Goal: Task Accomplishment & Management: Manage account settings

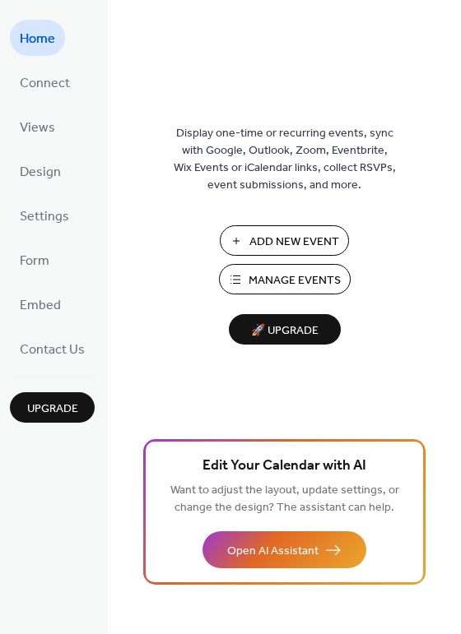
click at [297, 280] on span "Manage Events" at bounding box center [294, 280] width 92 height 17
click at [279, 284] on span "Manage Events" at bounding box center [294, 280] width 92 height 17
click at [277, 275] on span "Manage Events" at bounding box center [294, 280] width 92 height 17
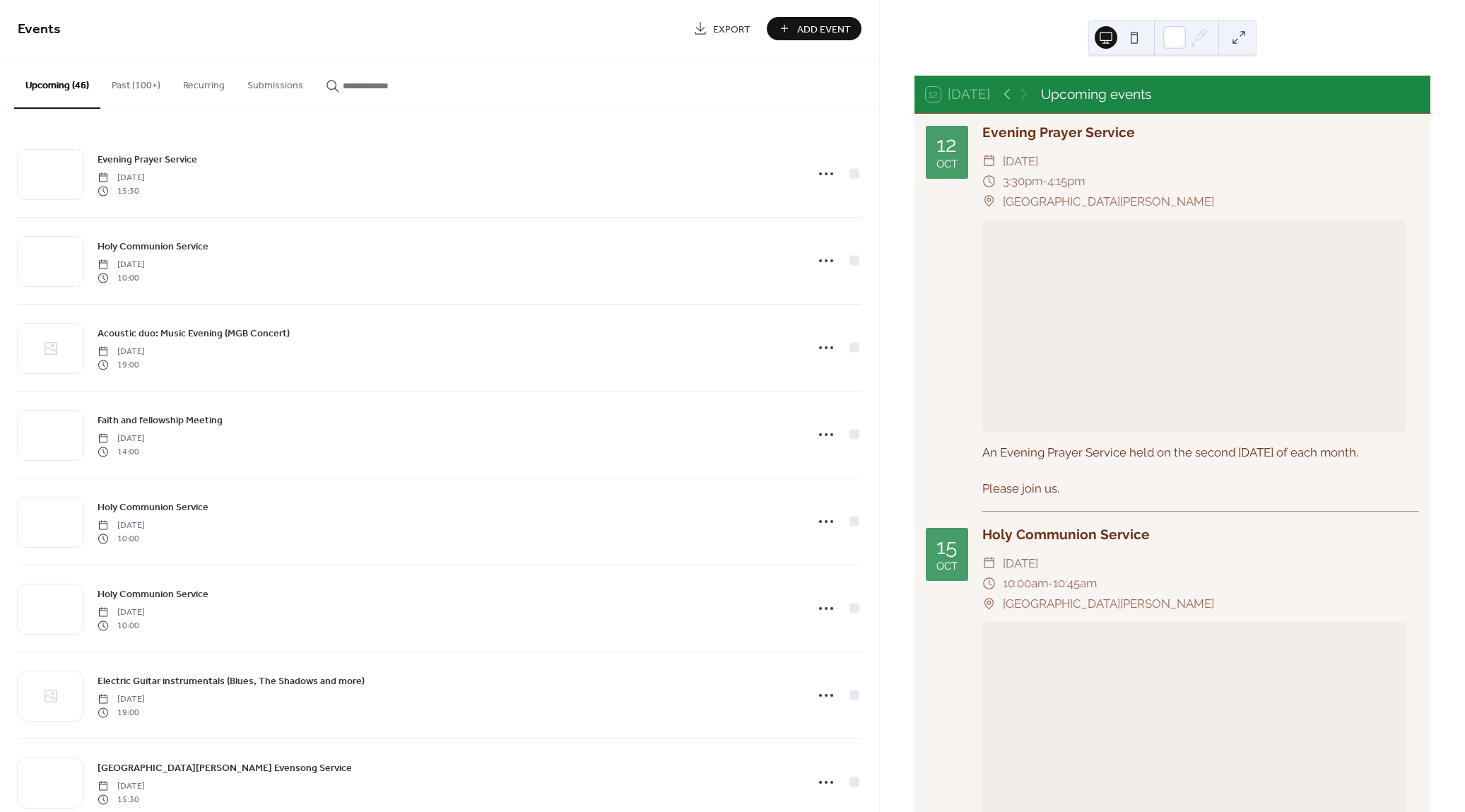
click at [356, 82] on input "button" at bounding box center [385, 85] width 85 height 15
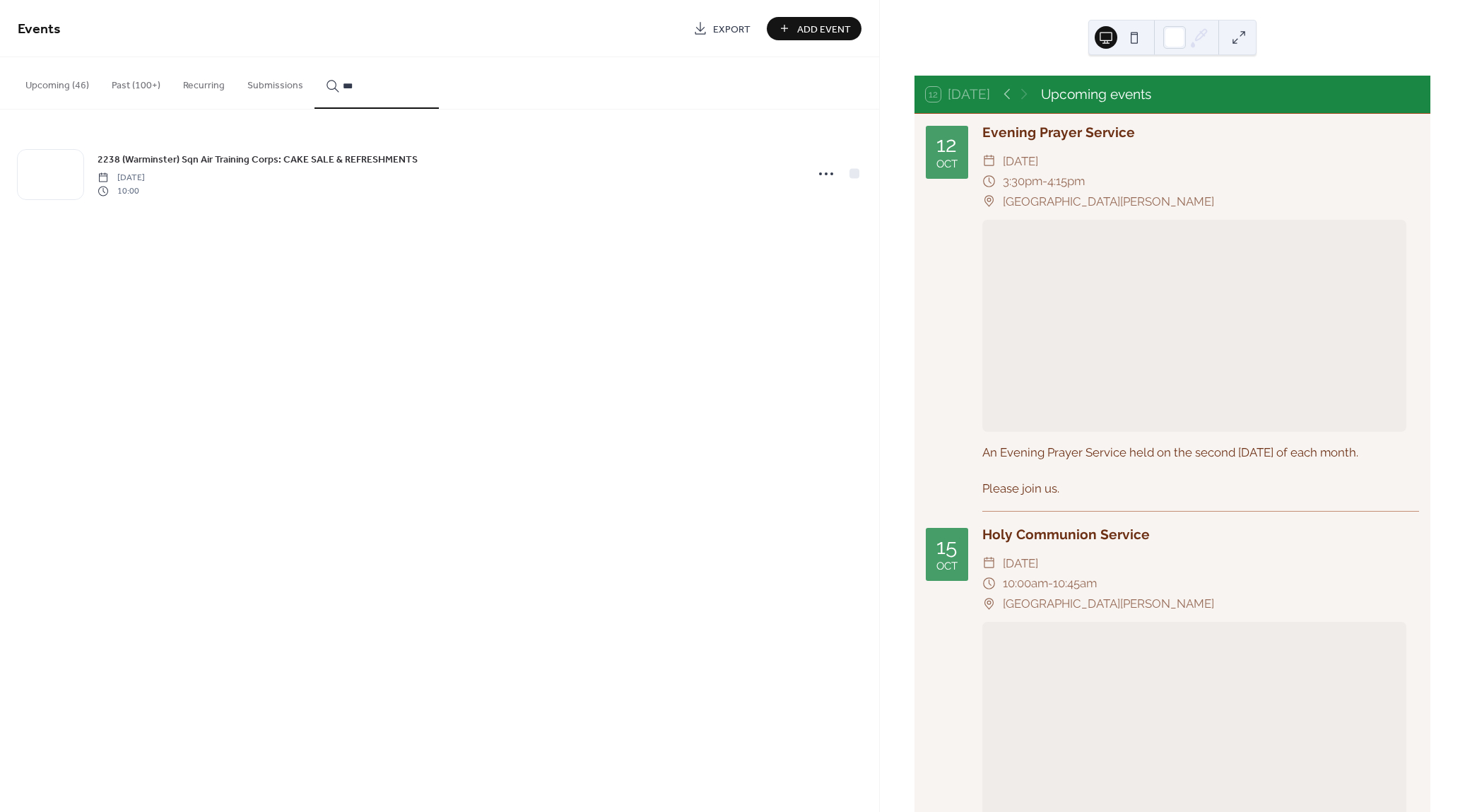
type input "***"
click at [827, 175] on icon at bounding box center [826, 174] width 22 height 22
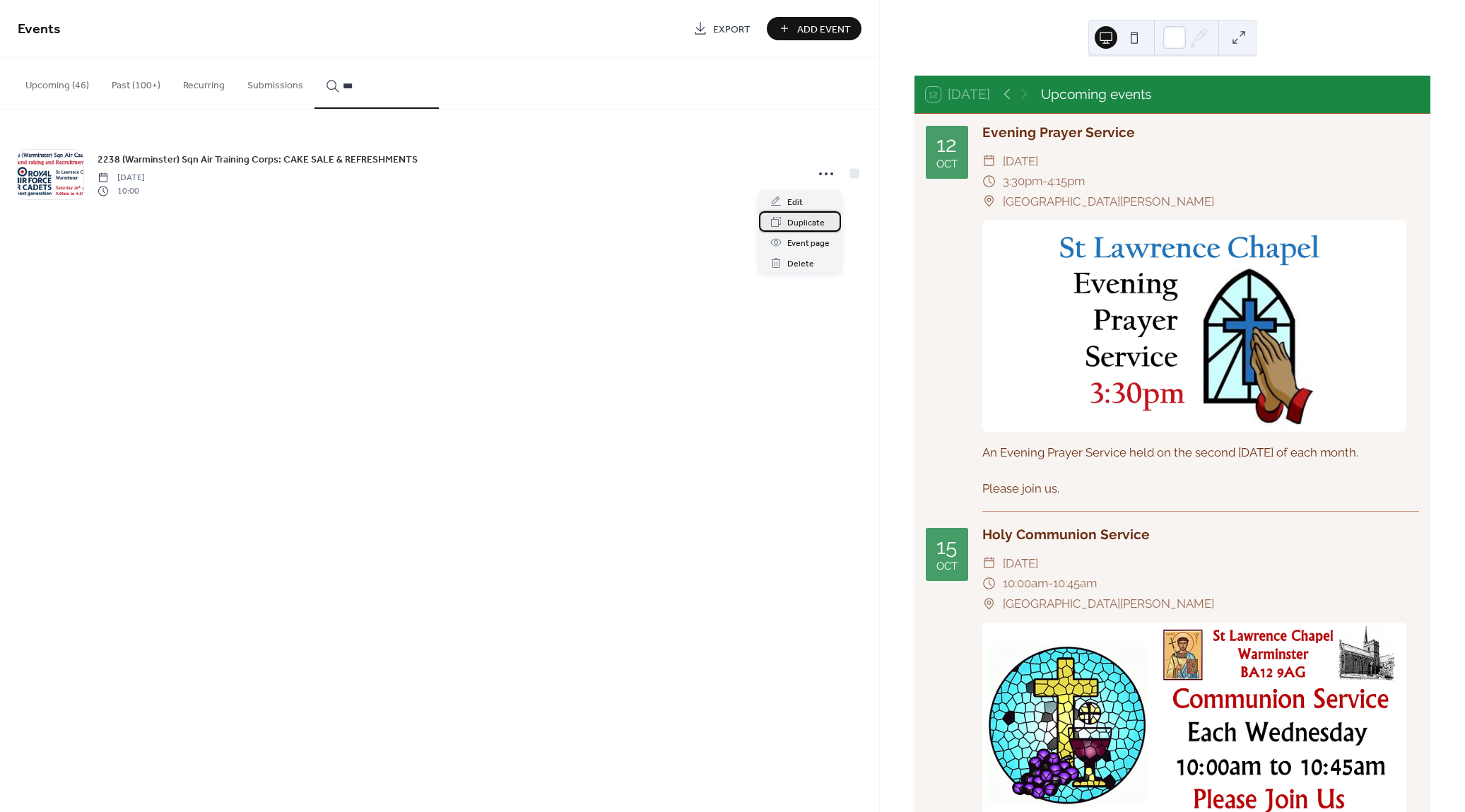
click at [816, 220] on span "Duplicate" at bounding box center [806, 223] width 38 height 15
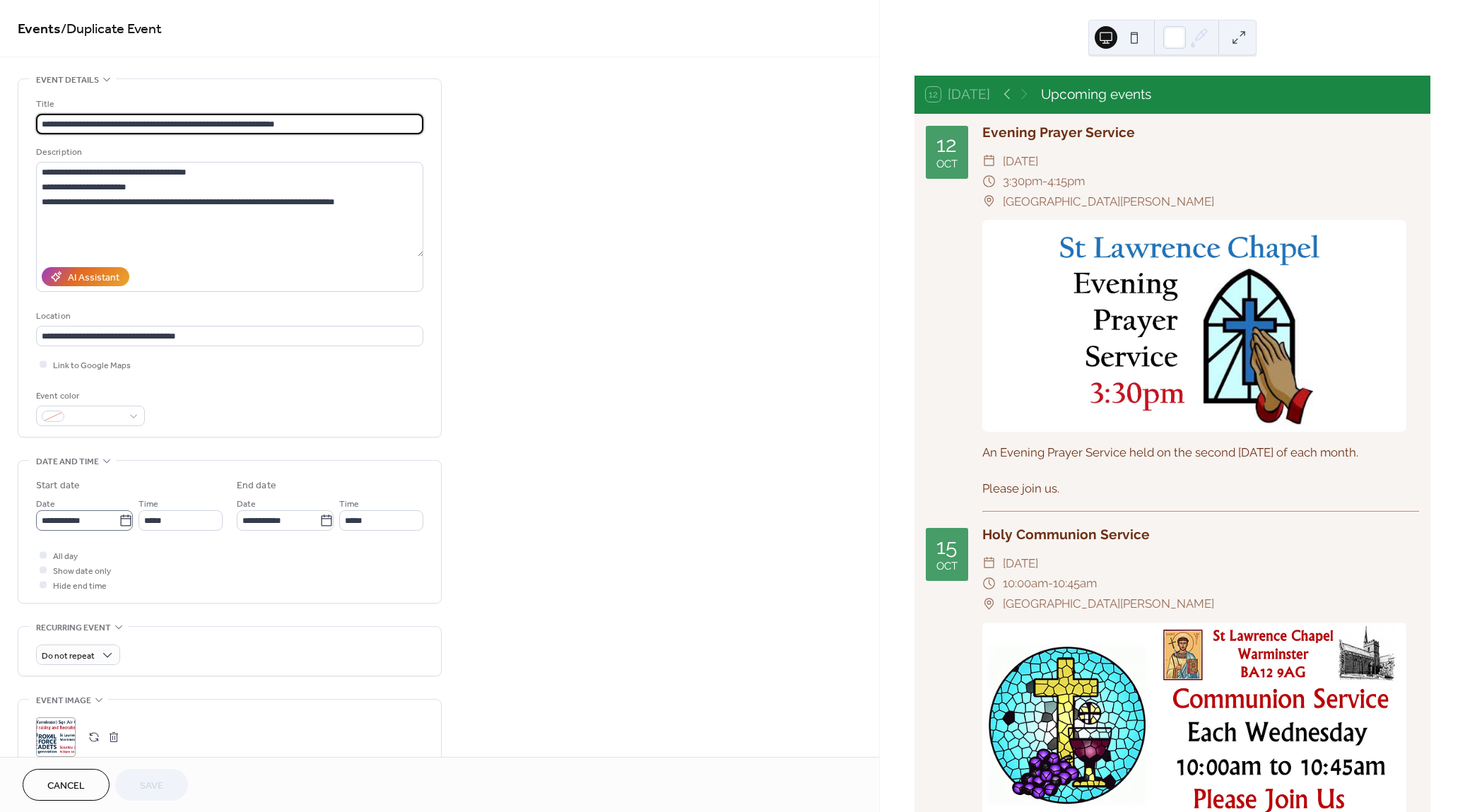
click at [122, 520] on icon at bounding box center [125, 521] width 14 height 14
click at [119, 520] on input "**********" at bounding box center [77, 521] width 82 height 21
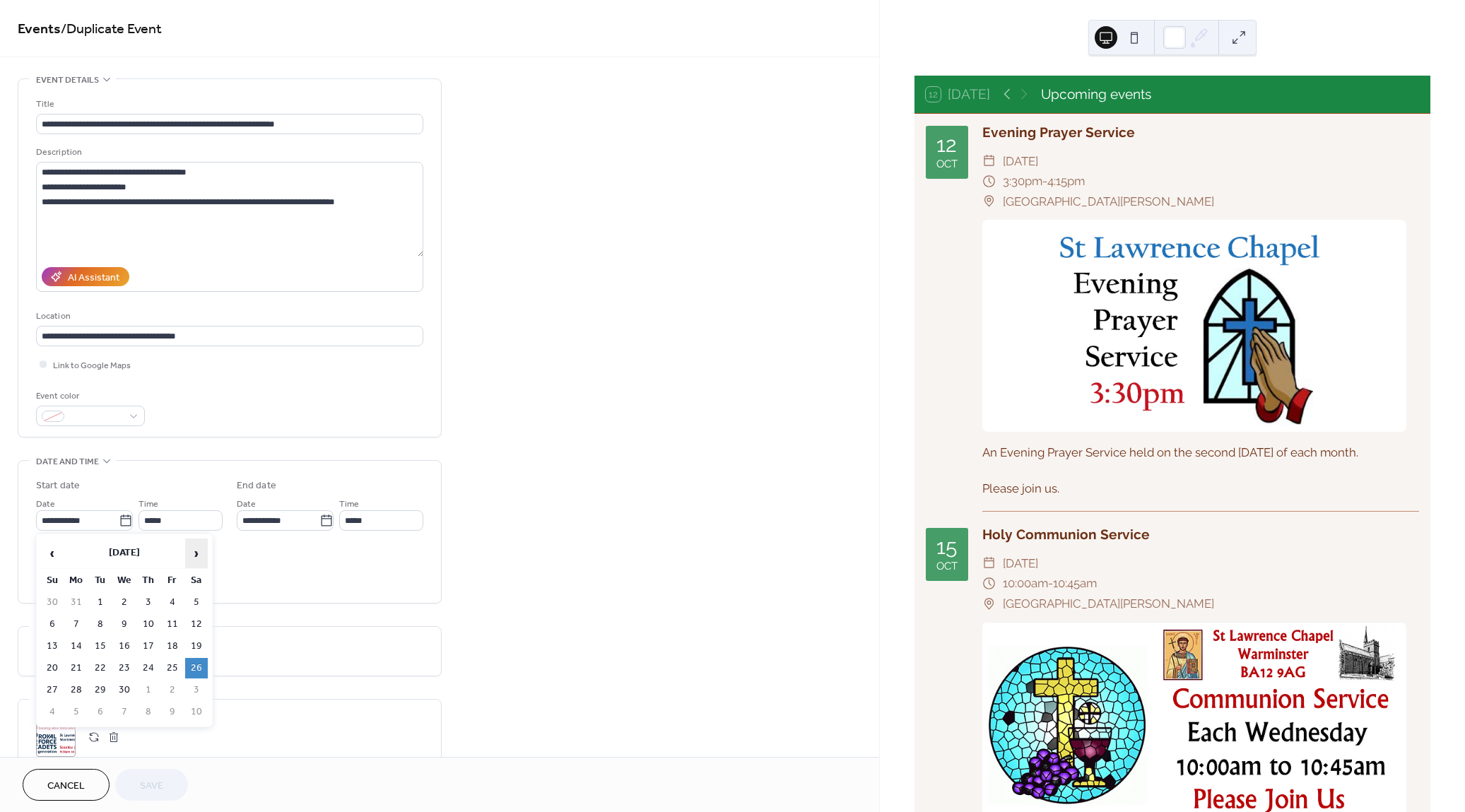
click at [196, 556] on span "›" at bounding box center [196, 553] width 21 height 28
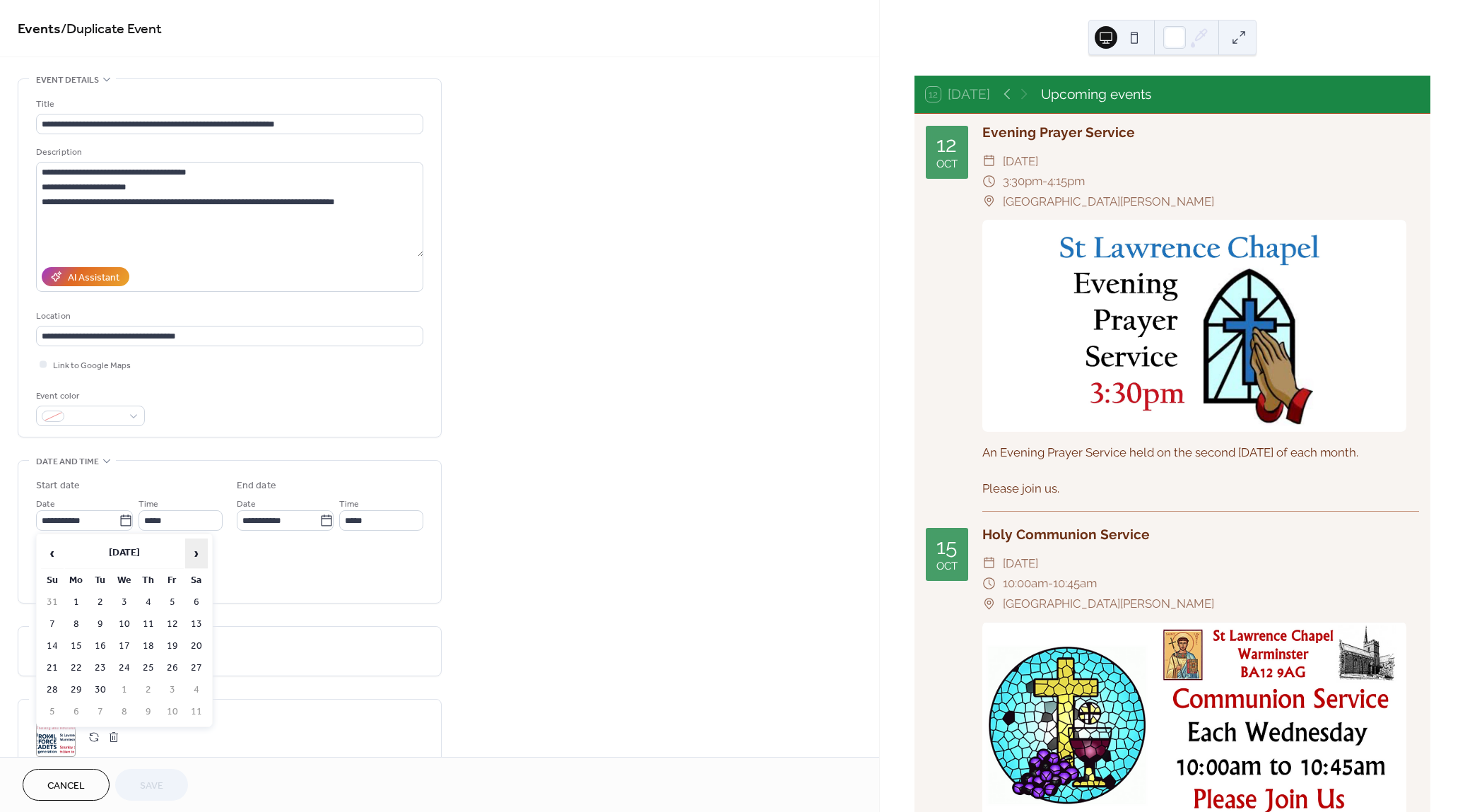
click at [196, 556] on span "›" at bounding box center [196, 553] width 21 height 28
click at [55, 553] on span "‹" at bounding box center [52, 553] width 21 height 28
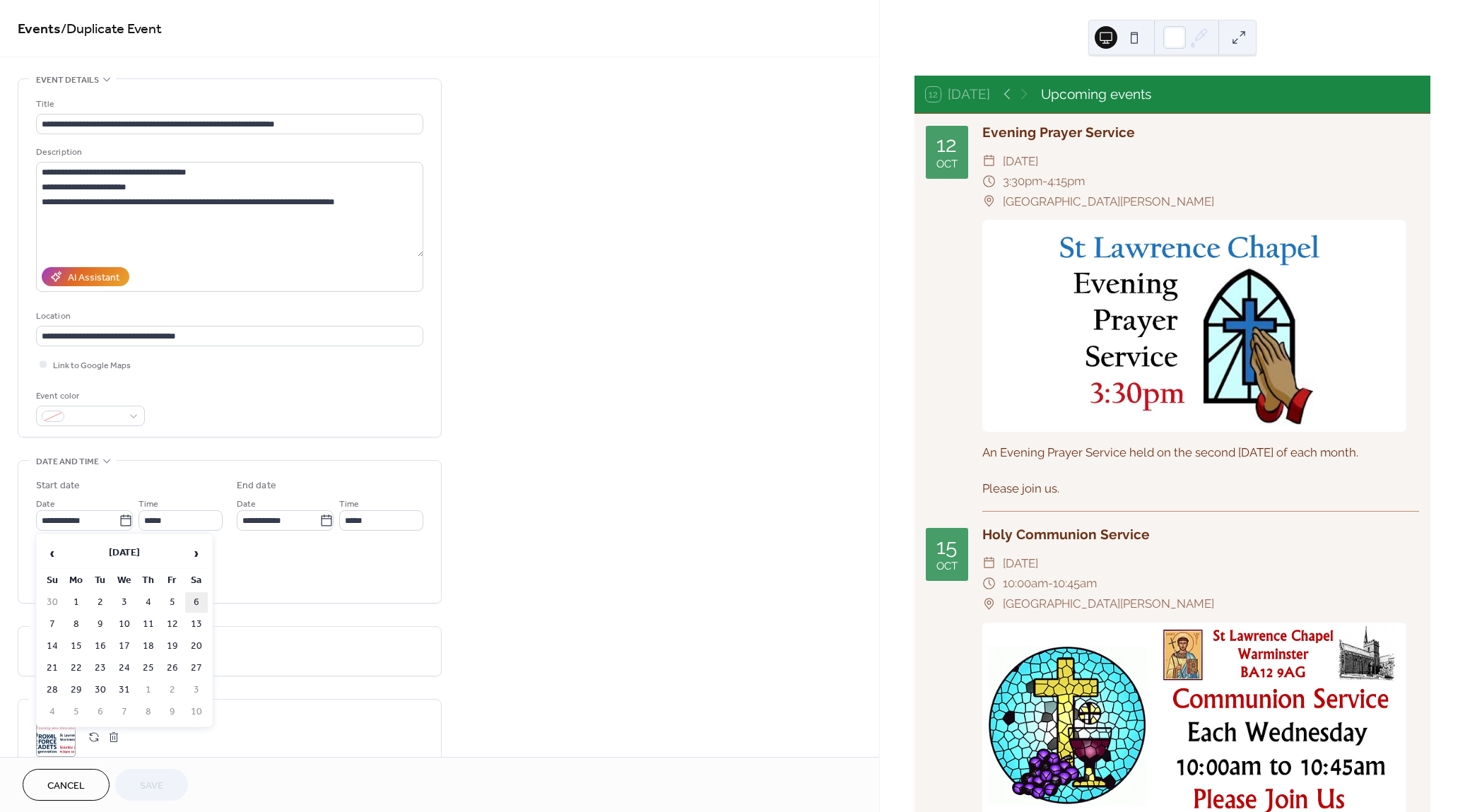
click at [196, 596] on td "6" at bounding box center [196, 602] width 22 height 21
type input "**********"
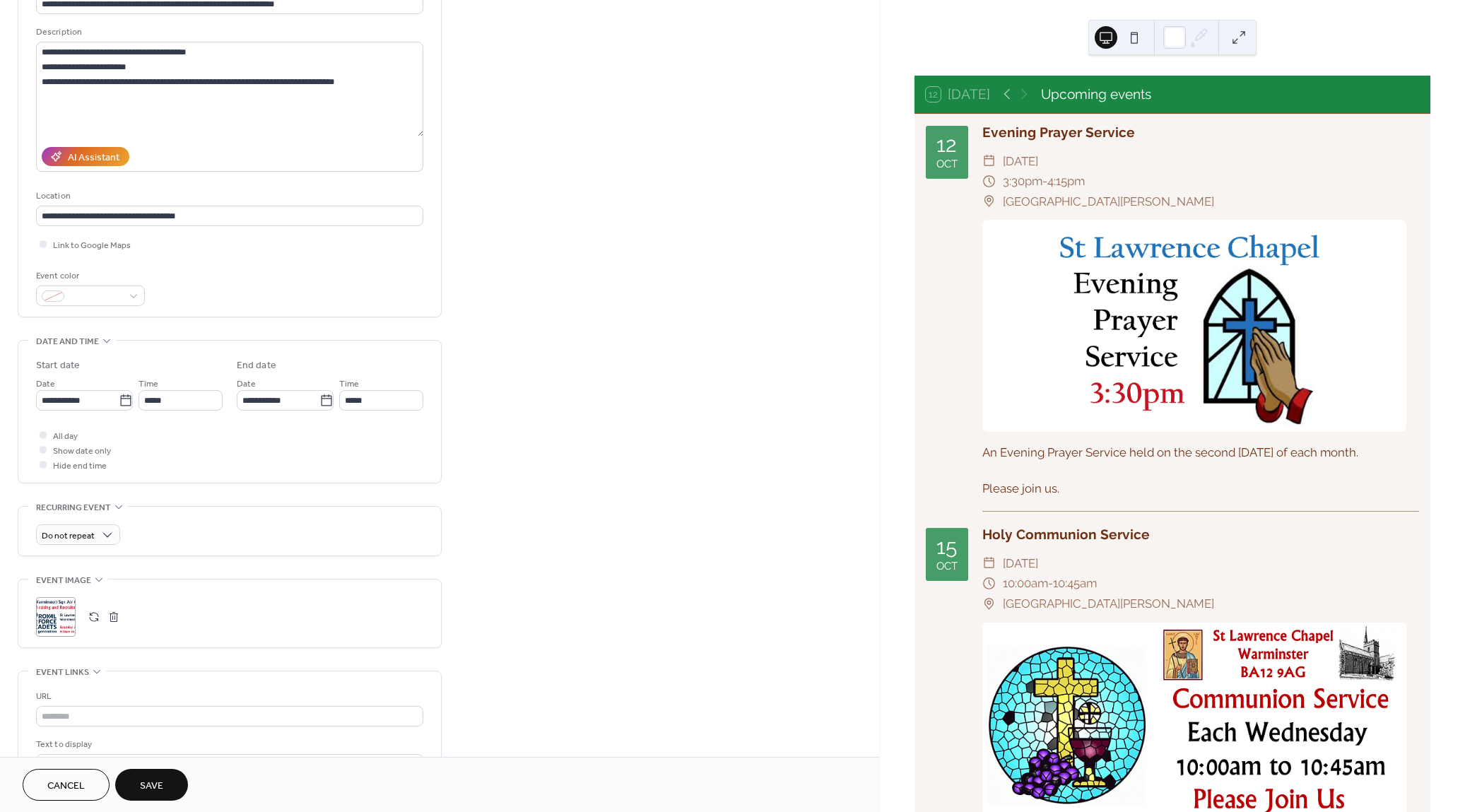
scroll to position [123, 0]
click at [118, 612] on button "button" at bounding box center [113, 614] width 20 height 20
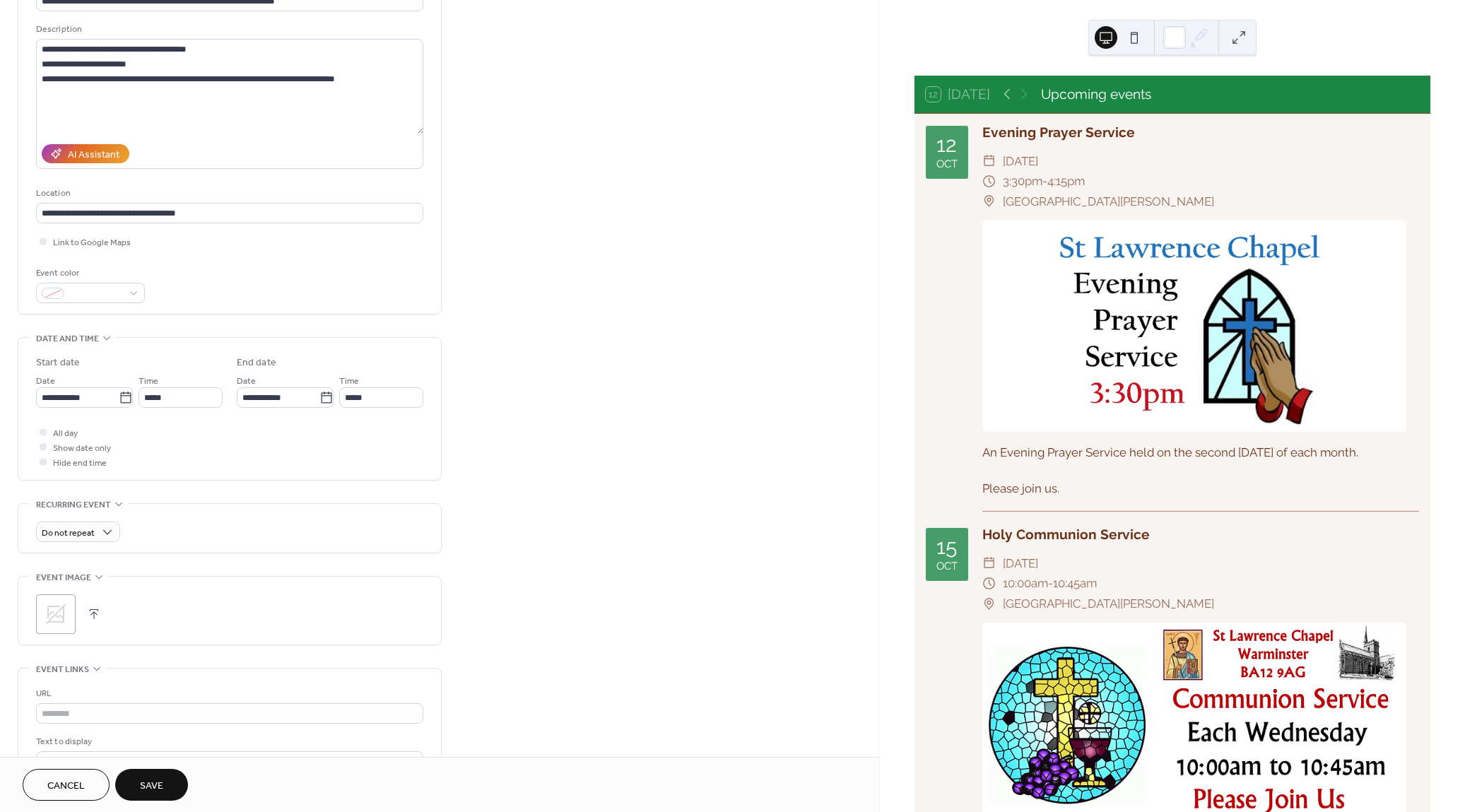
click at [150, 787] on span "Save" at bounding box center [151, 785] width 23 height 15
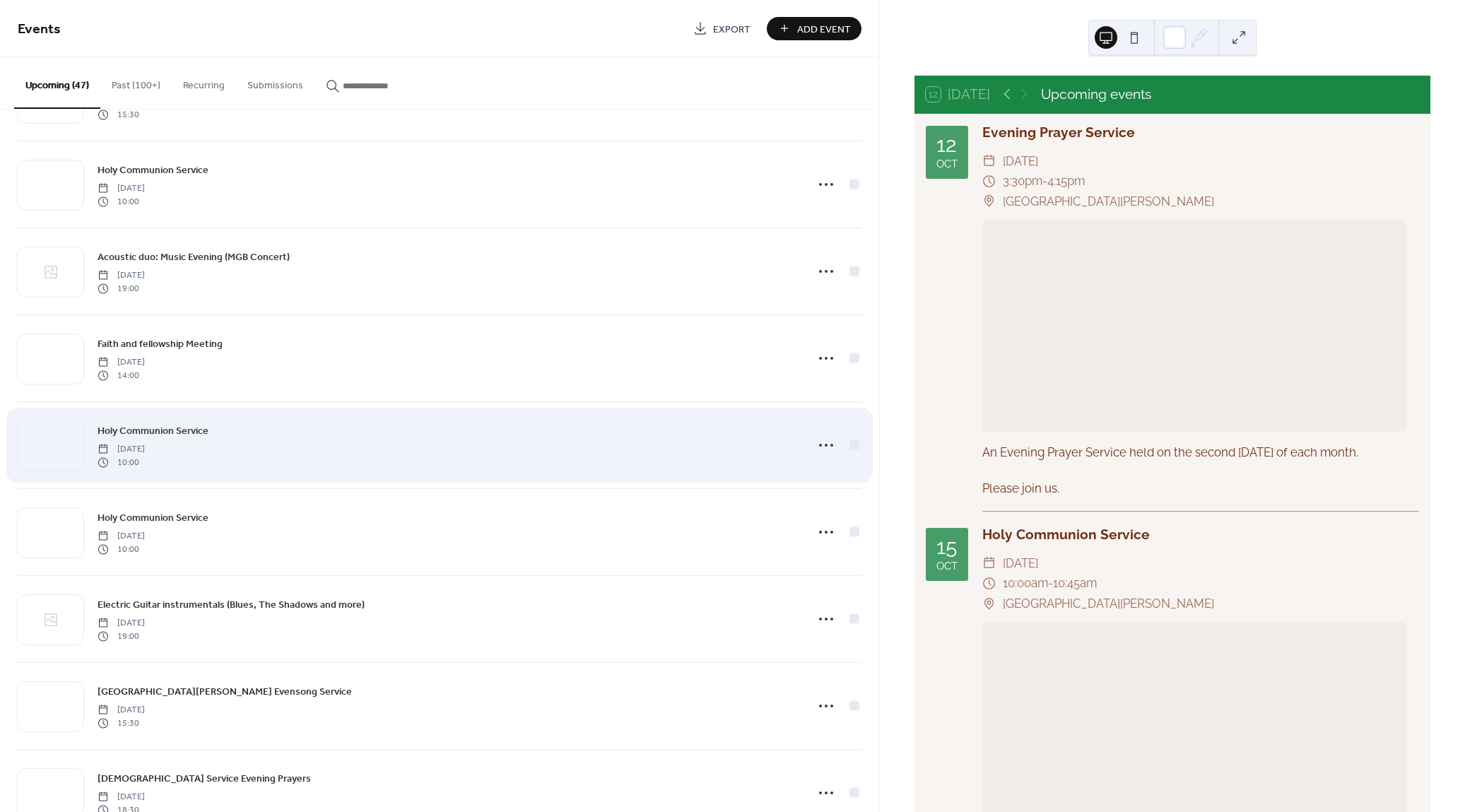
scroll to position [85, 0]
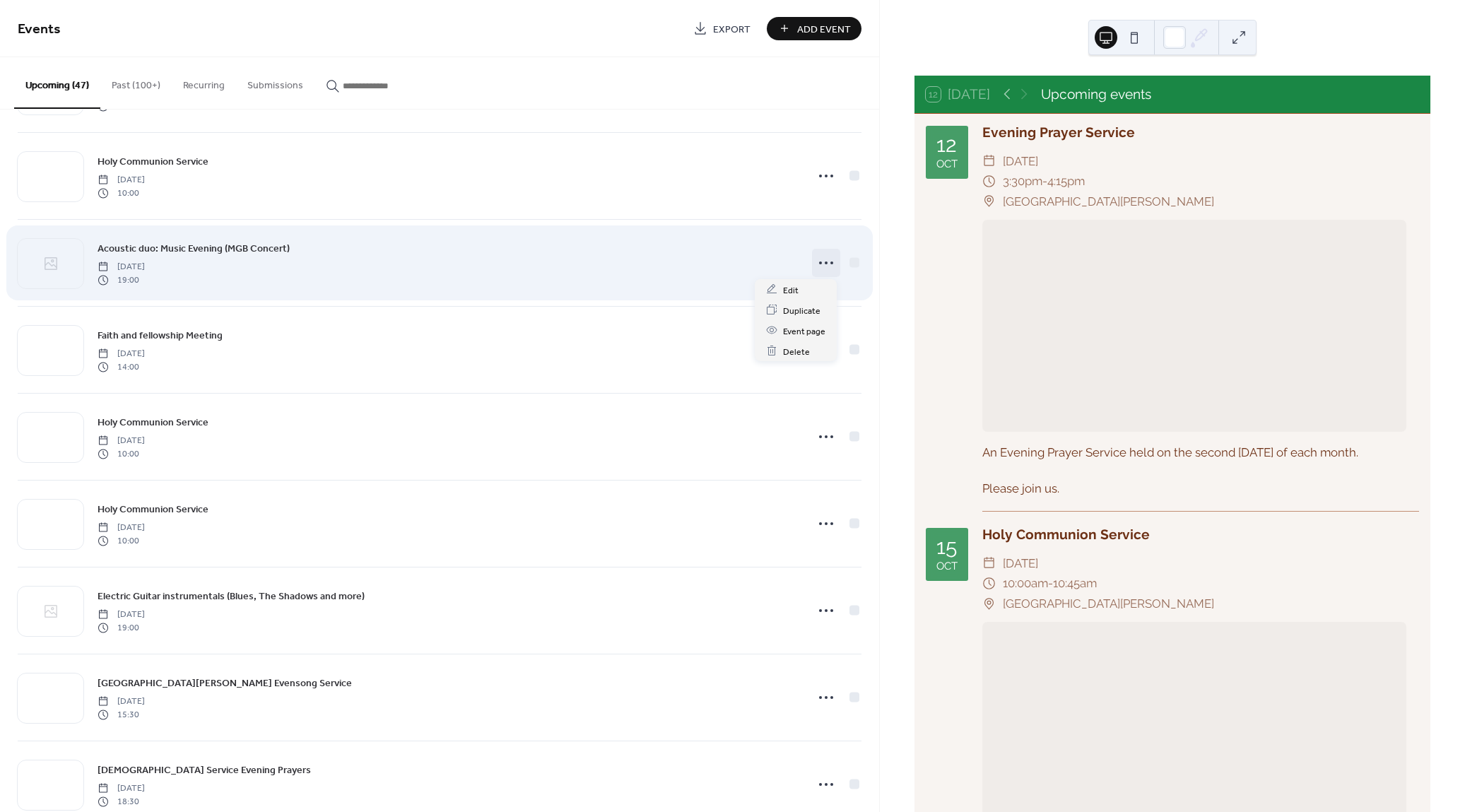
click at [815, 260] on icon at bounding box center [826, 263] width 22 height 22
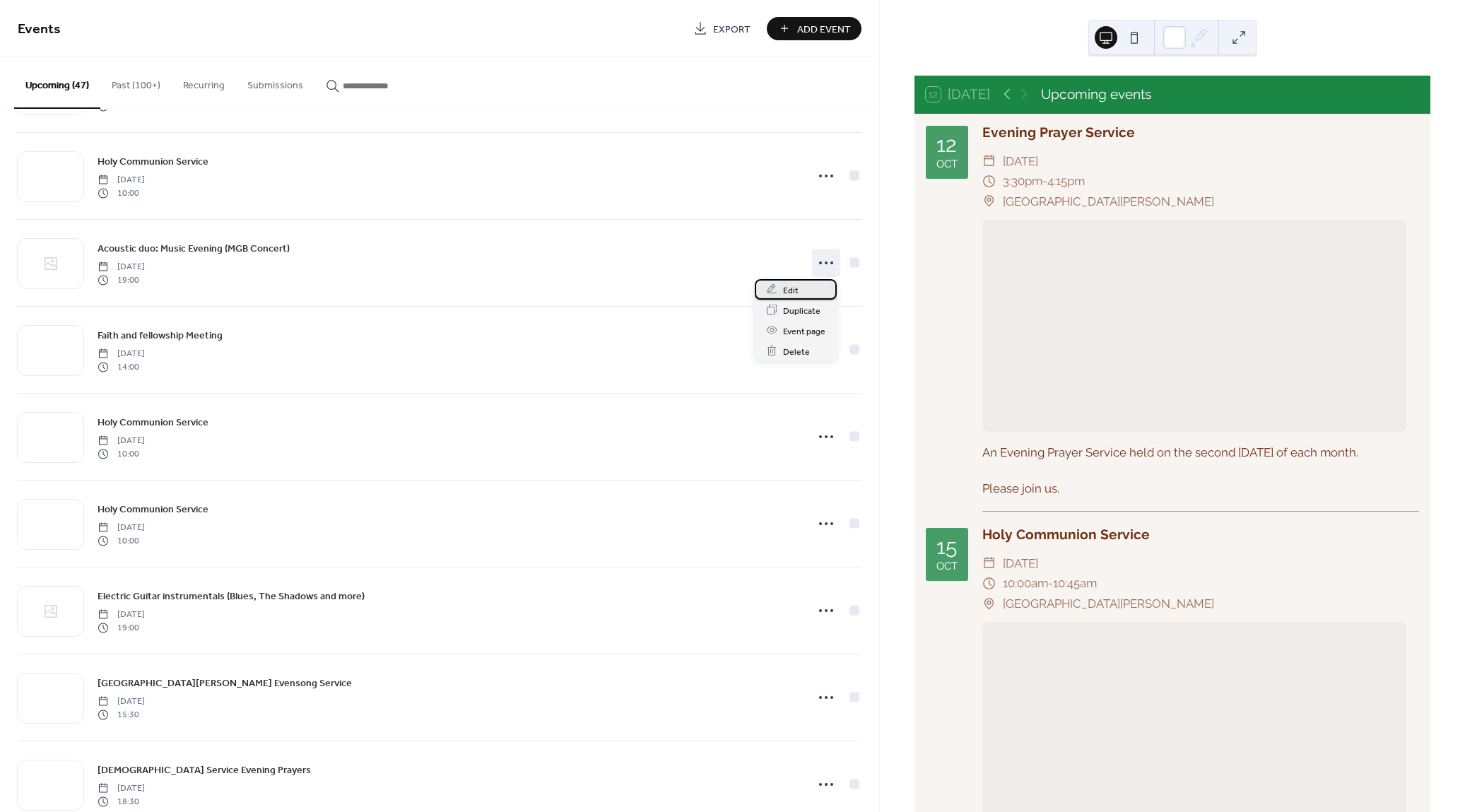
click at [788, 287] on span "Edit" at bounding box center [790, 290] width 15 height 15
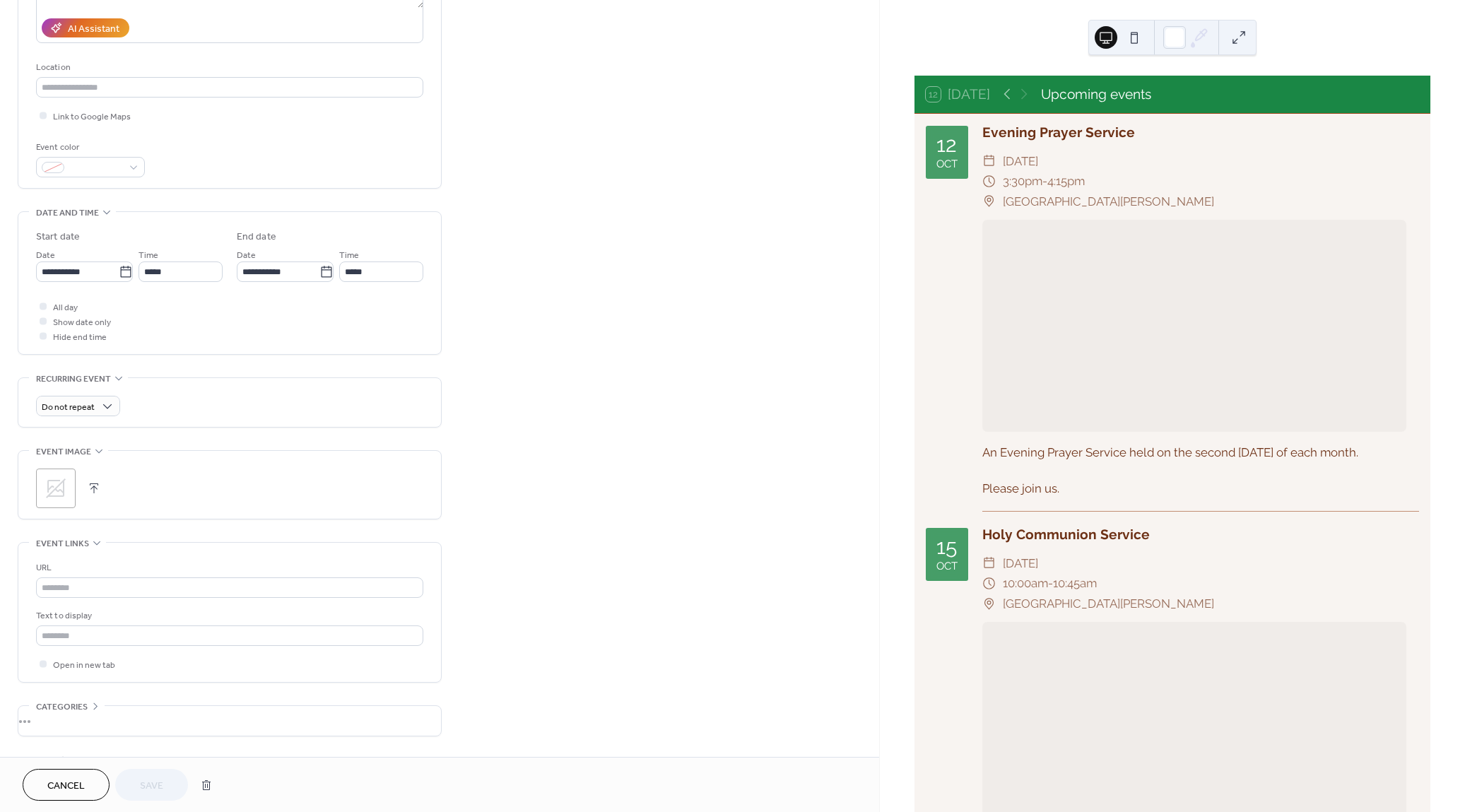
scroll to position [292, 0]
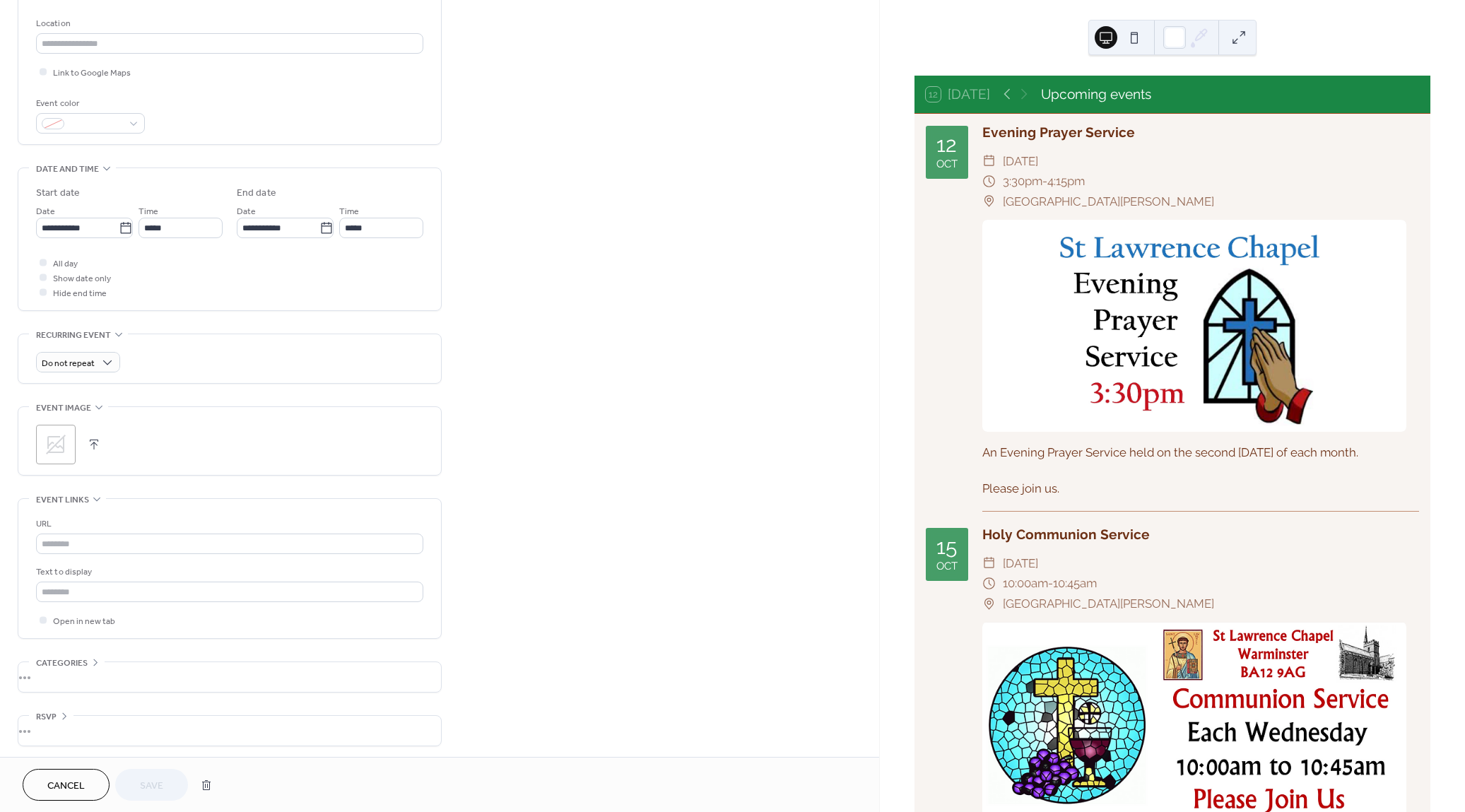
click at [92, 436] on button "button" at bounding box center [94, 444] width 20 height 20
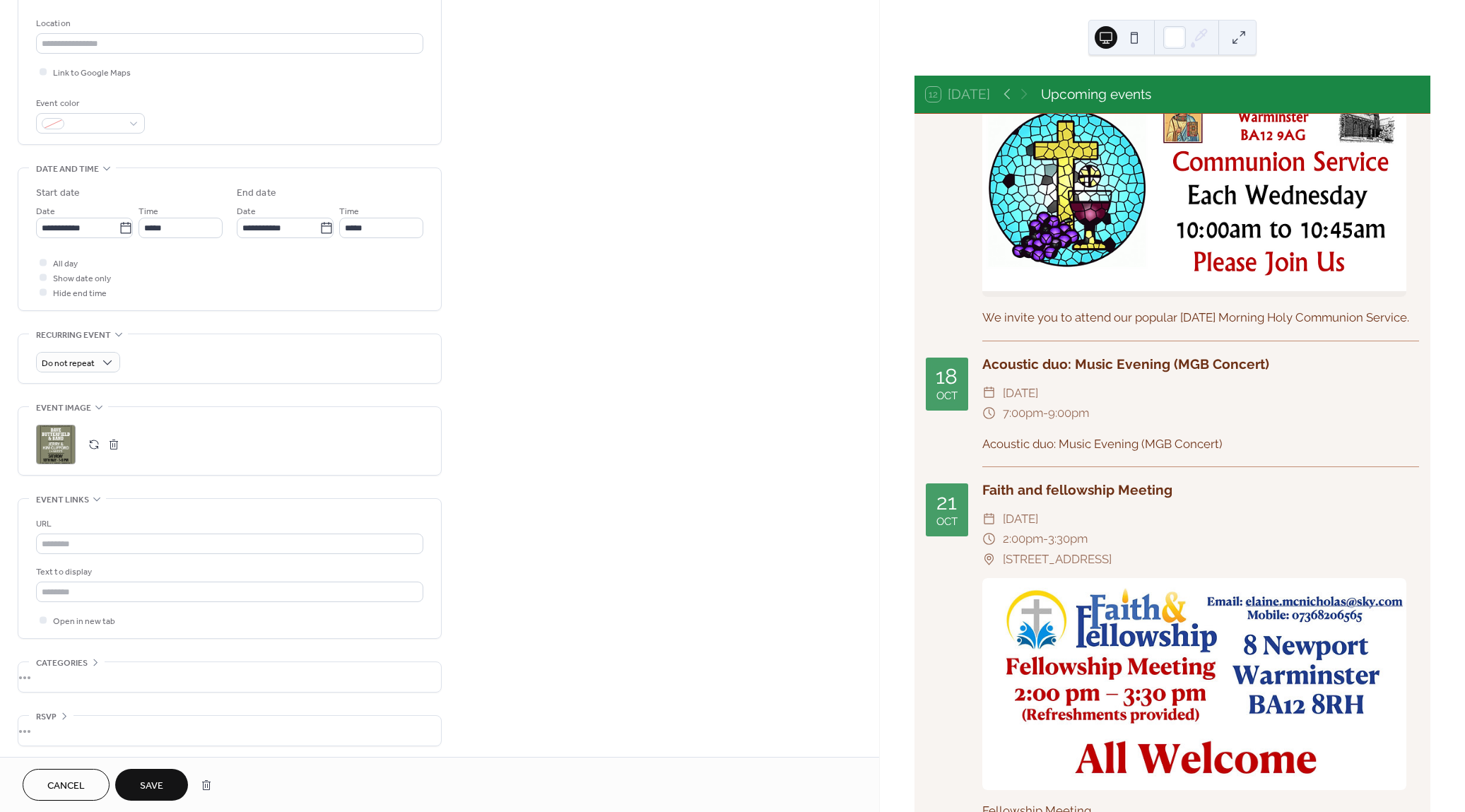
scroll to position [539, 0]
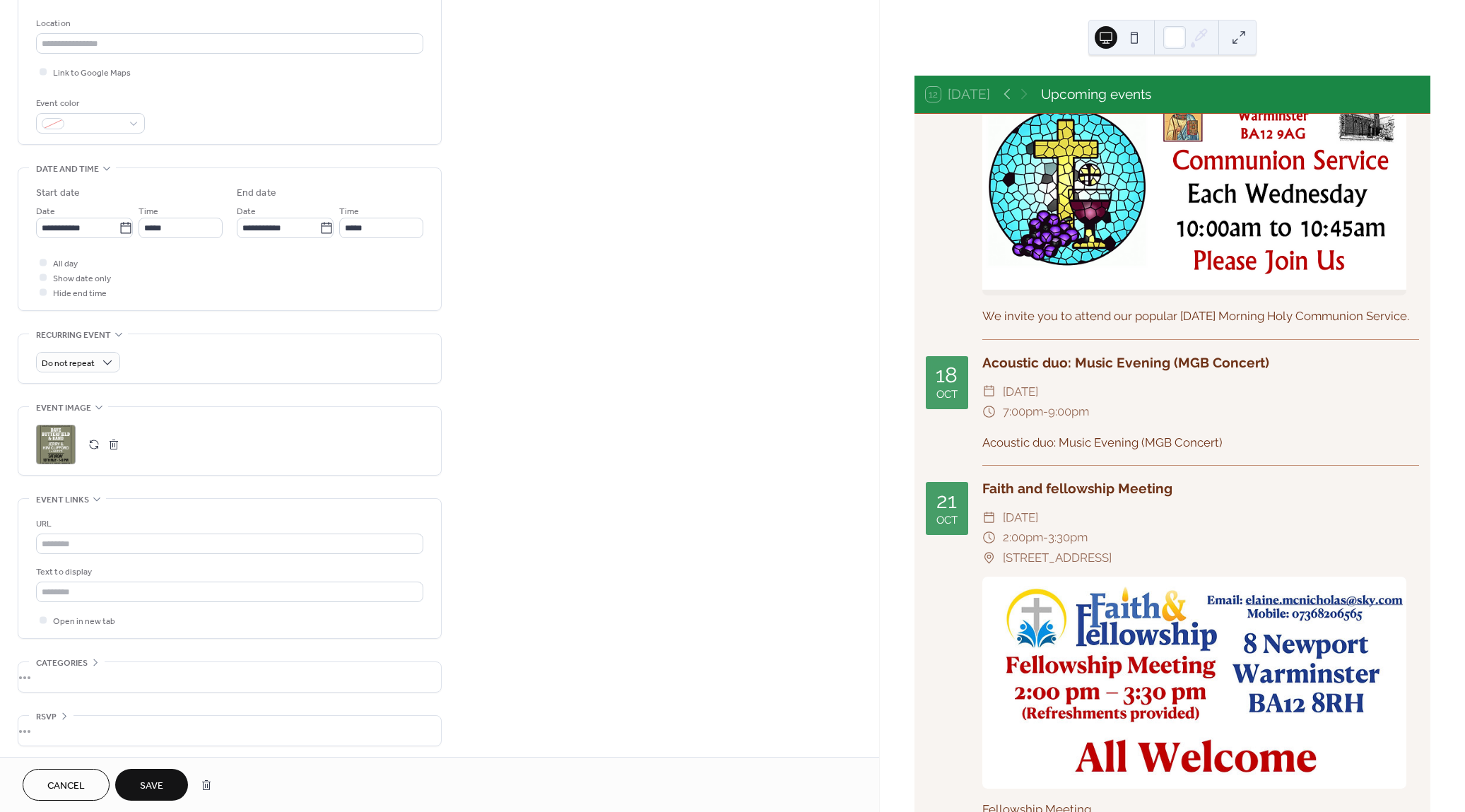
click at [571, 484] on div "**********" at bounding box center [439, 273] width 879 height 974
click at [152, 785] on span "Save" at bounding box center [151, 785] width 23 height 15
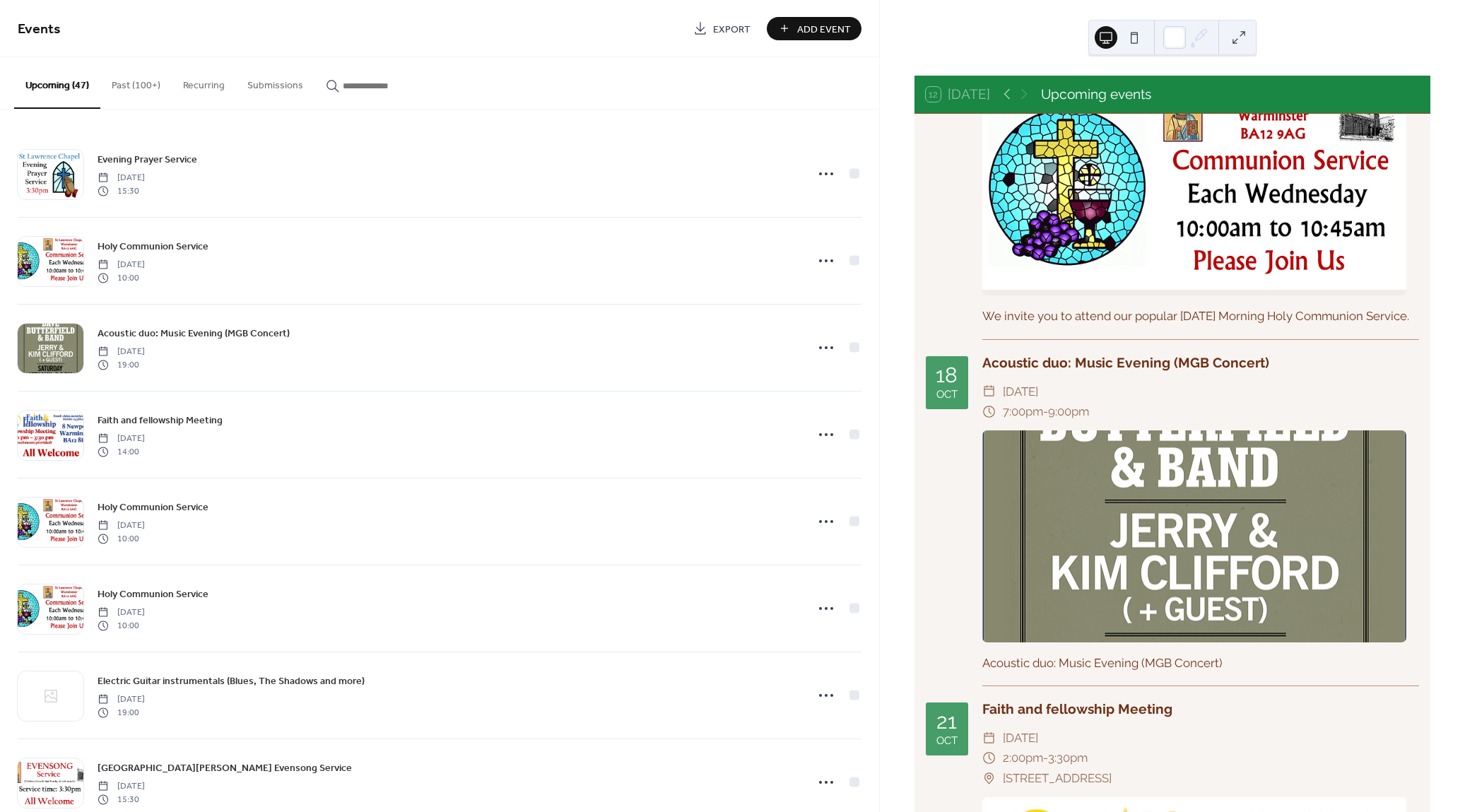
click at [1102, 546] on div at bounding box center [1193, 536] width 424 height 212
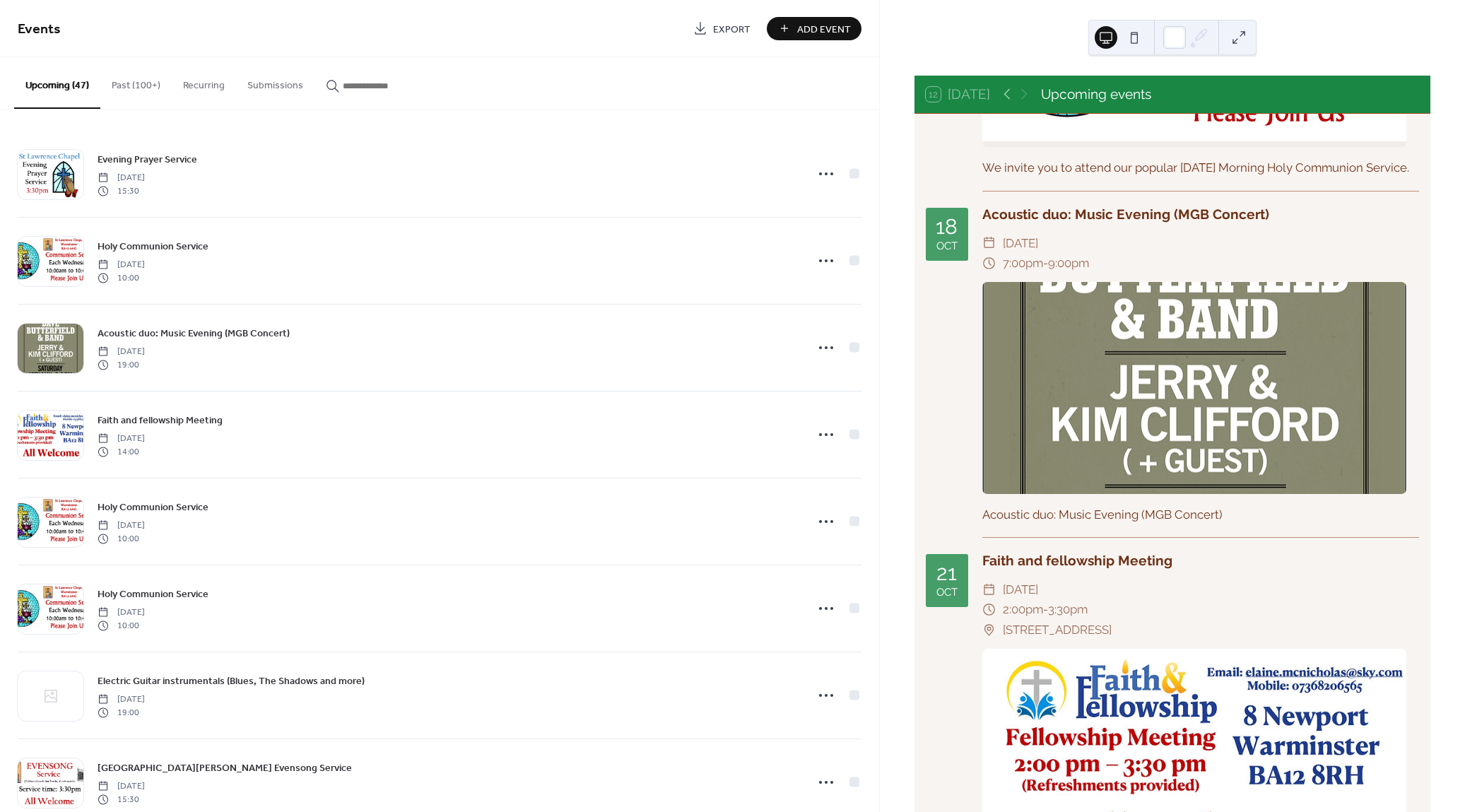
scroll to position [682, 0]
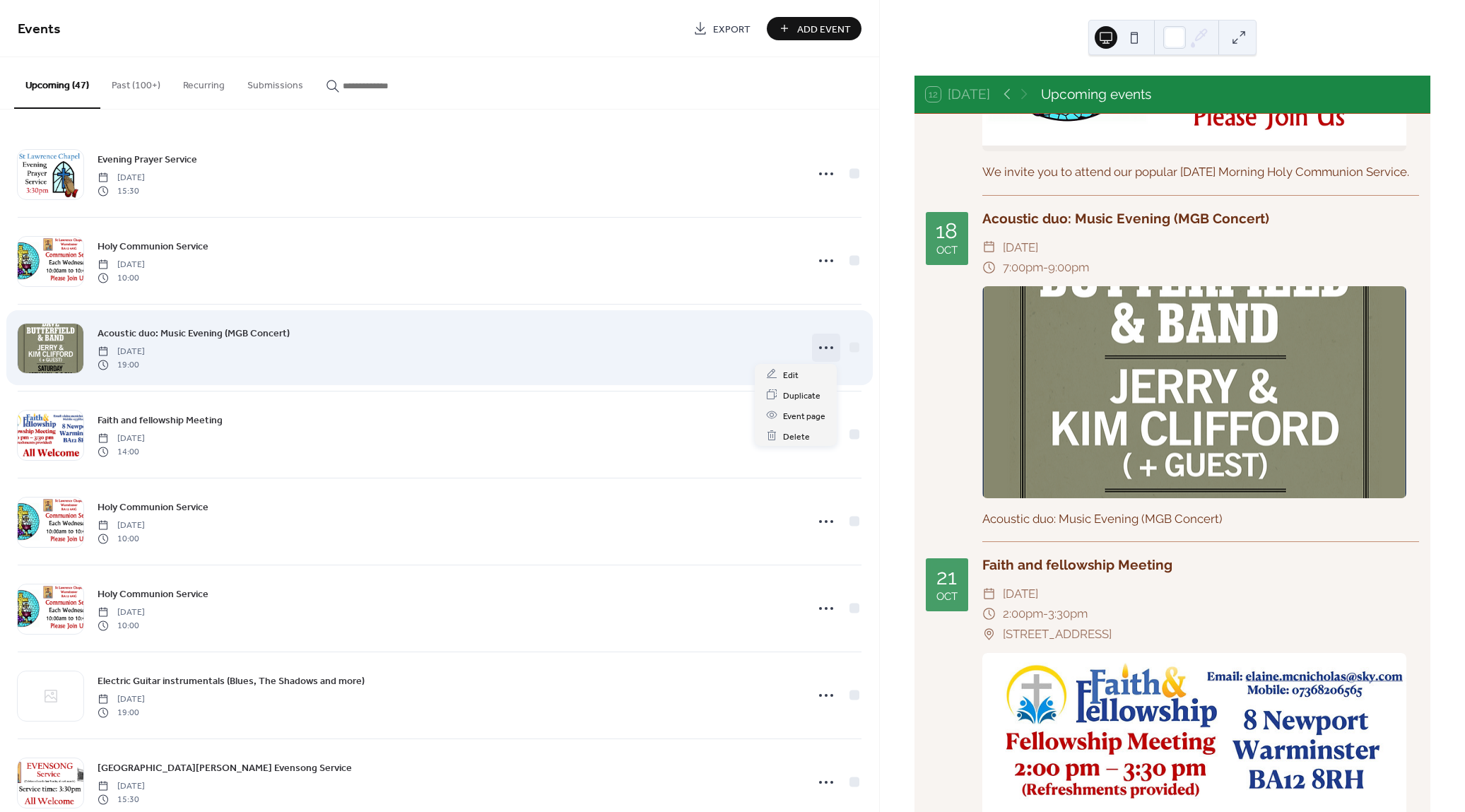
click at [821, 348] on icon at bounding box center [826, 347] width 22 height 22
click at [730, 326] on div "Acoustic duo: Music Evening (MGB Concert) Saturday, October 18, 2025 19:00" at bounding box center [447, 347] width 699 height 46
click at [198, 330] on span "Acoustic duo: Music Evening (MGB Concert)" at bounding box center [193, 333] width 192 height 15
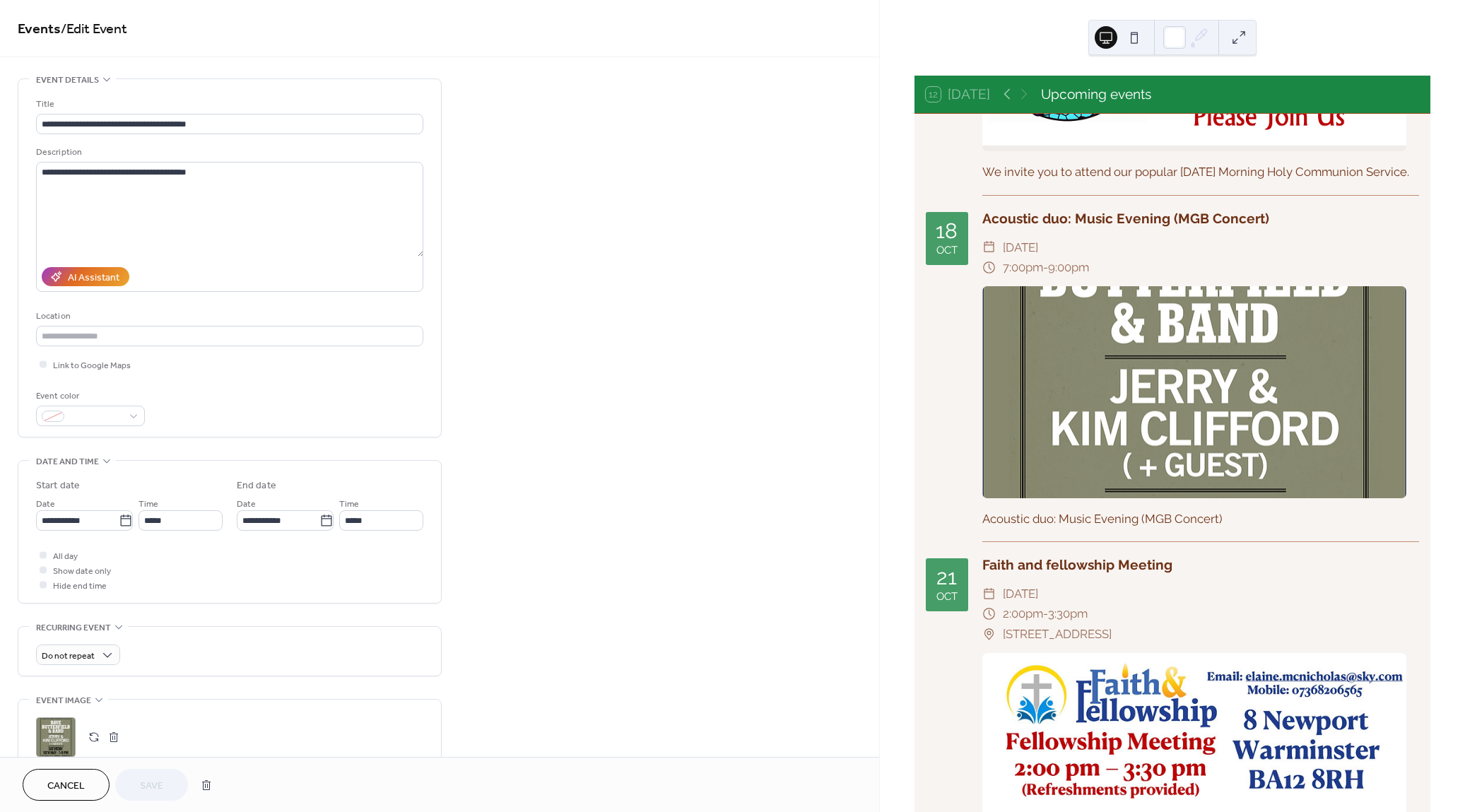
click at [95, 736] on button "button" at bounding box center [94, 736] width 20 height 20
click at [159, 791] on span "Save" at bounding box center [151, 785] width 23 height 15
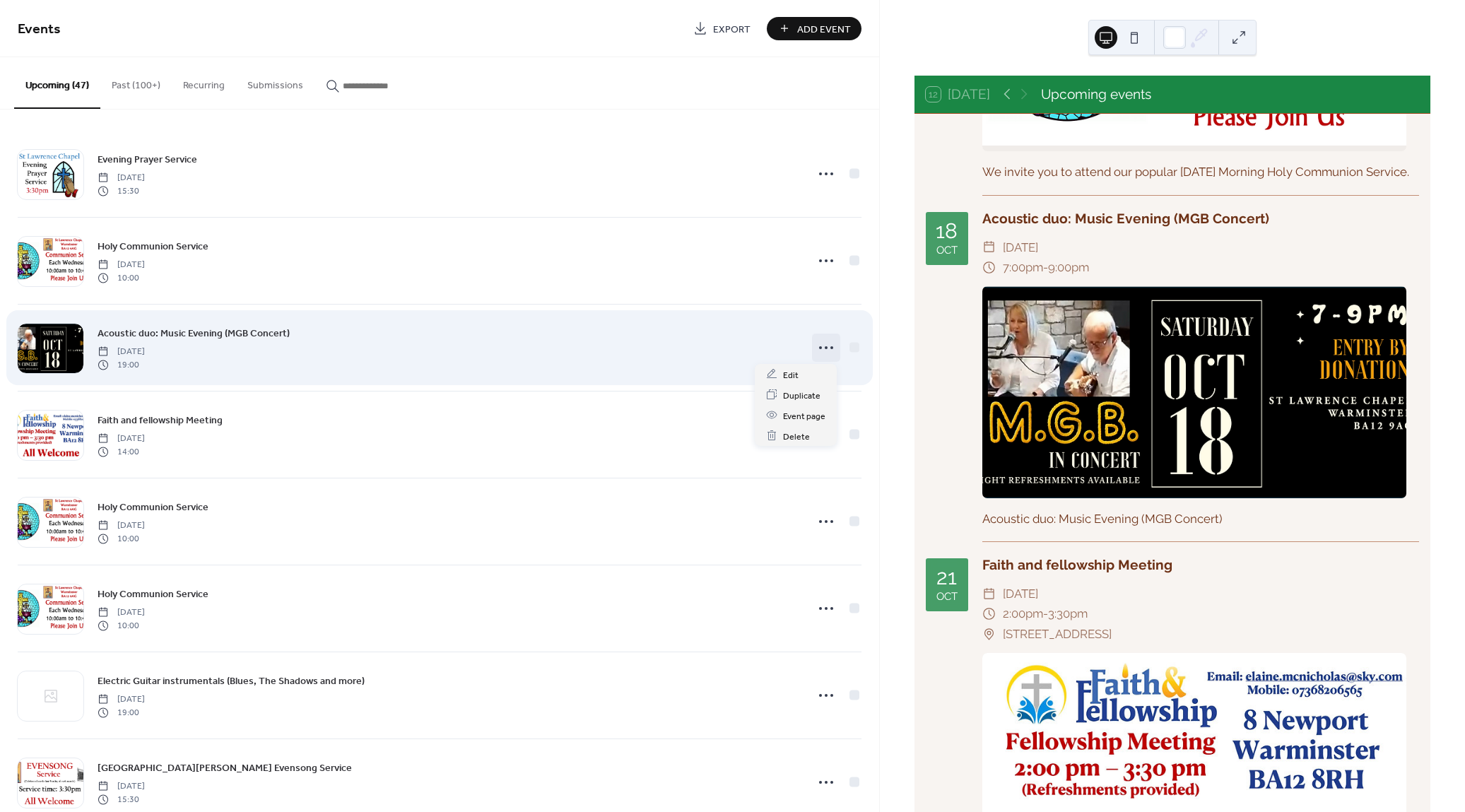
click at [826, 344] on icon at bounding box center [826, 347] width 22 height 22
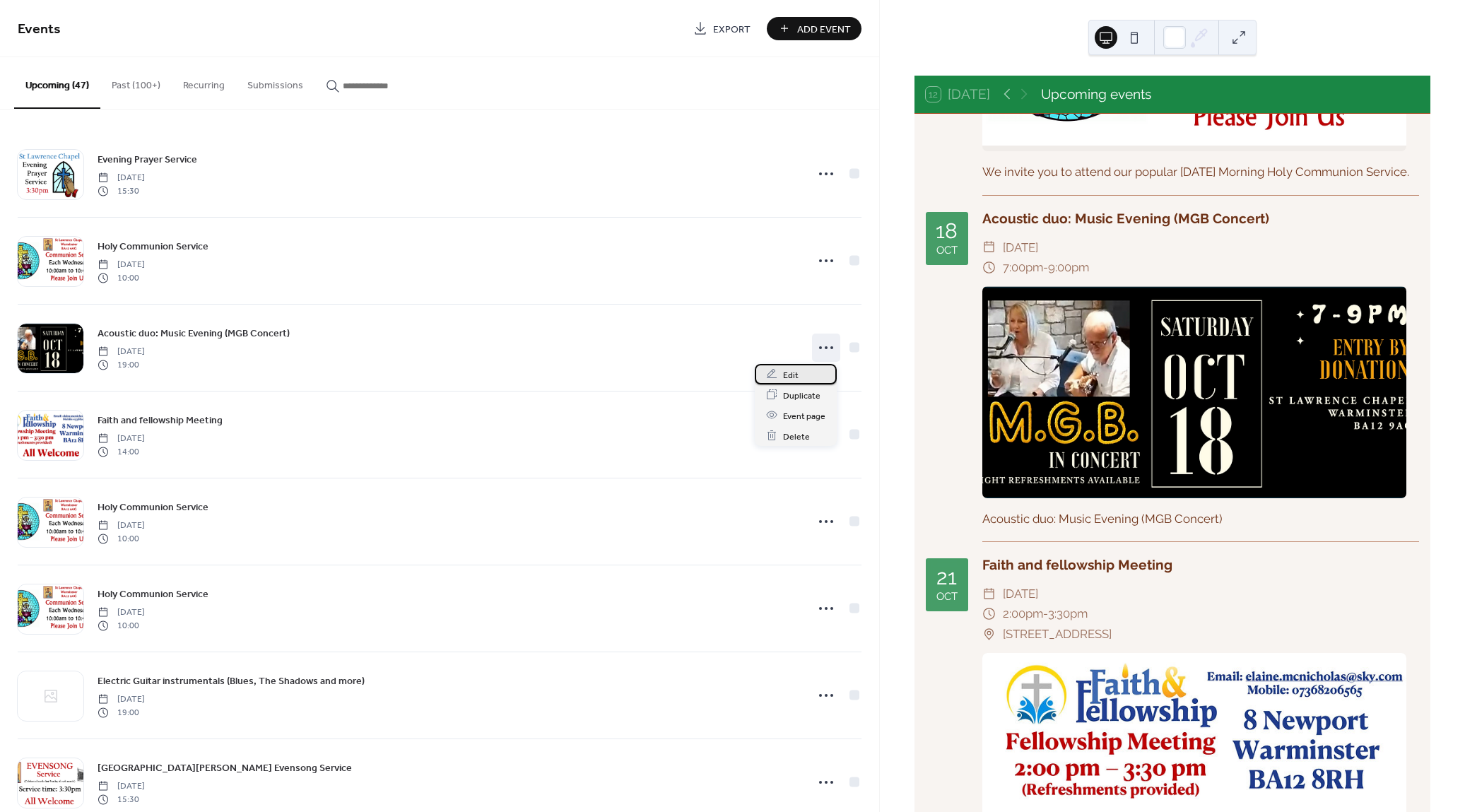
click at [794, 378] on span "Edit" at bounding box center [790, 375] width 15 height 15
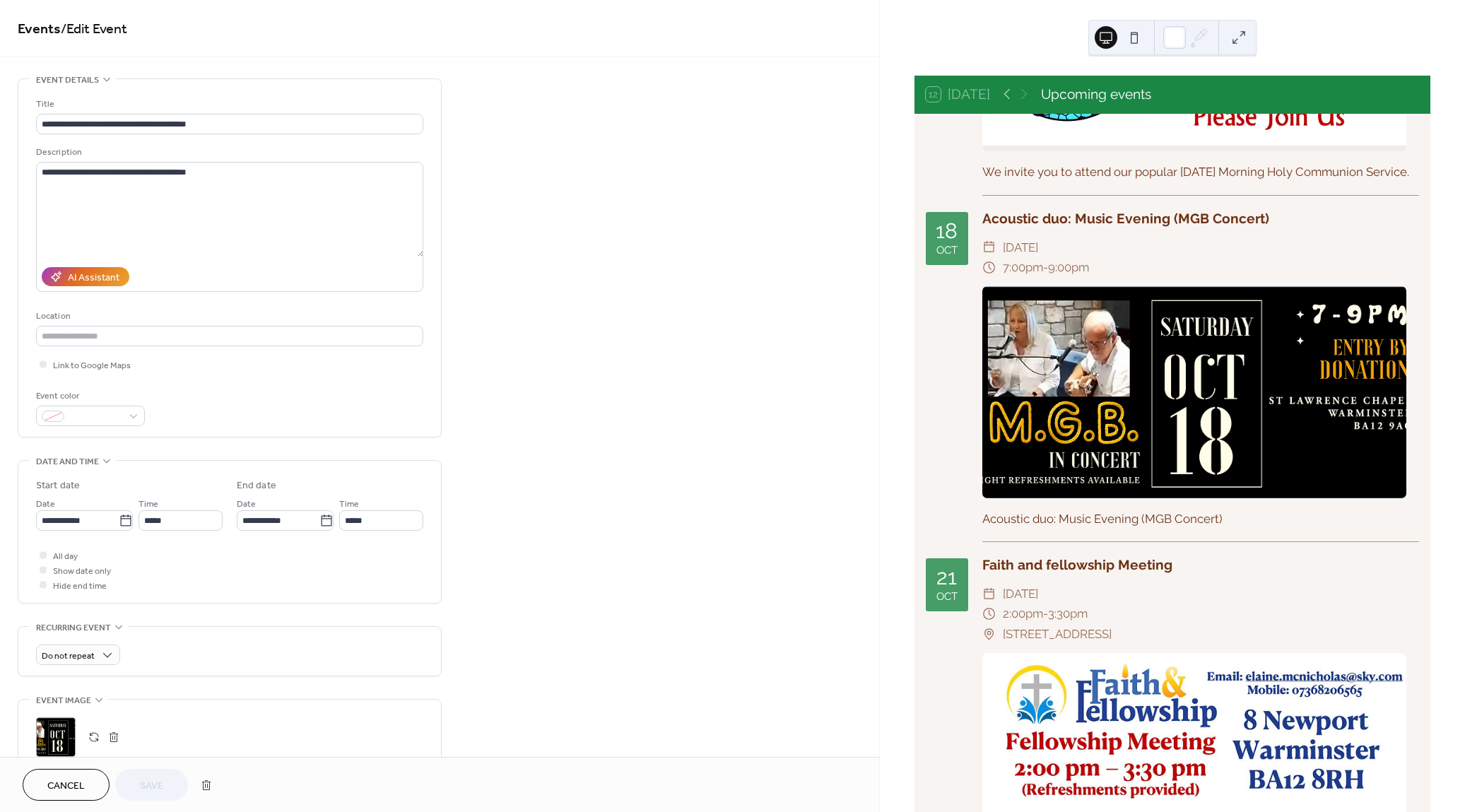
click at [92, 734] on button "button" at bounding box center [94, 736] width 20 height 20
click at [153, 785] on span "Save" at bounding box center [151, 785] width 23 height 15
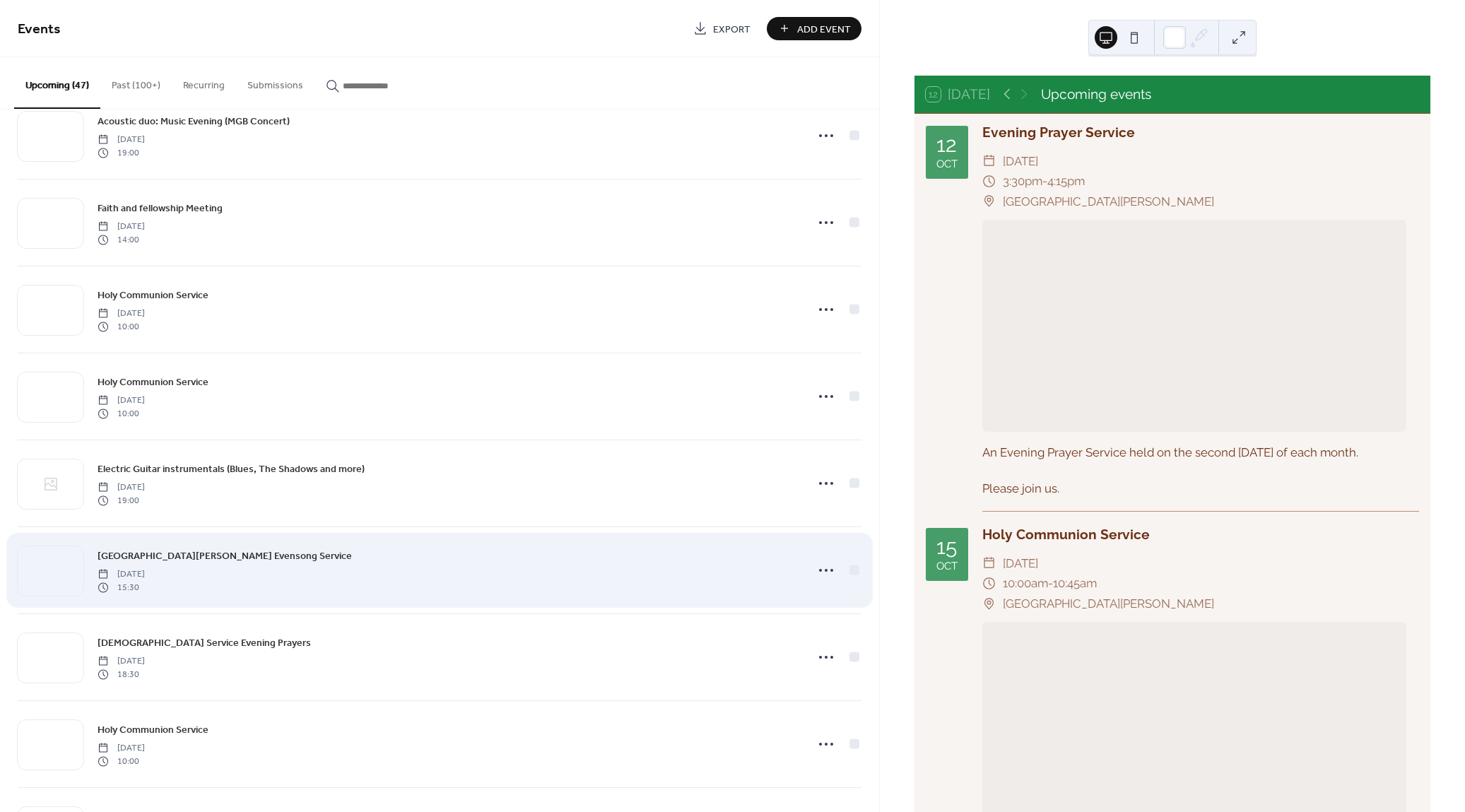
scroll to position [219, 0]
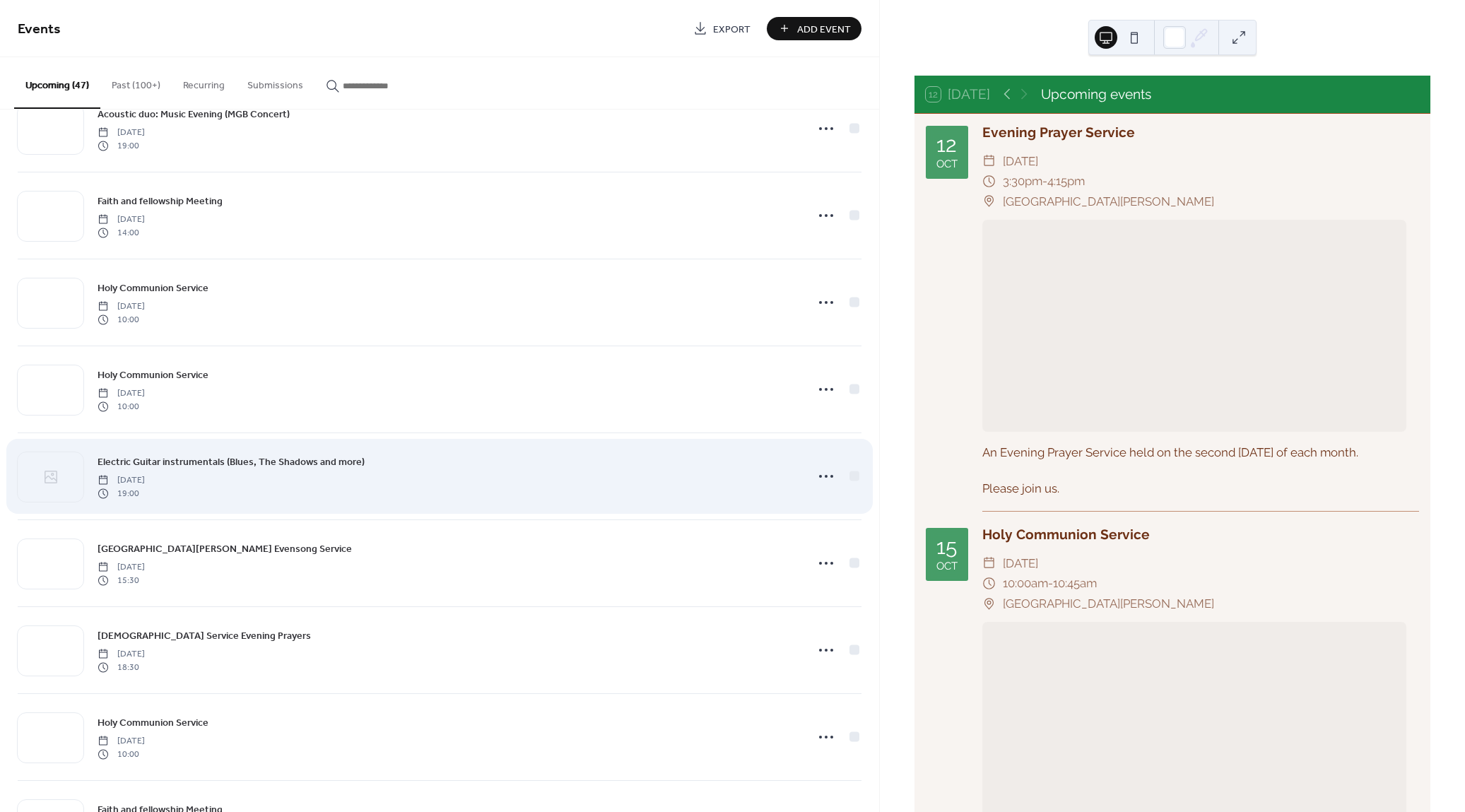
click at [281, 465] on span "Electric Guitar instrumentals (Blues, The Shadows and more)" at bounding box center [230, 462] width 267 height 15
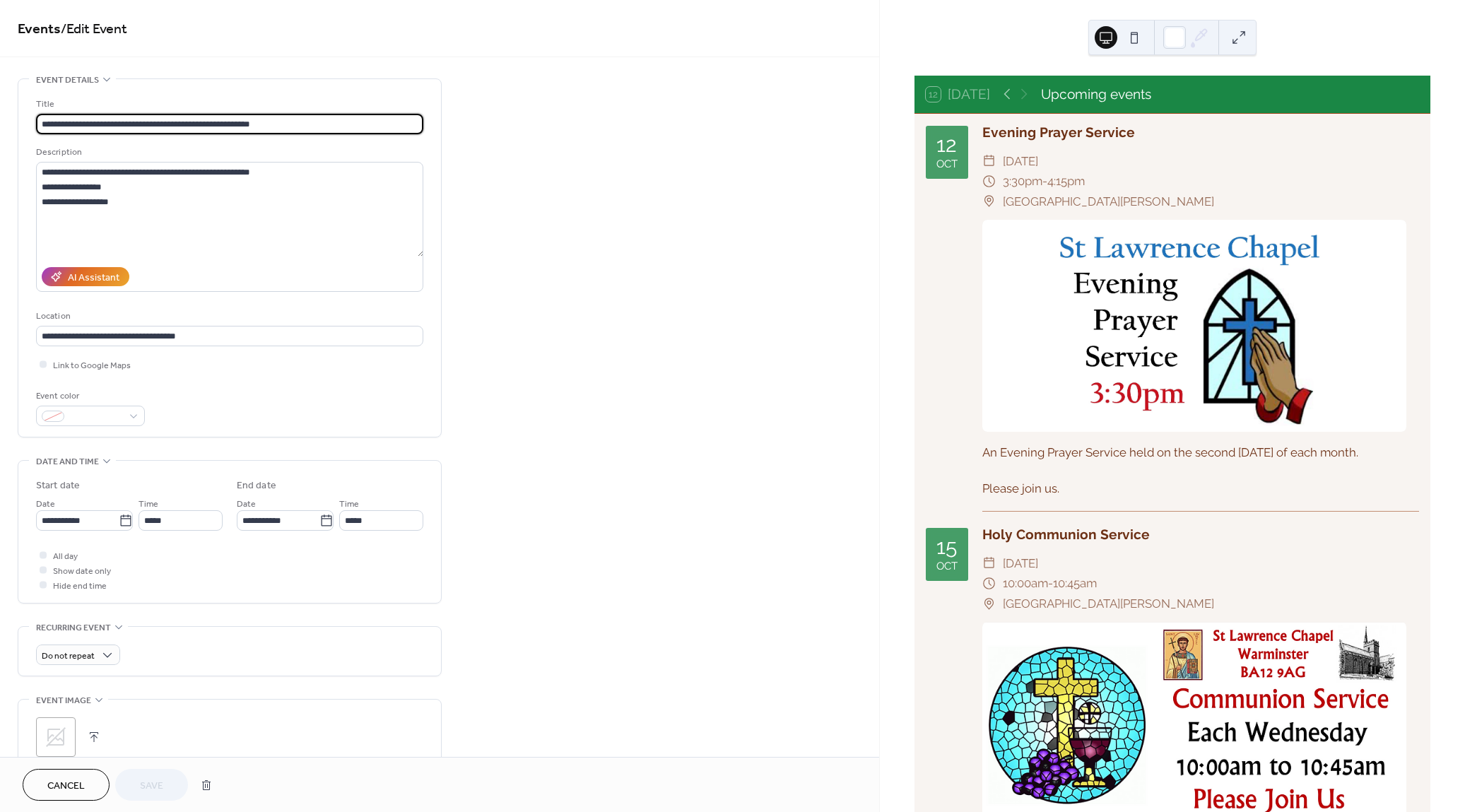
click at [93, 732] on button "button" at bounding box center [94, 736] width 20 height 20
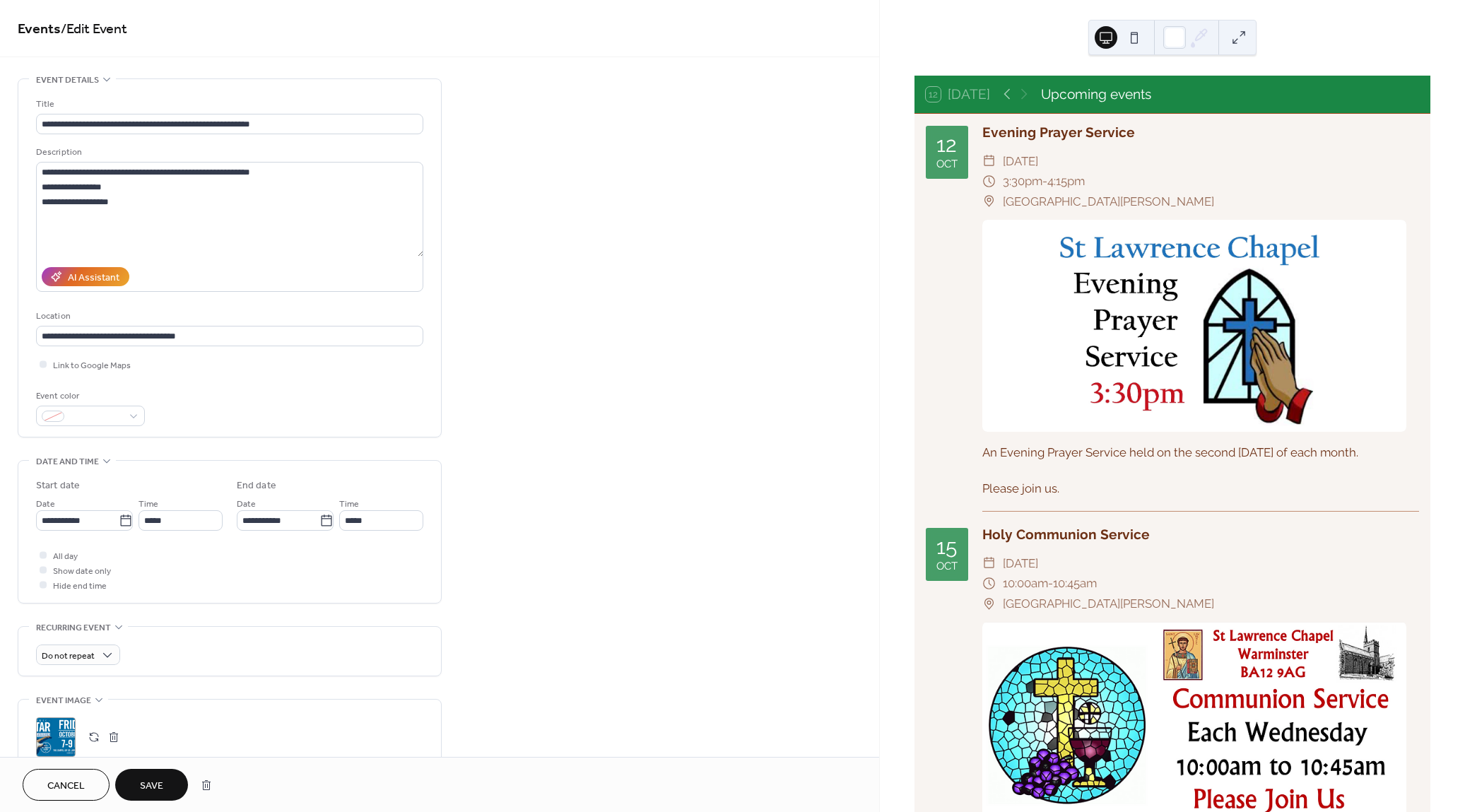
click at [155, 786] on span "Save" at bounding box center [151, 785] width 23 height 15
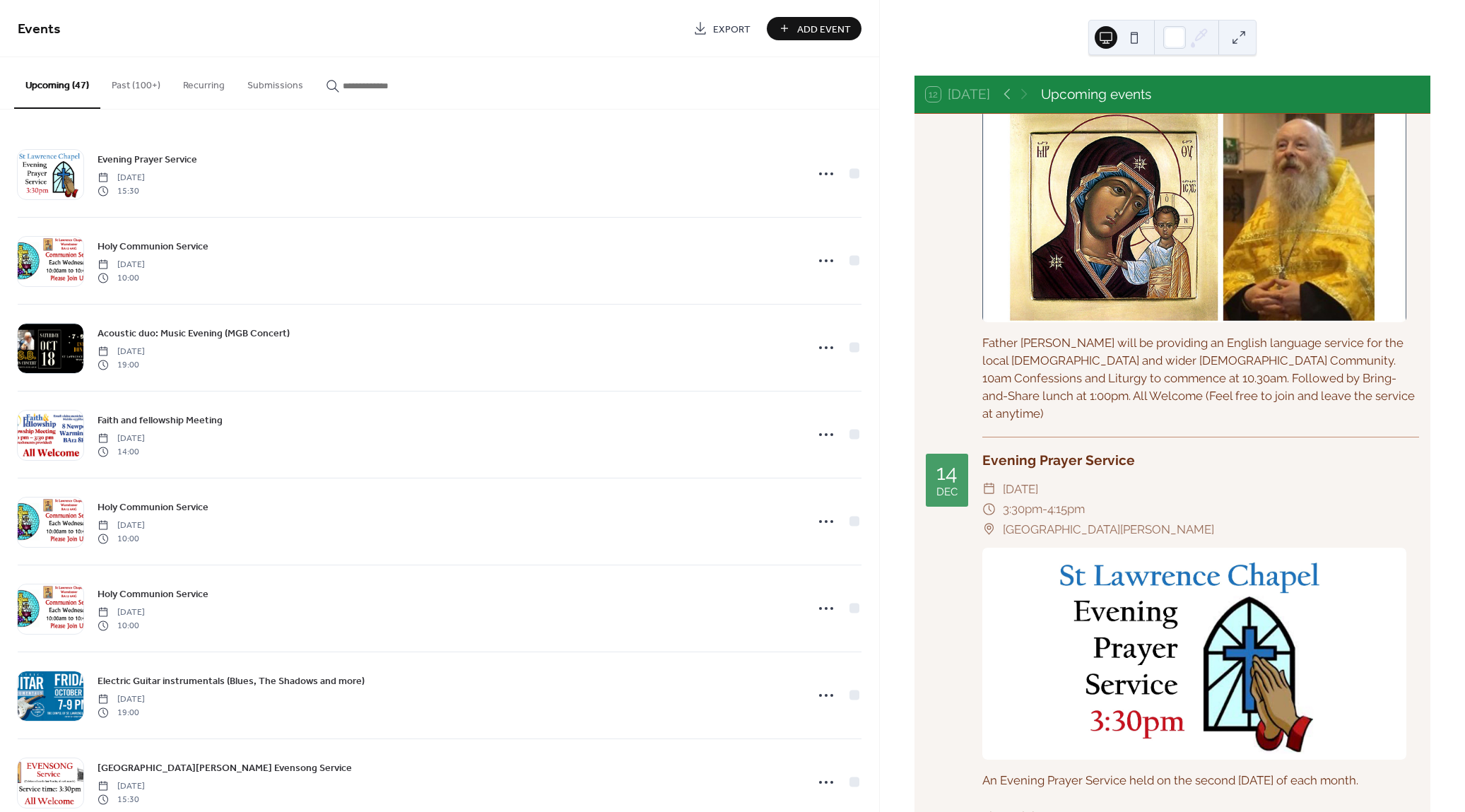
scroll to position [14026, 0]
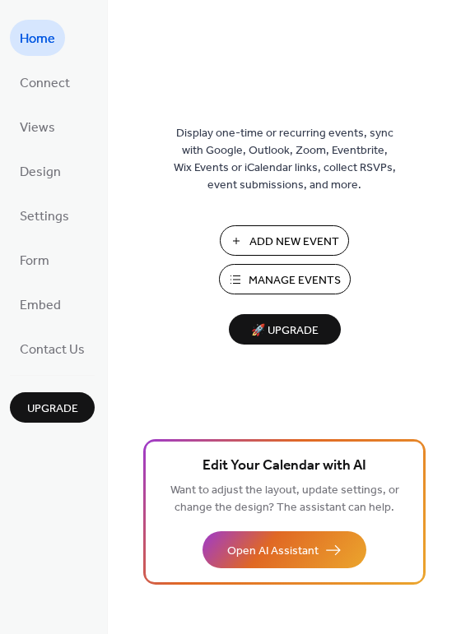
click at [304, 275] on span "Manage Events" at bounding box center [294, 280] width 92 height 17
click at [280, 276] on span "Manage Events" at bounding box center [294, 280] width 92 height 17
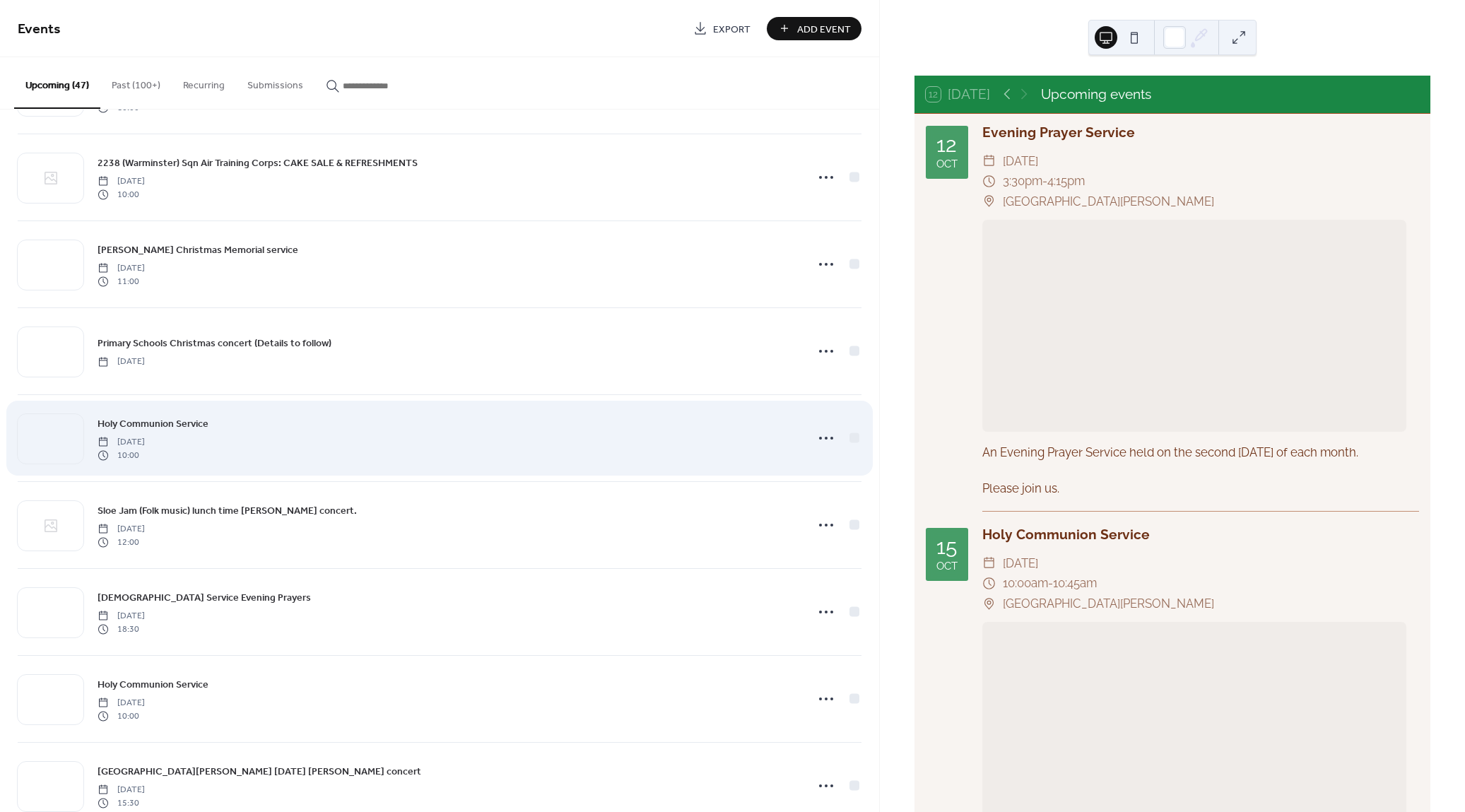
scroll to position [2354, 0]
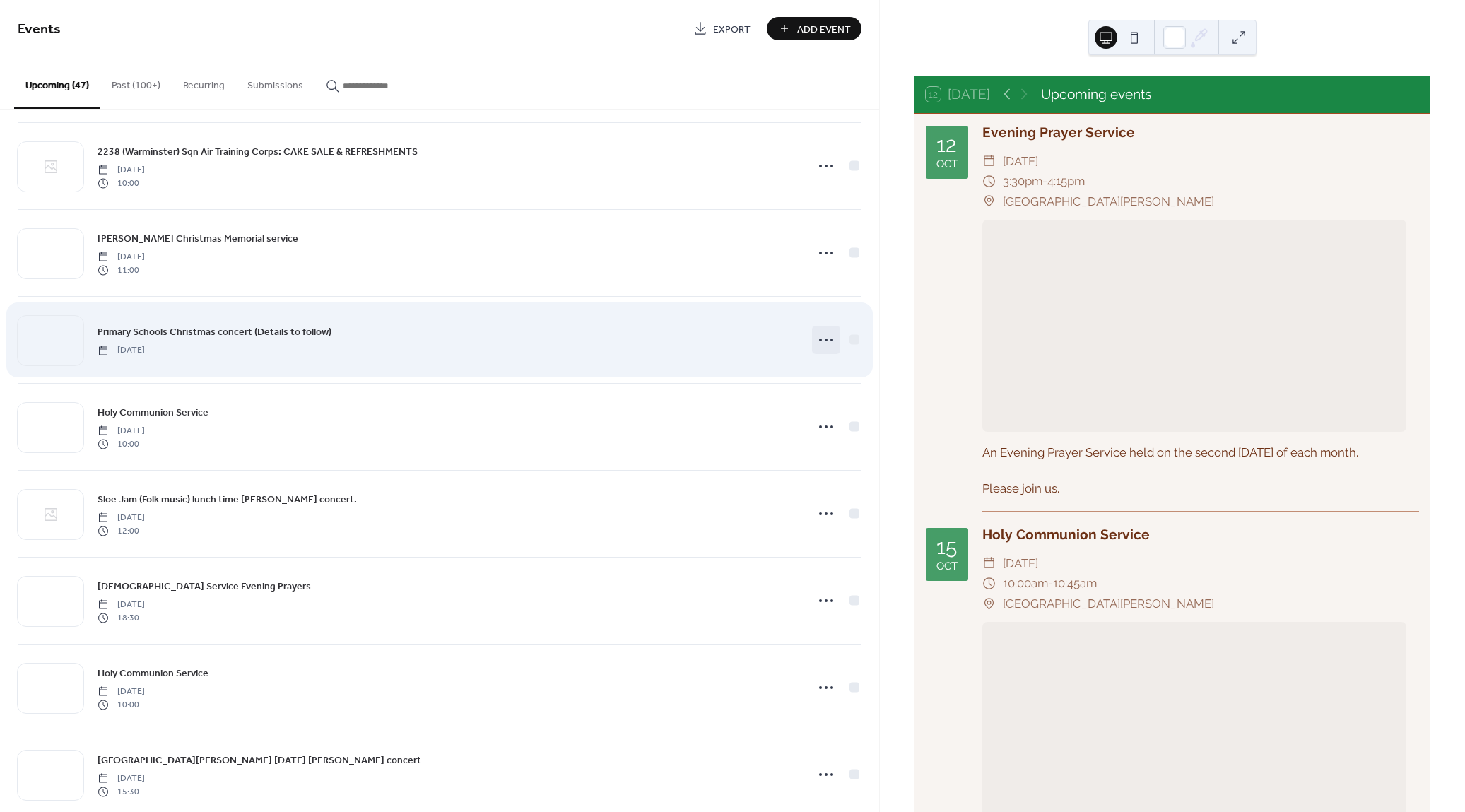
click at [825, 339] on circle at bounding box center [826, 339] width 3 height 3
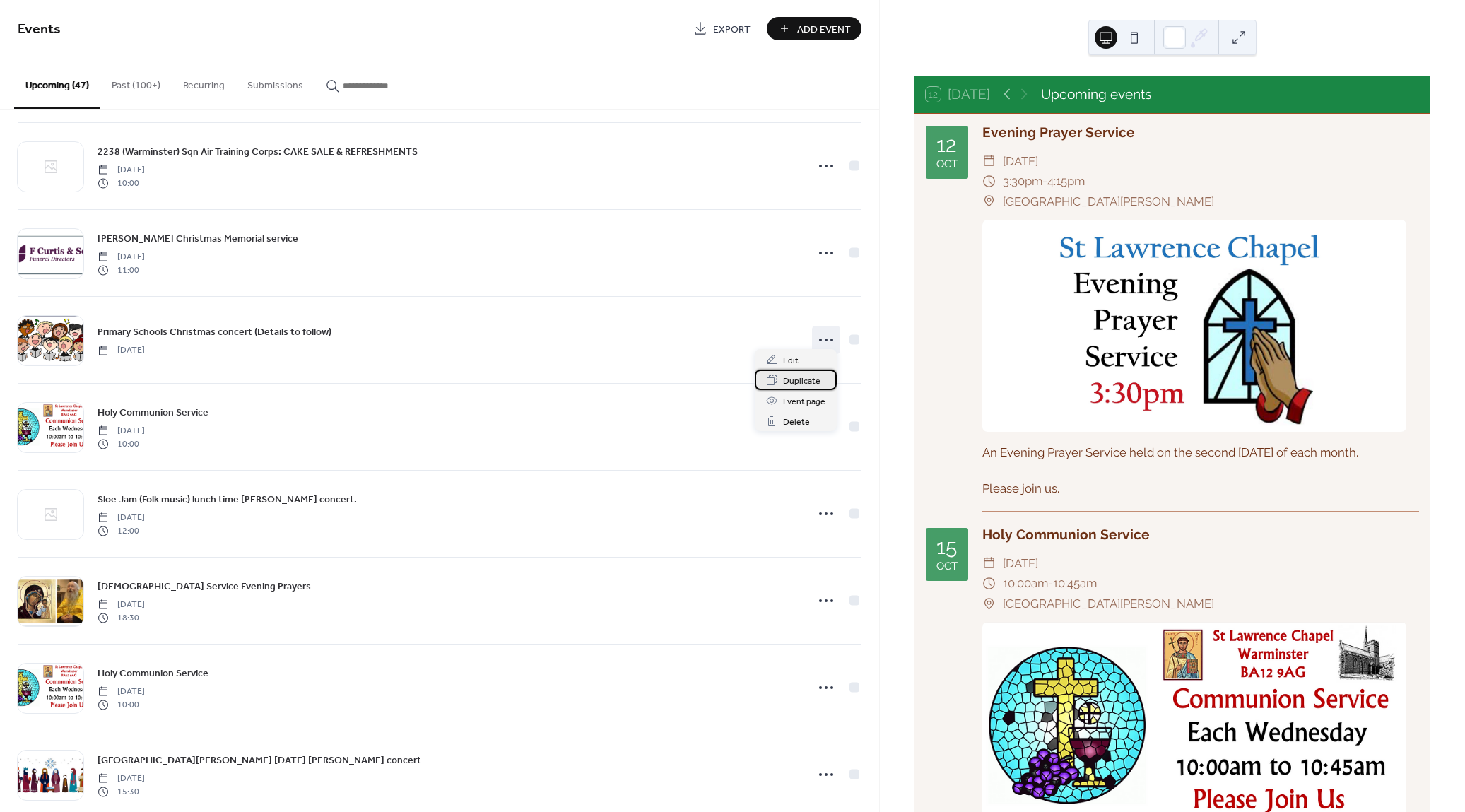
click at [813, 377] on span "Duplicate" at bounding box center [802, 381] width 38 height 15
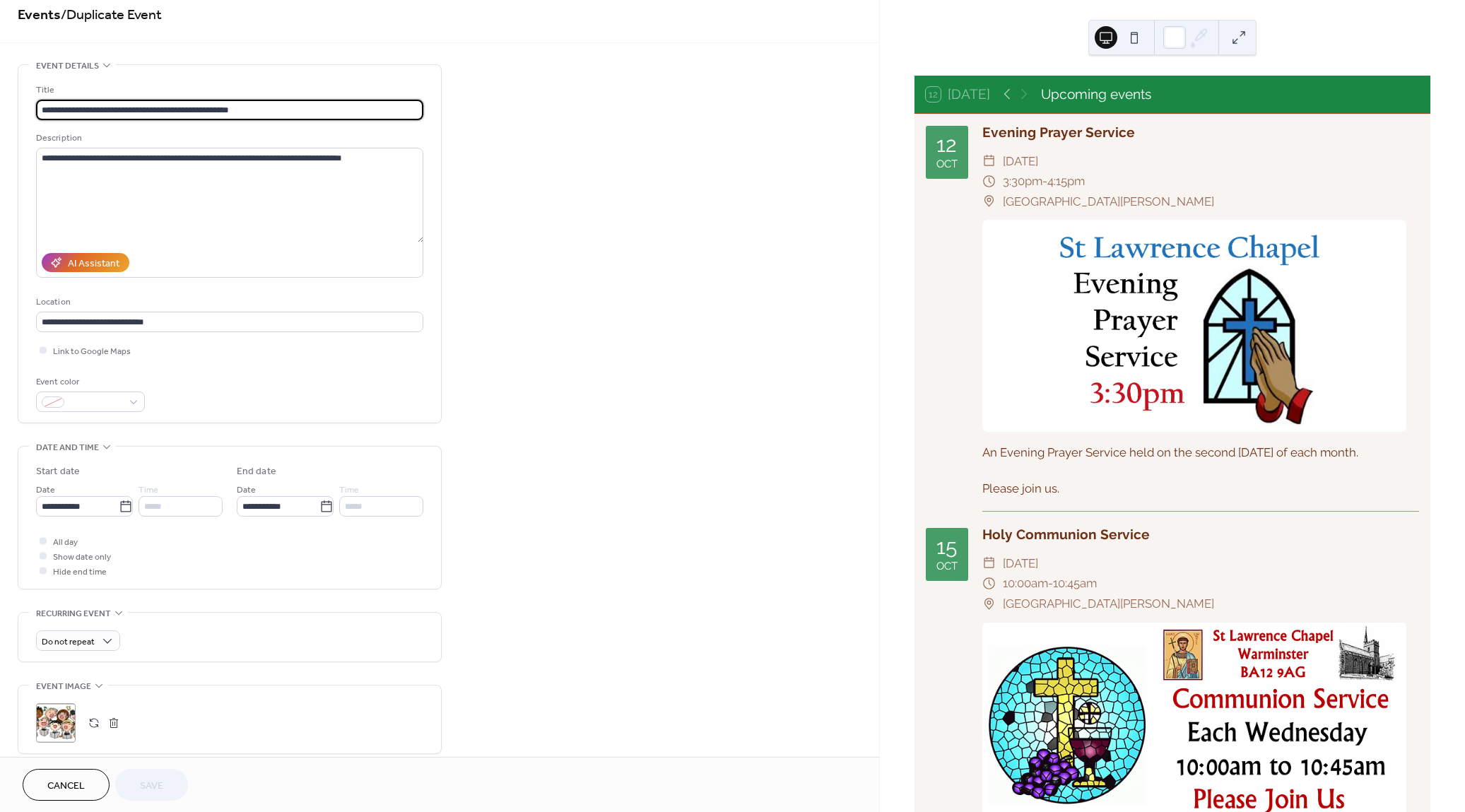
scroll to position [15, 0]
click at [148, 503] on div "*****" at bounding box center [180, 505] width 84 height 21
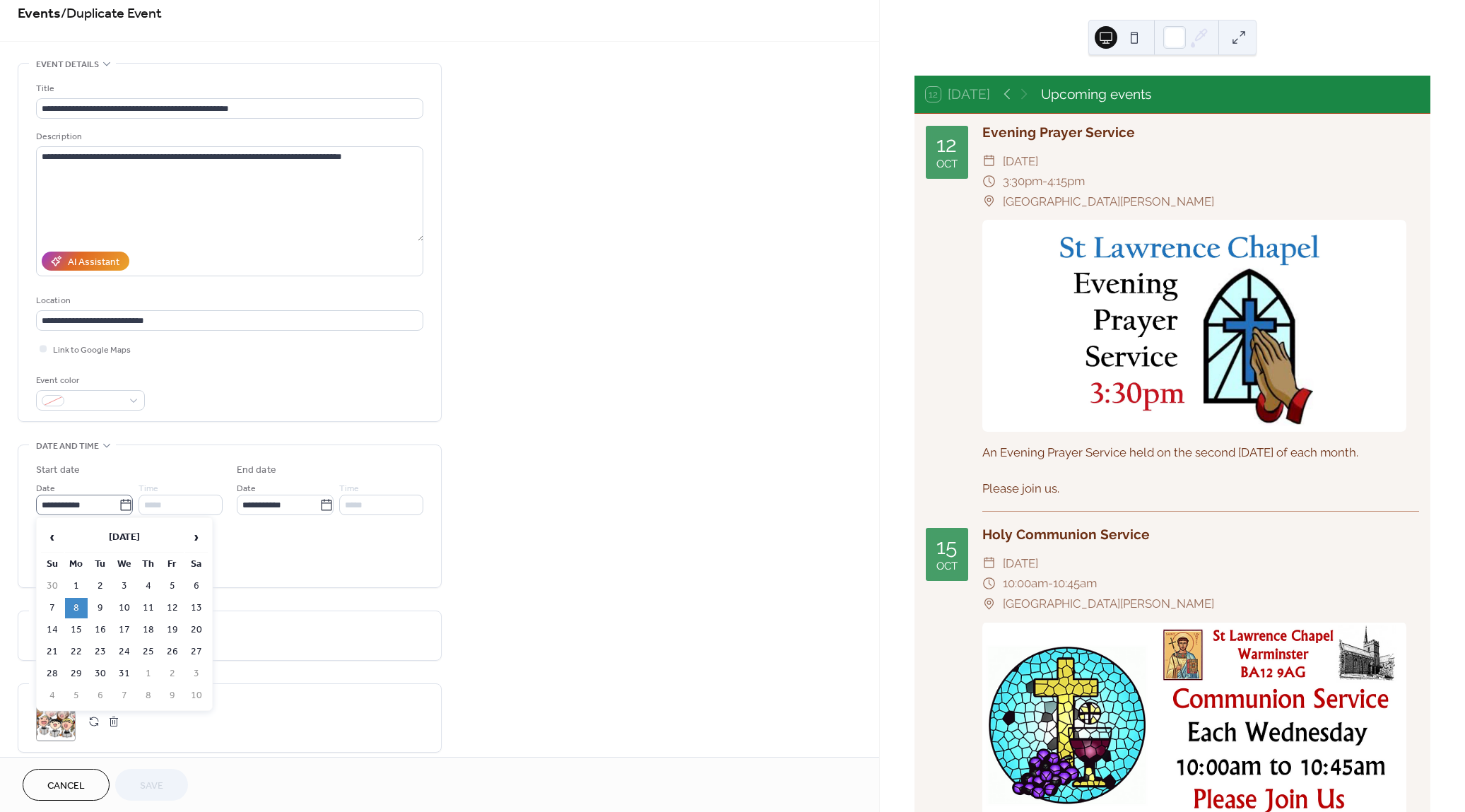
click at [121, 504] on icon at bounding box center [125, 505] width 14 height 14
click at [119, 504] on input "**********" at bounding box center [77, 505] width 82 height 21
click at [121, 504] on icon at bounding box center [125, 505] width 14 height 14
click at [119, 504] on input "**********" at bounding box center [77, 505] width 82 height 21
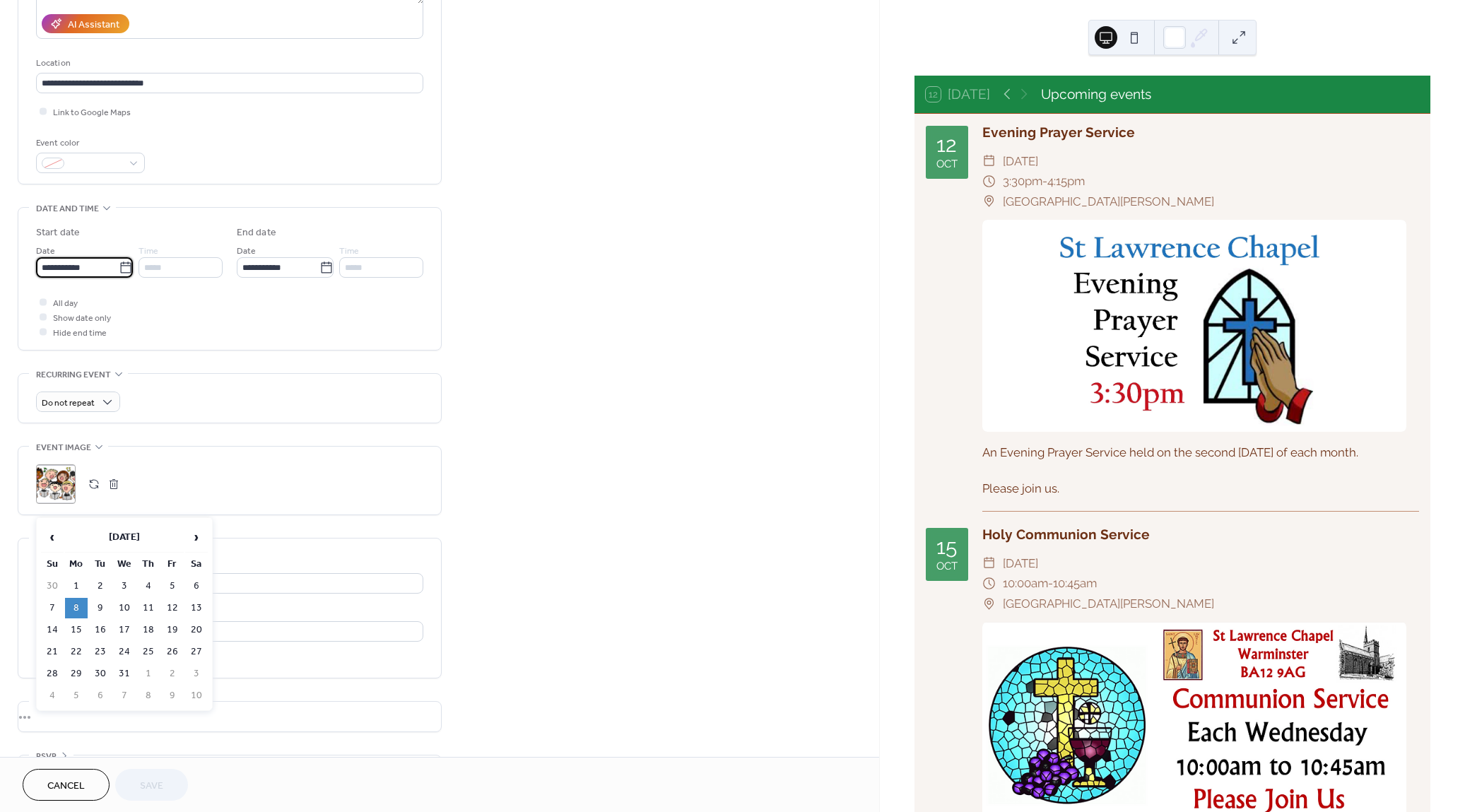
scroll to position [246, 0]
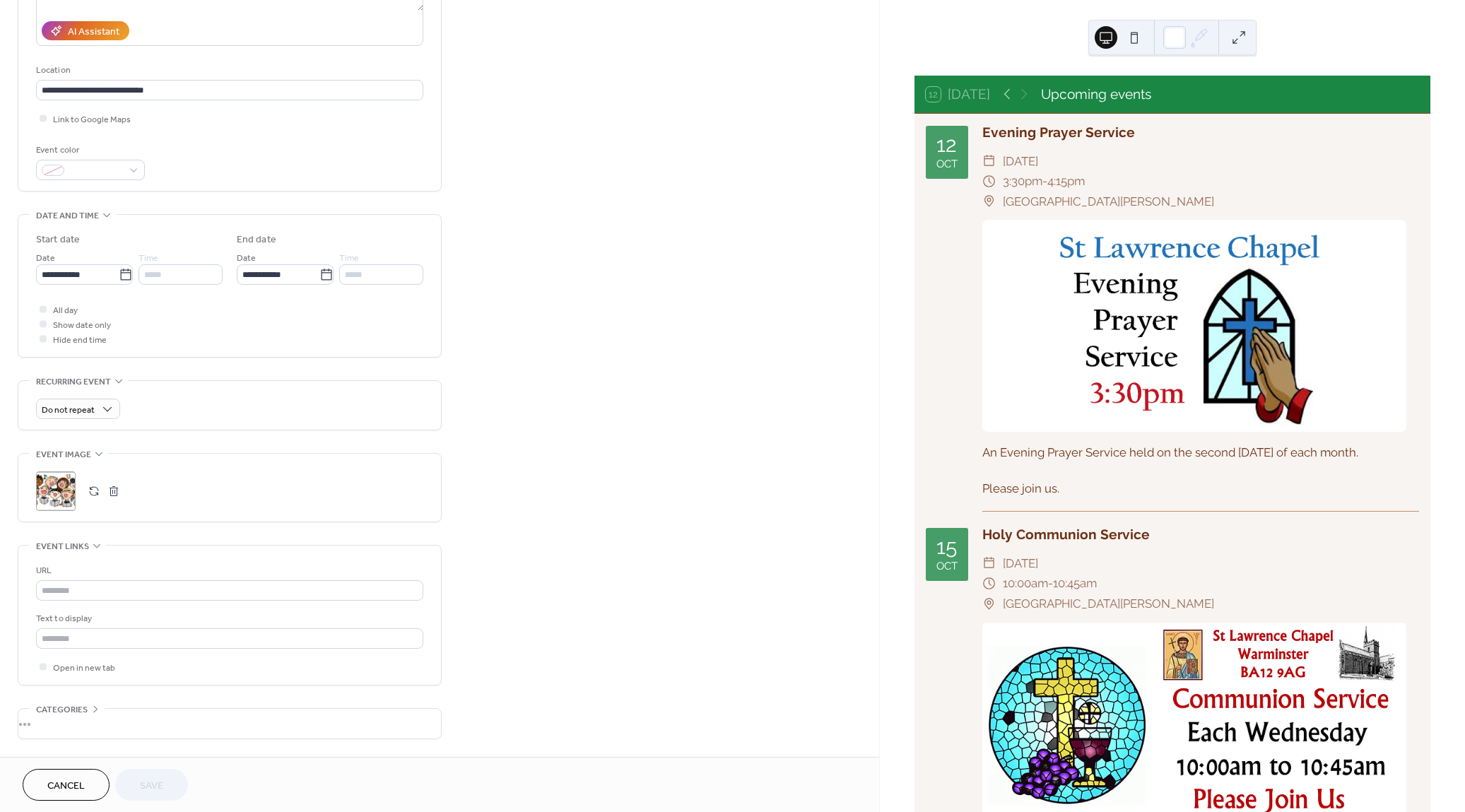
click at [46, 322] on div at bounding box center [43, 324] width 7 height 7
click at [43, 308] on icon at bounding box center [43, 308] width 4 height 4
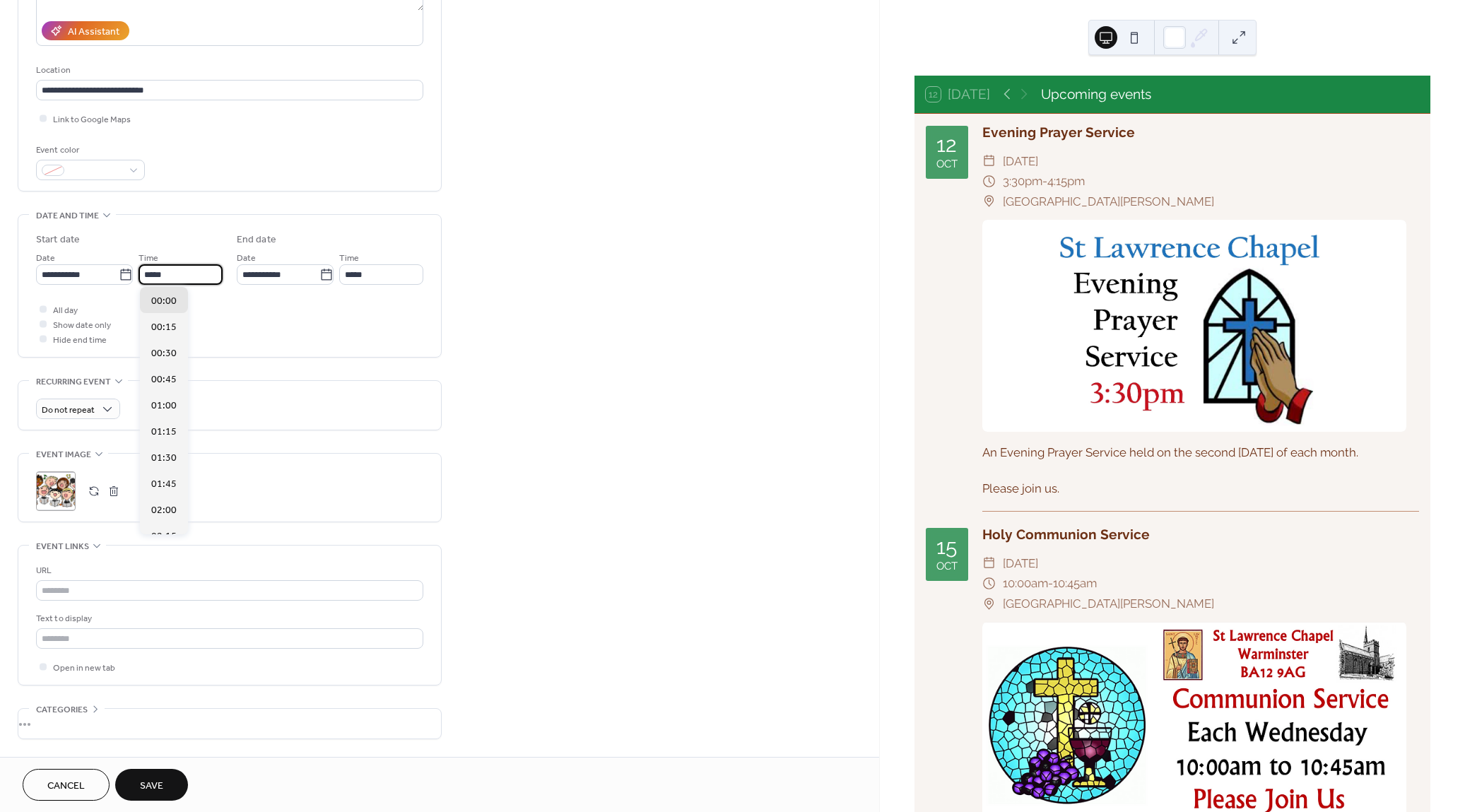
click at [174, 273] on input "*****" at bounding box center [180, 275] width 84 height 21
click at [161, 359] on span "17:00" at bounding box center [164, 357] width 26 height 15
type input "*****"
click at [375, 272] on input "*****" at bounding box center [382, 275] width 84 height 21
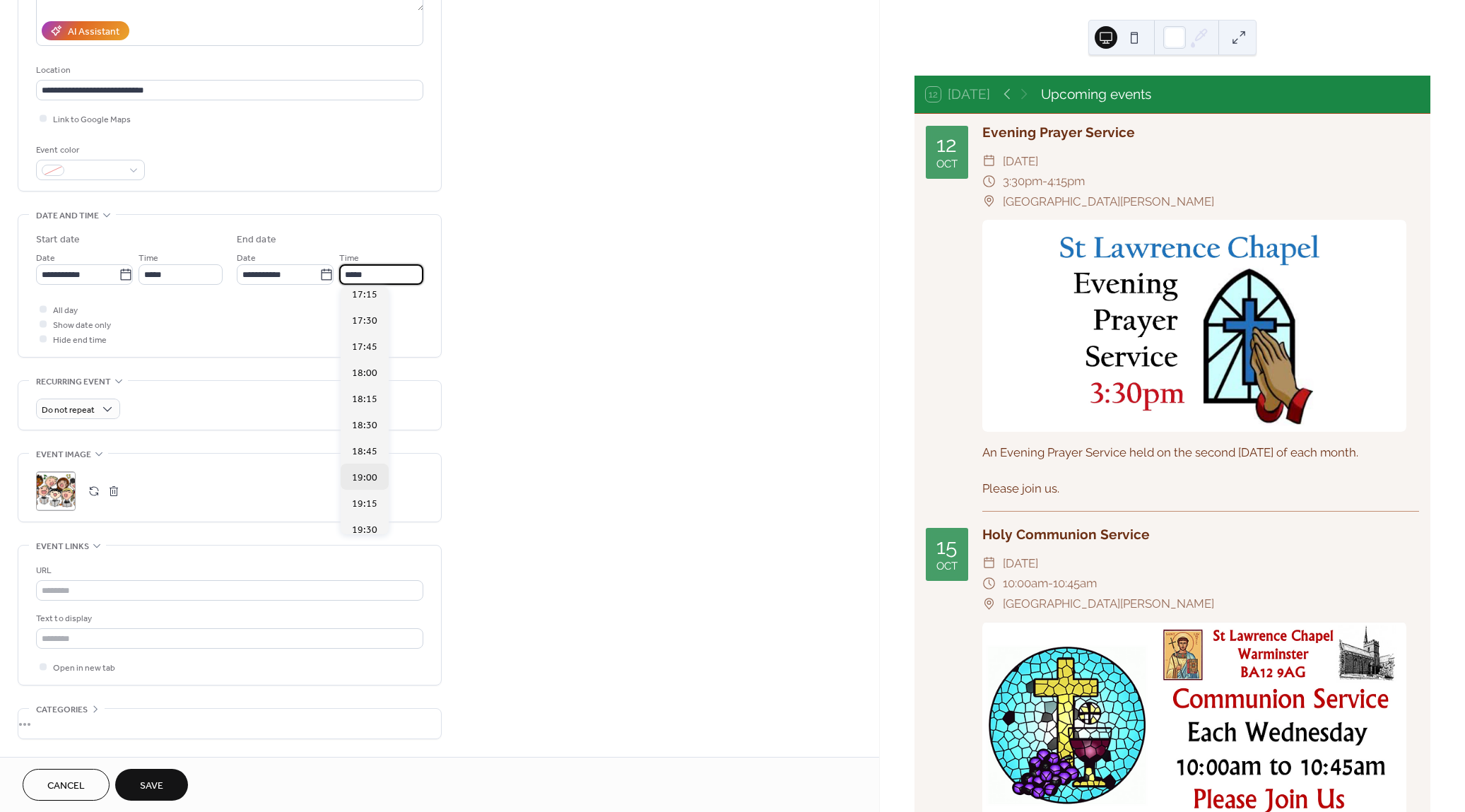
scroll to position [27, 0]
click at [372, 502] on span "19:30" at bounding box center [365, 509] width 26 height 15
type input "*****"
click at [145, 790] on span "Save" at bounding box center [151, 785] width 23 height 15
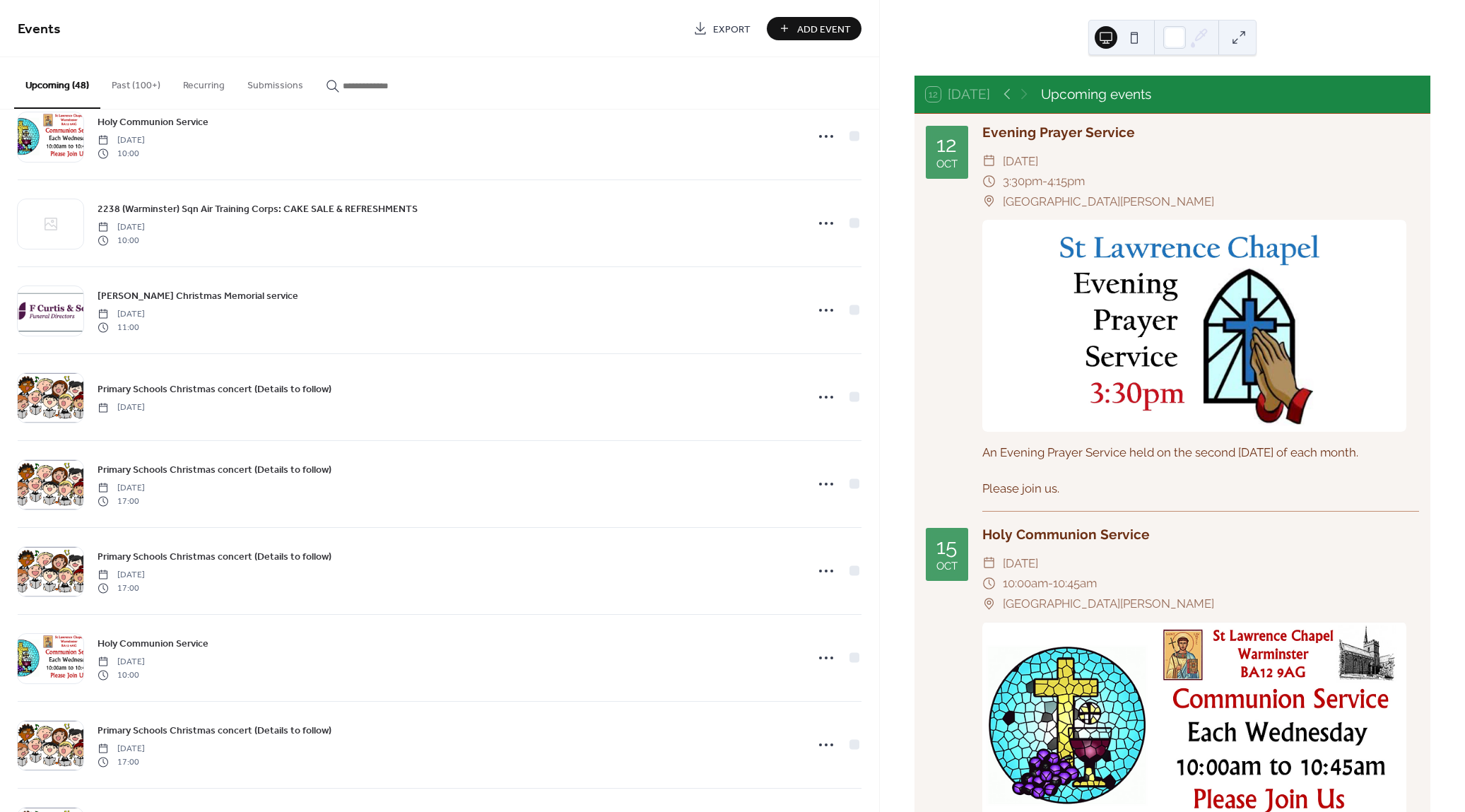
scroll to position [2309, 0]
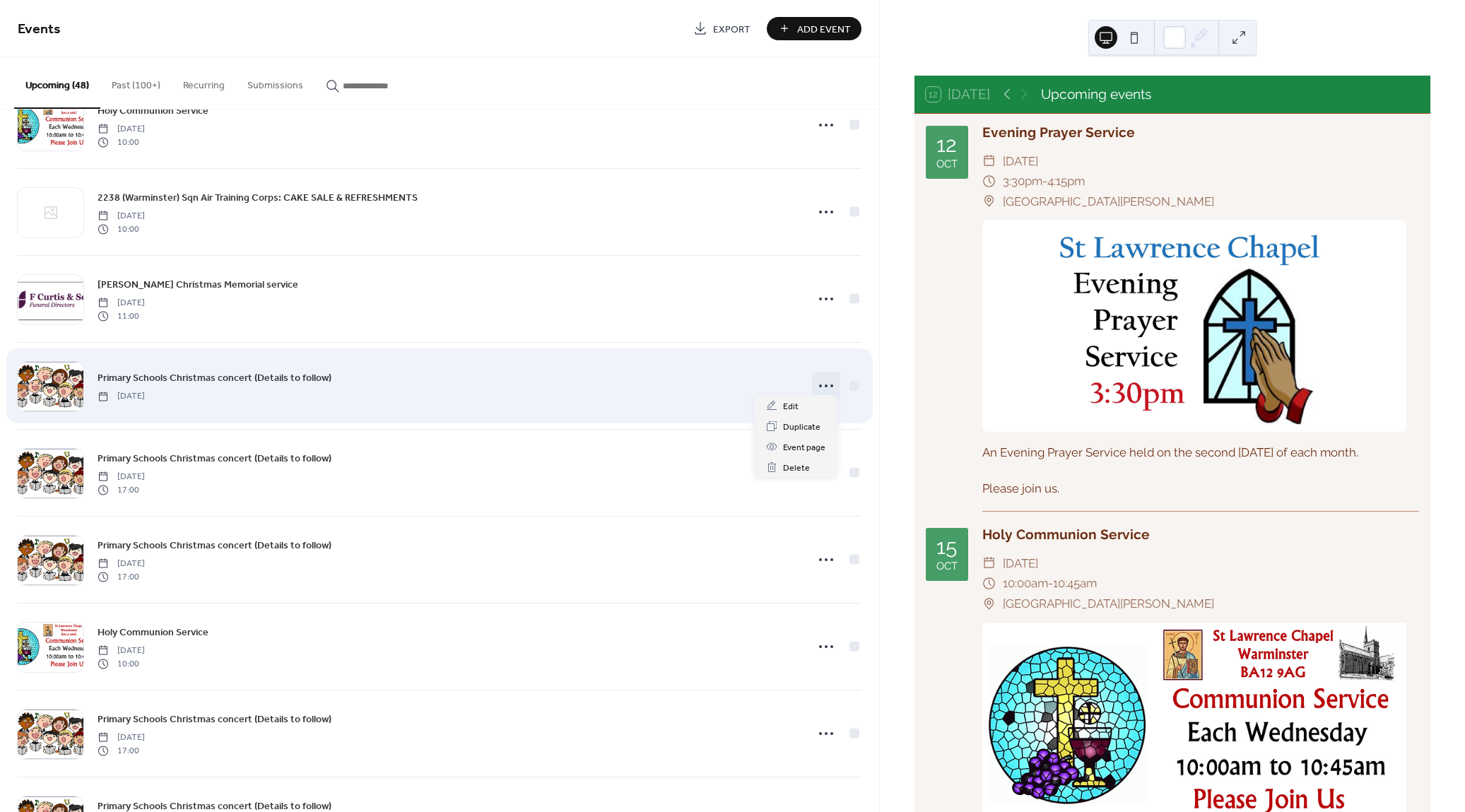
click at [824, 380] on icon at bounding box center [826, 386] width 22 height 22
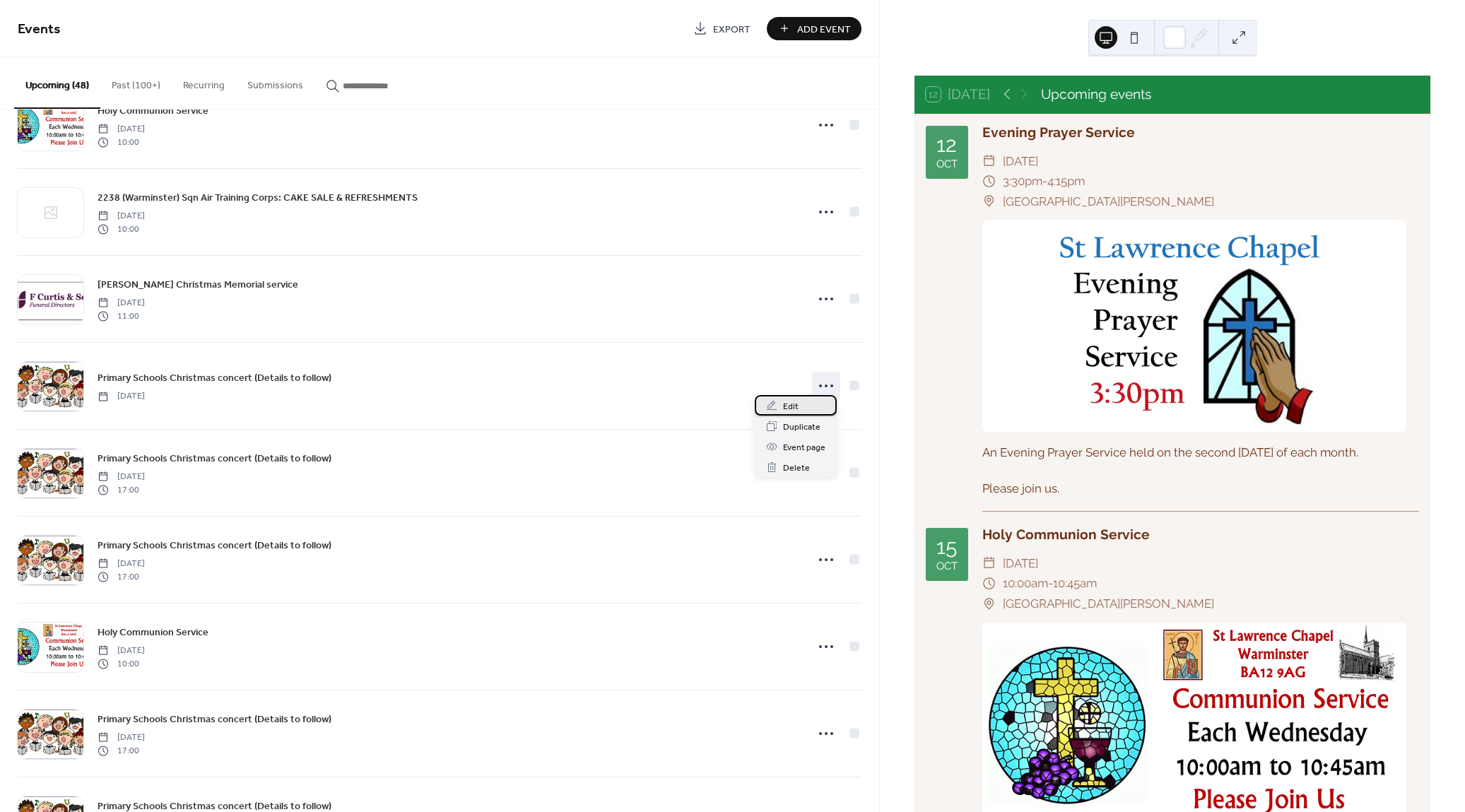
click at [794, 404] on span "Edit" at bounding box center [790, 406] width 15 height 15
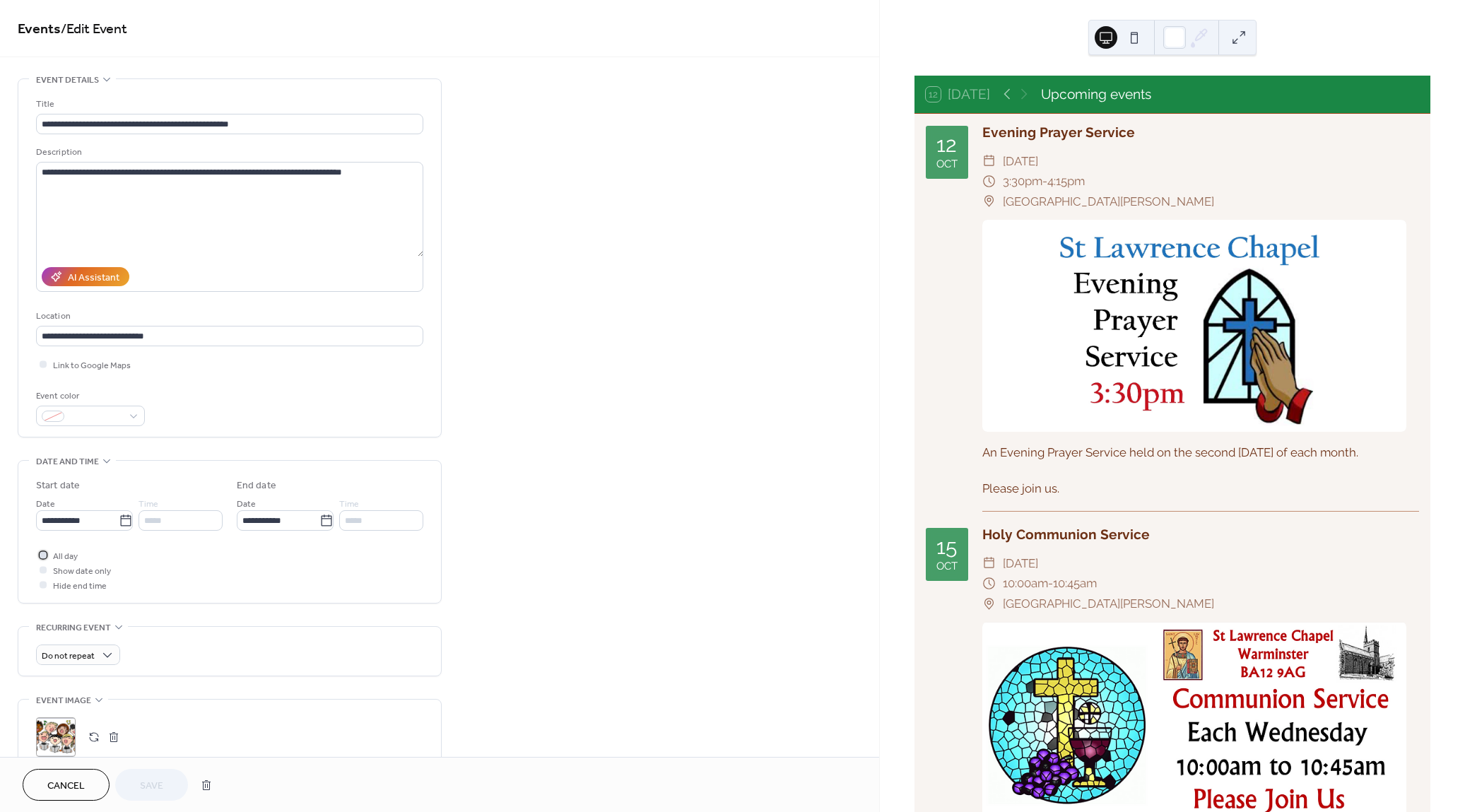
click at [44, 551] on div at bounding box center [43, 554] width 7 height 7
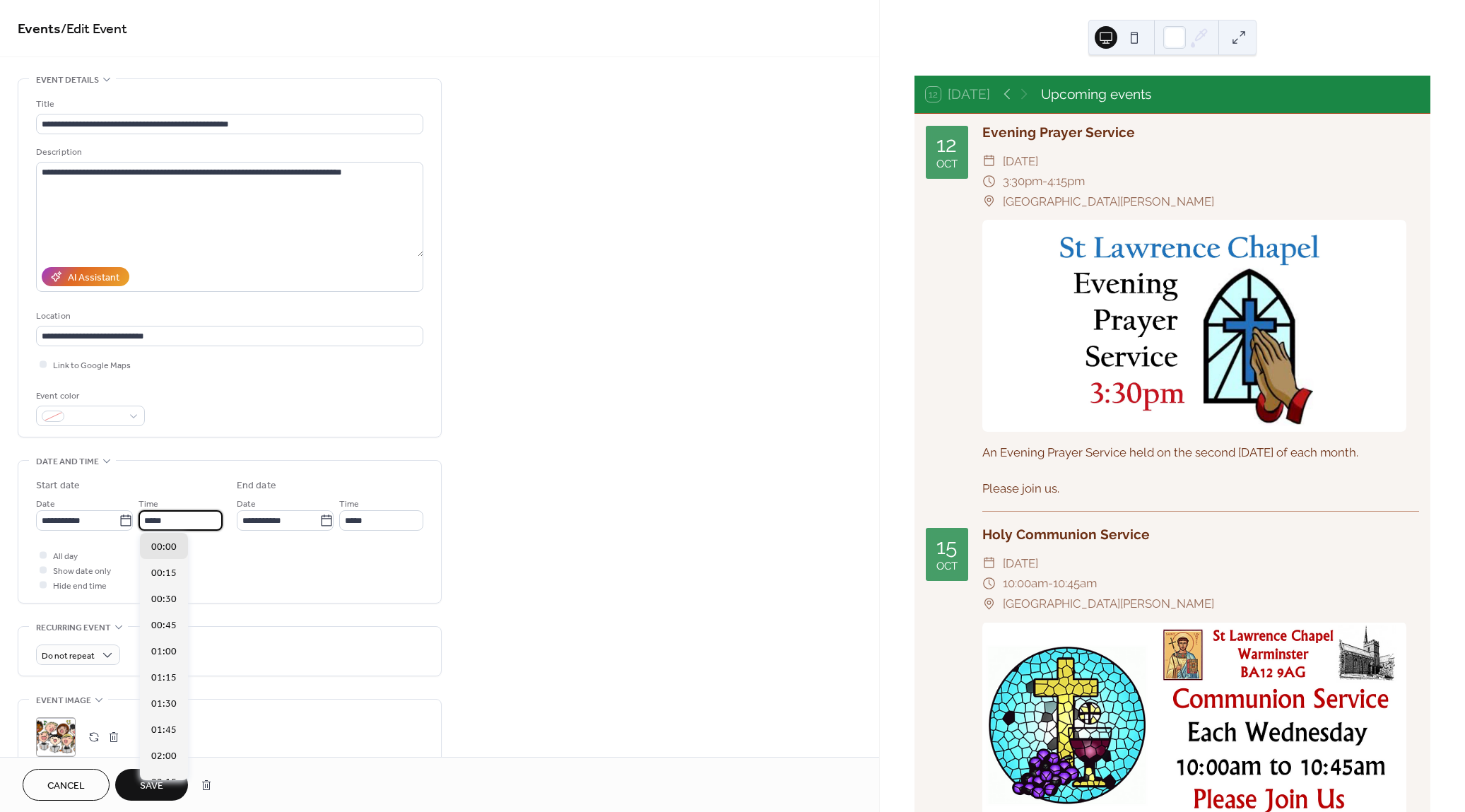
click at [173, 523] on input "*****" at bounding box center [180, 521] width 84 height 21
click at [160, 588] on span "10:30" at bounding box center [164, 591] width 26 height 15
type input "*****"
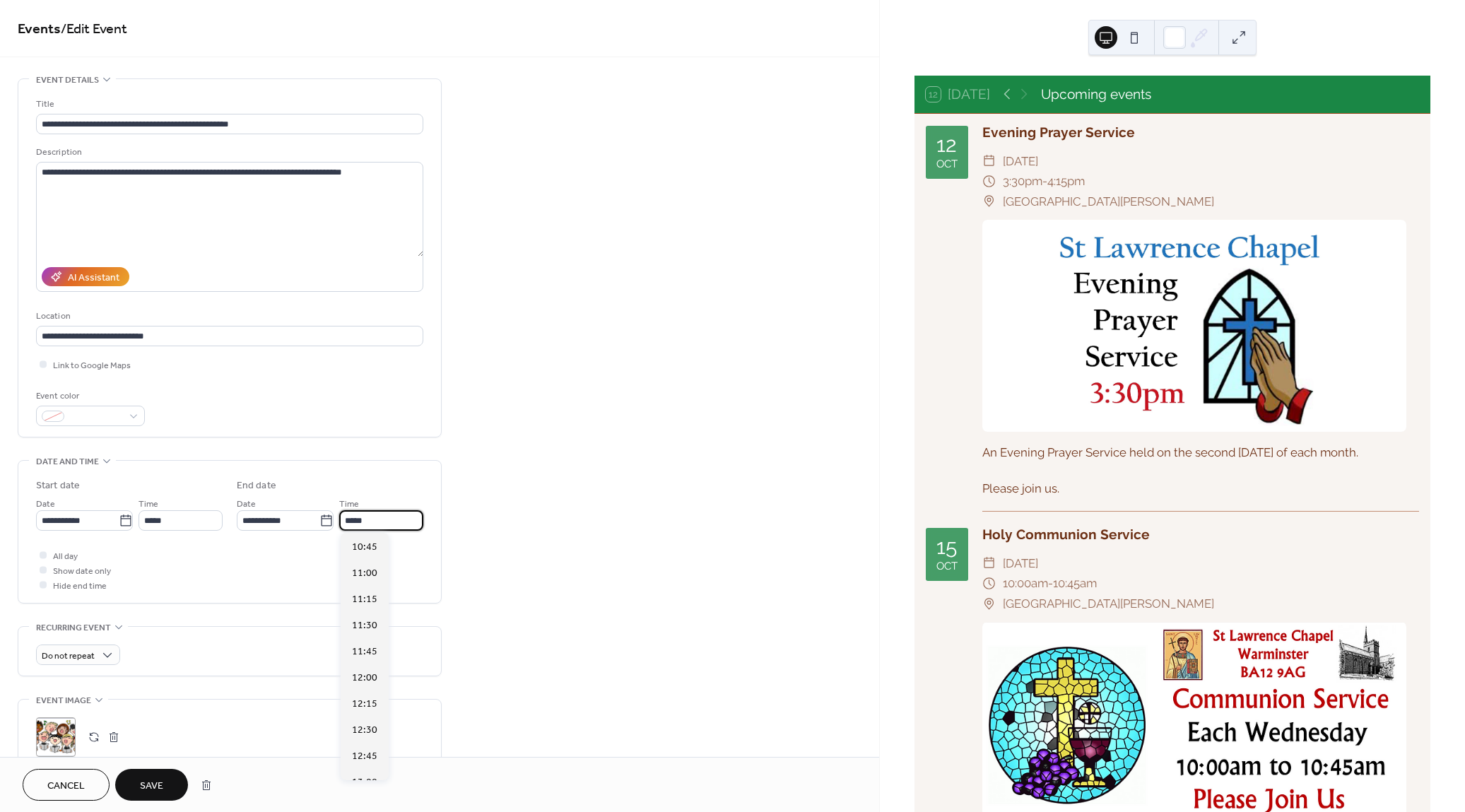
click at [364, 521] on input "*****" at bounding box center [382, 521] width 84 height 21
click at [366, 581] on span "14:00" at bounding box center [365, 583] width 26 height 15
type input "*****"
click at [158, 782] on span "Save" at bounding box center [151, 785] width 23 height 15
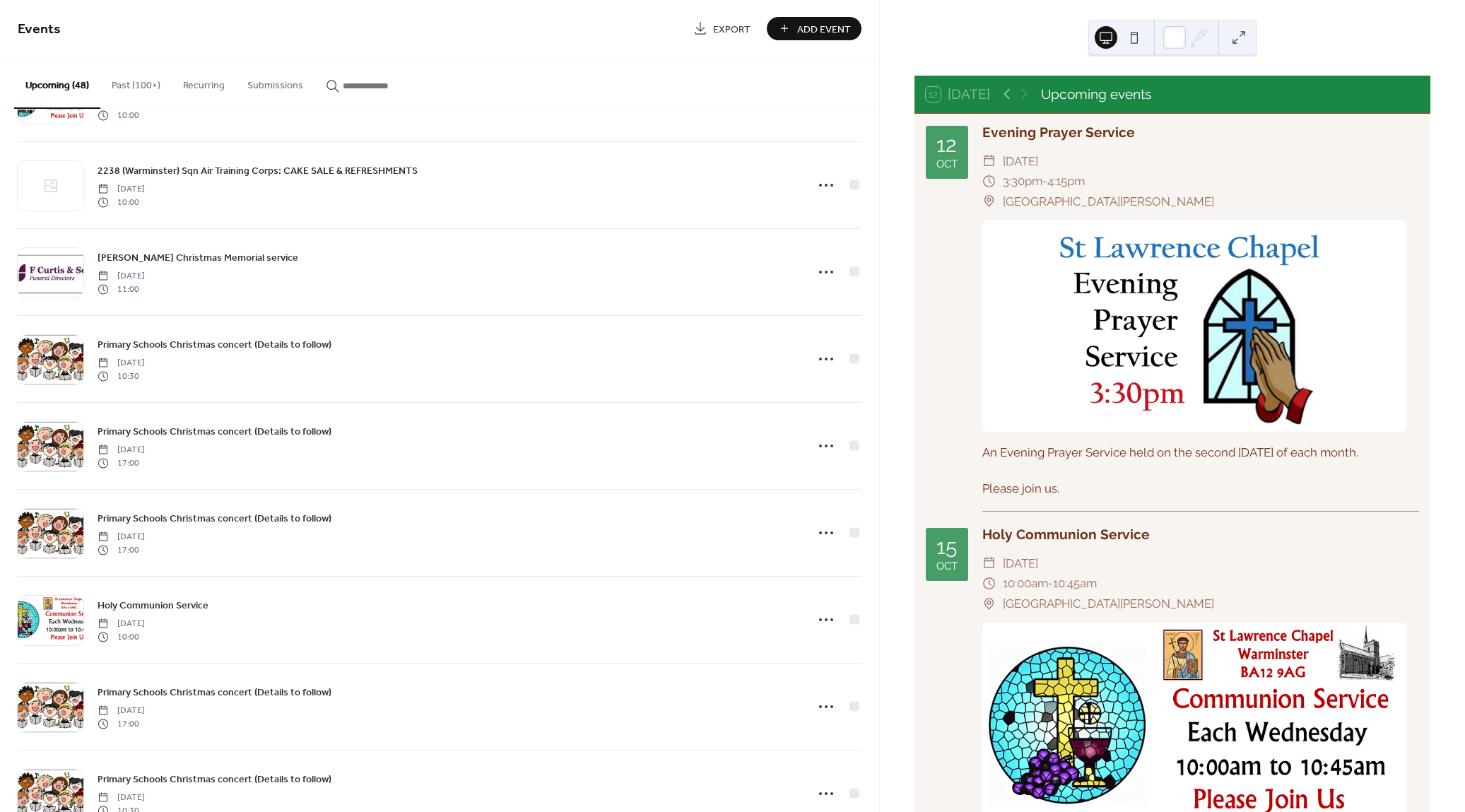
scroll to position [2336, 0]
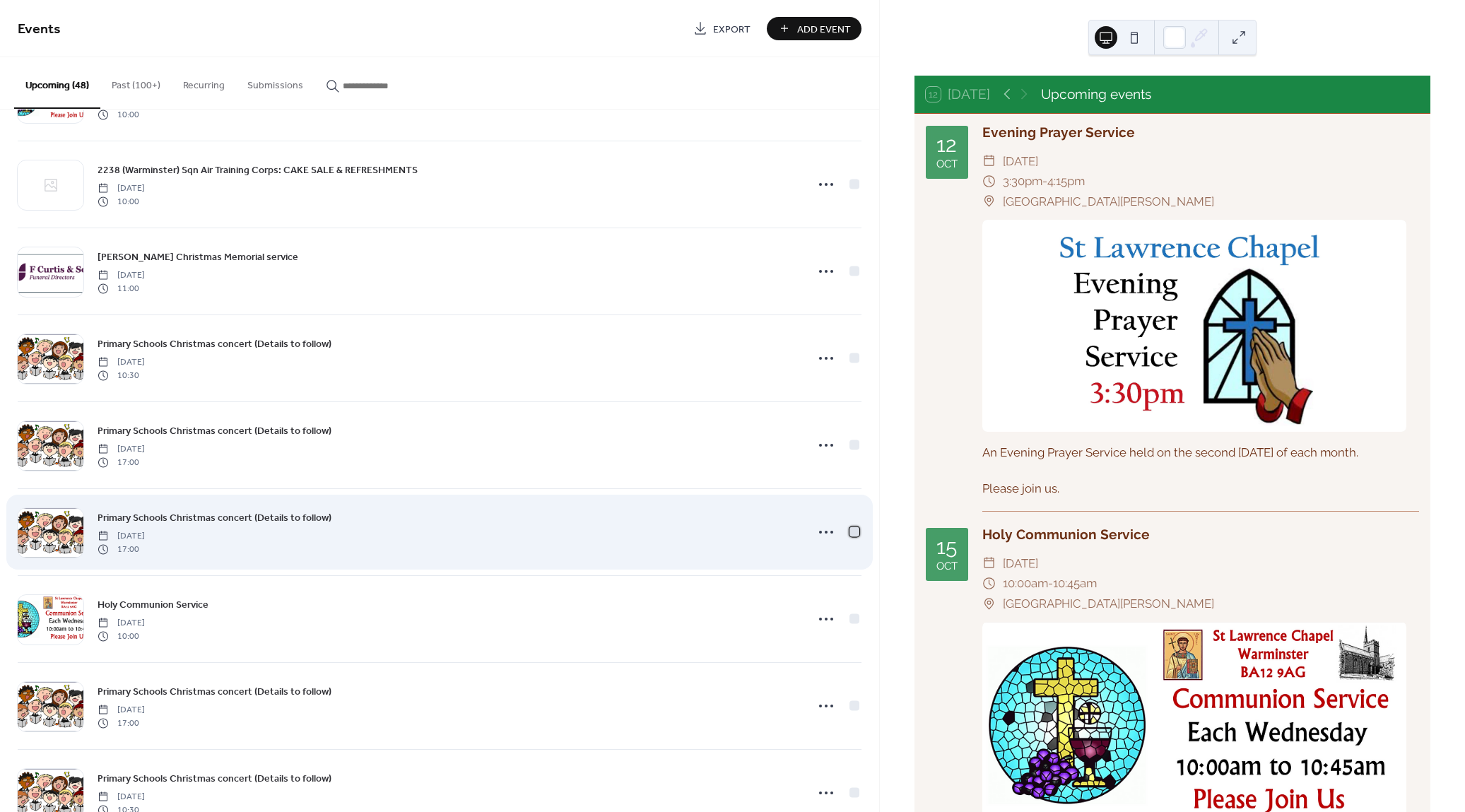
click at [853, 527] on div at bounding box center [854, 532] width 10 height 10
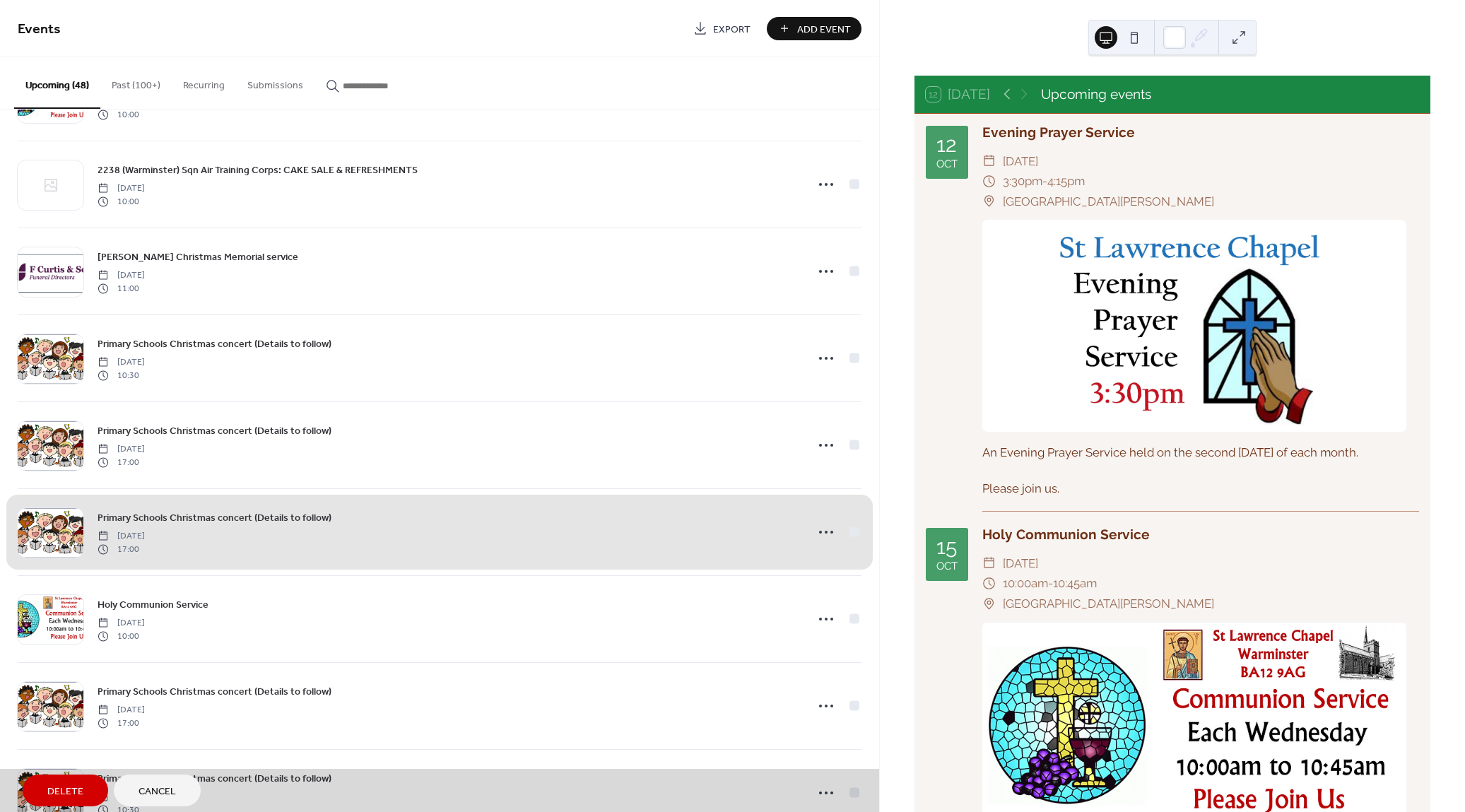
click at [853, 525] on div "Primary Schools Christmas concert (Details to follow) Monday, December 8, 2025 …" at bounding box center [440, 531] width 844 height 87
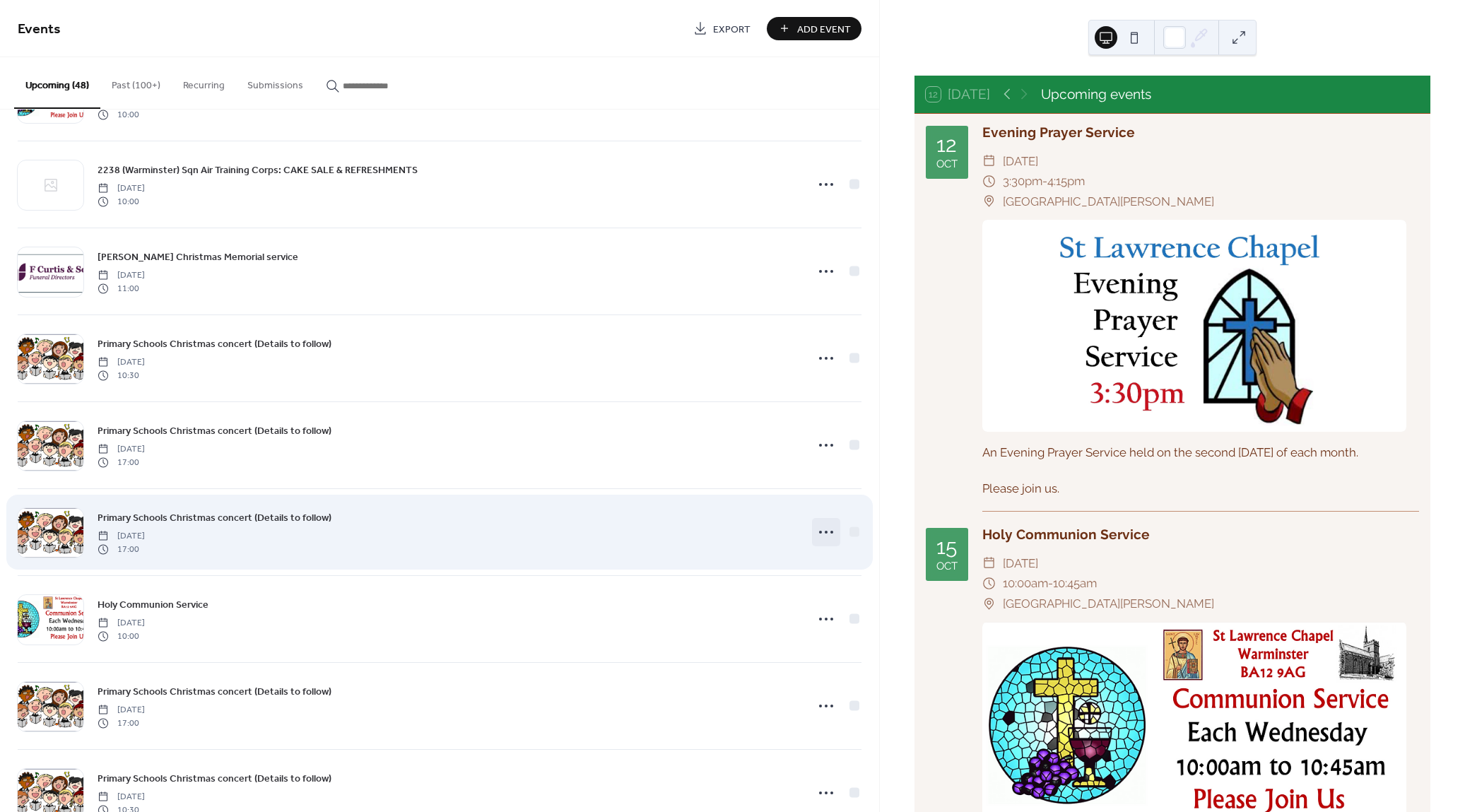
click at [824, 523] on icon at bounding box center [826, 532] width 22 height 22
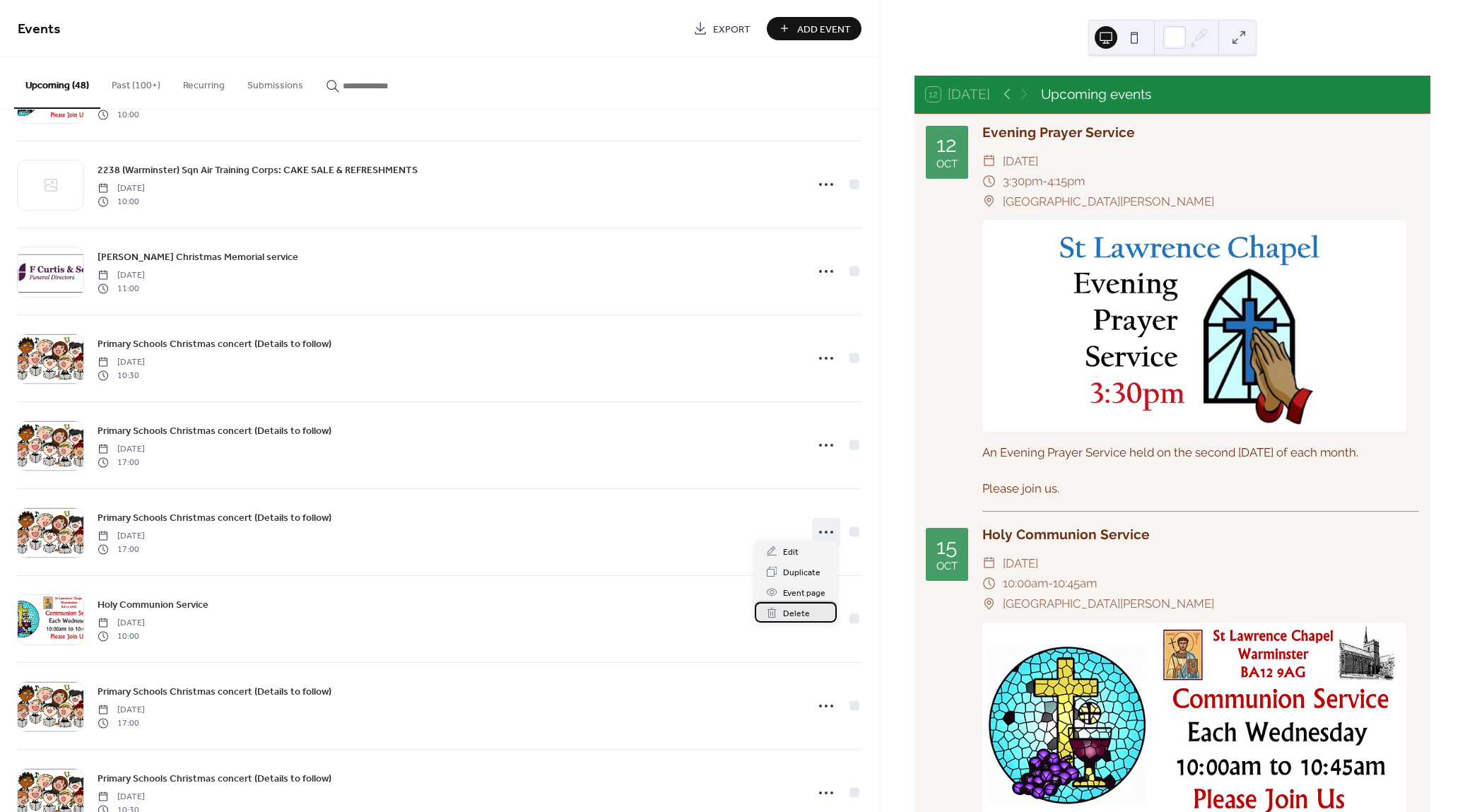
click at [805, 611] on span "Delete" at bounding box center [796, 614] width 27 height 15
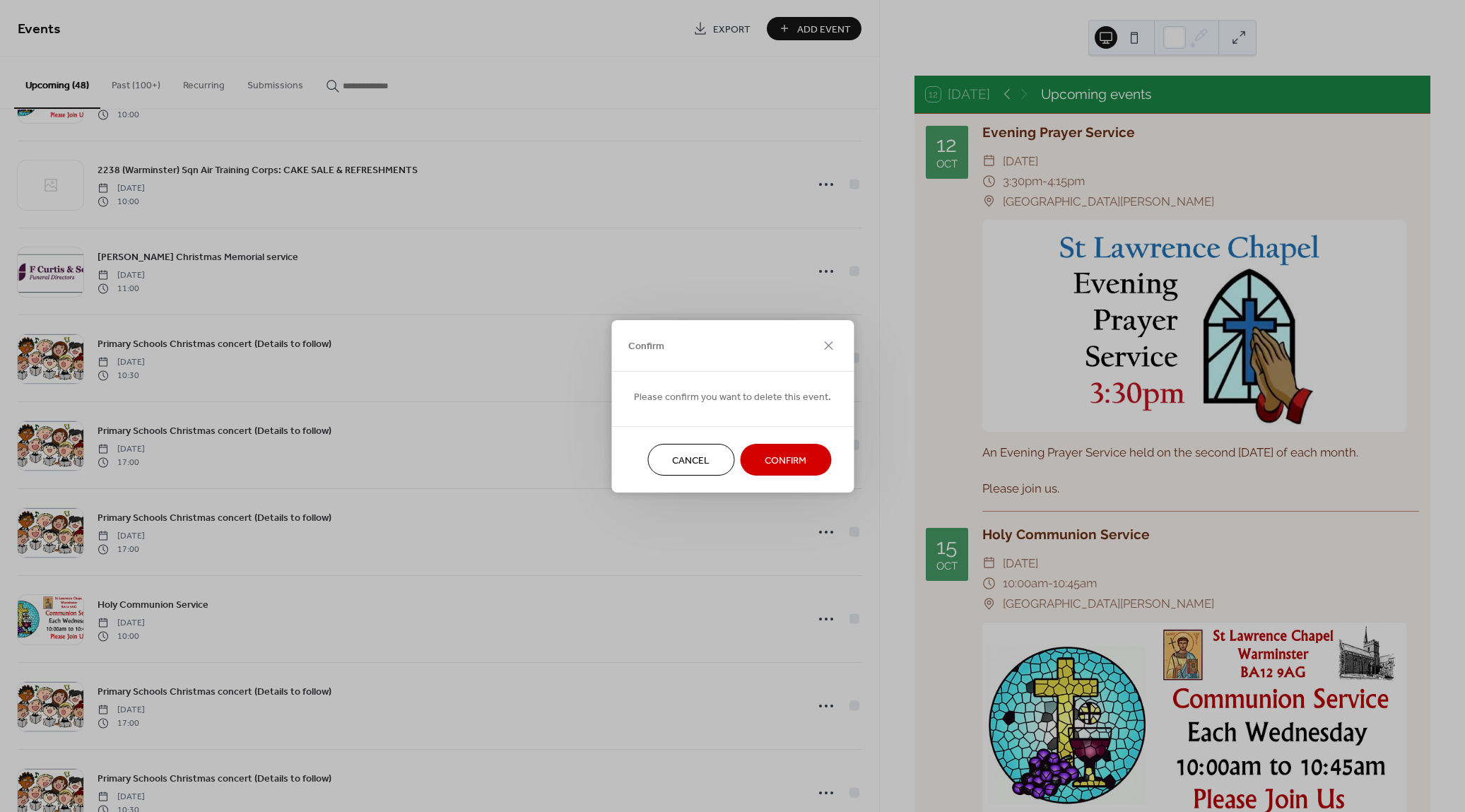
click at [782, 459] on span "Confirm" at bounding box center [785, 460] width 42 height 15
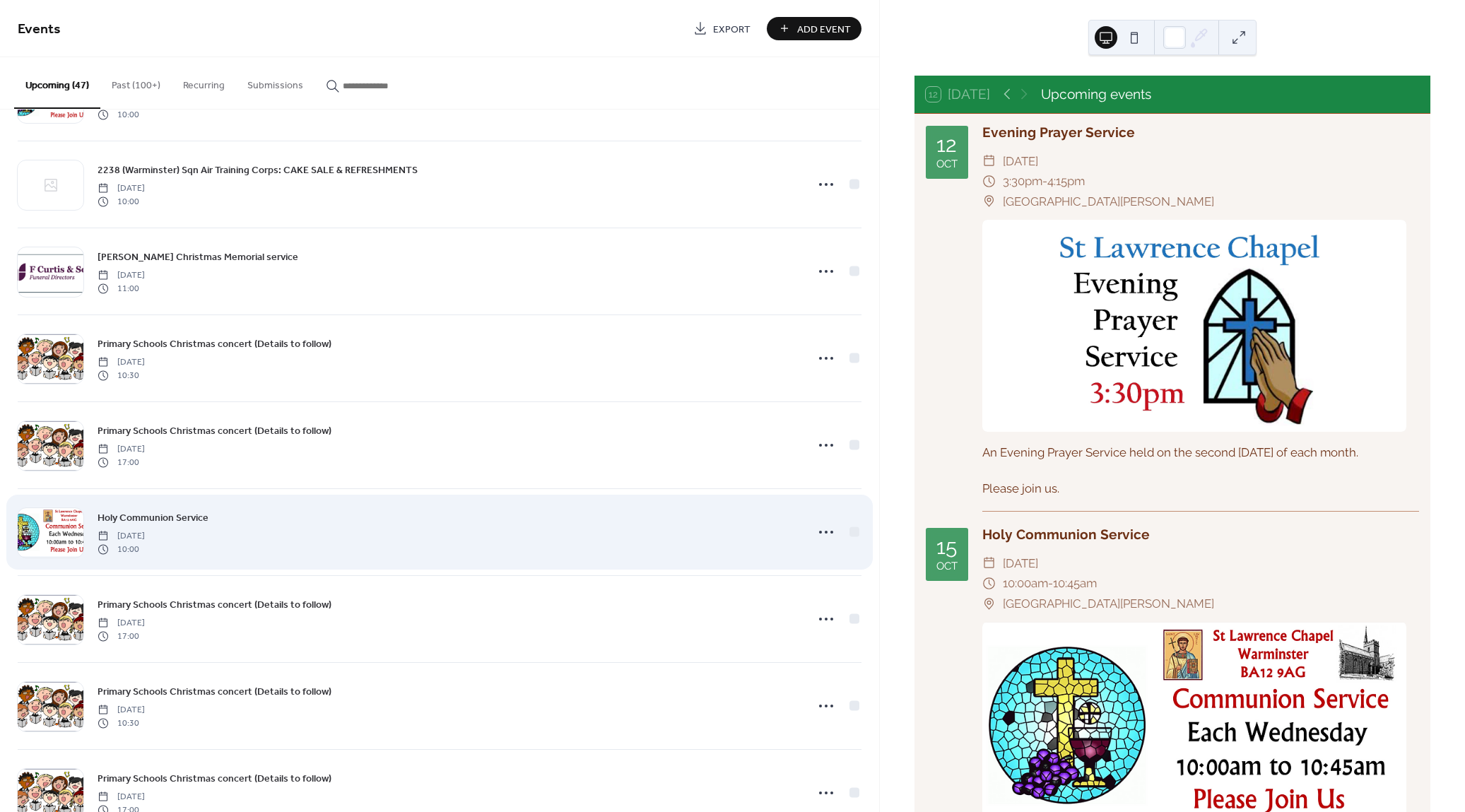
click at [774, 563] on div "Holy Communion Service Wednesday, December 10, 2025 10:00" at bounding box center [440, 532] width 844 height 86
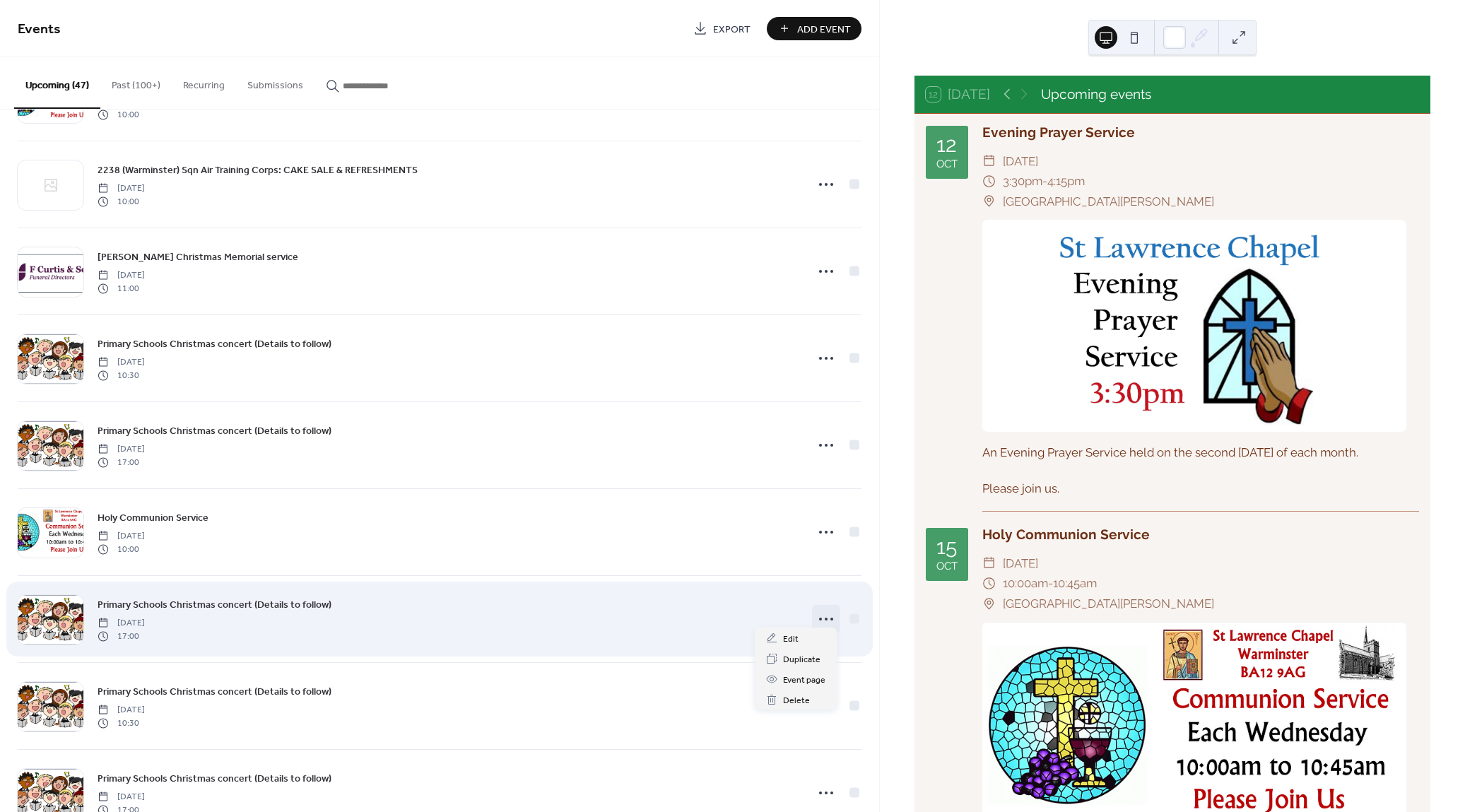
click at [819, 607] on icon at bounding box center [826, 619] width 22 height 22
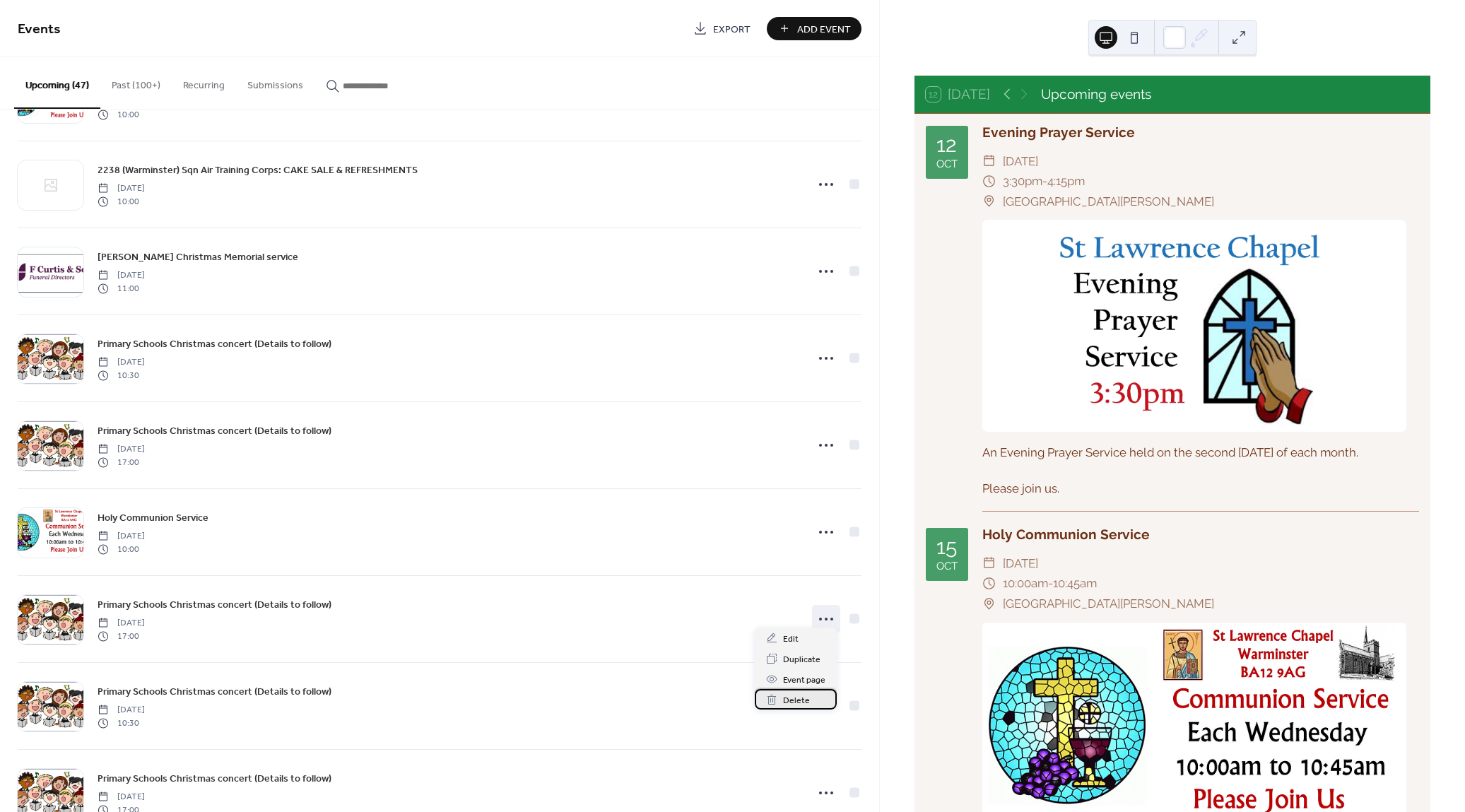
click at [802, 698] on span "Delete" at bounding box center [796, 700] width 27 height 15
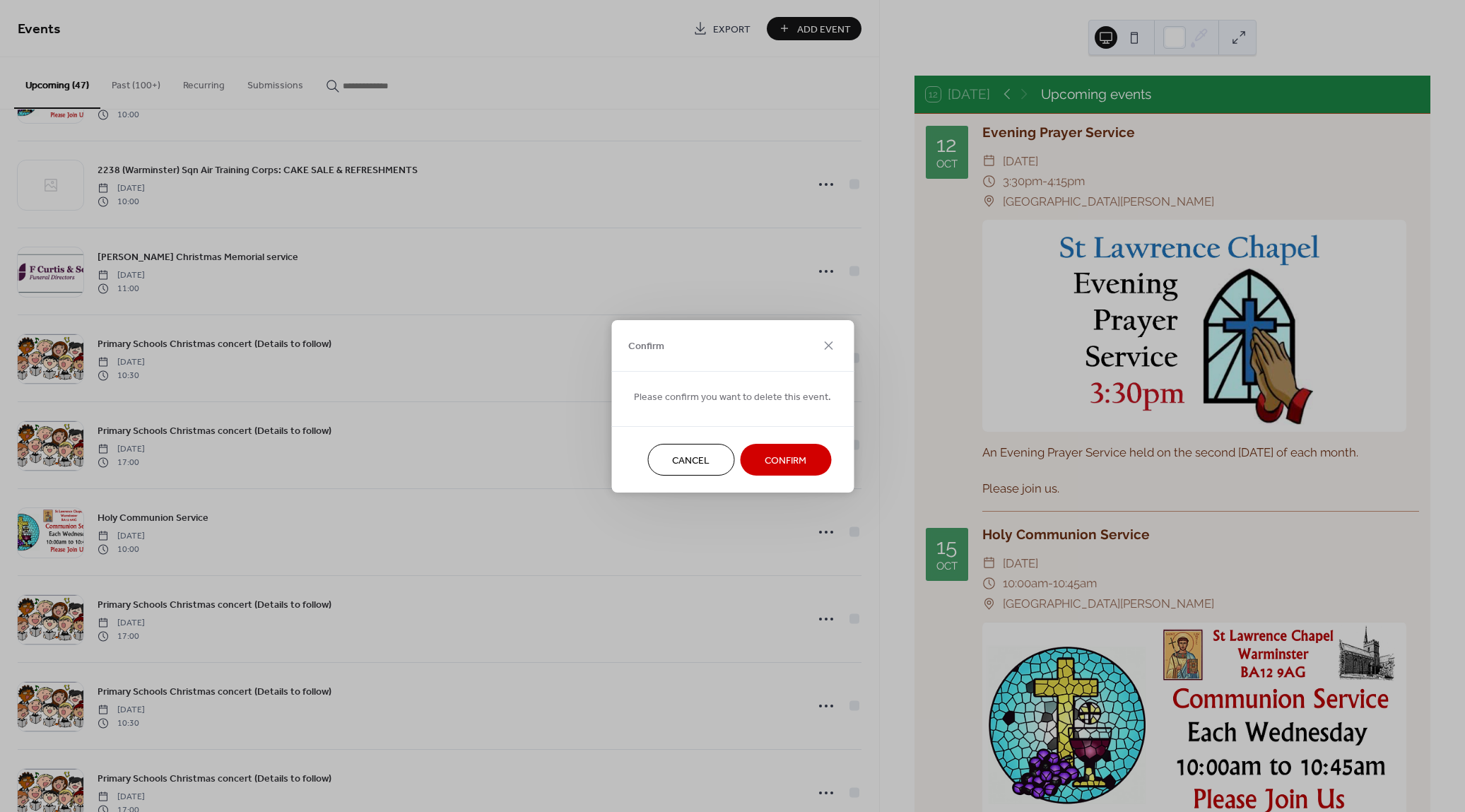
click at [770, 460] on span "Confirm" at bounding box center [785, 460] width 42 height 15
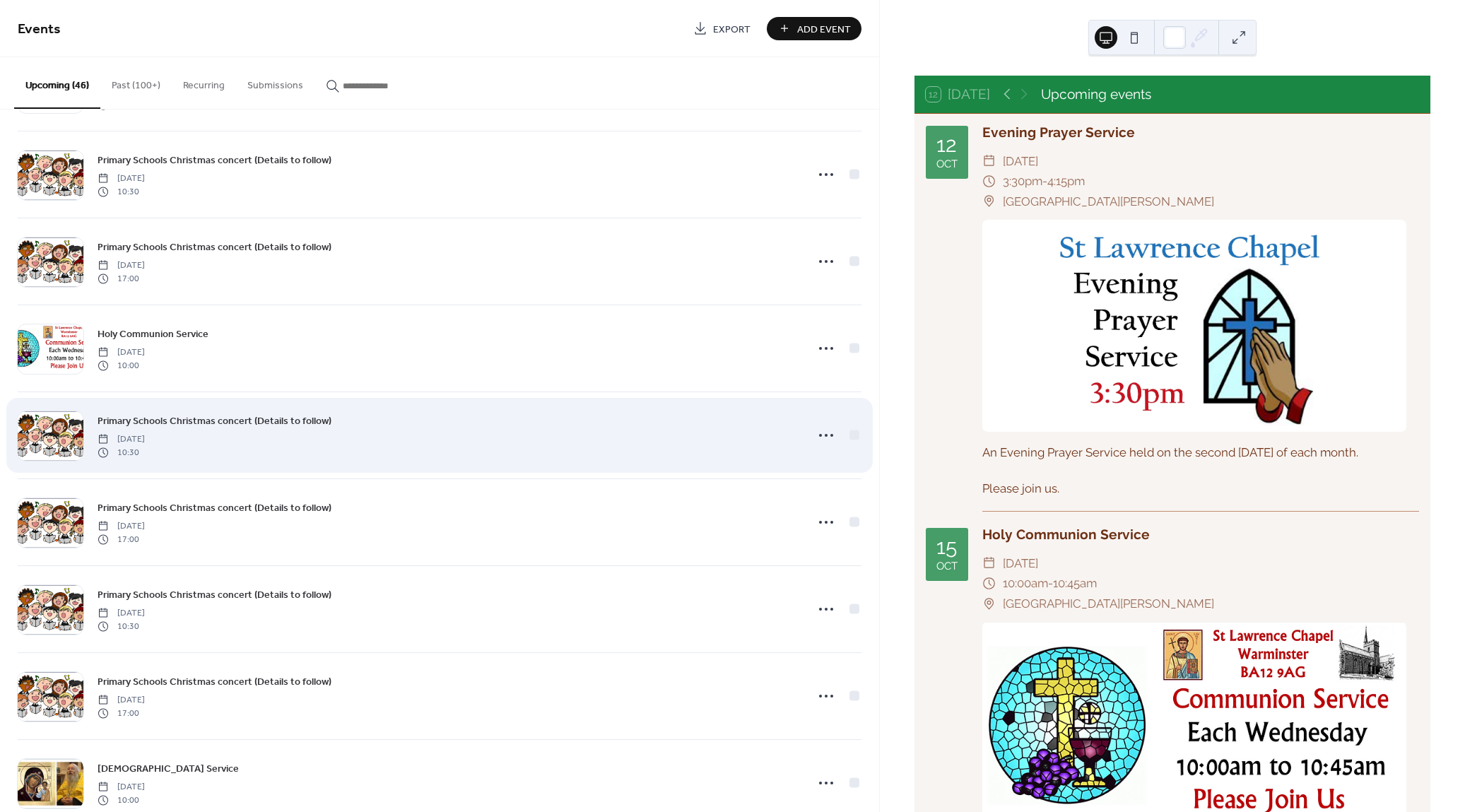
scroll to position [2523, 0]
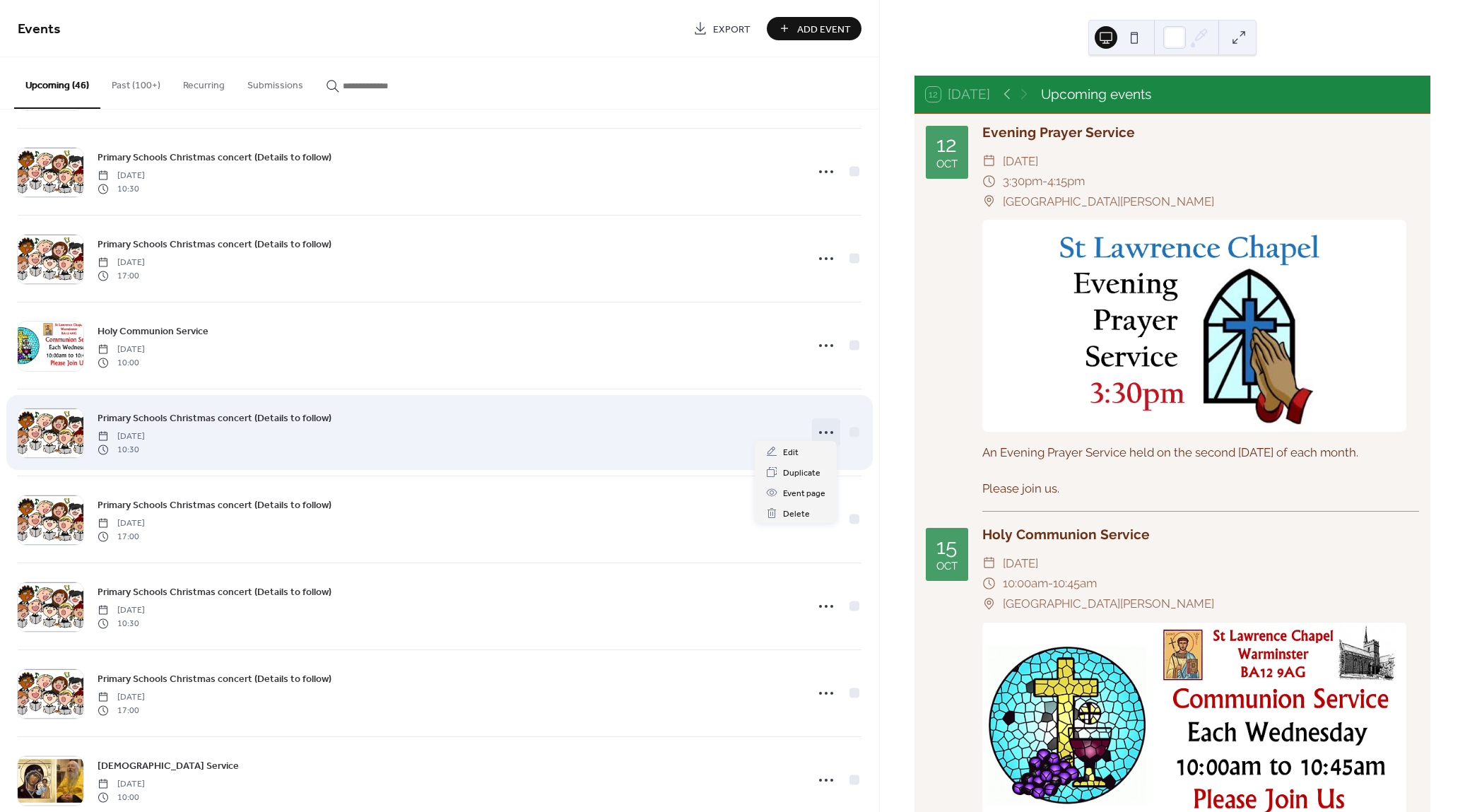
click at [818, 421] on icon at bounding box center [826, 432] width 22 height 22
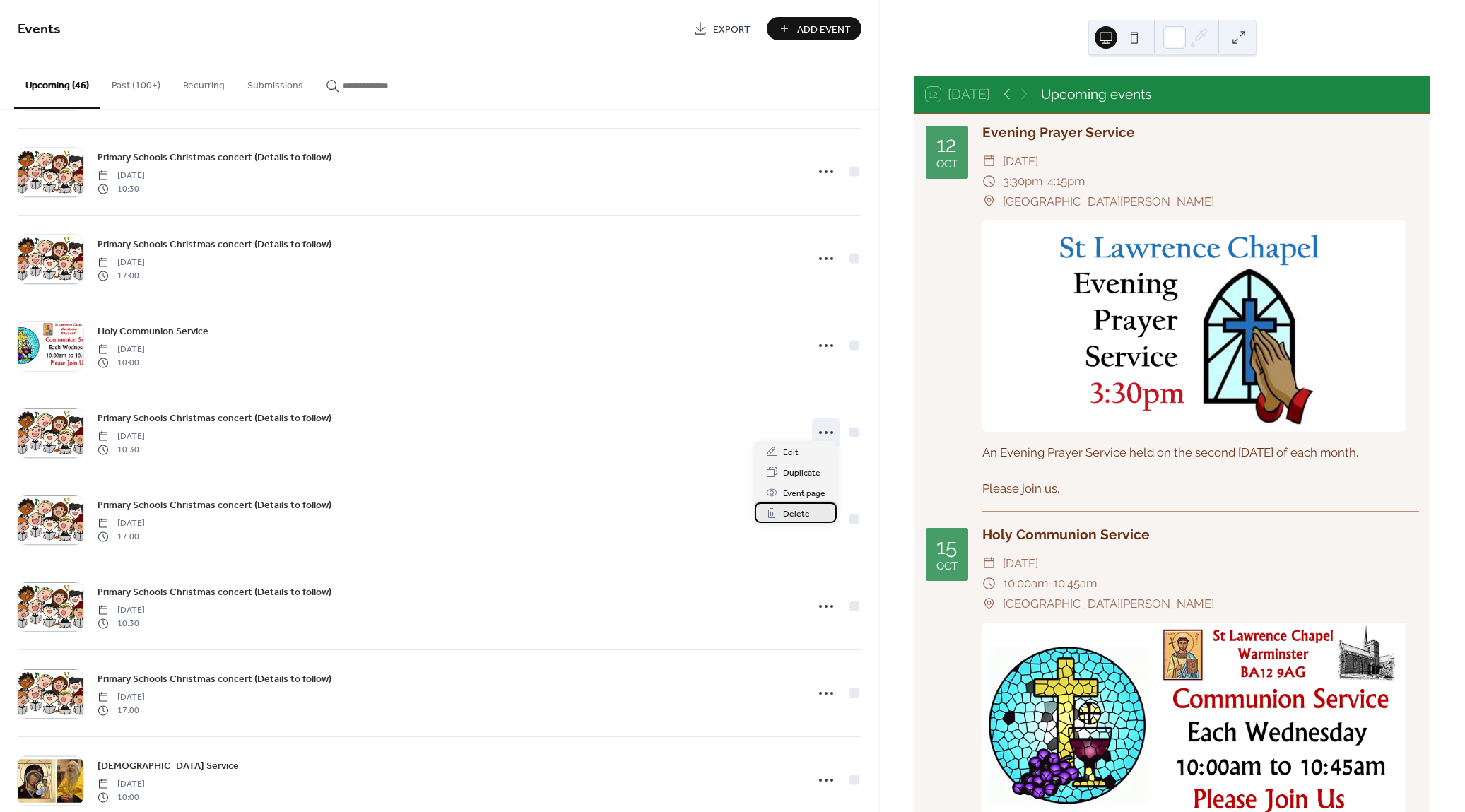
click at [797, 514] on span "Delete" at bounding box center [796, 514] width 27 height 15
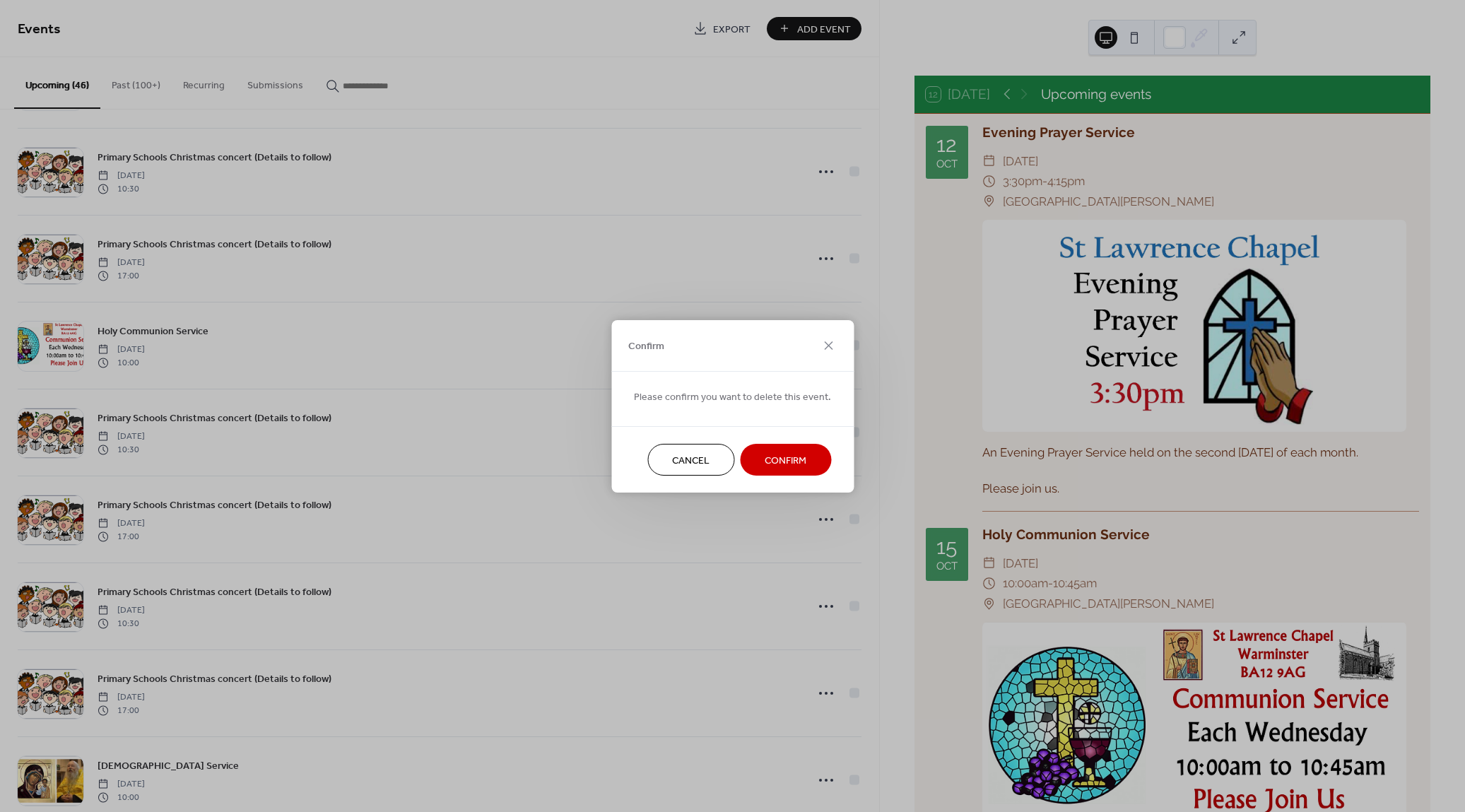
click at [786, 456] on span "Confirm" at bounding box center [785, 460] width 42 height 15
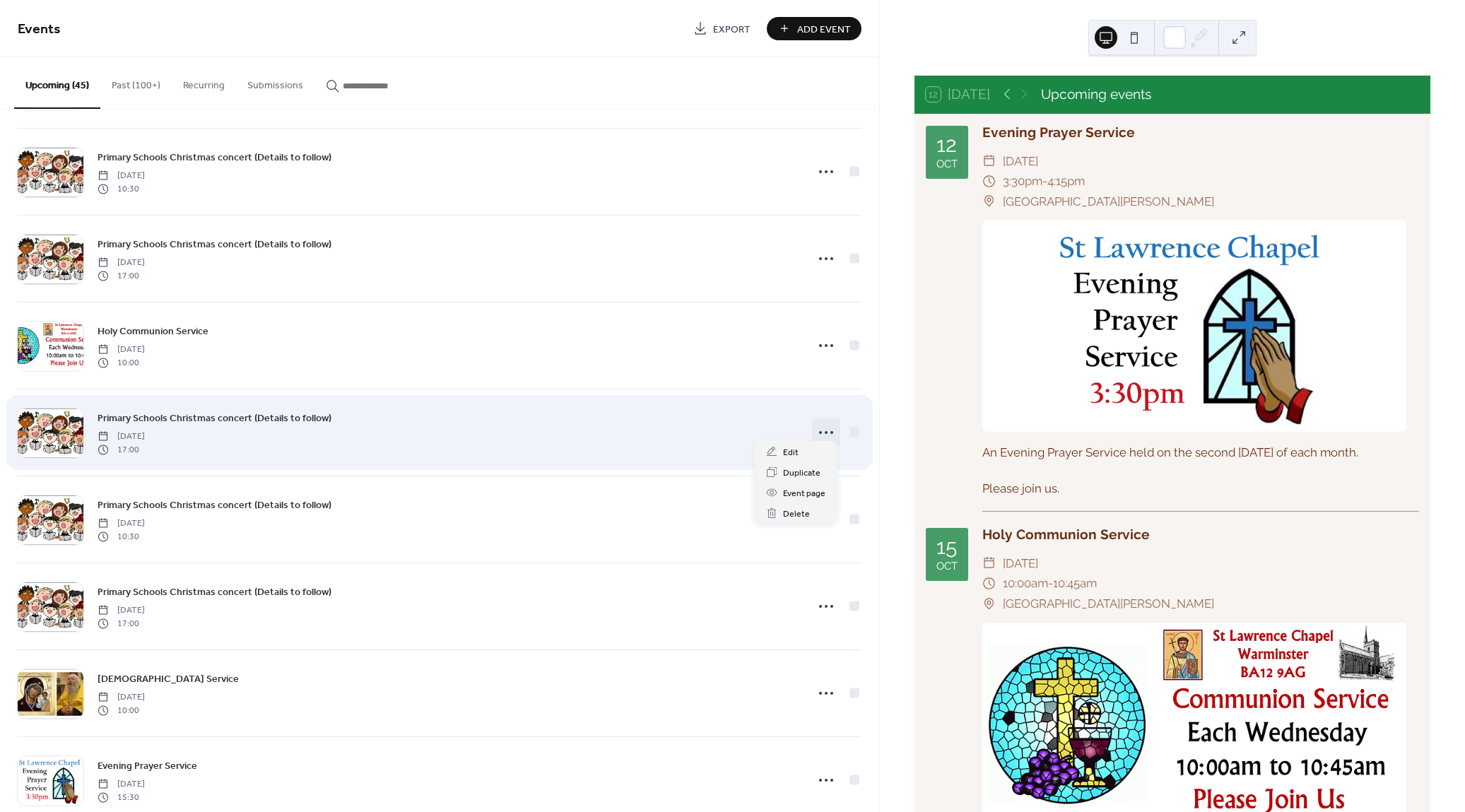
click at [821, 421] on icon at bounding box center [826, 432] width 22 height 22
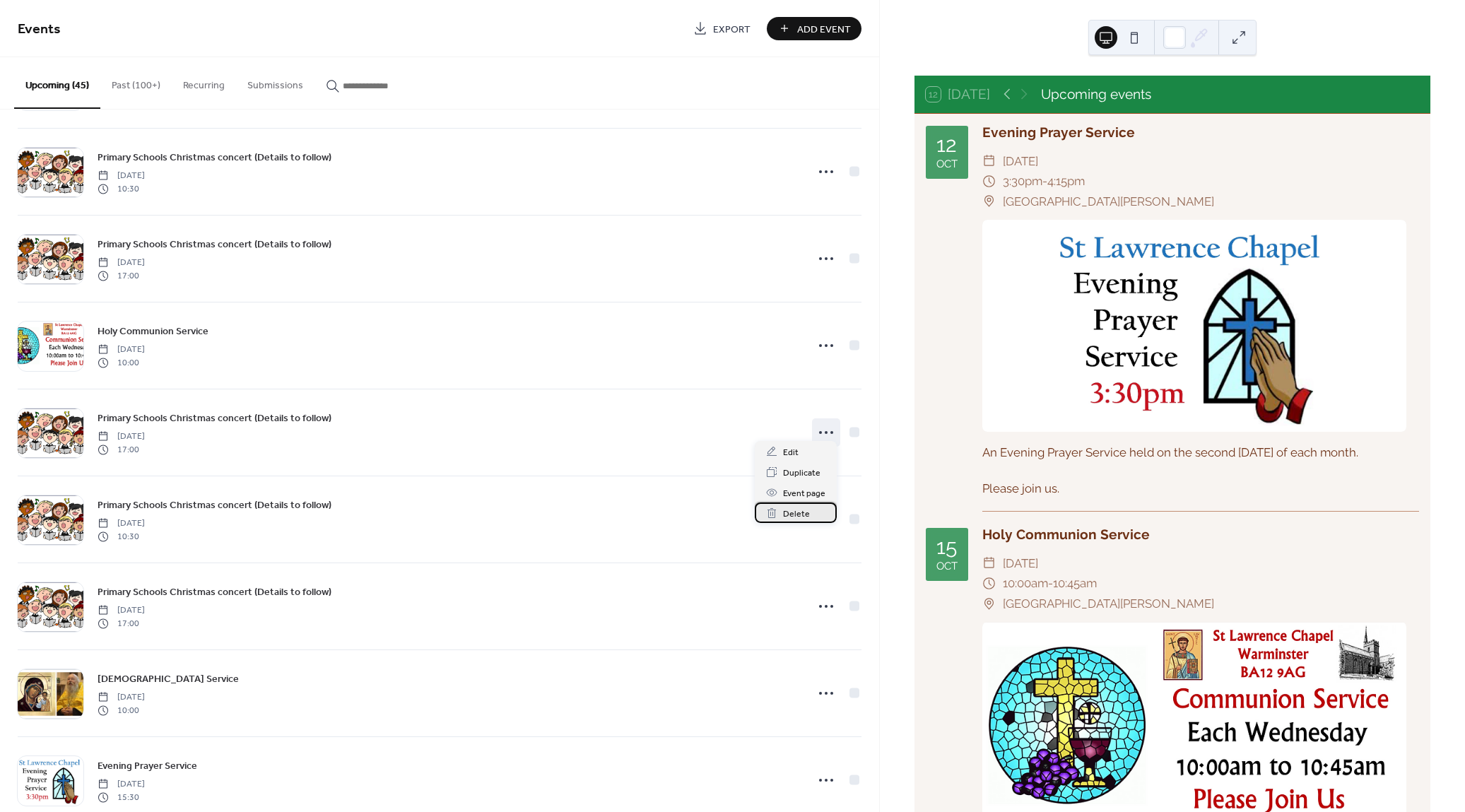
click at [798, 514] on span "Delete" at bounding box center [796, 514] width 27 height 15
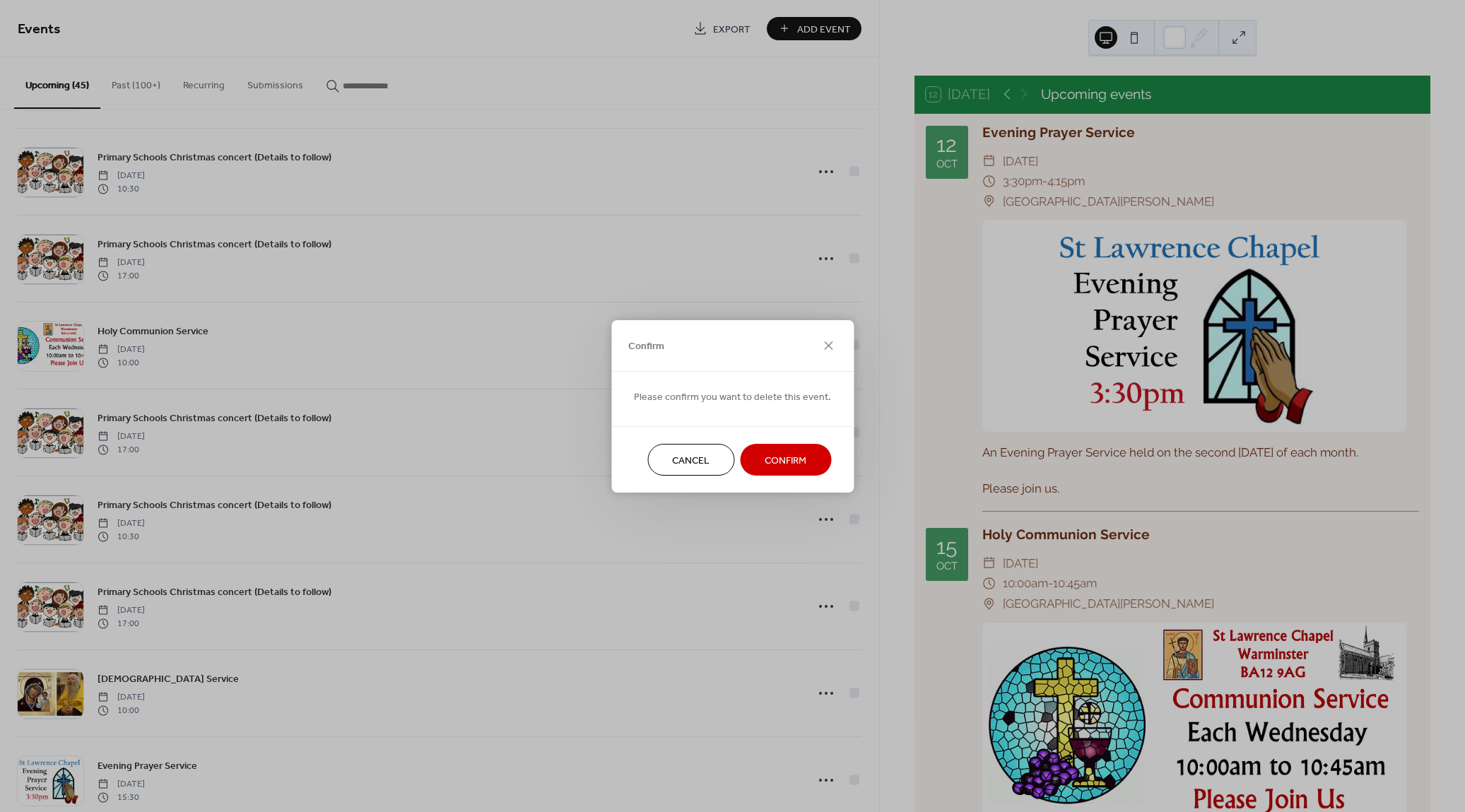
click at [793, 462] on span "Confirm" at bounding box center [785, 460] width 42 height 15
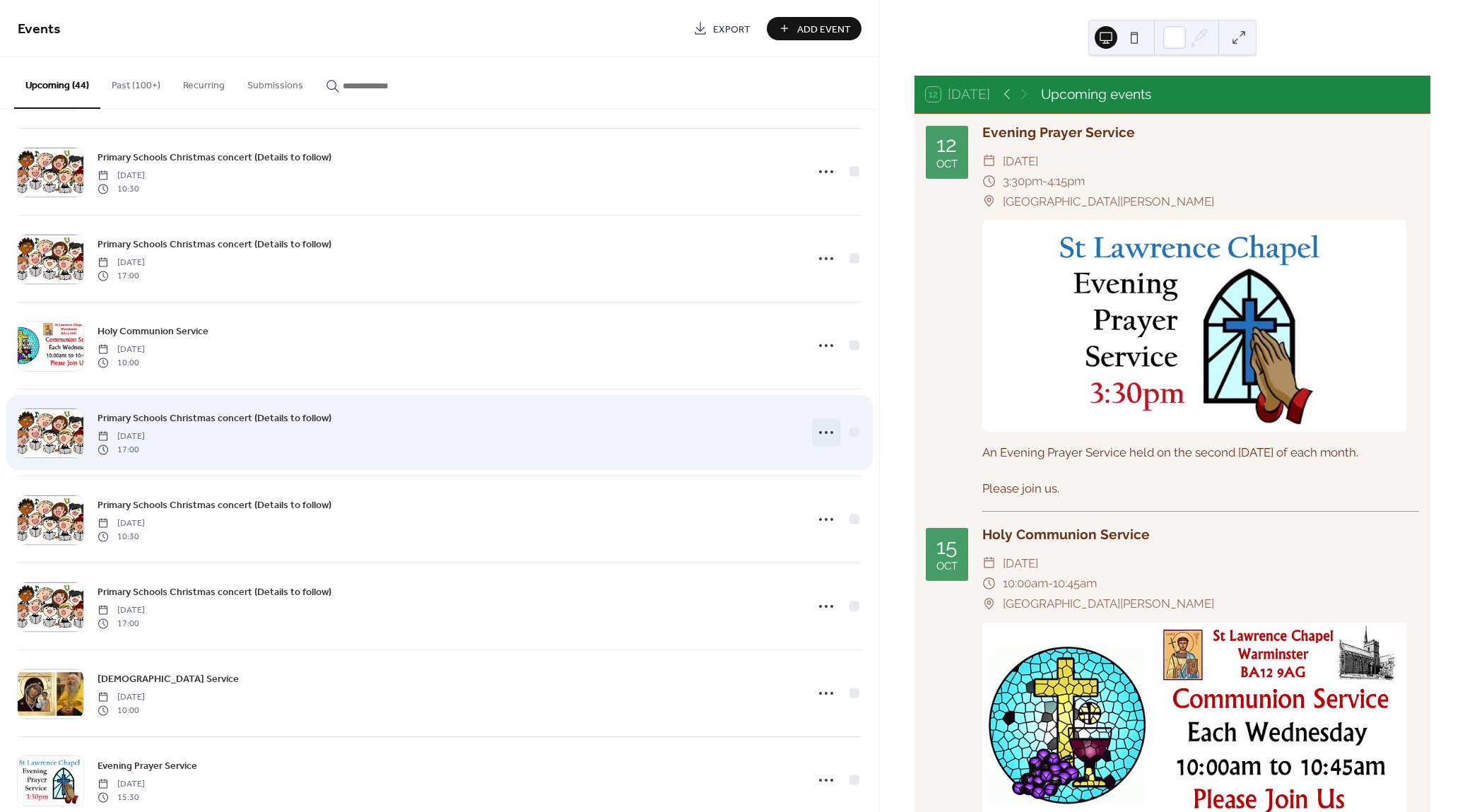
click at [819, 431] on circle at bounding box center [820, 432] width 3 height 3
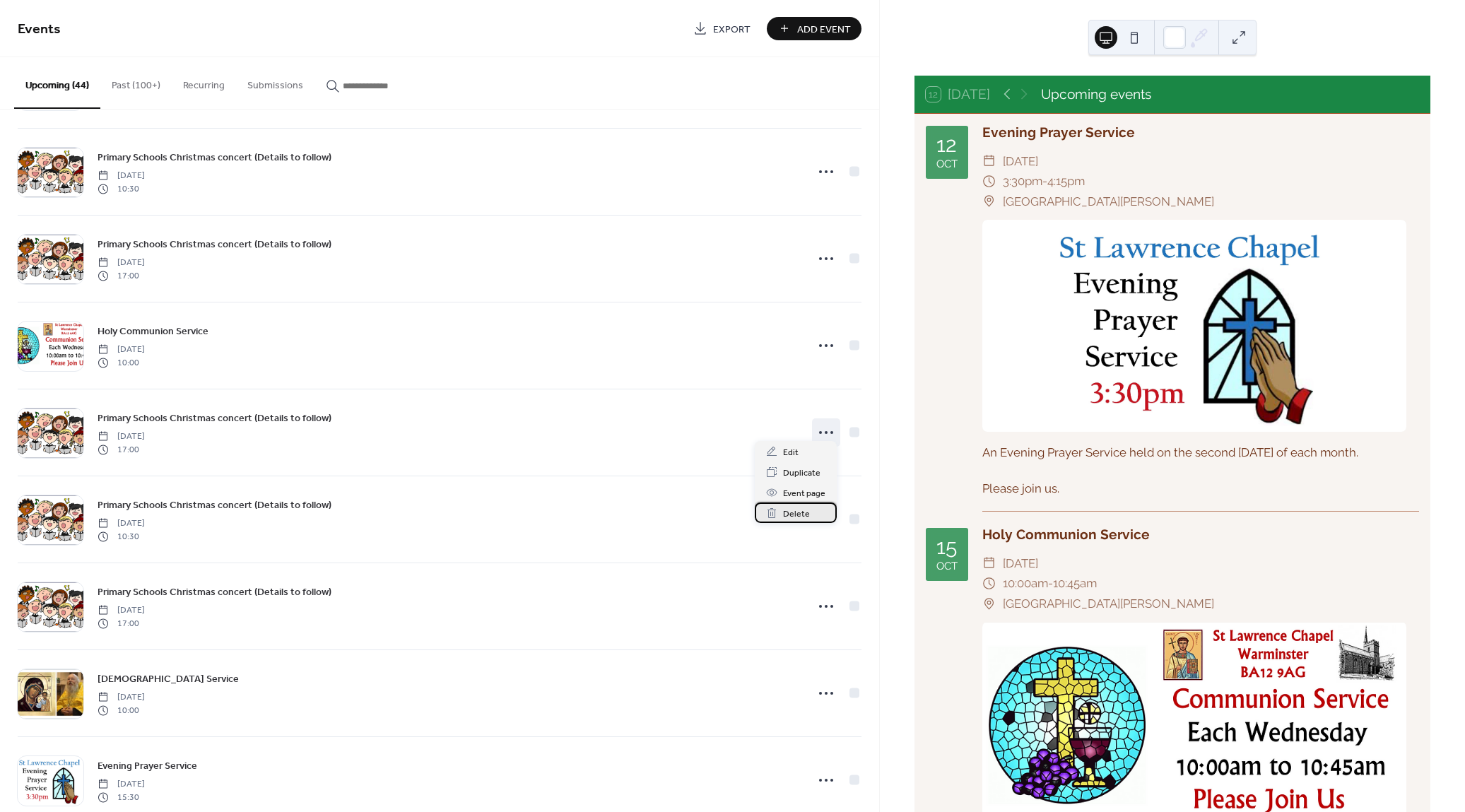
click at [802, 510] on span "Delete" at bounding box center [796, 514] width 27 height 15
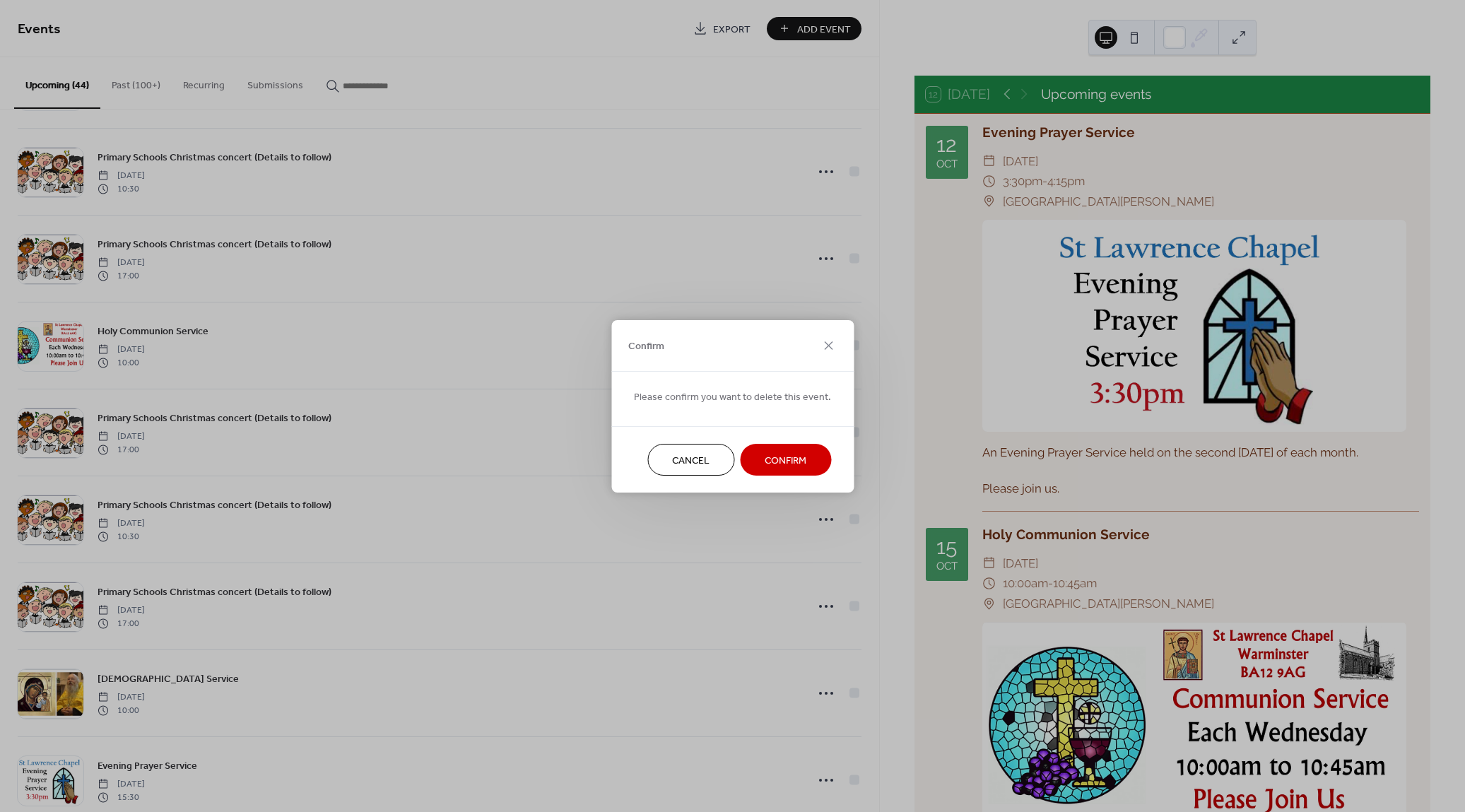
click at [788, 458] on span "Confirm" at bounding box center [785, 460] width 42 height 15
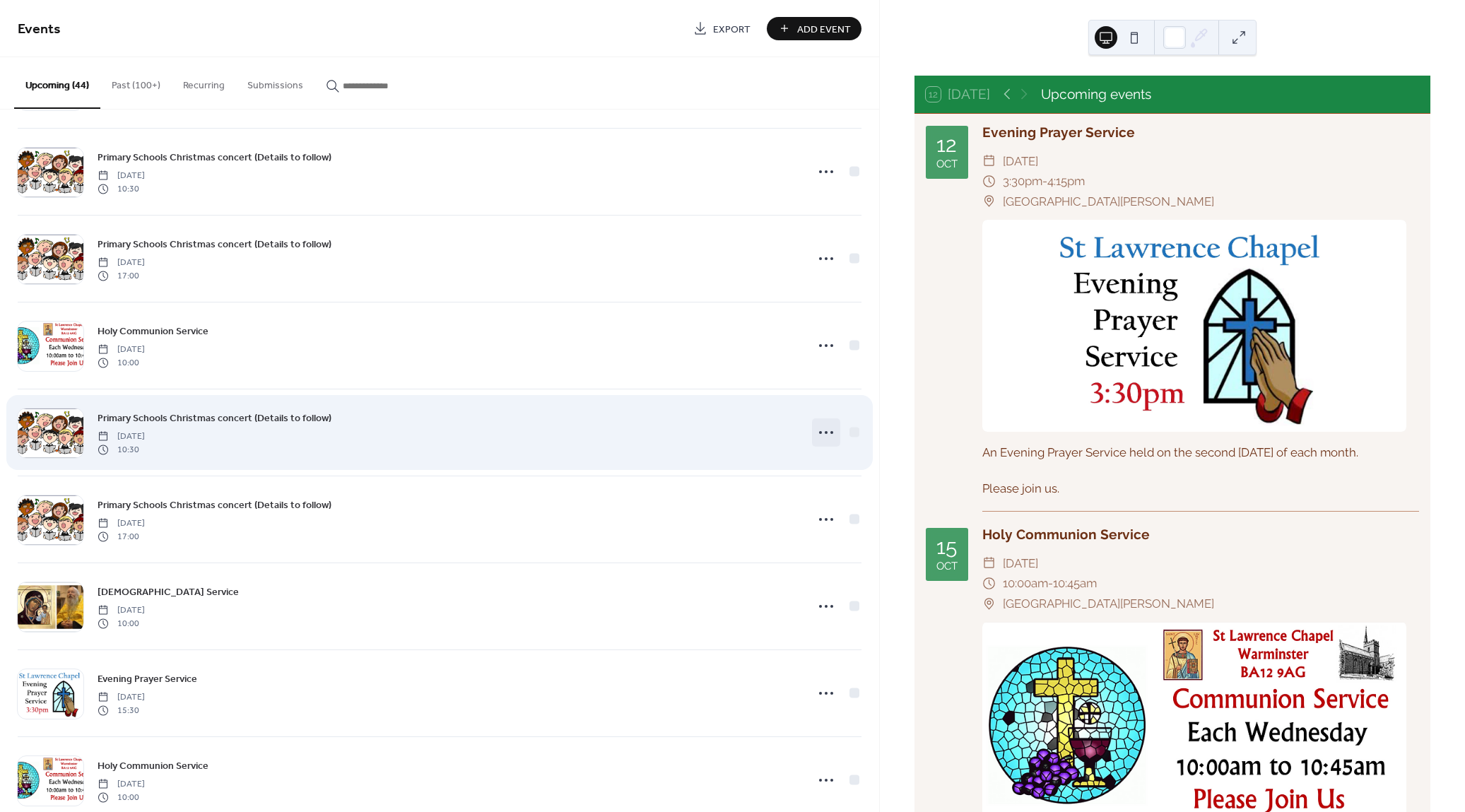
click at [817, 421] on icon at bounding box center [826, 432] width 22 height 22
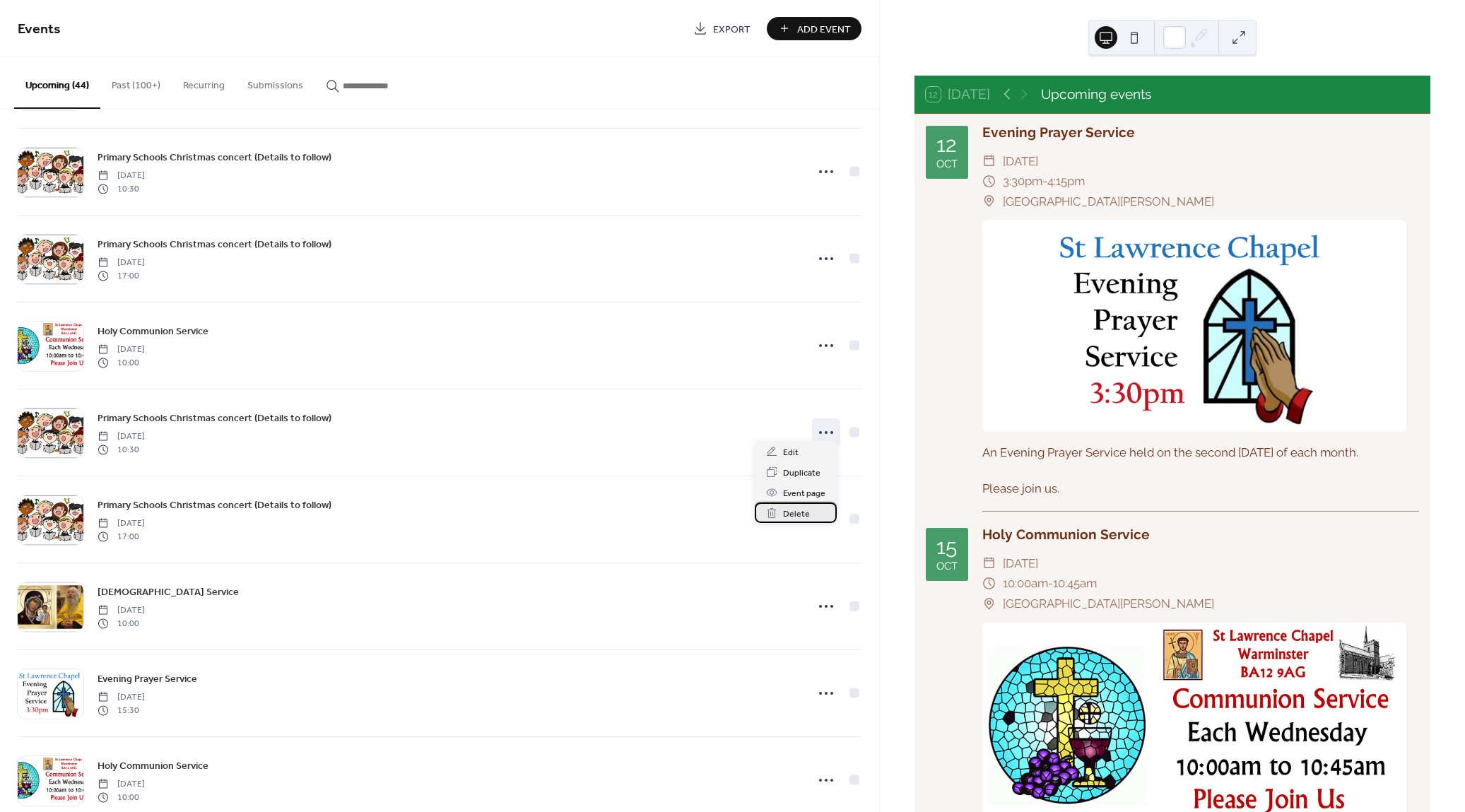
click at [797, 510] on span "Delete" at bounding box center [796, 514] width 27 height 15
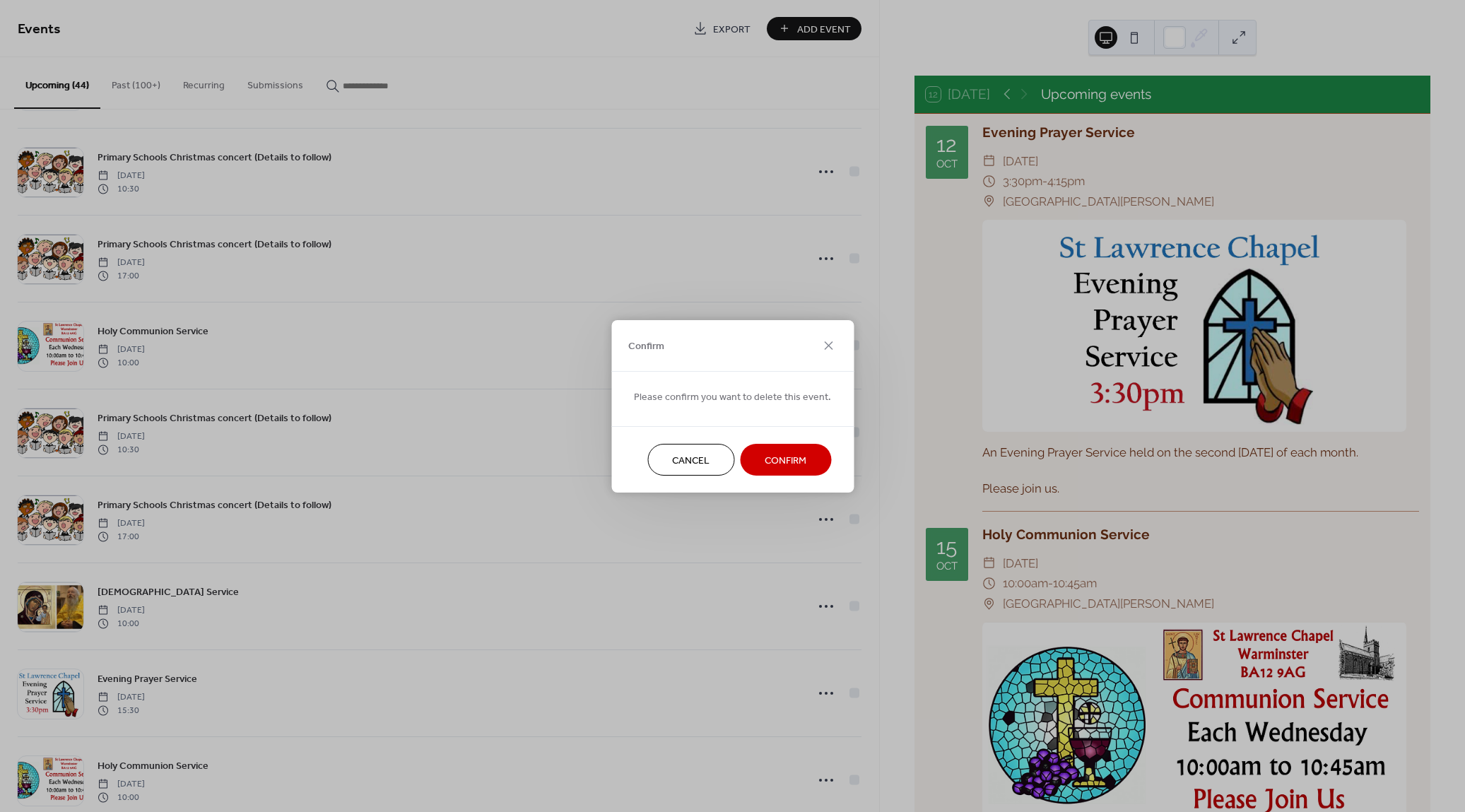
click at [783, 460] on span "Confirm" at bounding box center [785, 460] width 42 height 15
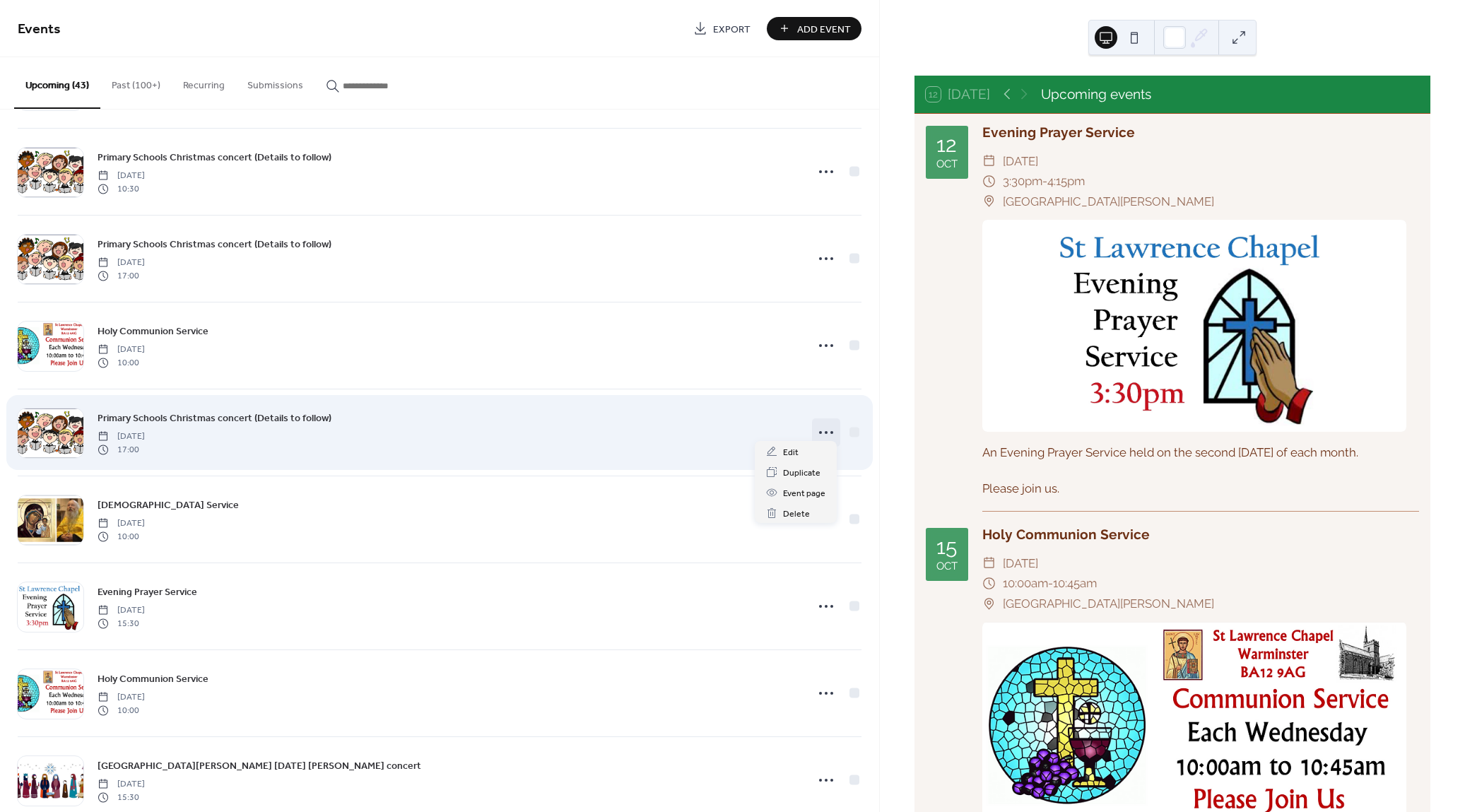
click at [819, 431] on circle at bounding box center [820, 432] width 3 height 3
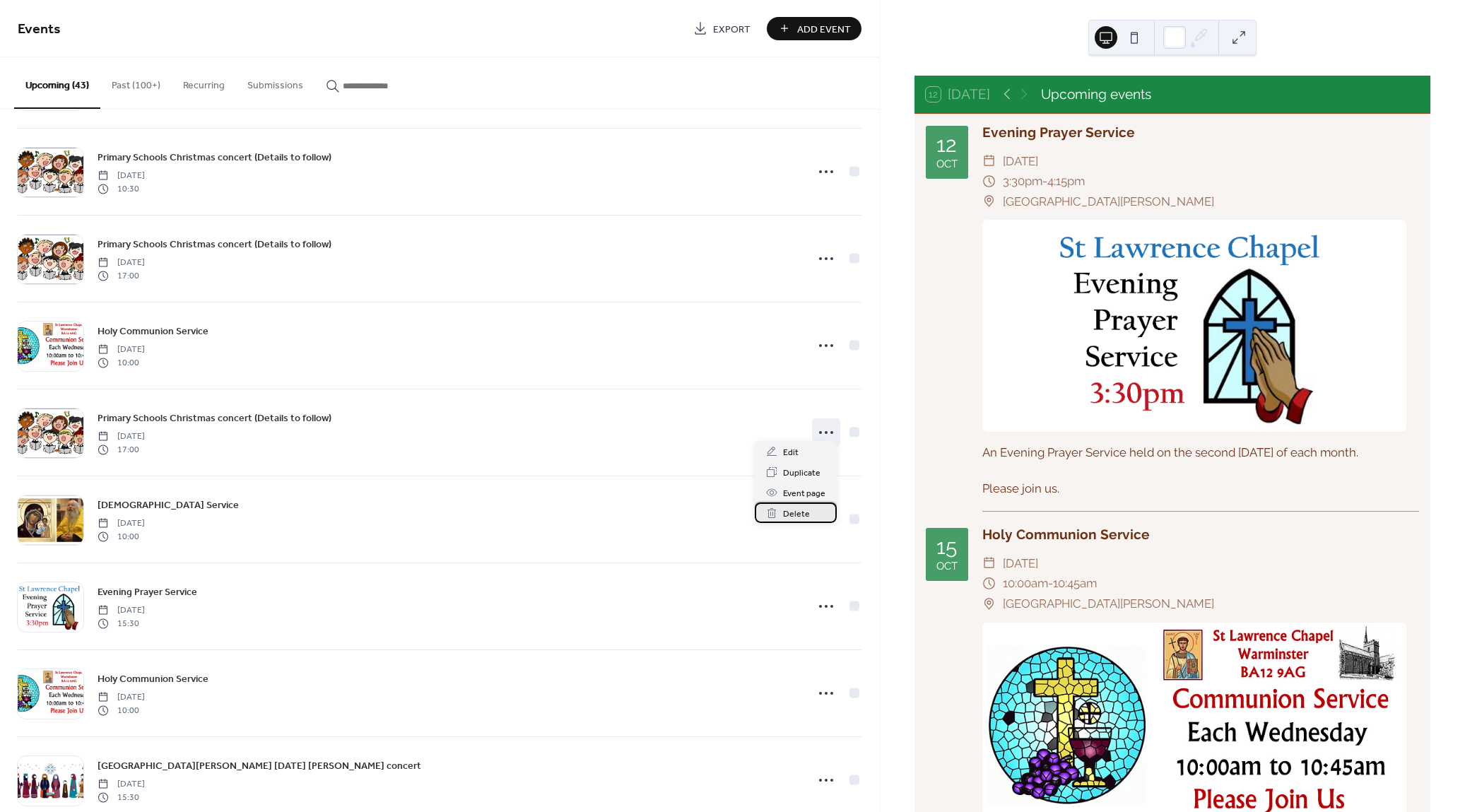
click at [802, 510] on span "Delete" at bounding box center [796, 514] width 27 height 15
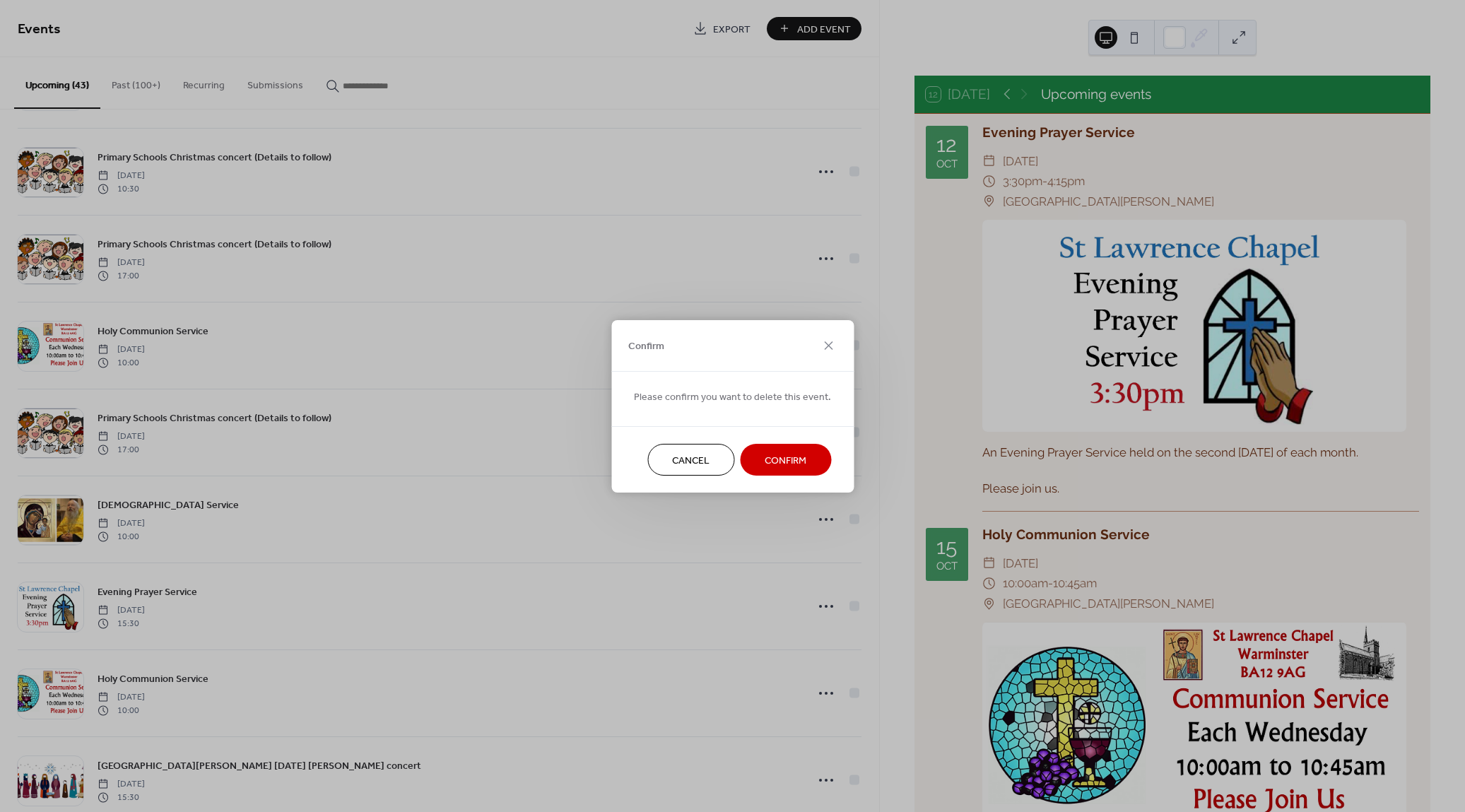
click at [791, 461] on span "Confirm" at bounding box center [785, 460] width 42 height 15
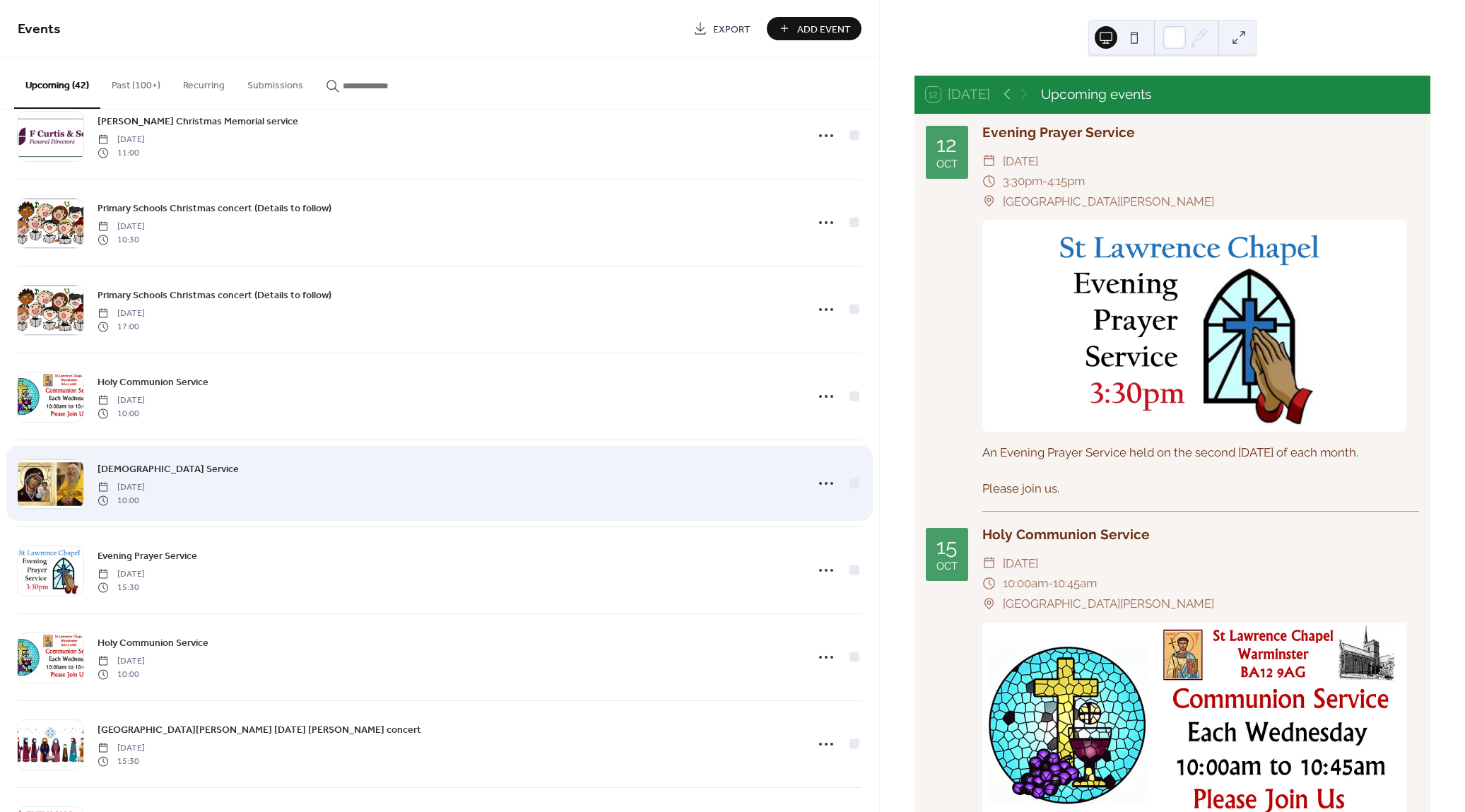
scroll to position [2465, 0]
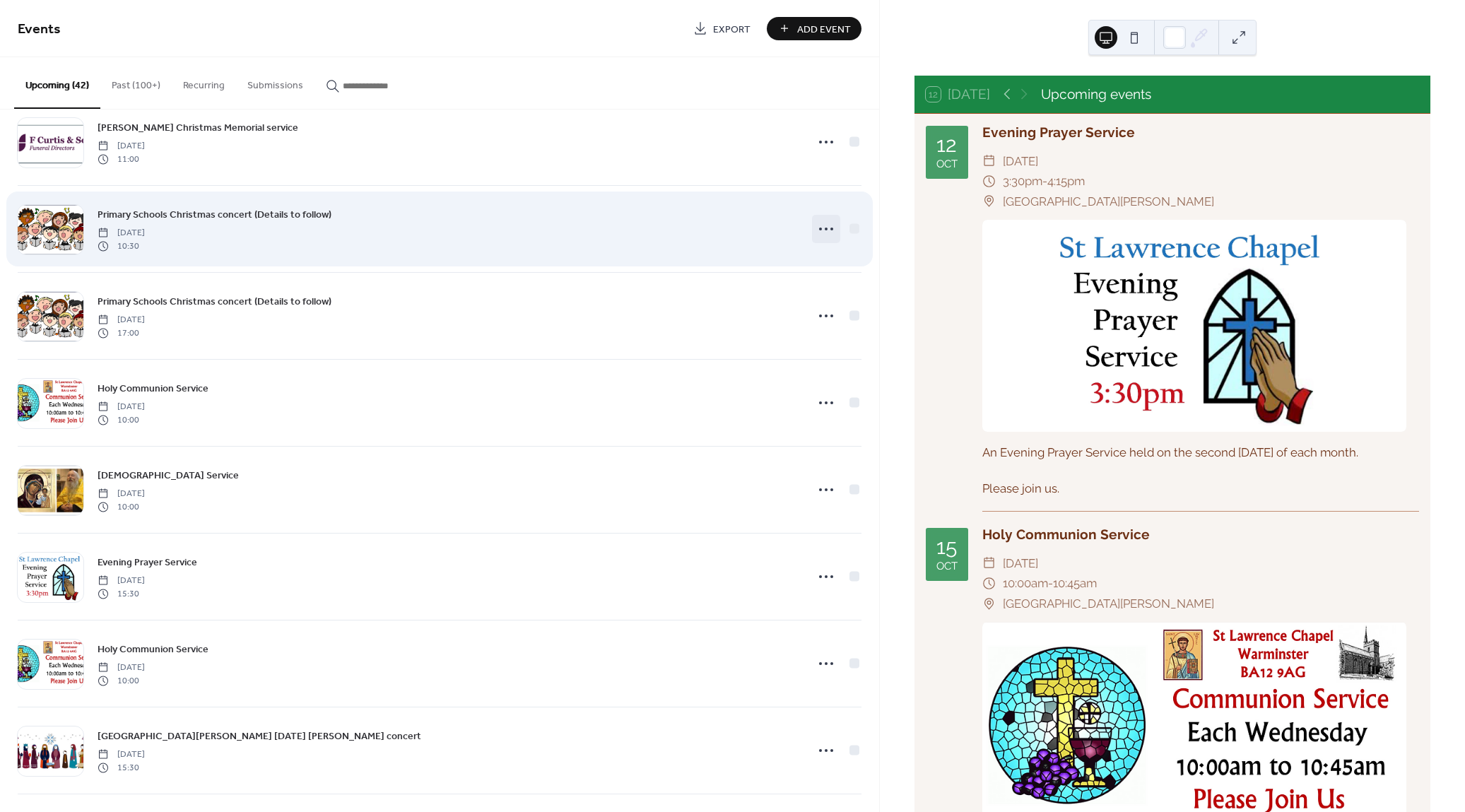
click at [824, 223] on icon at bounding box center [826, 229] width 22 height 22
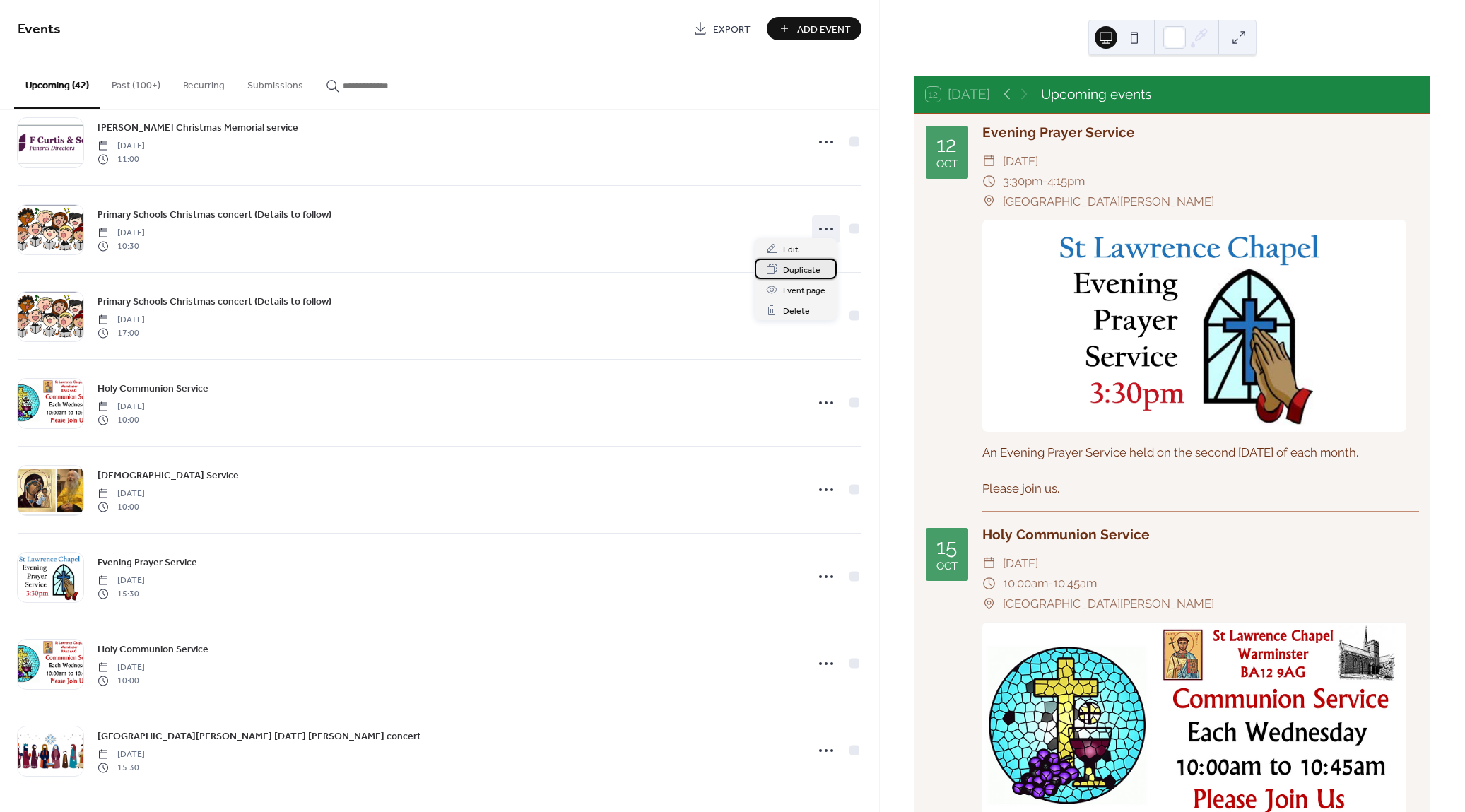
click at [811, 266] on span "Duplicate" at bounding box center [802, 270] width 38 height 15
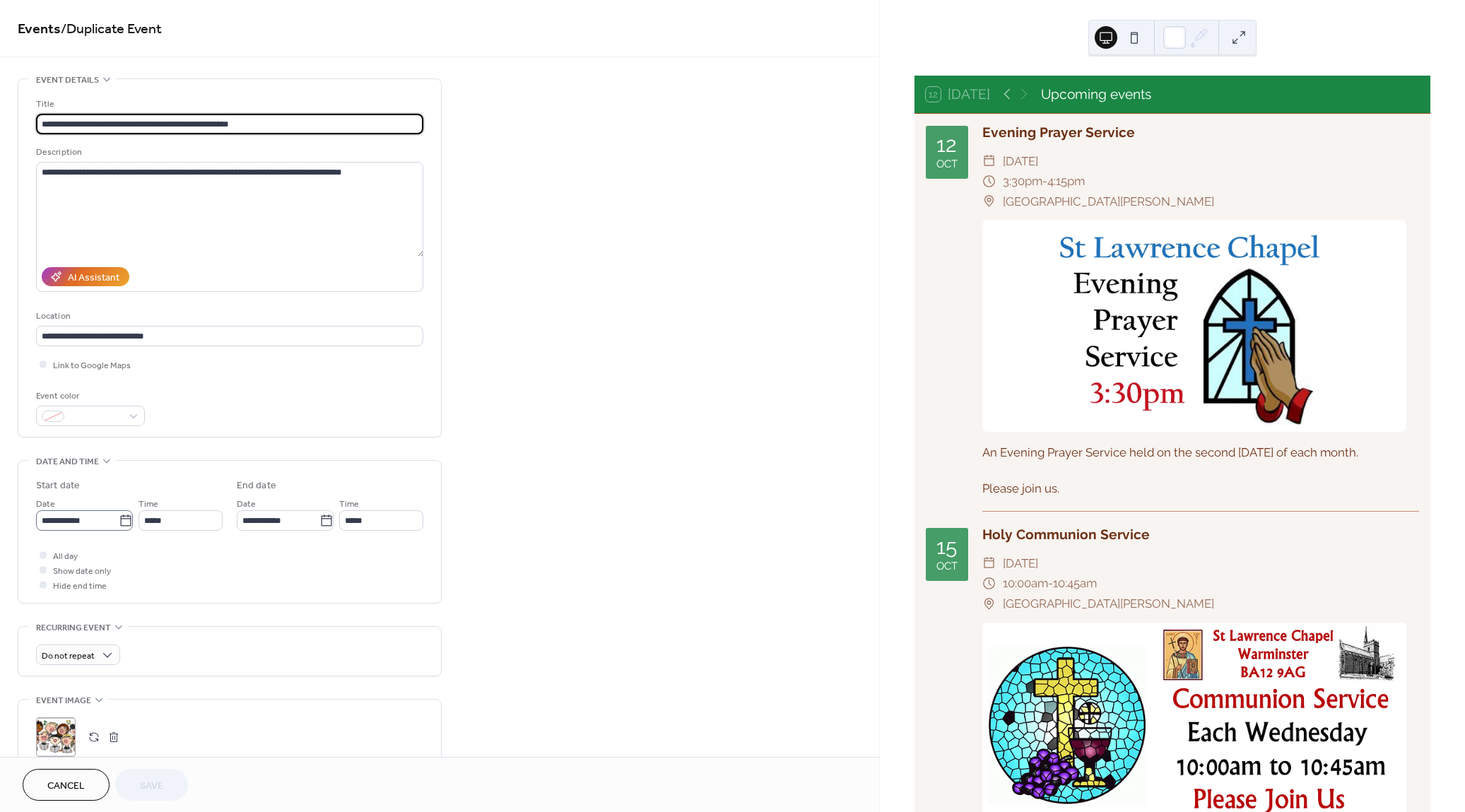
click at [120, 523] on icon at bounding box center [125, 521] width 14 height 14
click at [119, 523] on input "**********" at bounding box center [77, 521] width 82 height 21
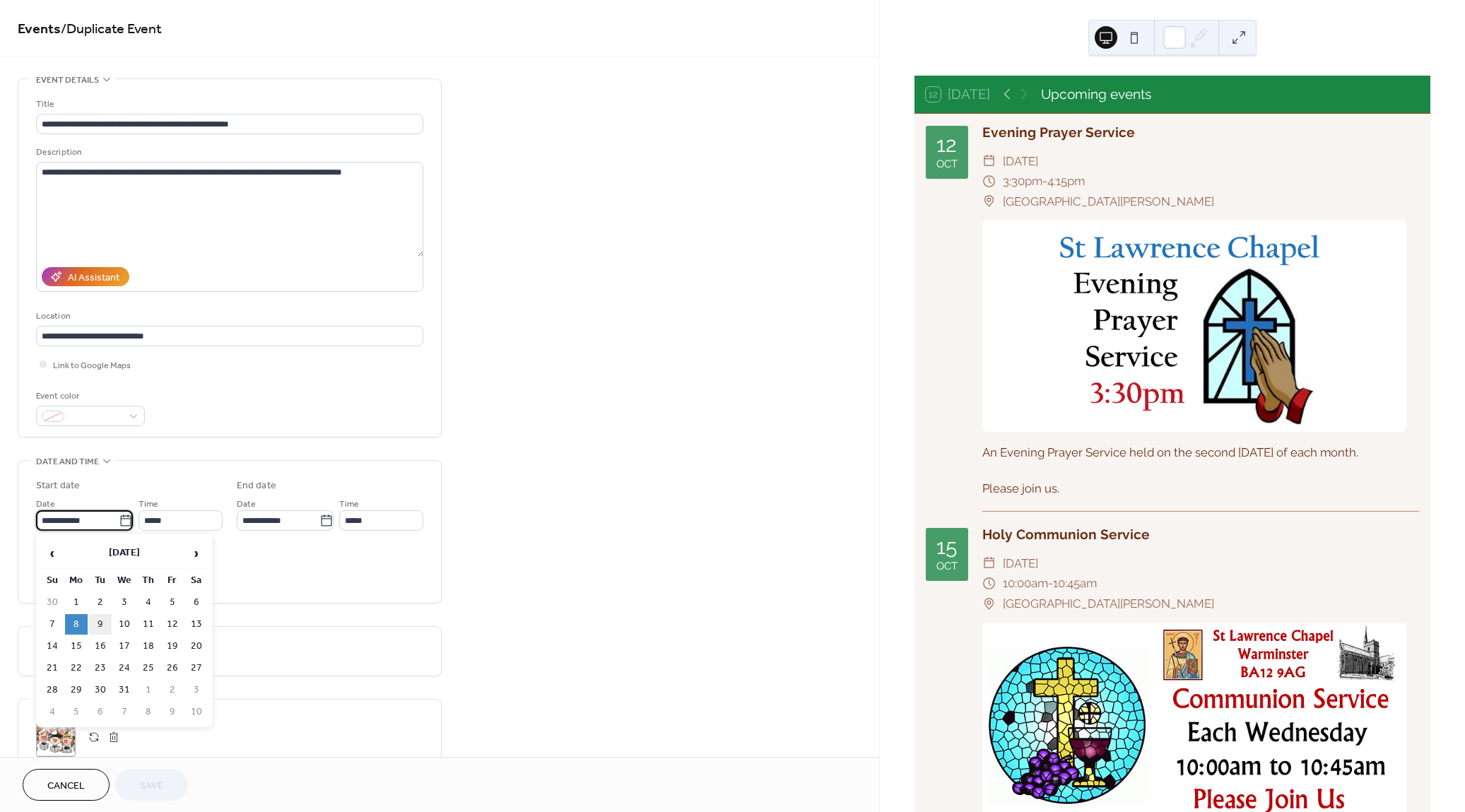
click at [102, 622] on td "9" at bounding box center [101, 625] width 22 height 21
type input "**********"
click at [150, 785] on span "Save" at bounding box center [151, 785] width 23 height 15
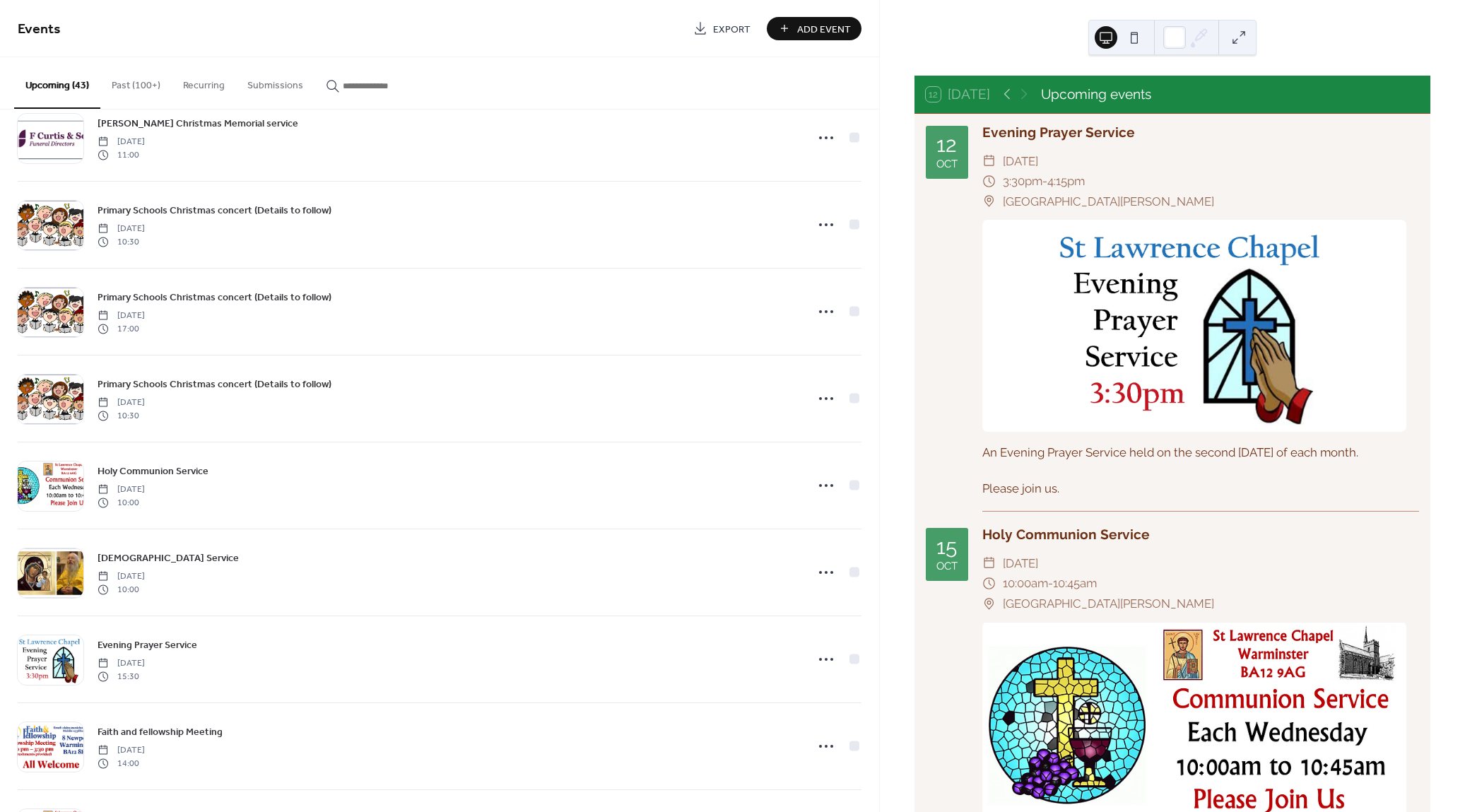
scroll to position [2472, 0]
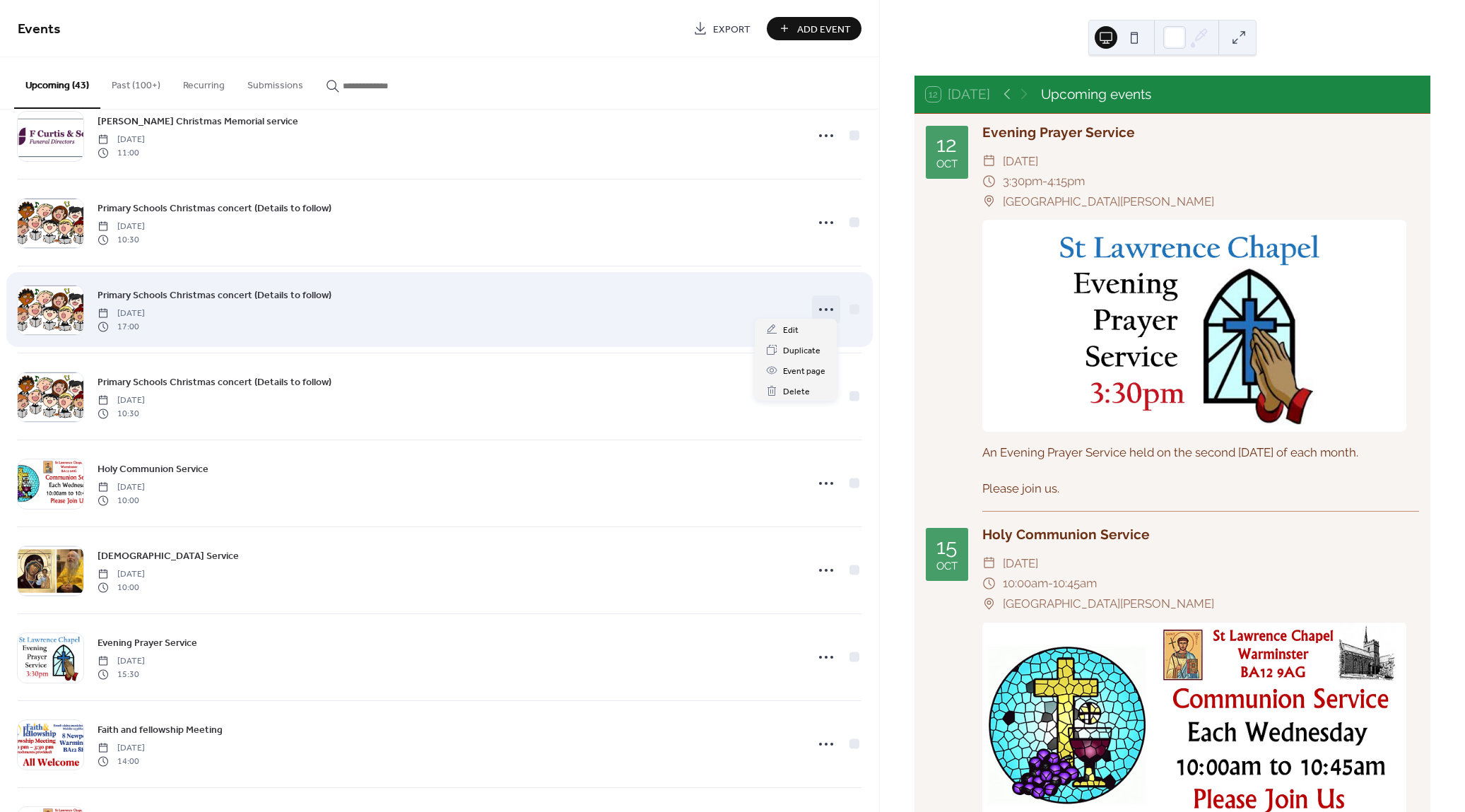
click at [825, 308] on circle at bounding box center [826, 309] width 3 height 3
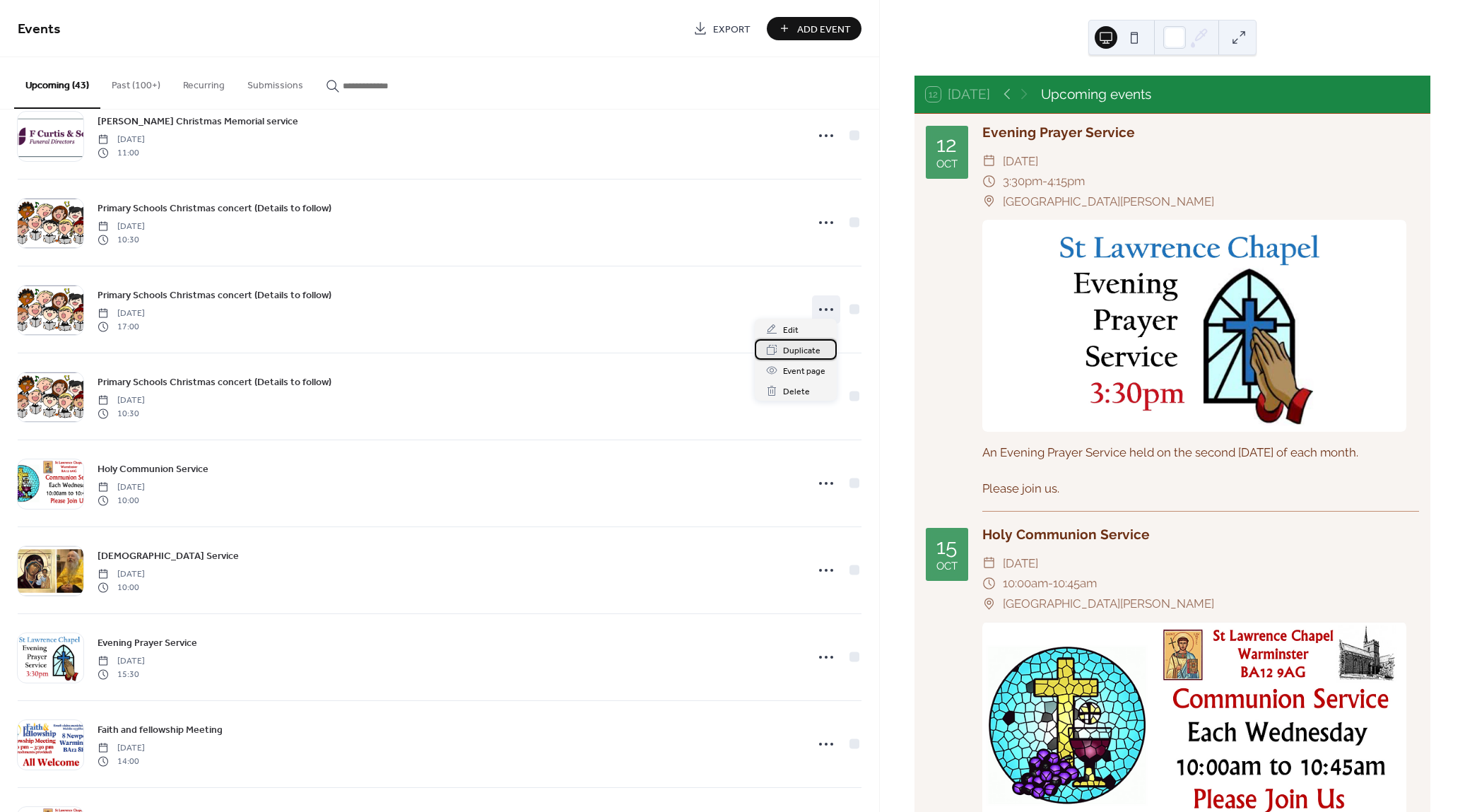
click at [811, 345] on span "Duplicate" at bounding box center [802, 351] width 38 height 15
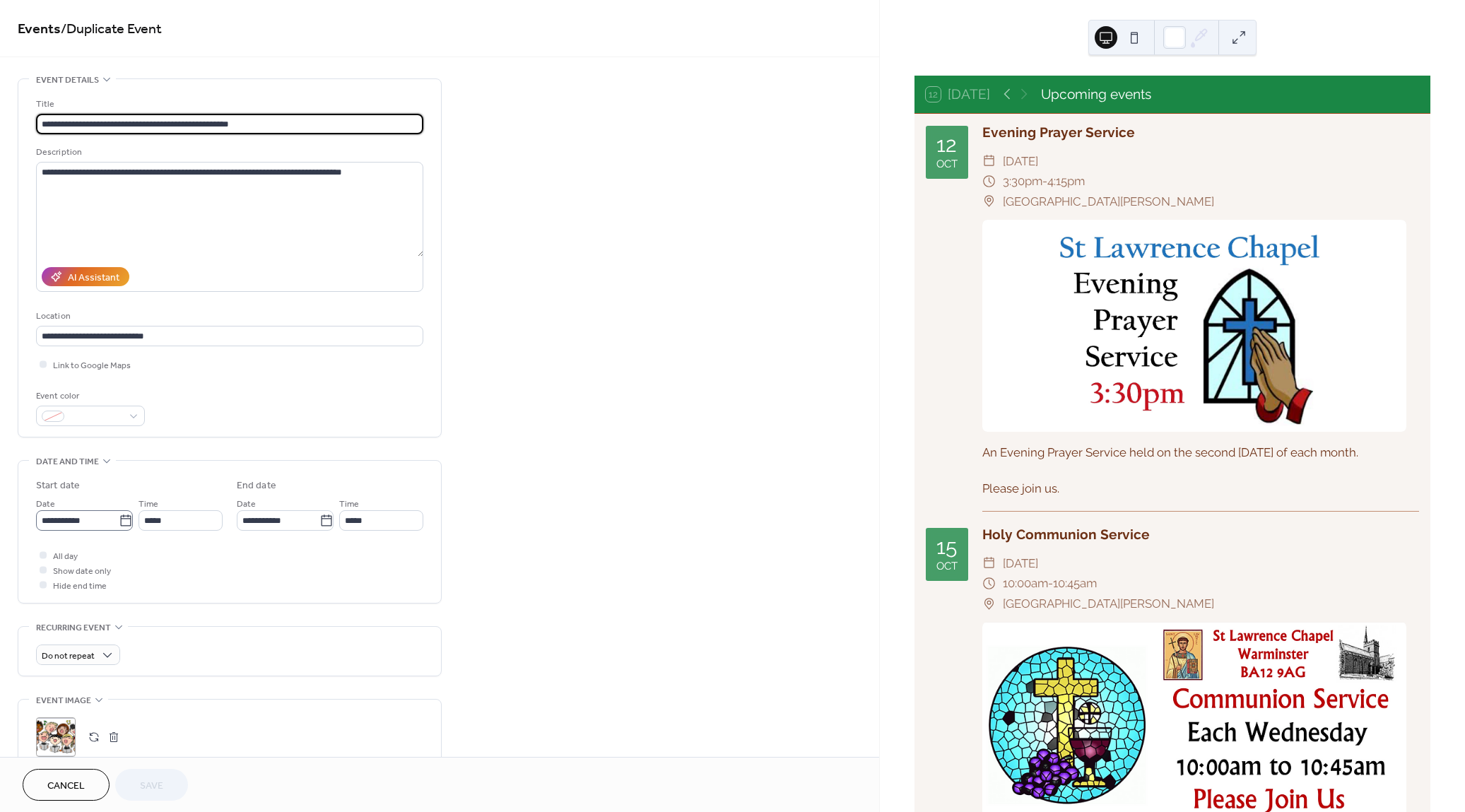
click at [120, 516] on icon at bounding box center [125, 520] width 10 height 11
click at [119, 516] on input "**********" at bounding box center [77, 521] width 82 height 21
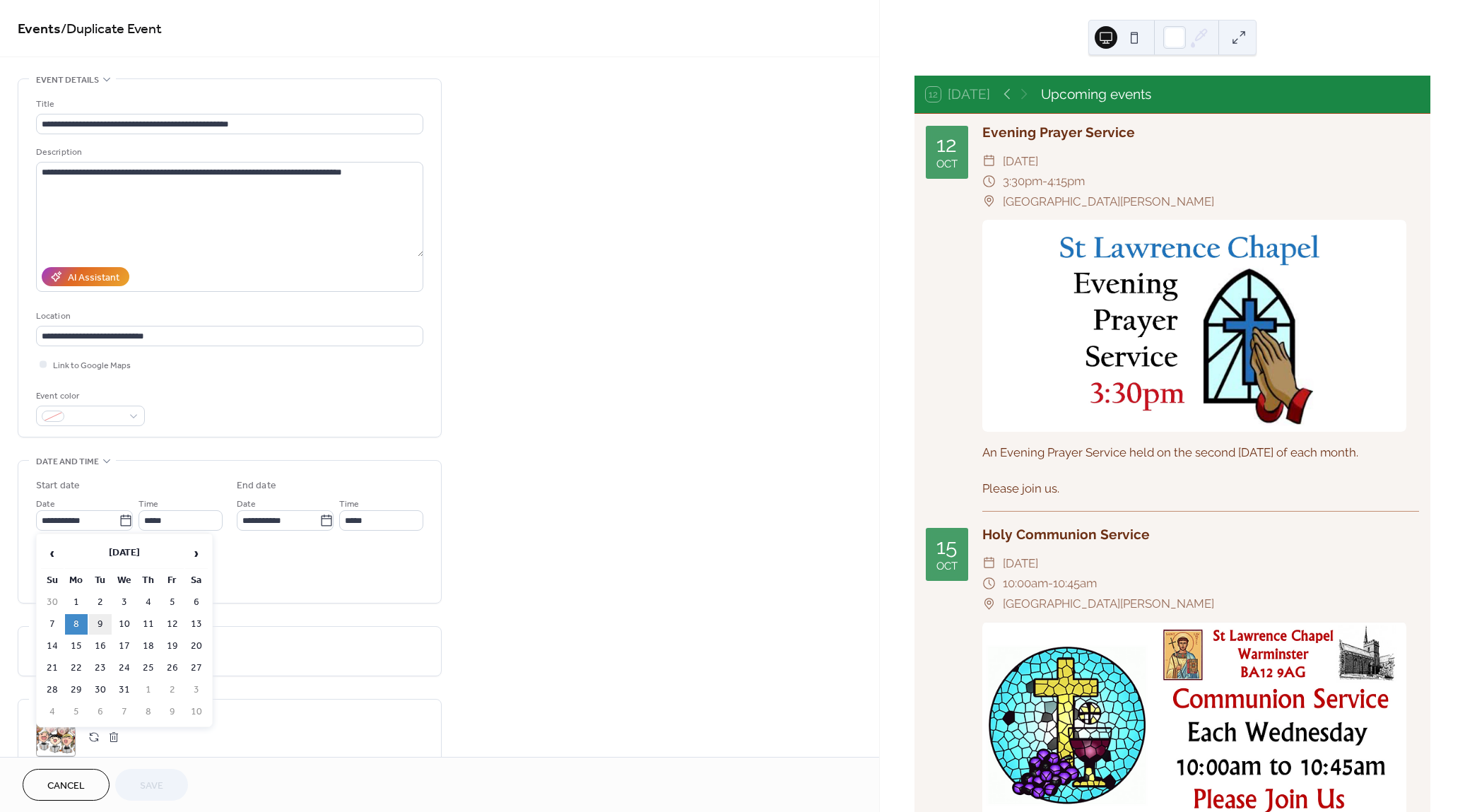
click at [104, 623] on td "9" at bounding box center [101, 625] width 22 height 21
type input "**********"
click at [153, 784] on span "Save" at bounding box center [151, 785] width 23 height 15
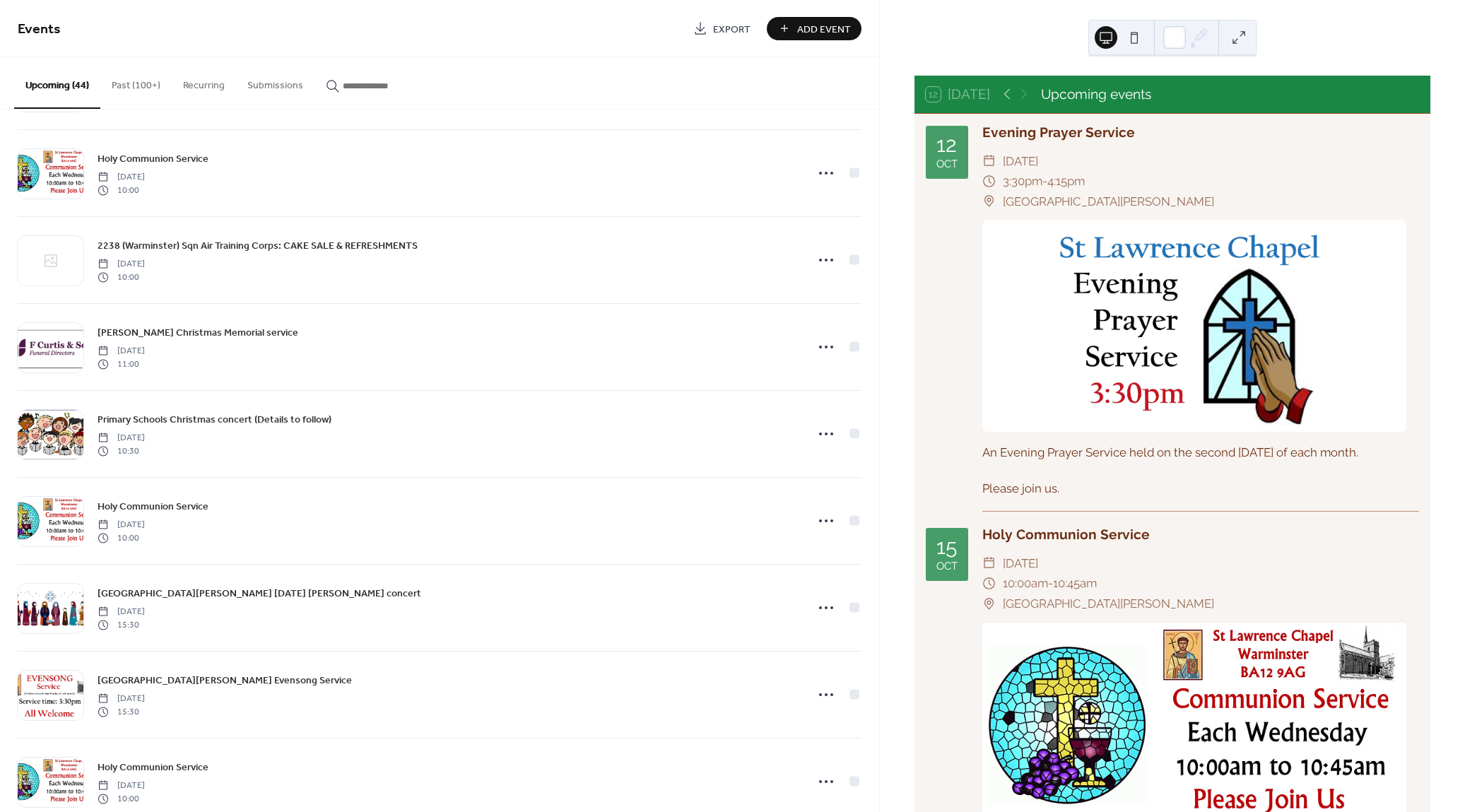
scroll to position [2285, 0]
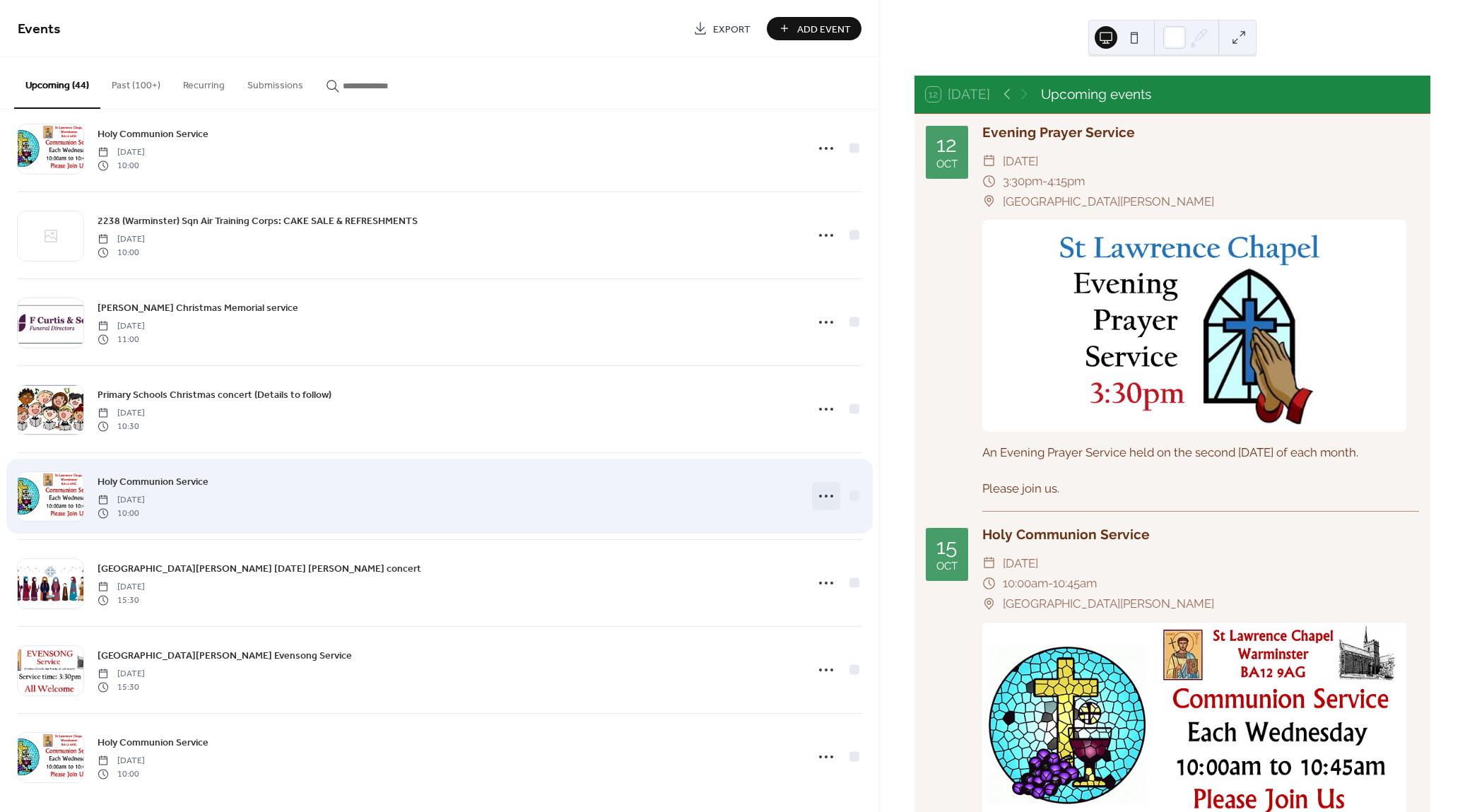
click at [827, 491] on icon at bounding box center [826, 496] width 22 height 22
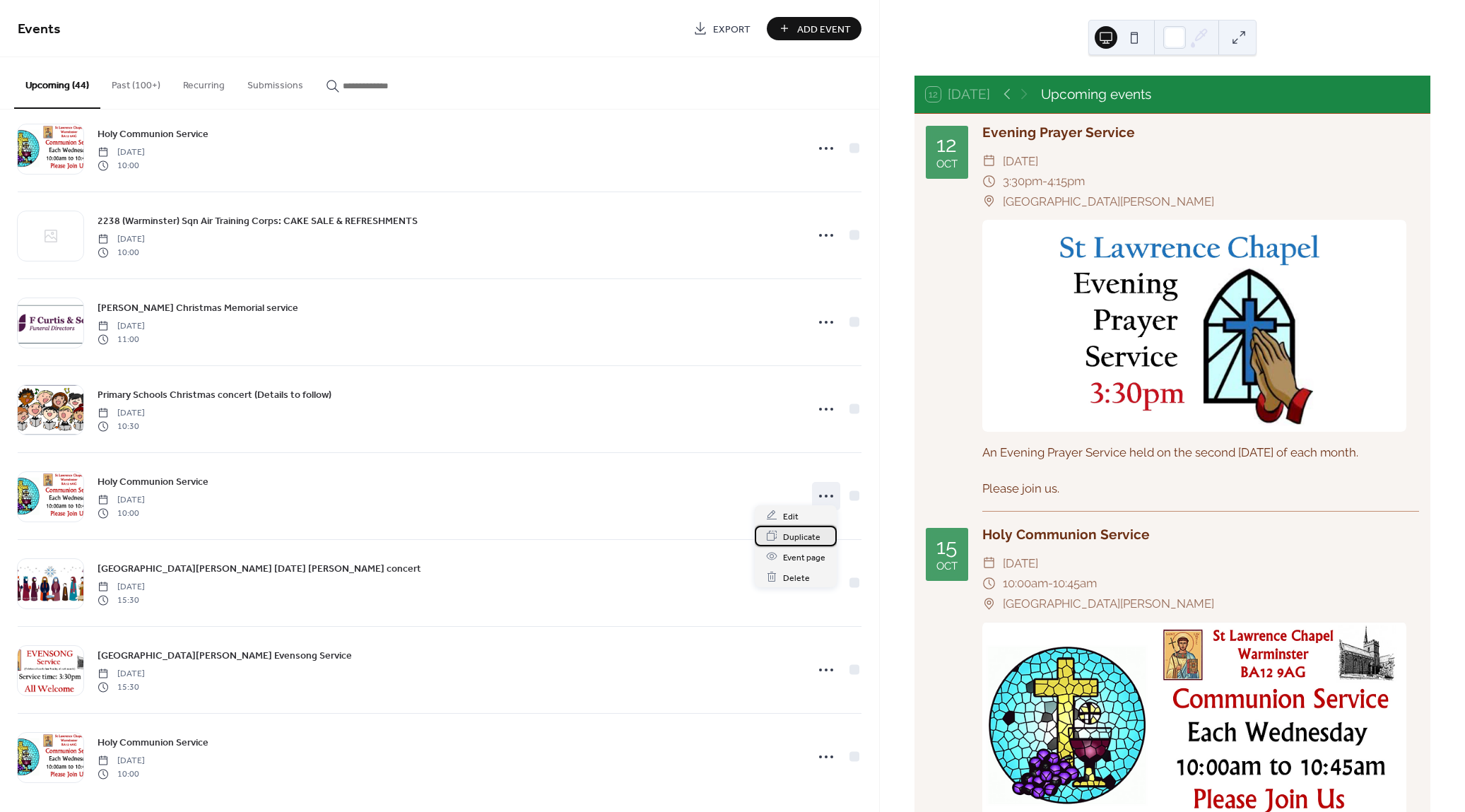
click at [808, 533] on span "Duplicate" at bounding box center [802, 536] width 38 height 15
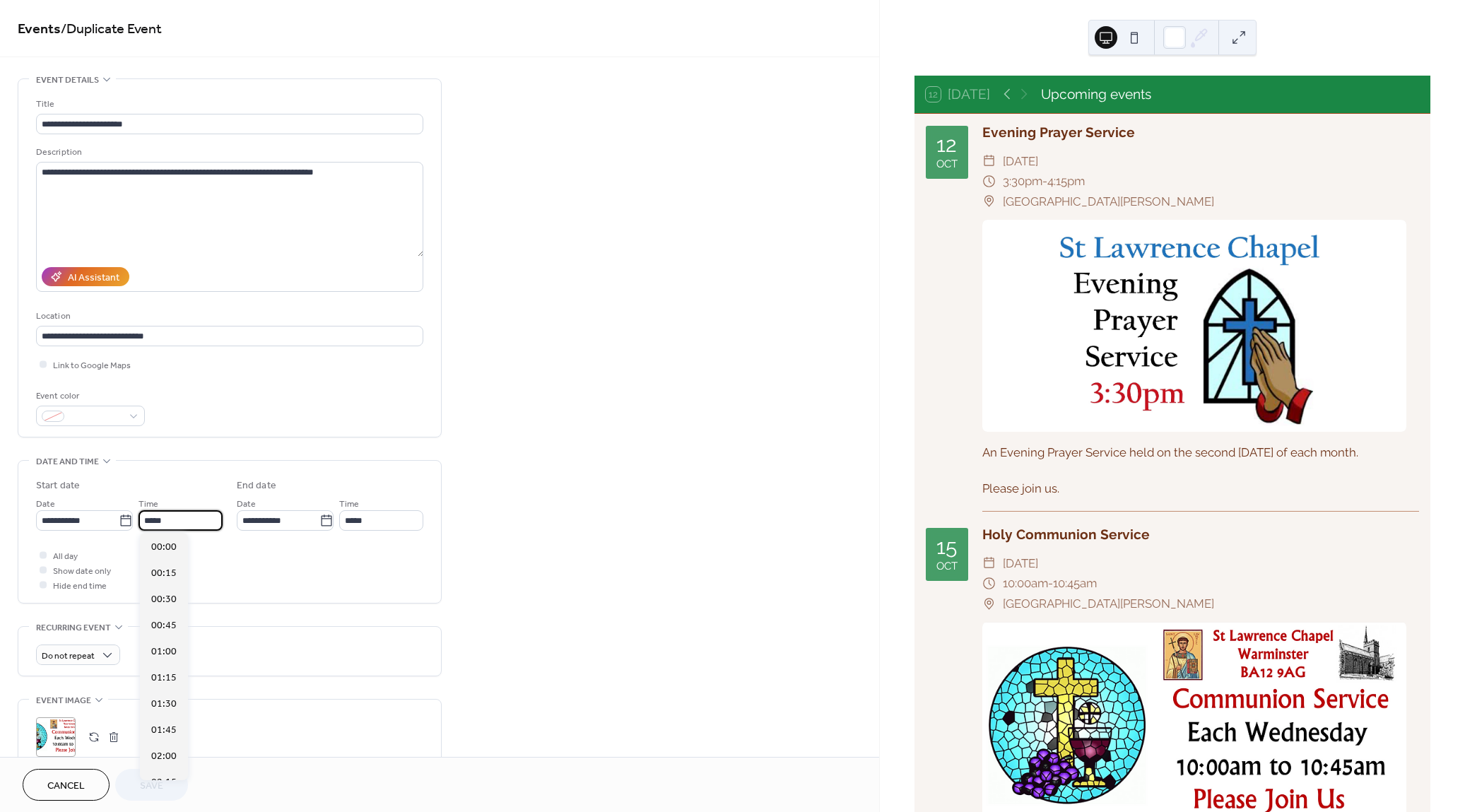
click at [201, 522] on input "*****" at bounding box center [180, 521] width 84 height 21
click at [165, 633] on span "17:00" at bounding box center [164, 635] width 26 height 15
type input "*****"
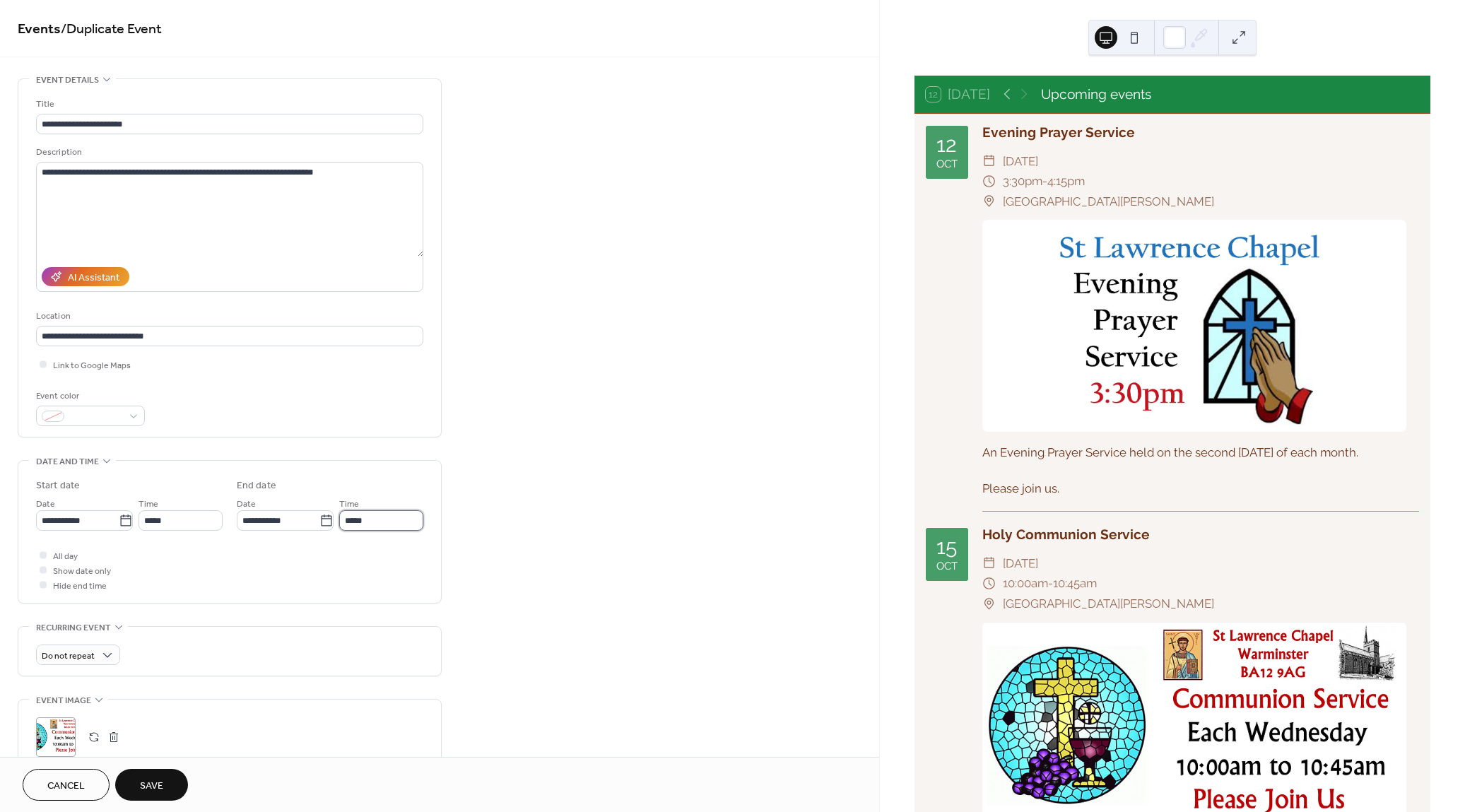
click at [362, 519] on input "*****" at bounding box center [382, 521] width 84 height 21
click at [365, 721] on span "19:30" at bounding box center [365, 727] width 26 height 15
type input "*****"
click at [163, 785] on span "Save" at bounding box center [151, 785] width 23 height 15
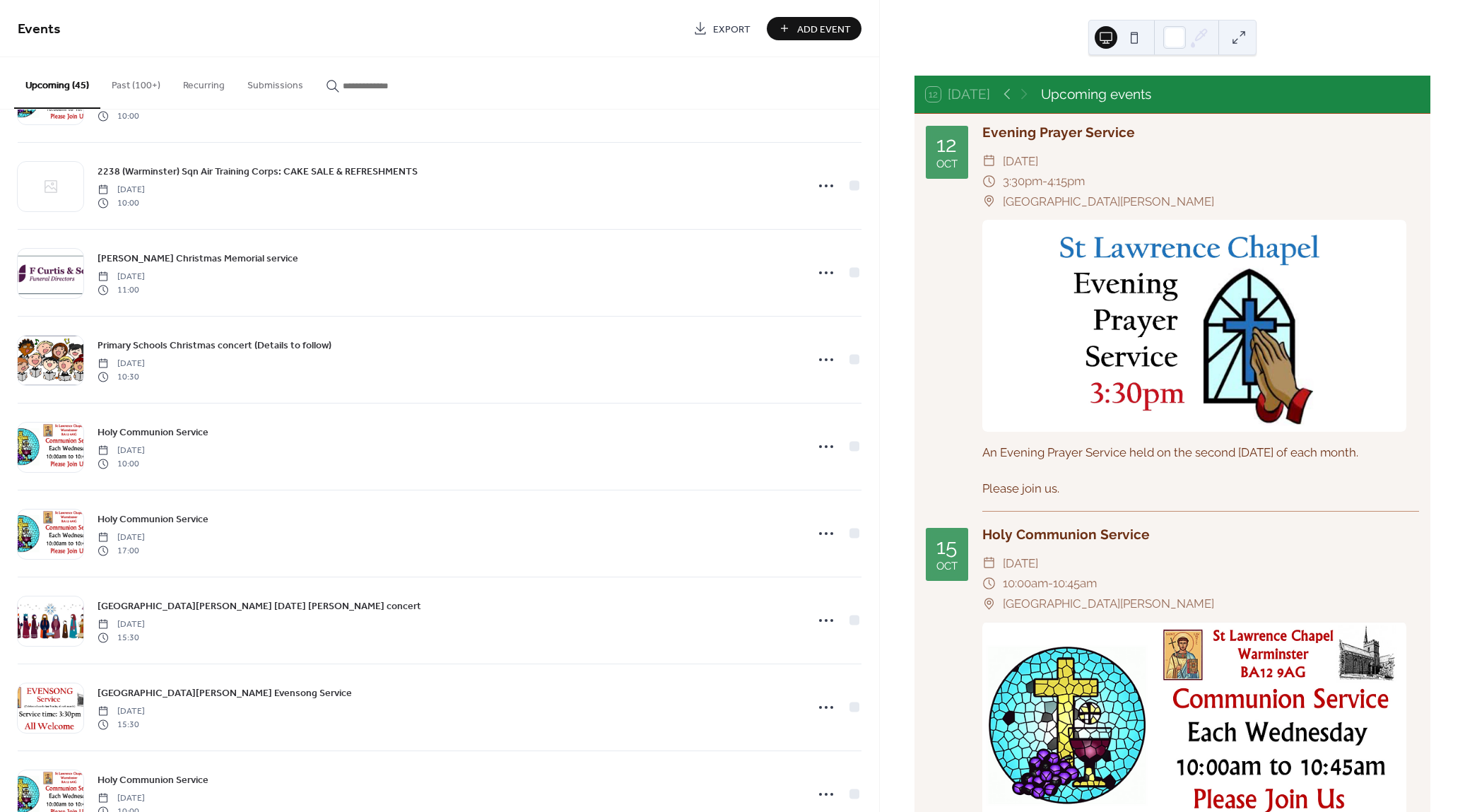
scroll to position [2305, 0]
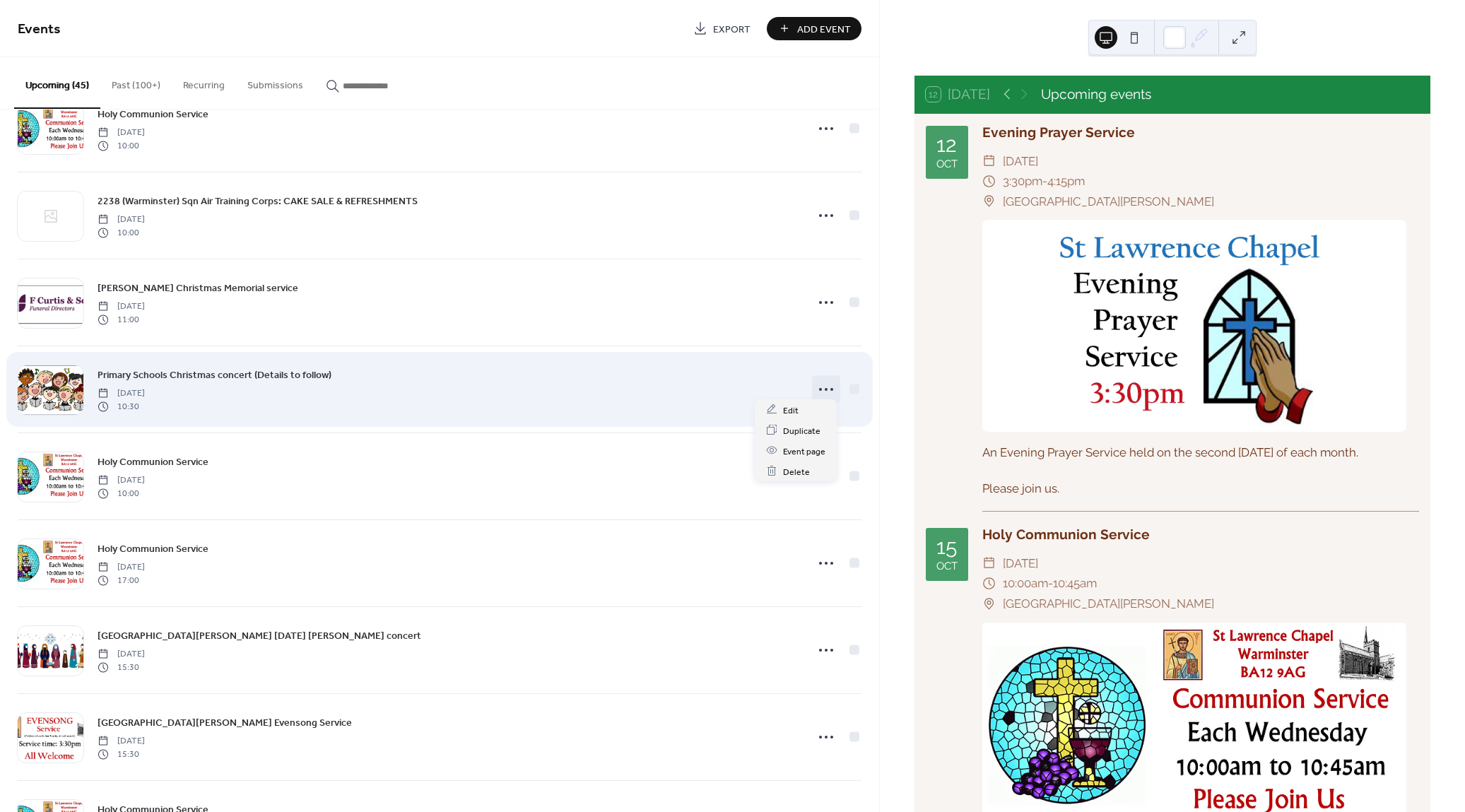
click at [824, 381] on icon at bounding box center [826, 389] width 22 height 22
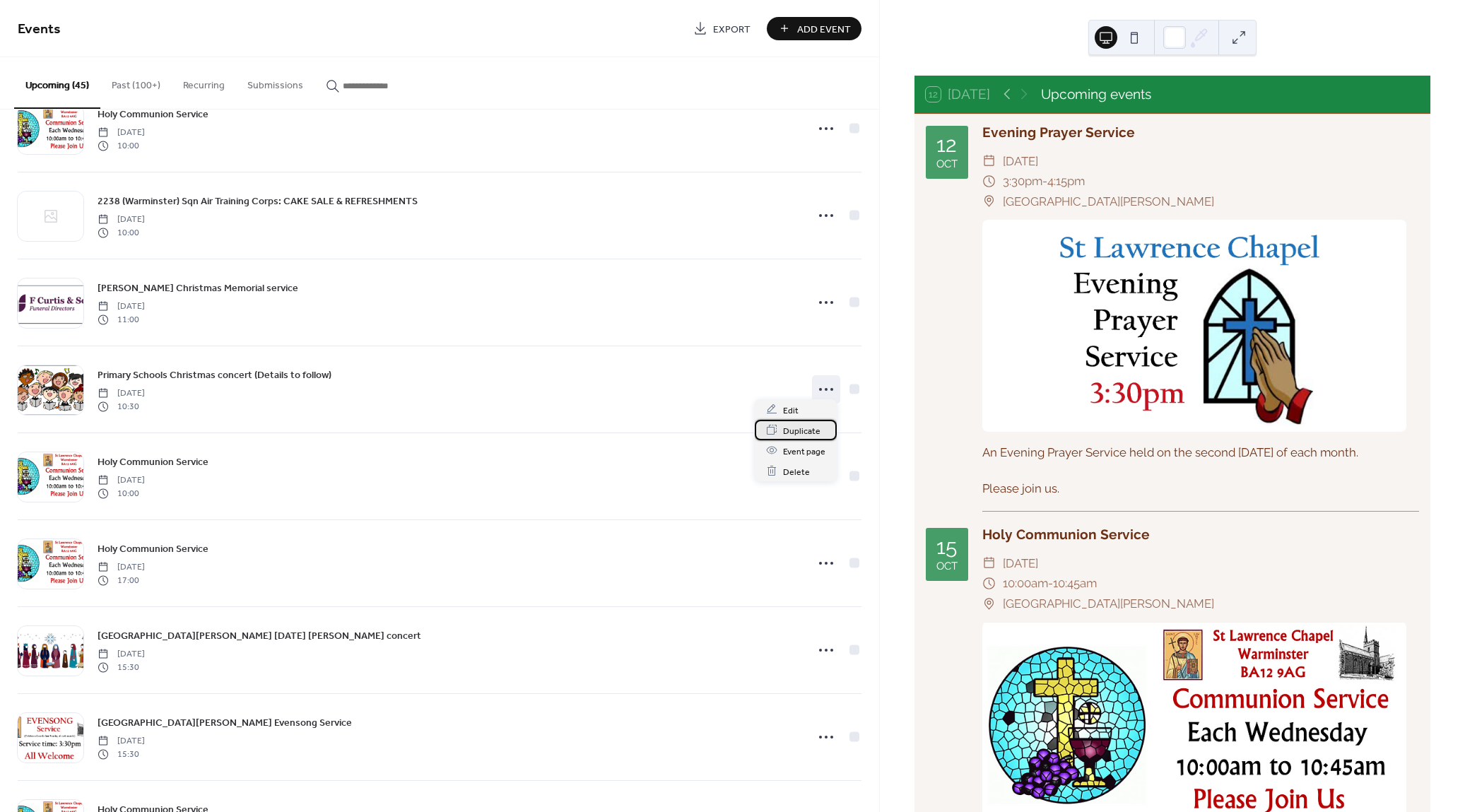
click at [809, 428] on span "Duplicate" at bounding box center [802, 430] width 38 height 15
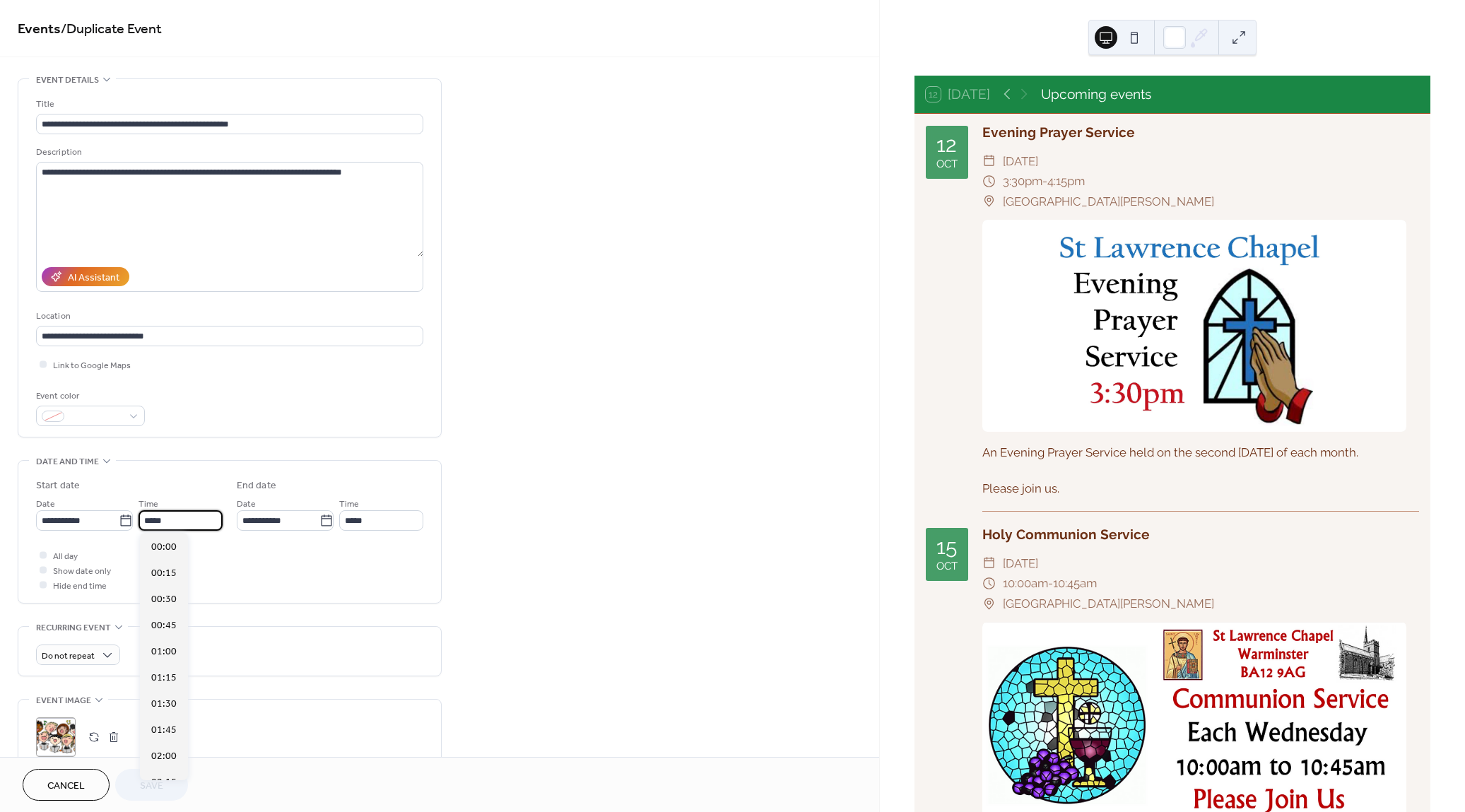
click at [177, 511] on input "*****" at bounding box center [180, 521] width 84 height 21
click at [167, 618] on span "17:00" at bounding box center [164, 618] width 26 height 15
type input "*****"
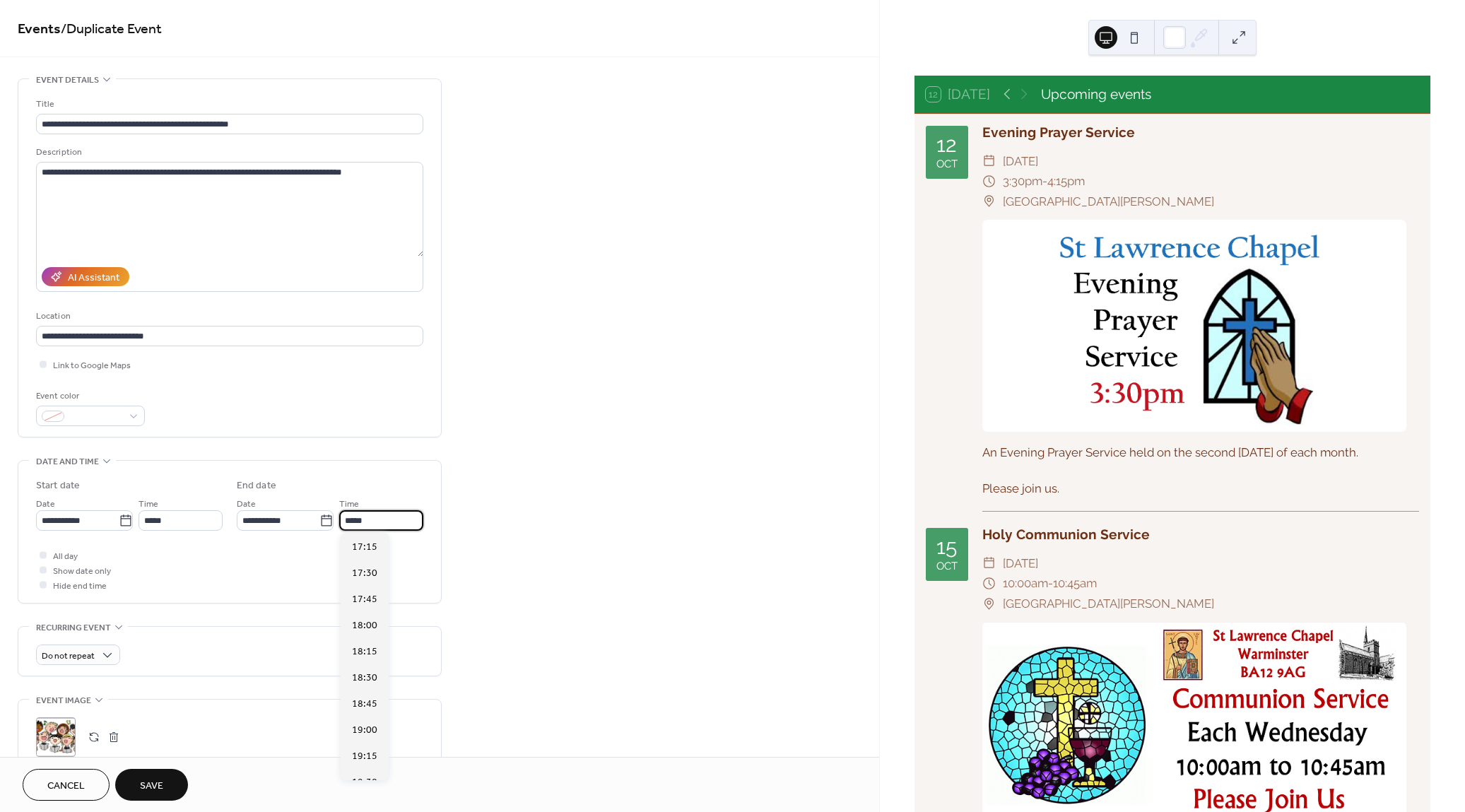
click at [364, 524] on input "*****" at bounding box center [382, 521] width 84 height 21
click at [370, 611] on span "19:30" at bounding box center [365, 611] width 26 height 15
type input "*****"
click at [158, 786] on span "Save" at bounding box center [151, 785] width 23 height 15
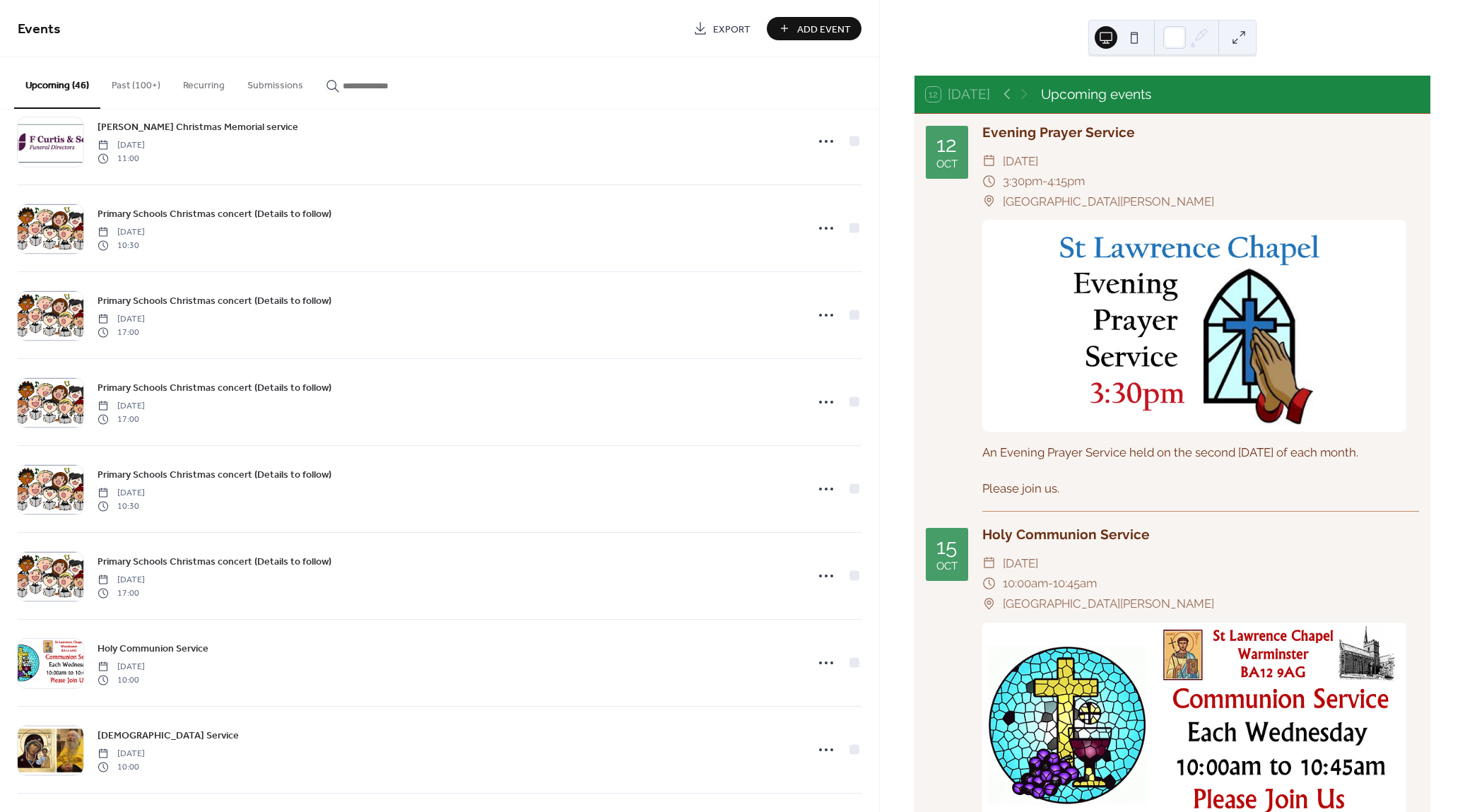
scroll to position [2472, 0]
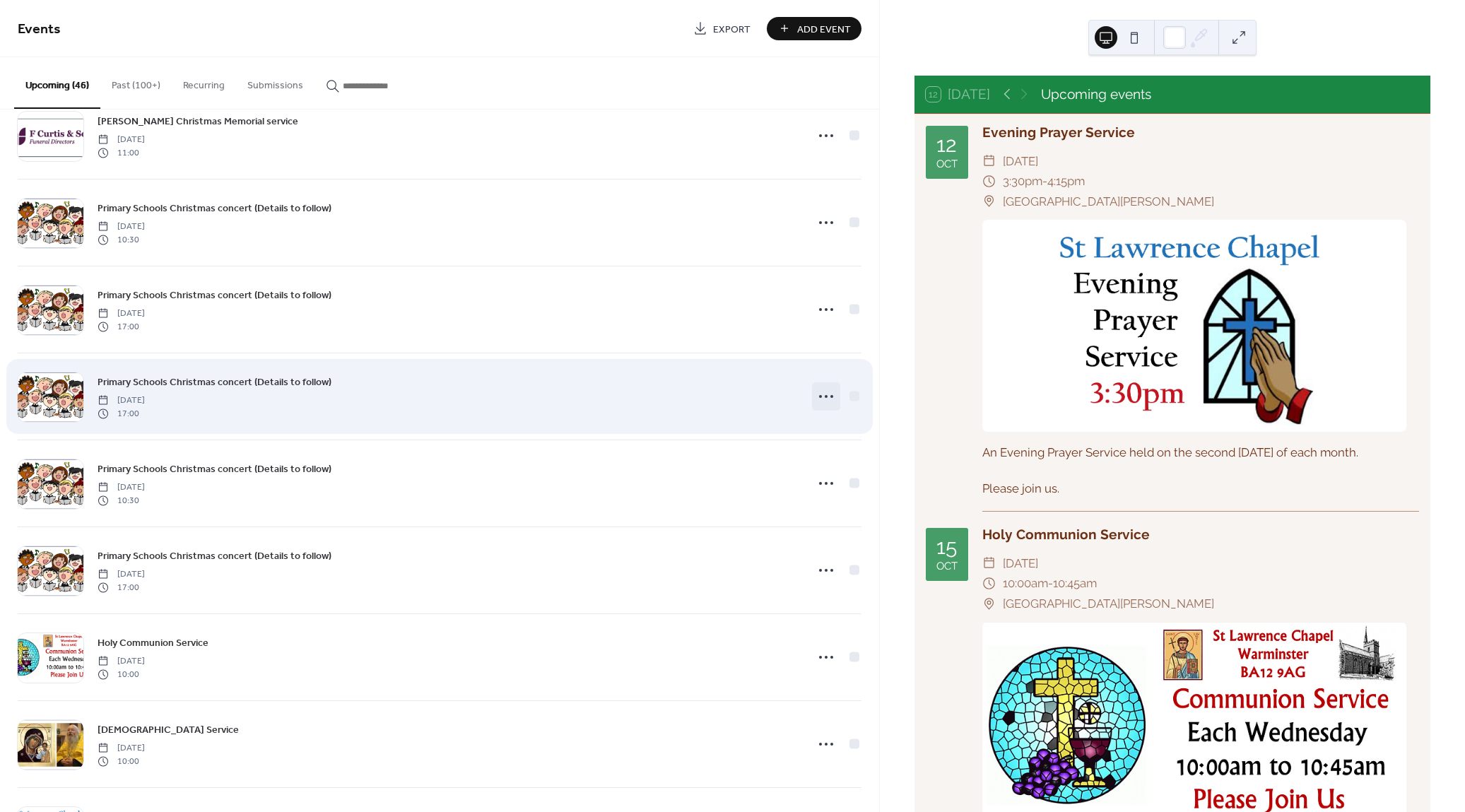
click at [821, 387] on icon at bounding box center [826, 396] width 22 height 22
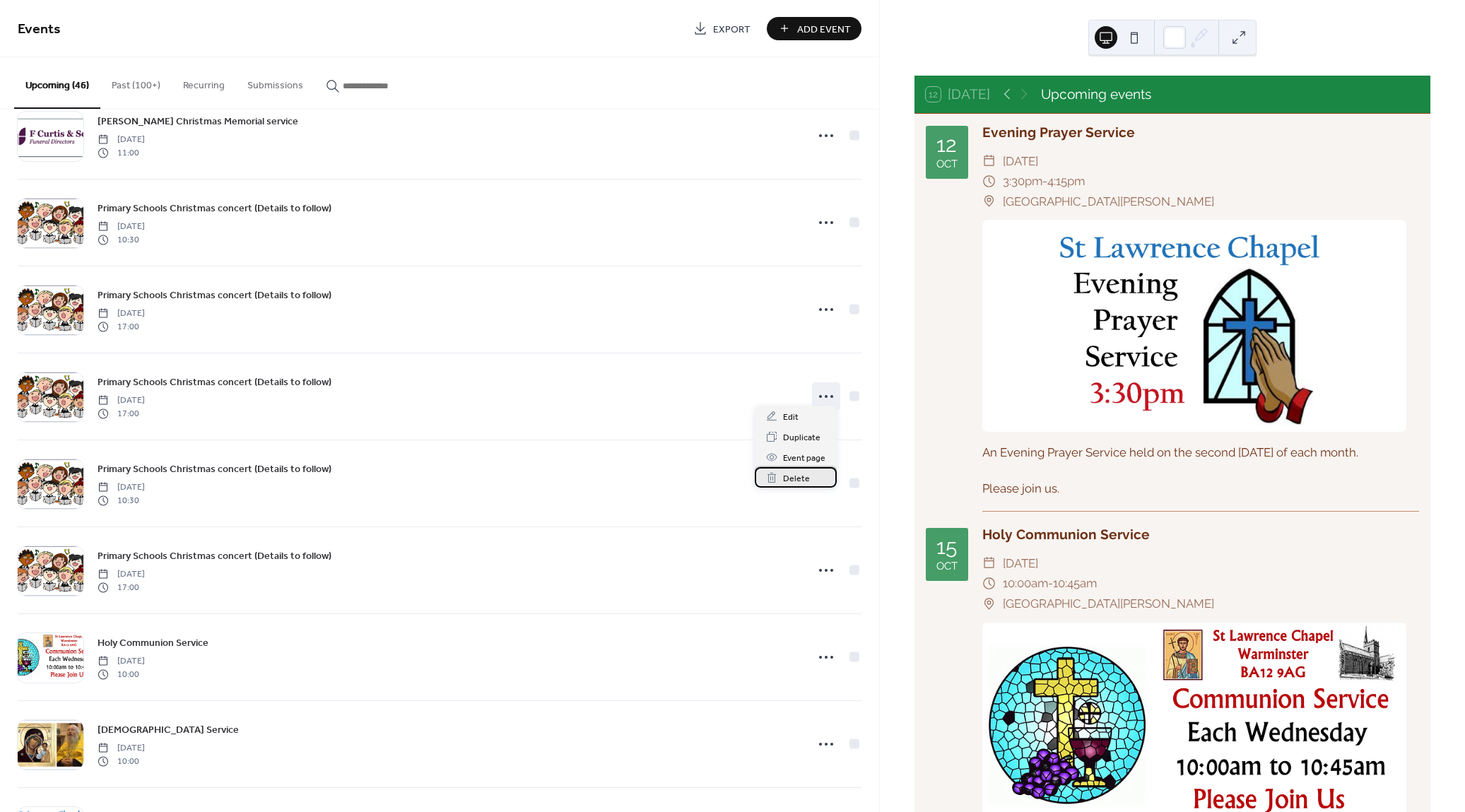
click at [800, 476] on span "Delete" at bounding box center [796, 479] width 27 height 15
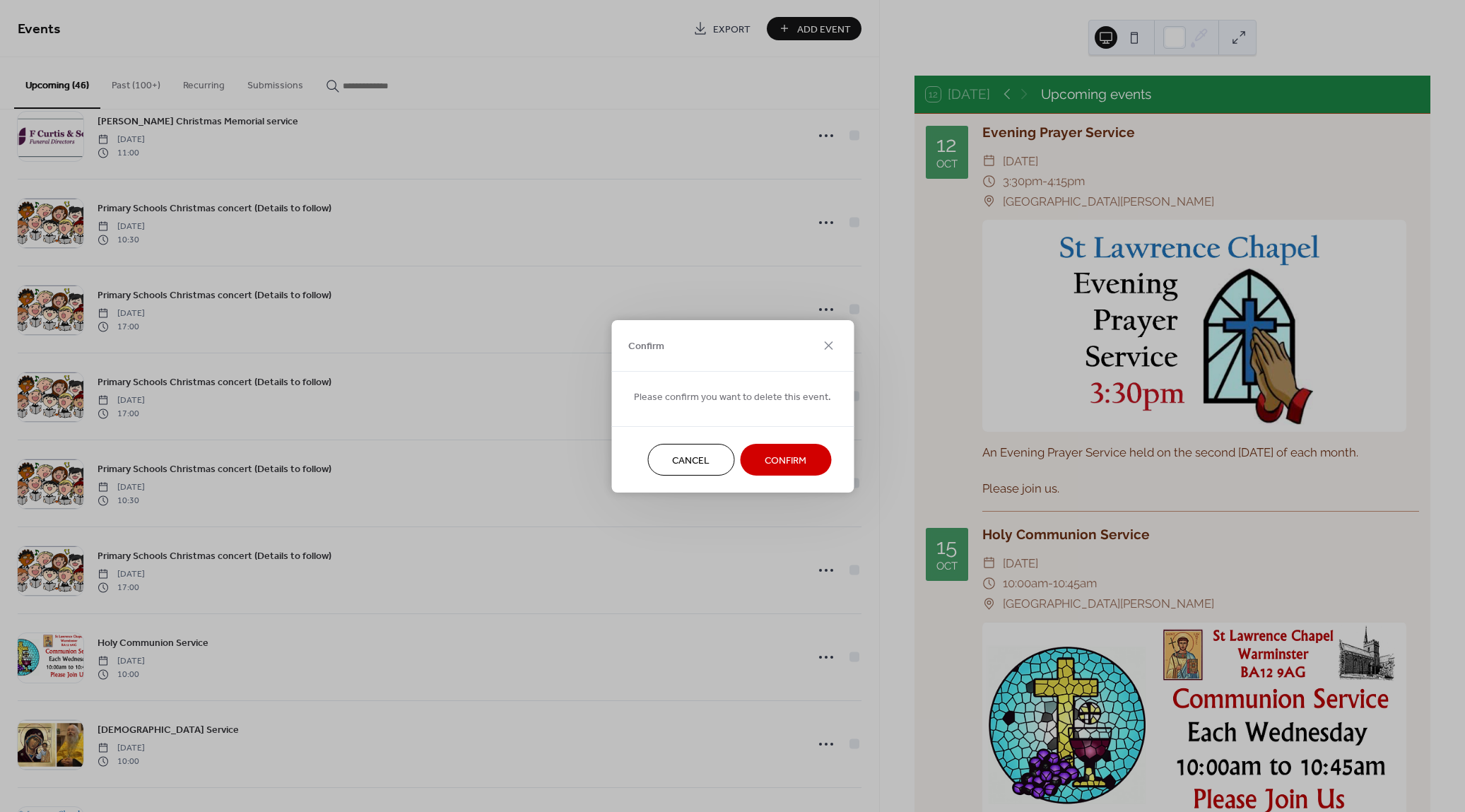
click at [790, 457] on span "Confirm" at bounding box center [785, 460] width 42 height 15
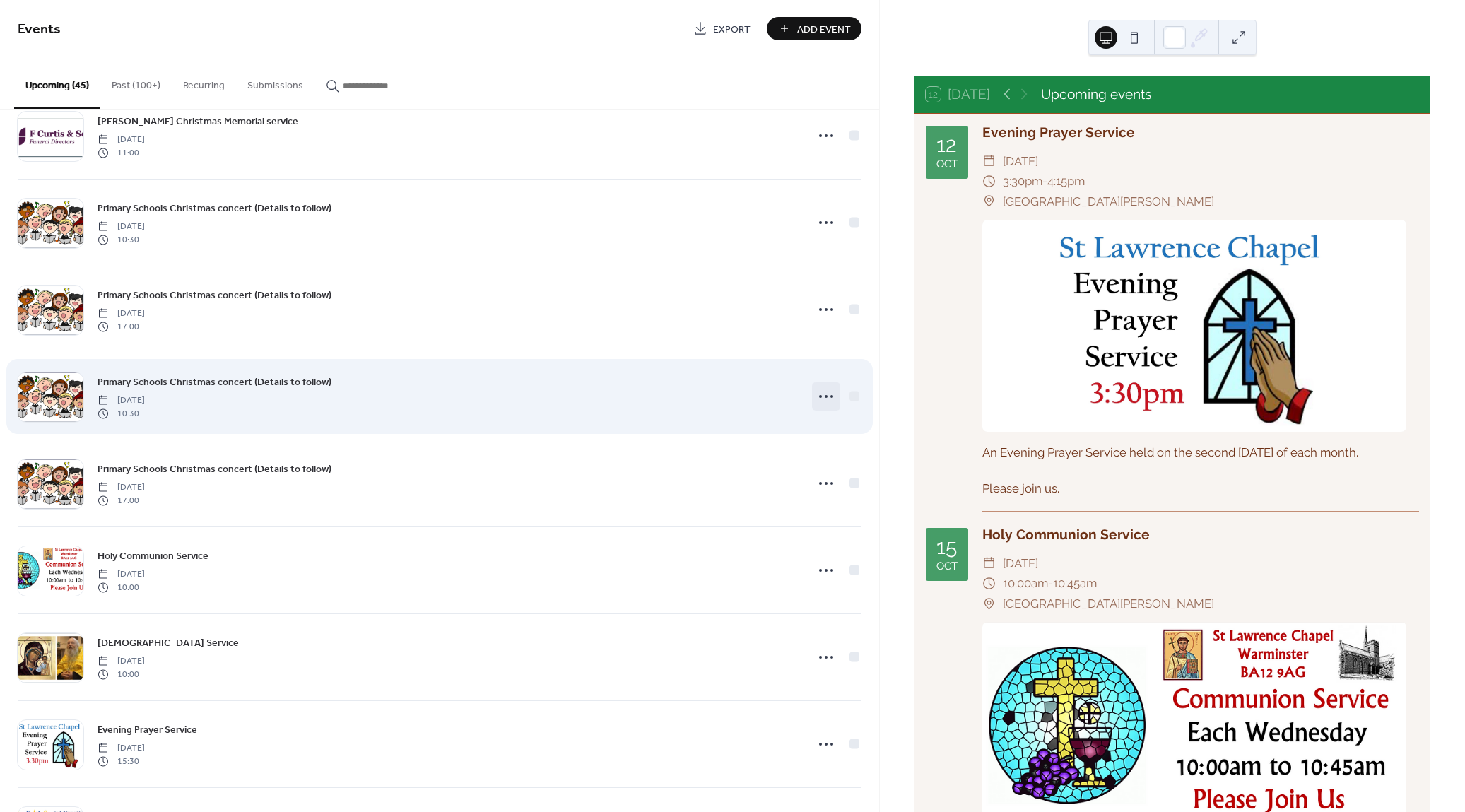
click at [815, 388] on icon at bounding box center [826, 396] width 22 height 22
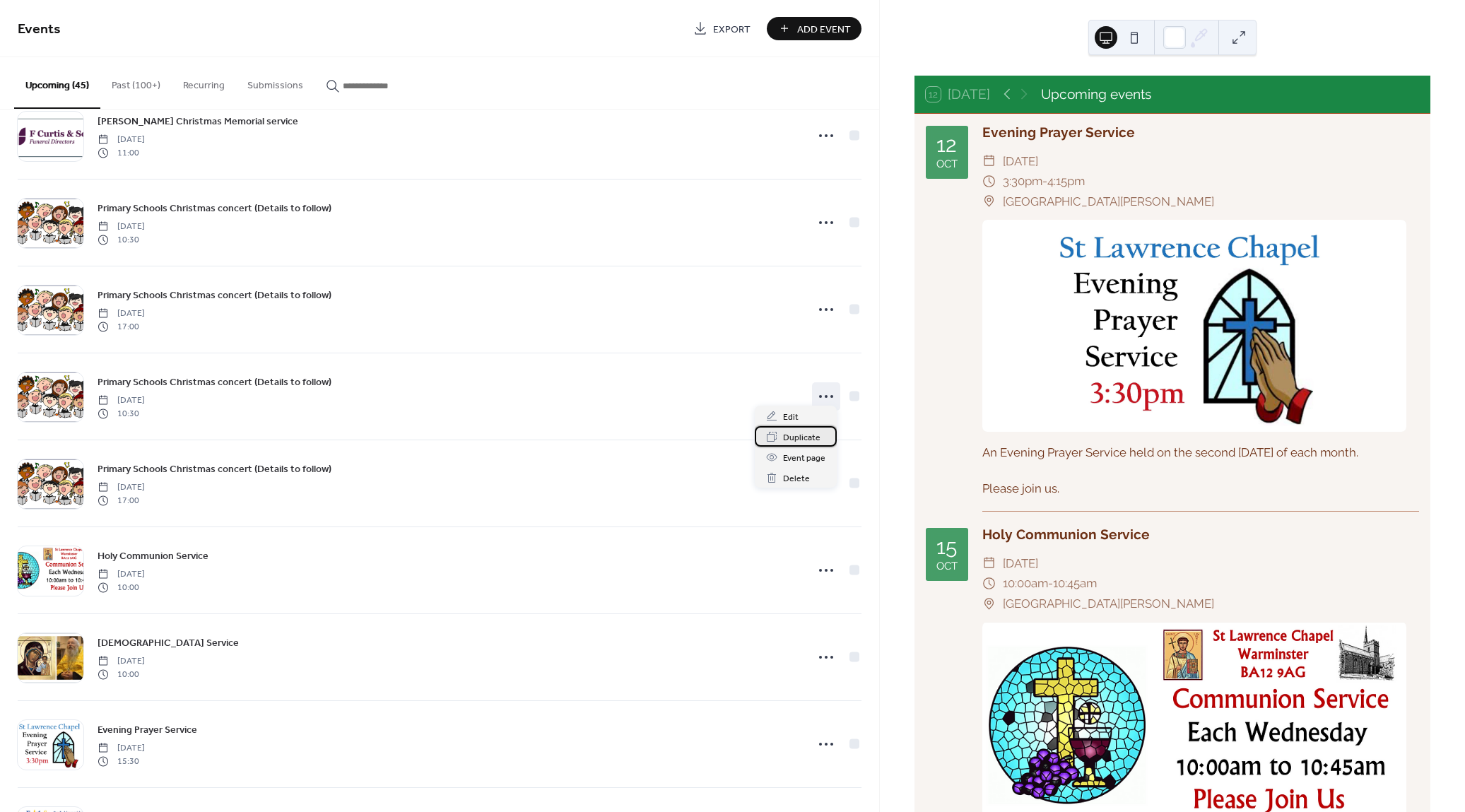
click at [809, 436] on span "Duplicate" at bounding box center [802, 437] width 38 height 15
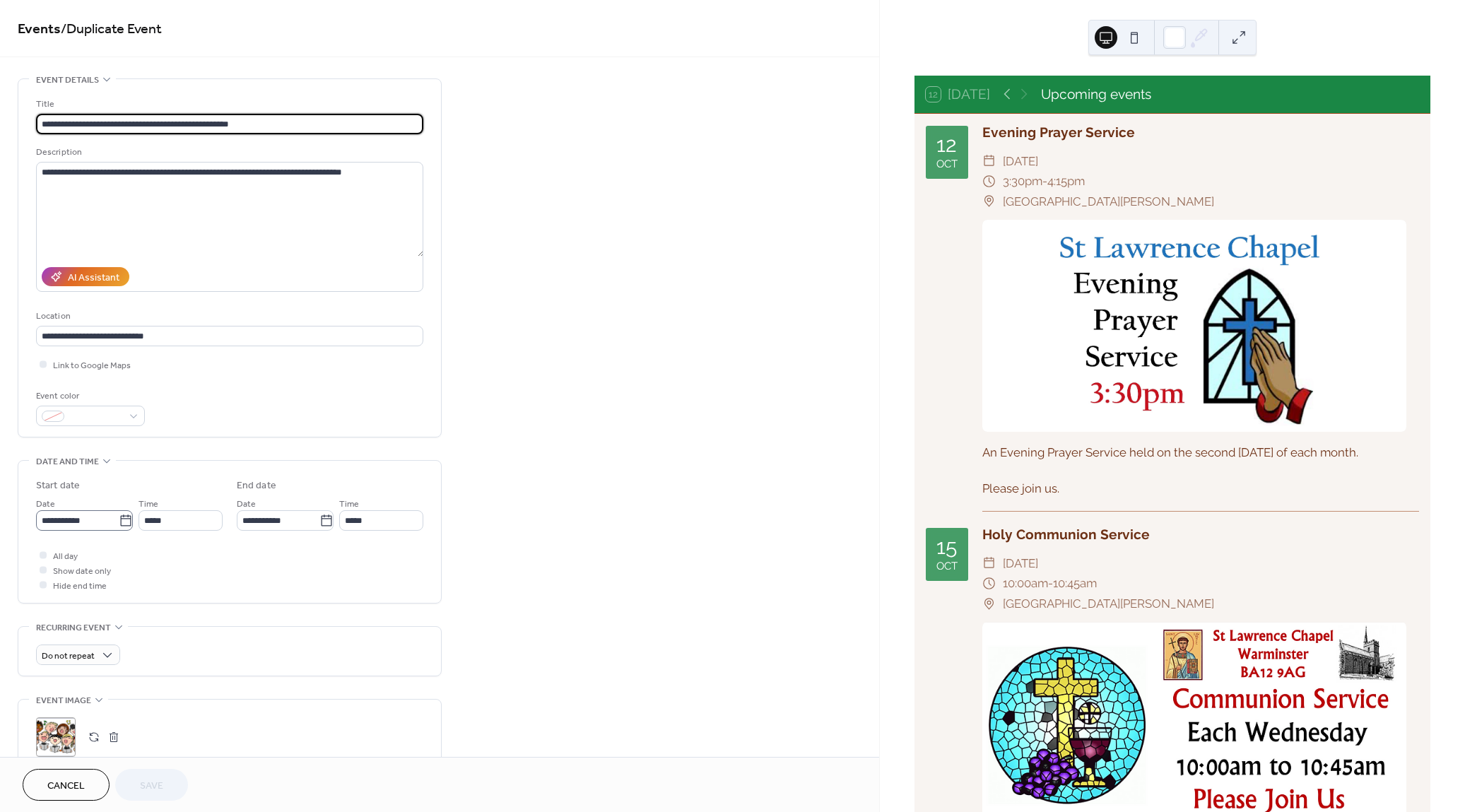
click at [123, 521] on icon at bounding box center [125, 521] width 14 height 14
click at [119, 521] on input "**********" at bounding box center [77, 521] width 82 height 21
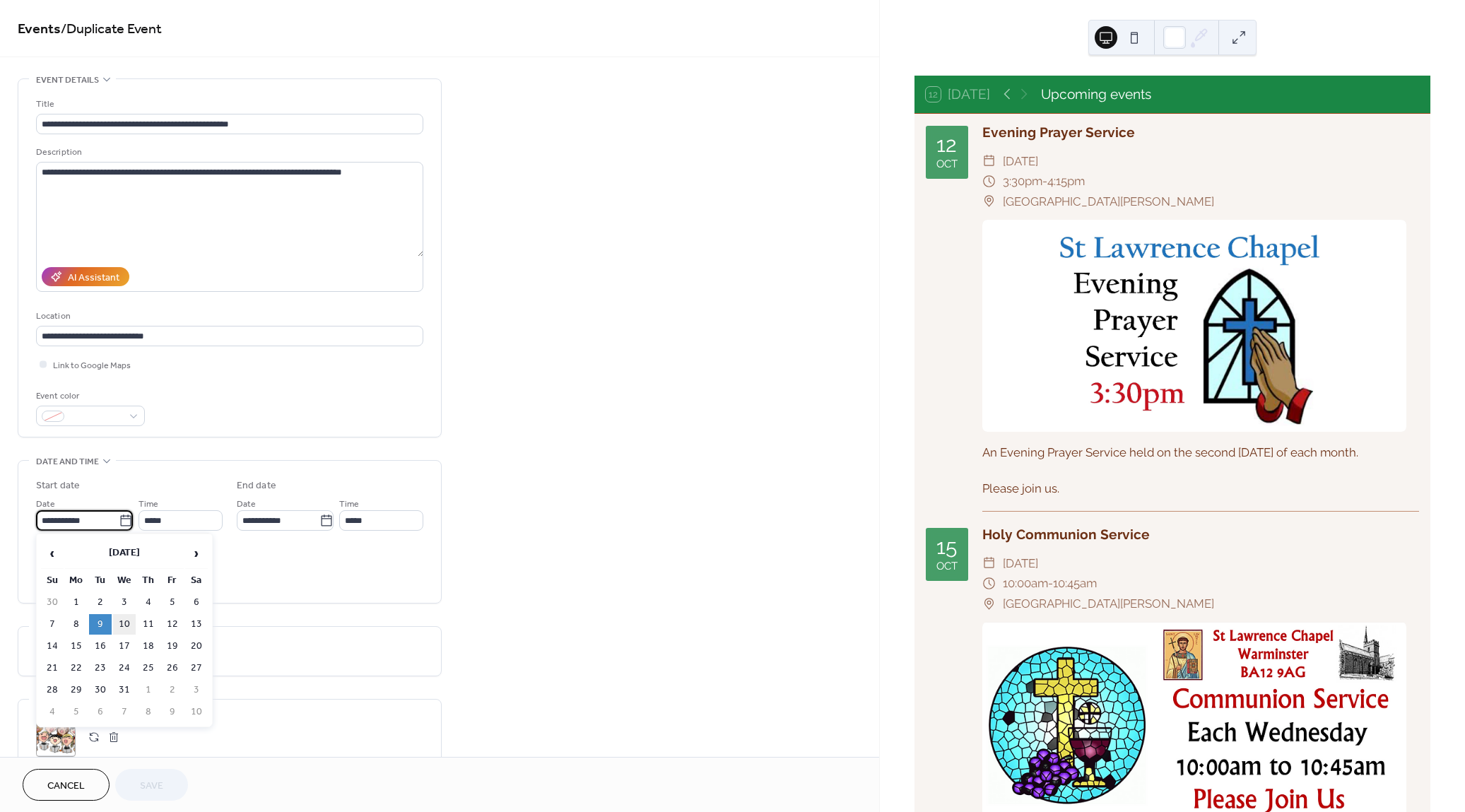
click at [125, 626] on td "10" at bounding box center [125, 625] width 22 height 21
type input "**********"
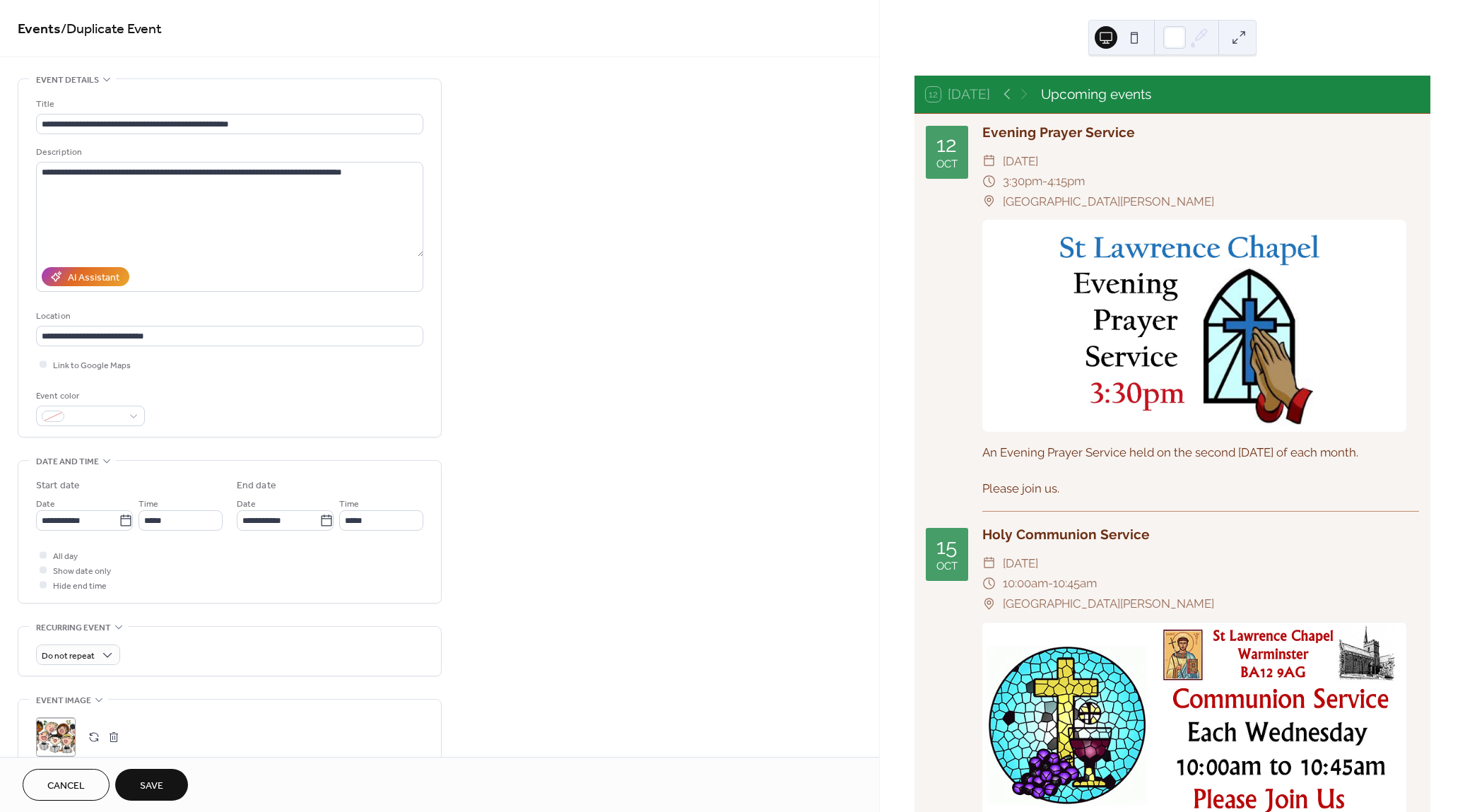
click at [153, 781] on span "Save" at bounding box center [151, 785] width 23 height 15
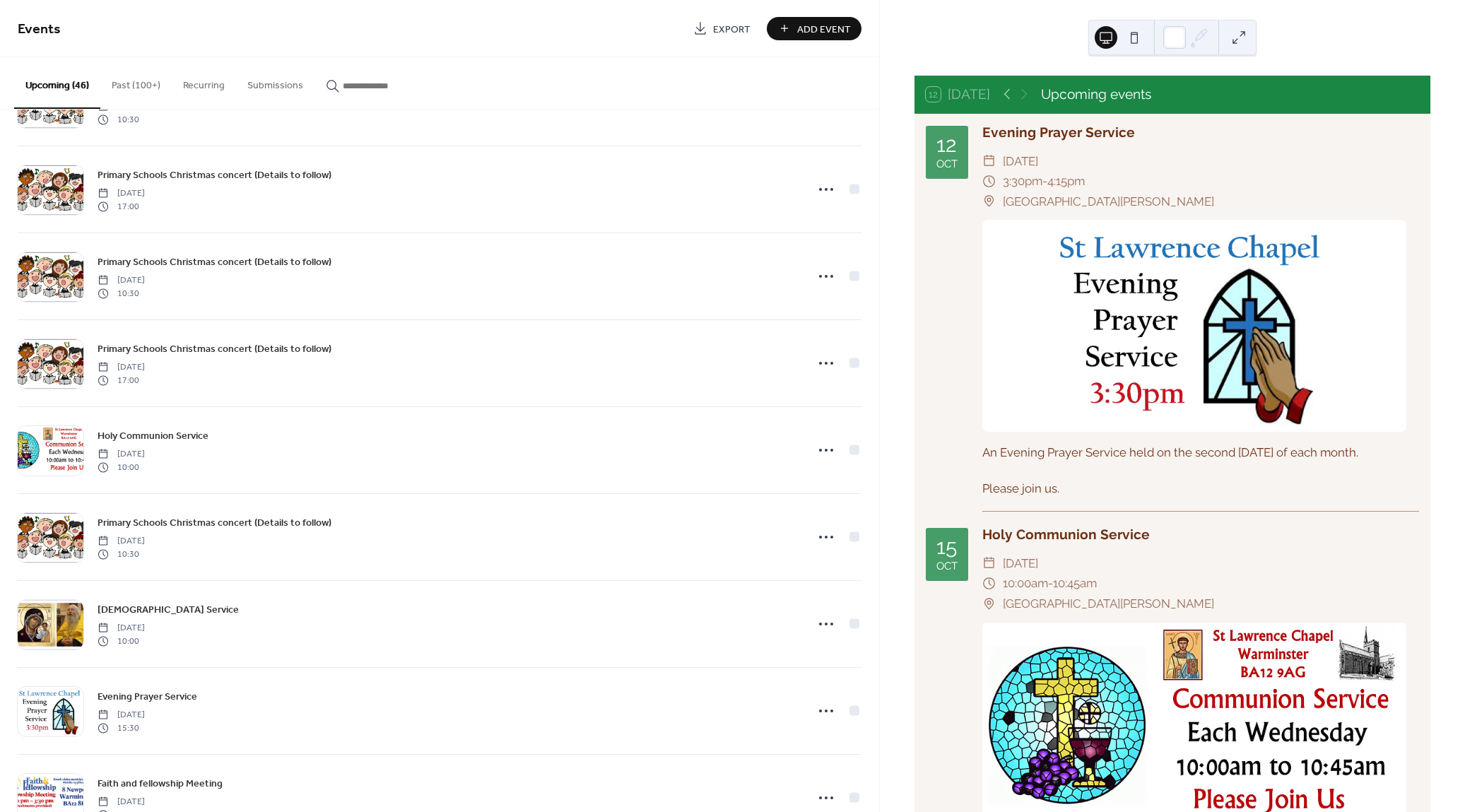
scroll to position [2597, 0]
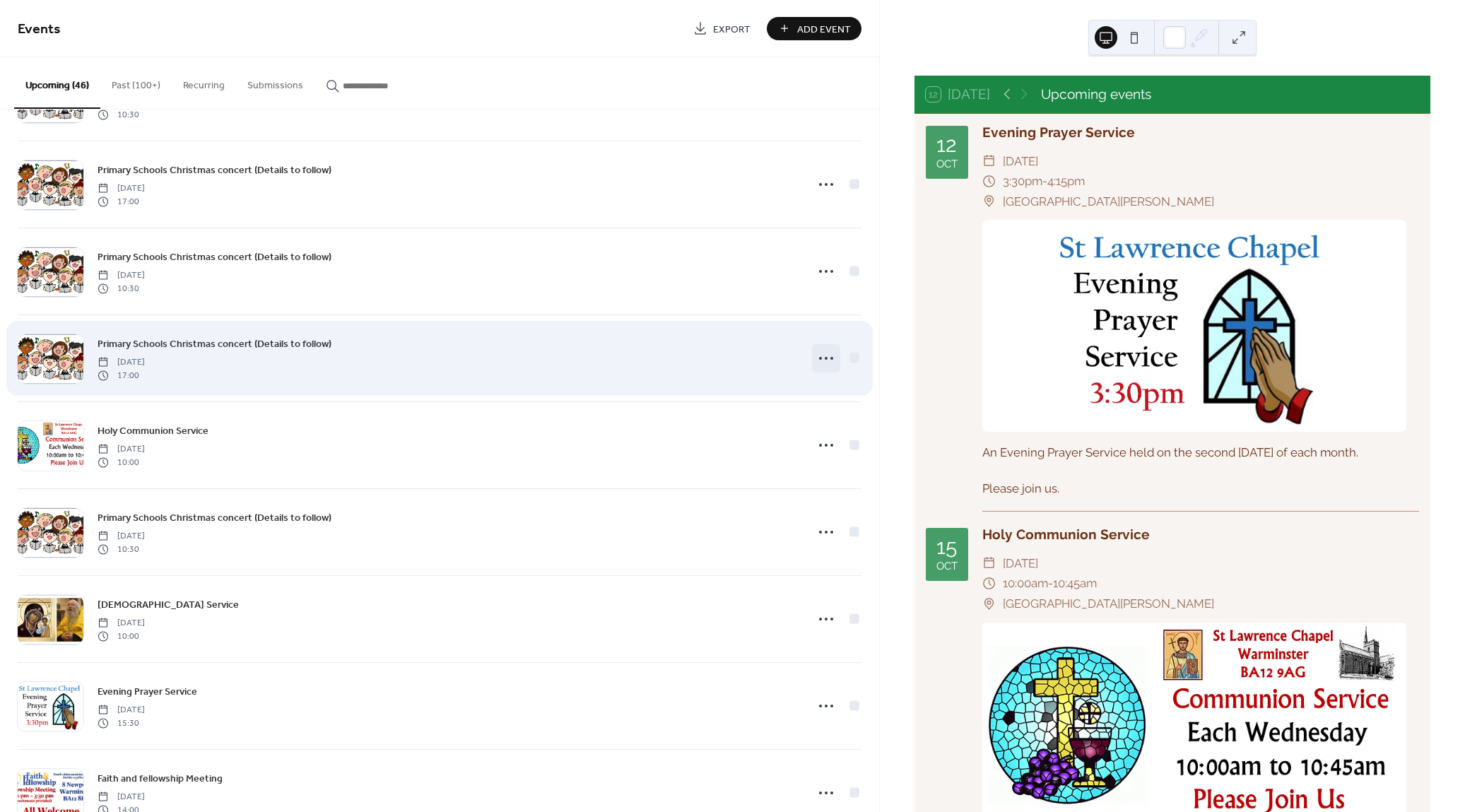
click at [825, 357] on circle at bounding box center [826, 357] width 3 height 3
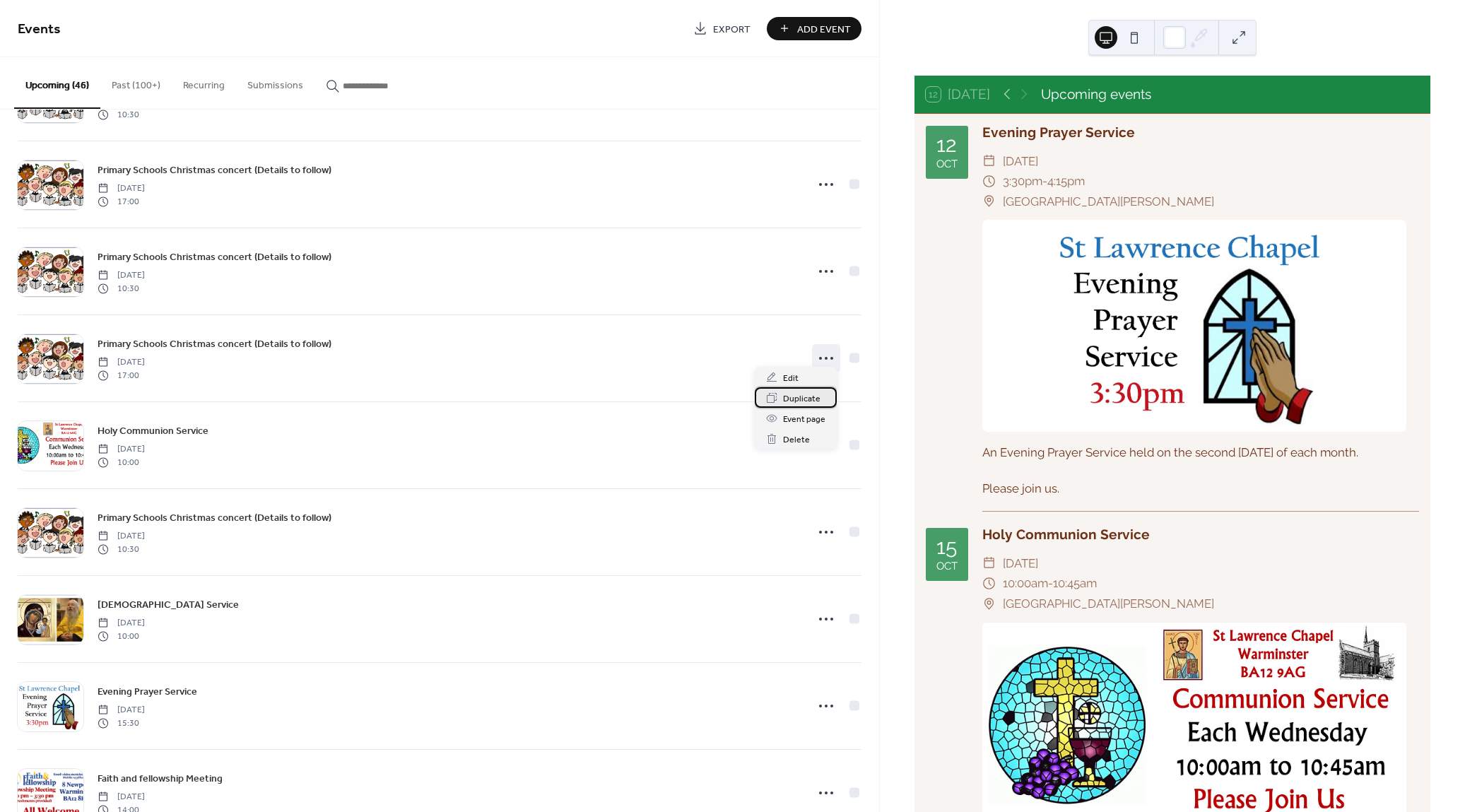
click at [815, 394] on span "Duplicate" at bounding box center [802, 399] width 38 height 15
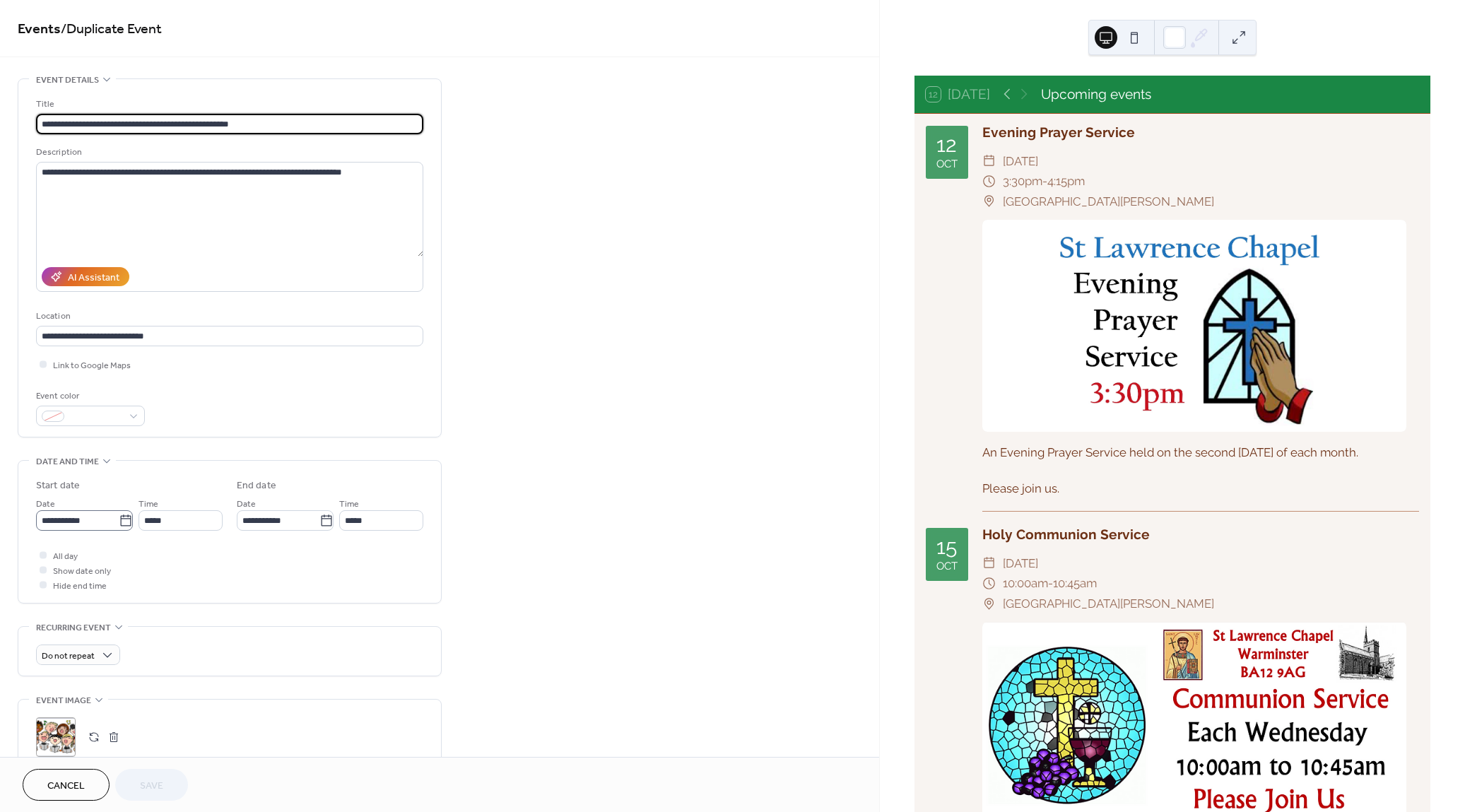
click at [119, 517] on icon at bounding box center [125, 521] width 14 height 14
click at [118, 517] on input "**********" at bounding box center [77, 521] width 82 height 21
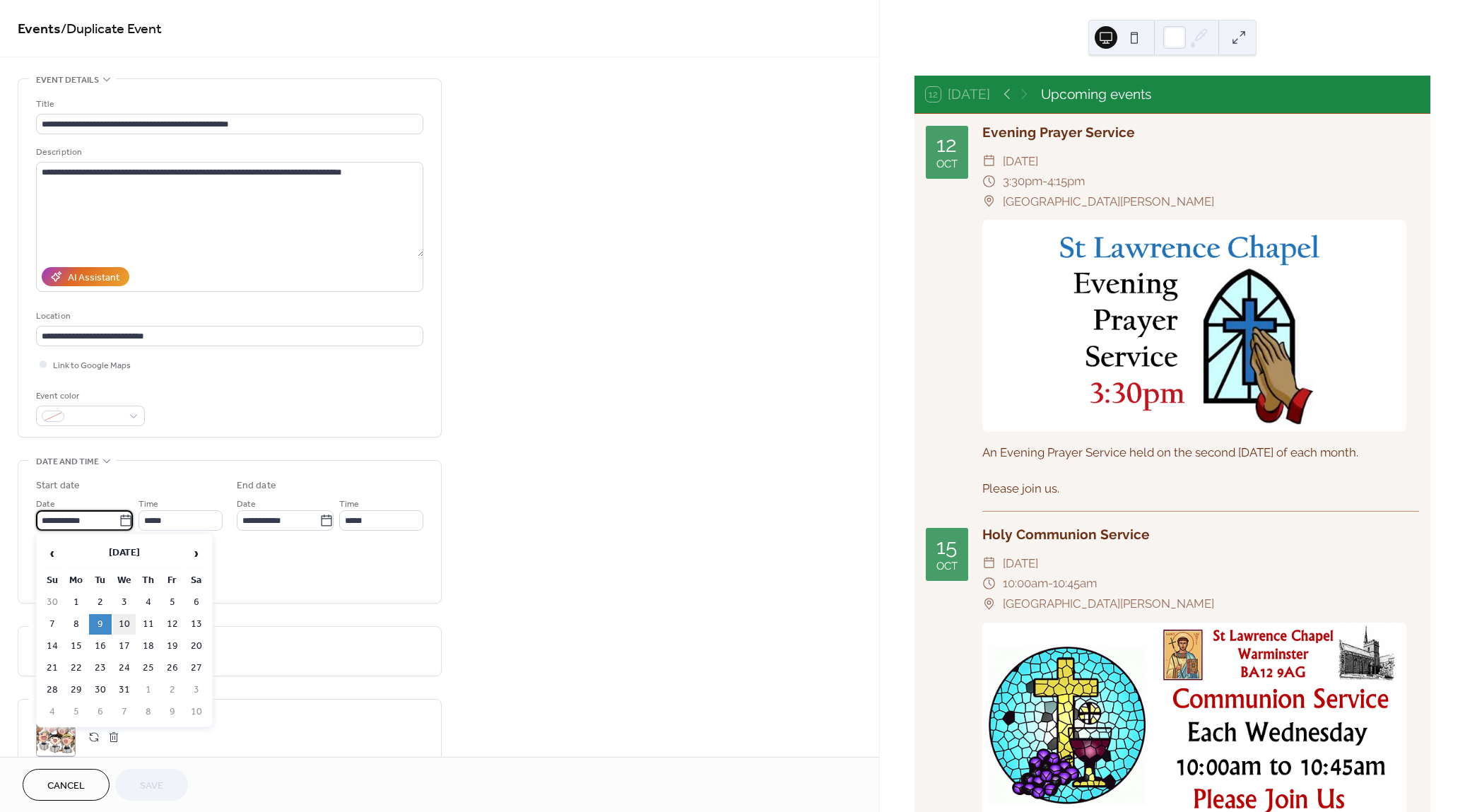
click at [123, 621] on td "10" at bounding box center [125, 625] width 22 height 21
type input "**********"
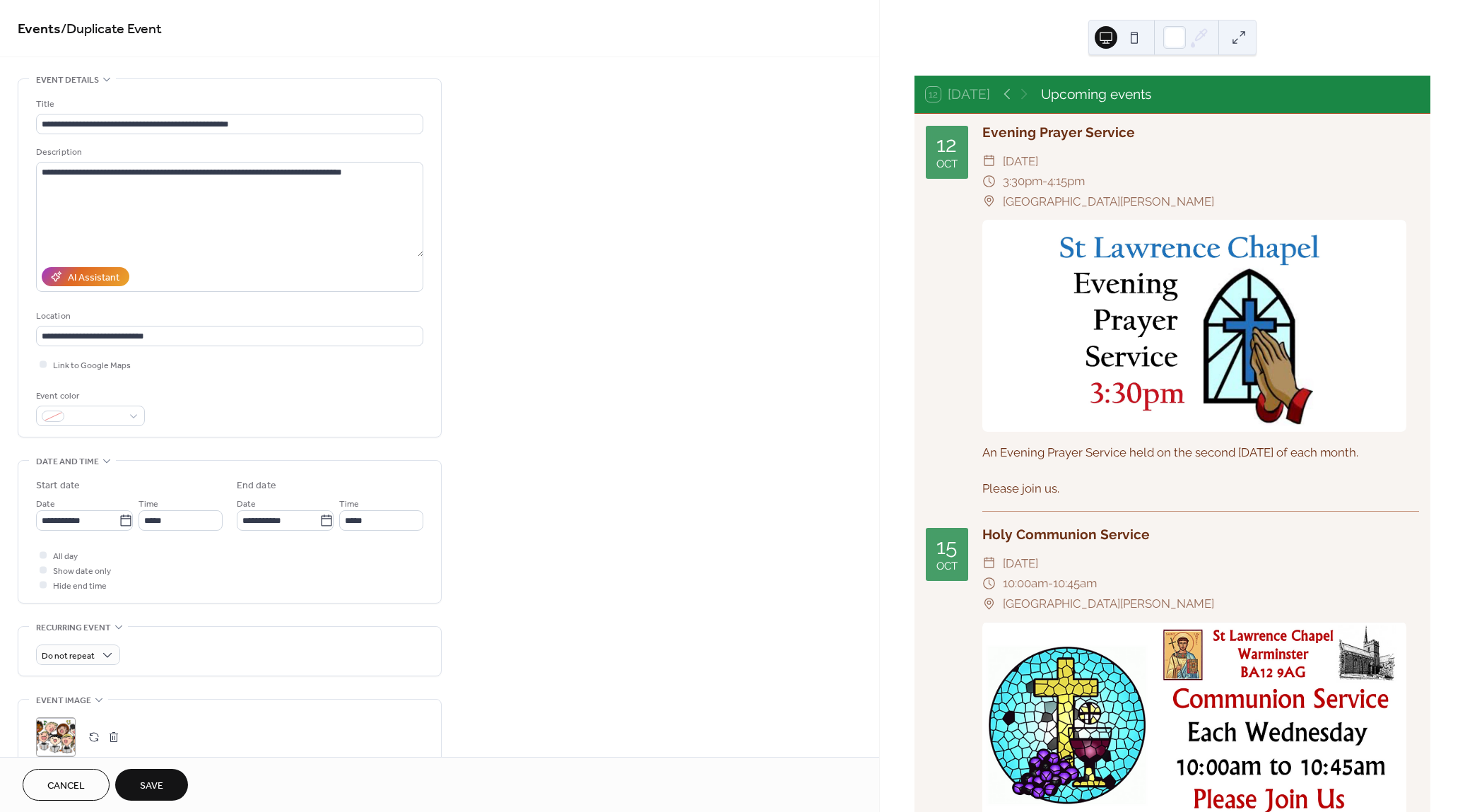
click at [153, 778] on span "Save" at bounding box center [151, 785] width 23 height 15
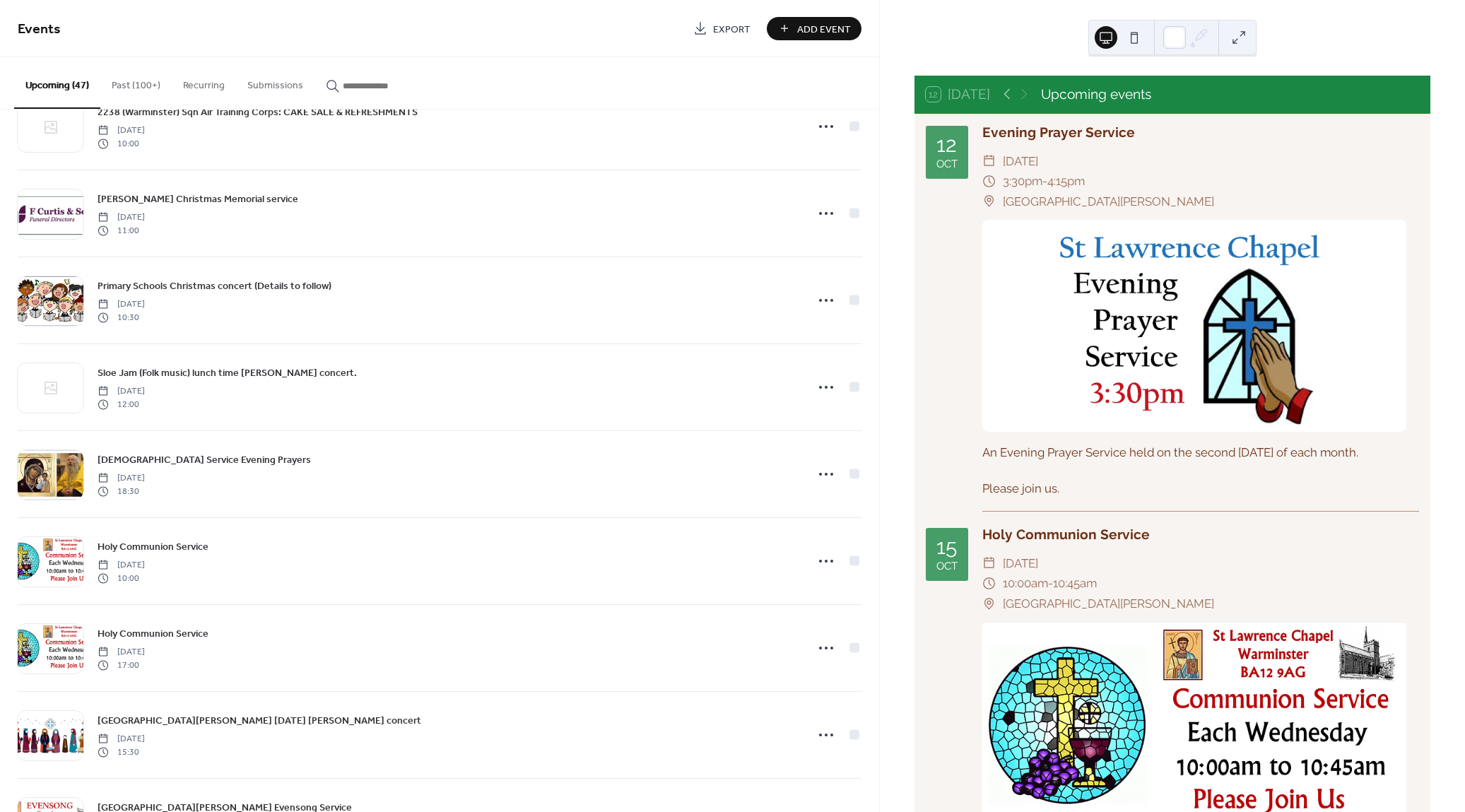
scroll to position [2420, 0]
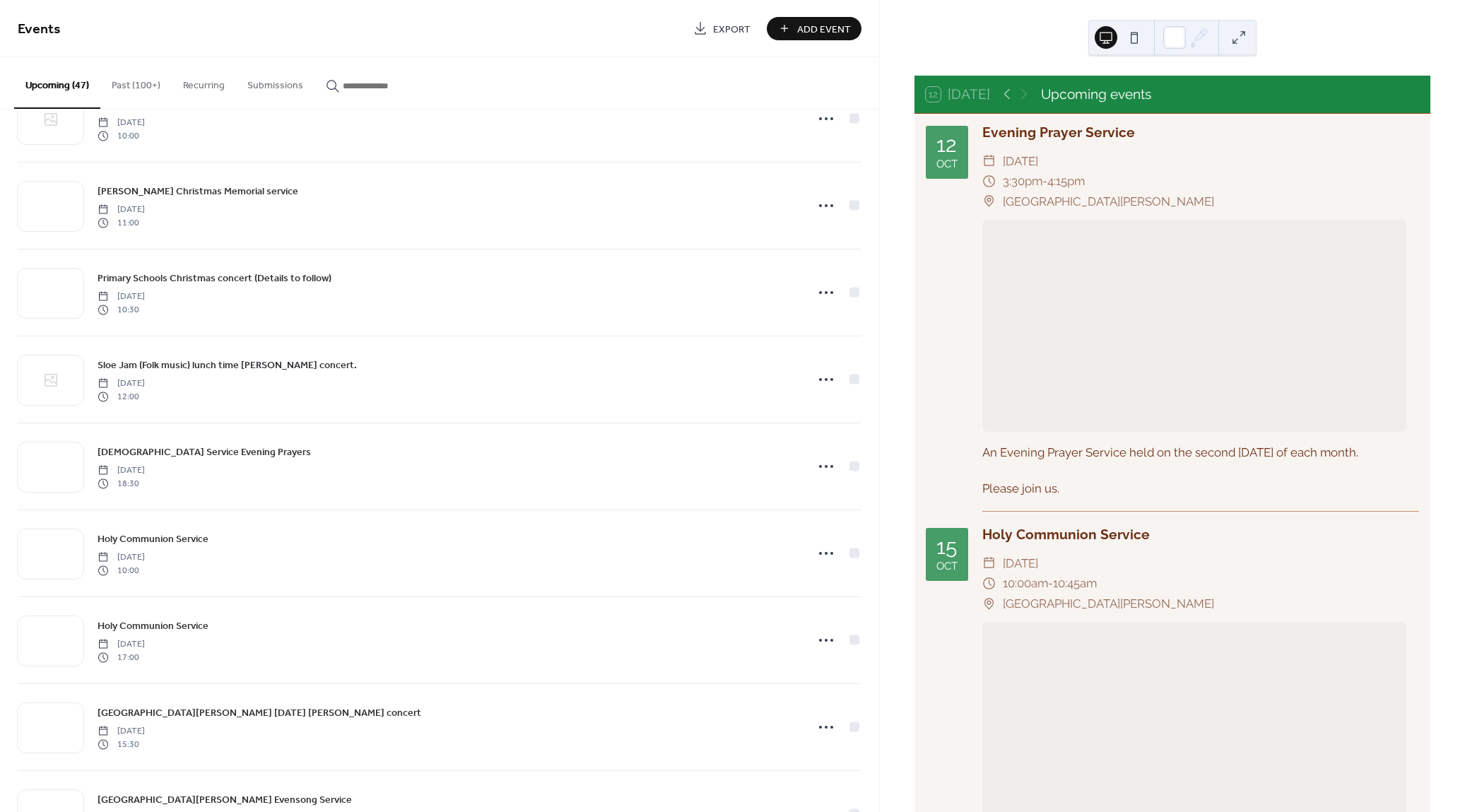
scroll to position [2396, 0]
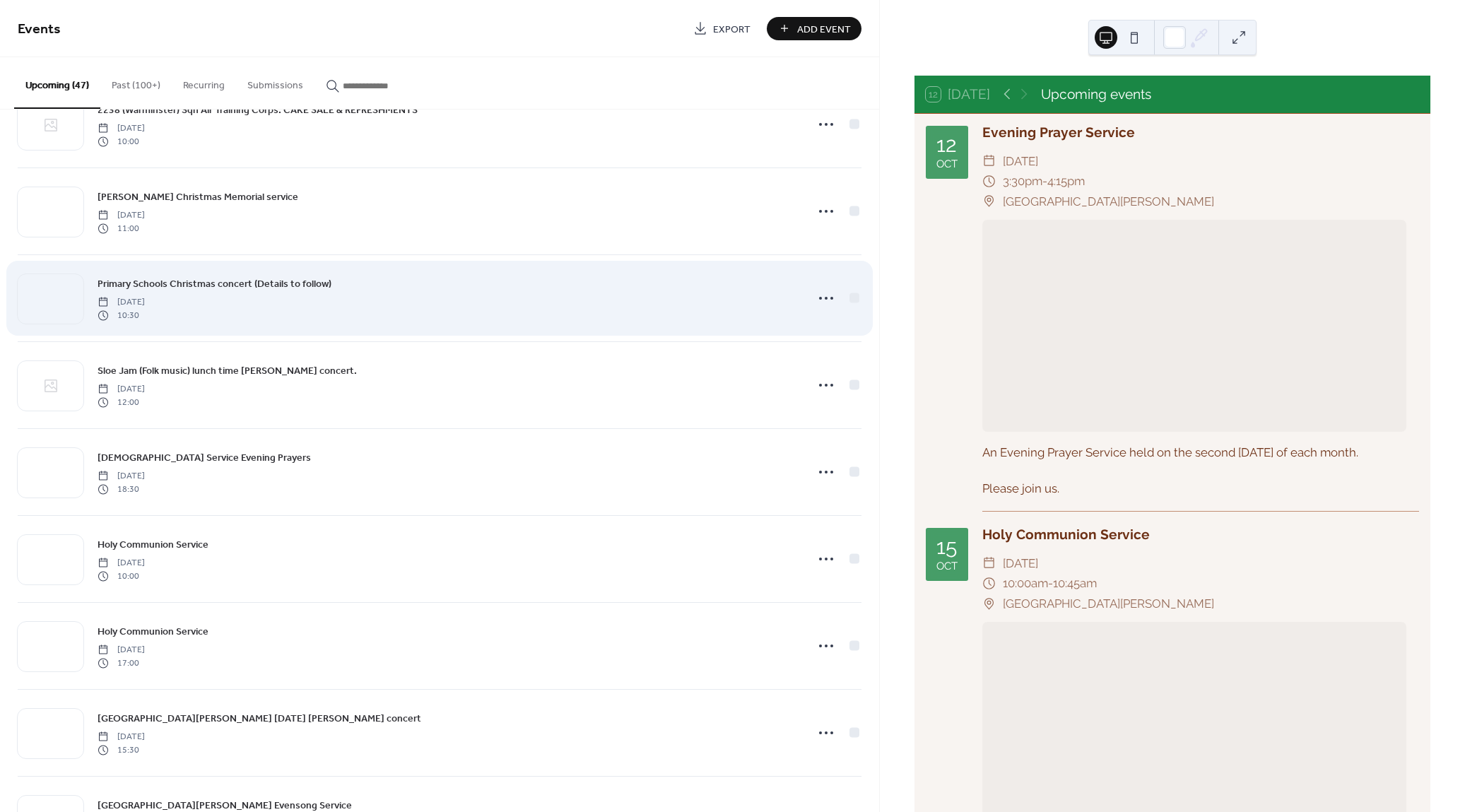
click at [738, 308] on div "Primary Schools Christmas concert (Details to follow) Monday, December 8, 2025 …" at bounding box center [447, 298] width 699 height 46
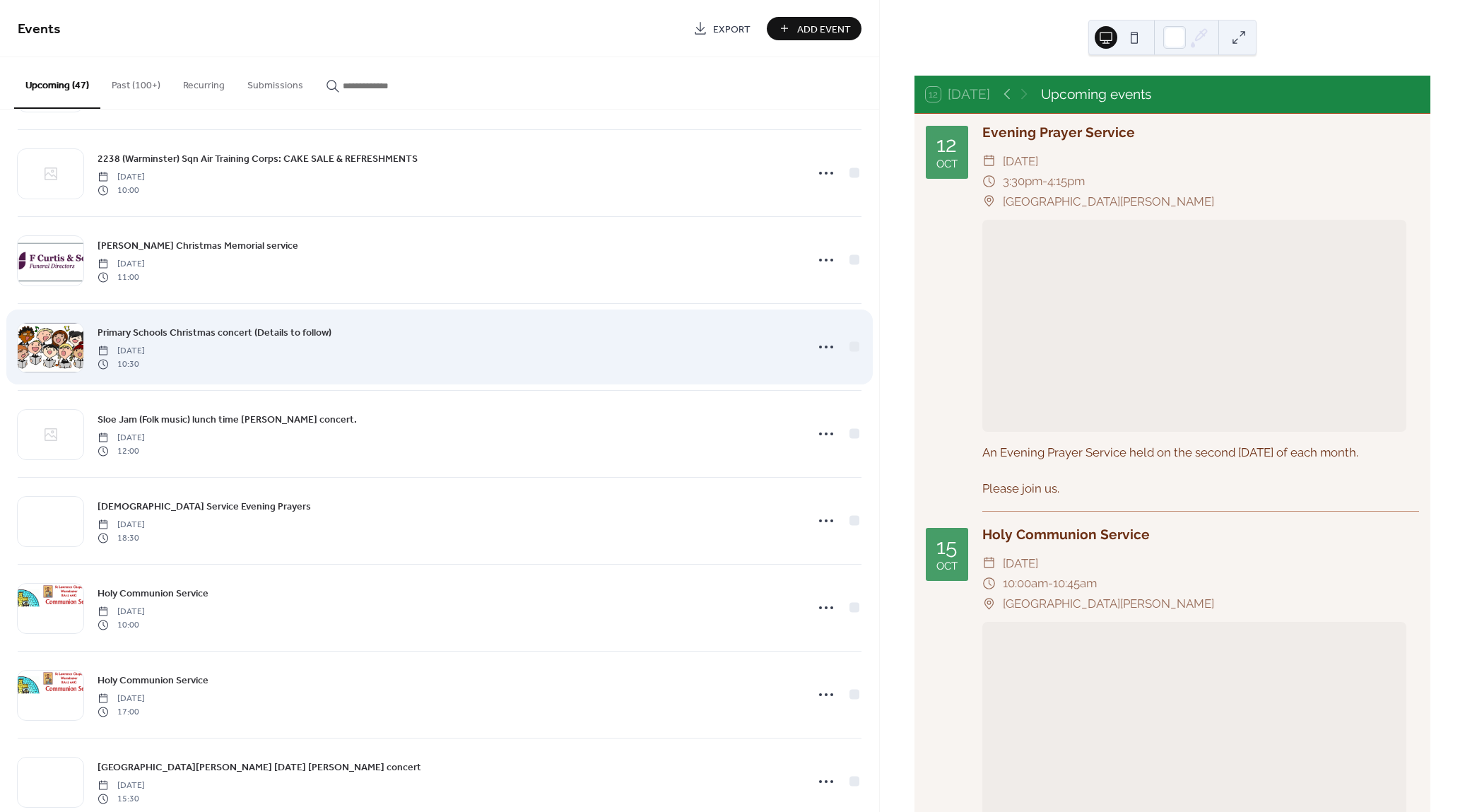
scroll to position [2326, 0]
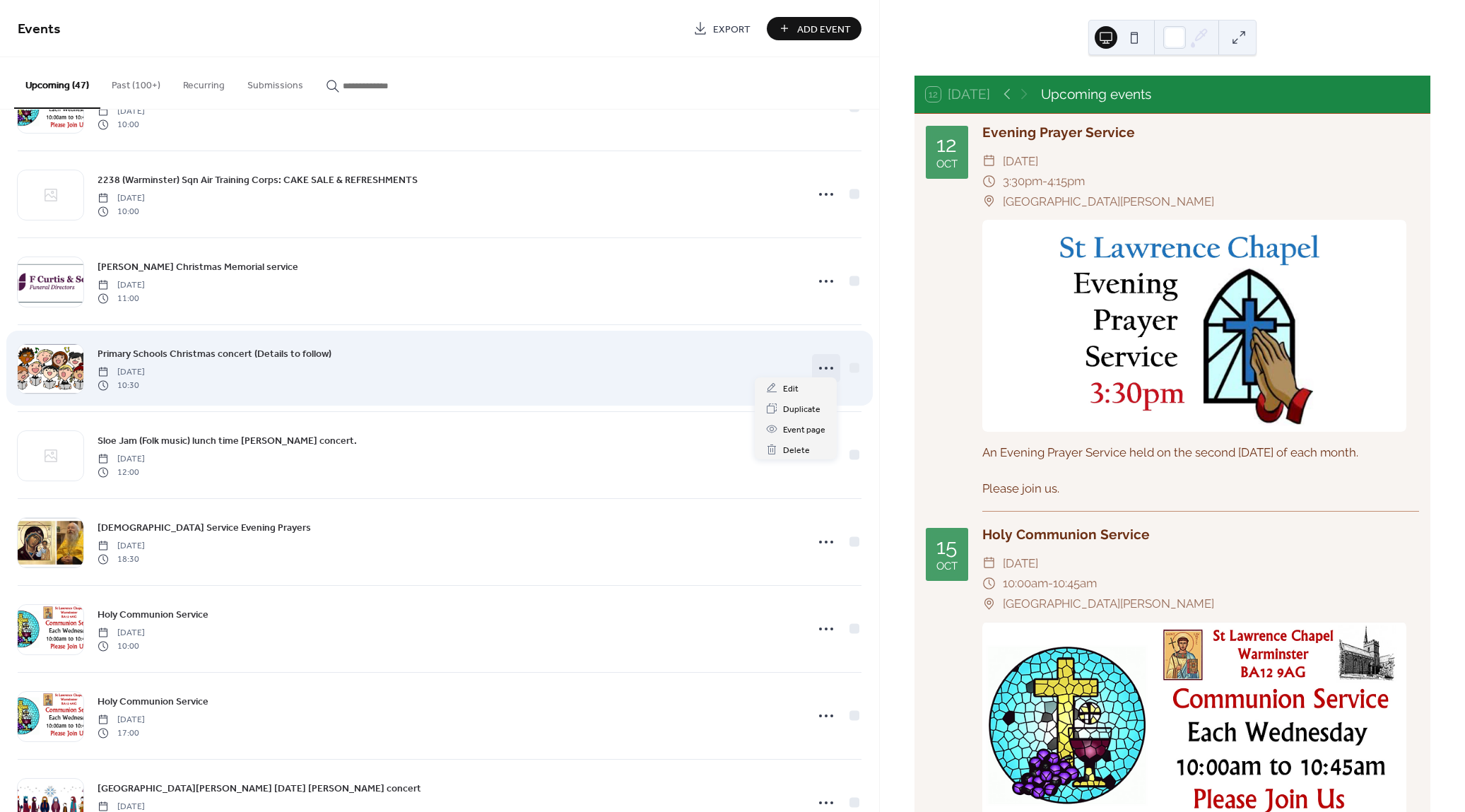
click at [819, 367] on circle at bounding box center [820, 368] width 3 height 3
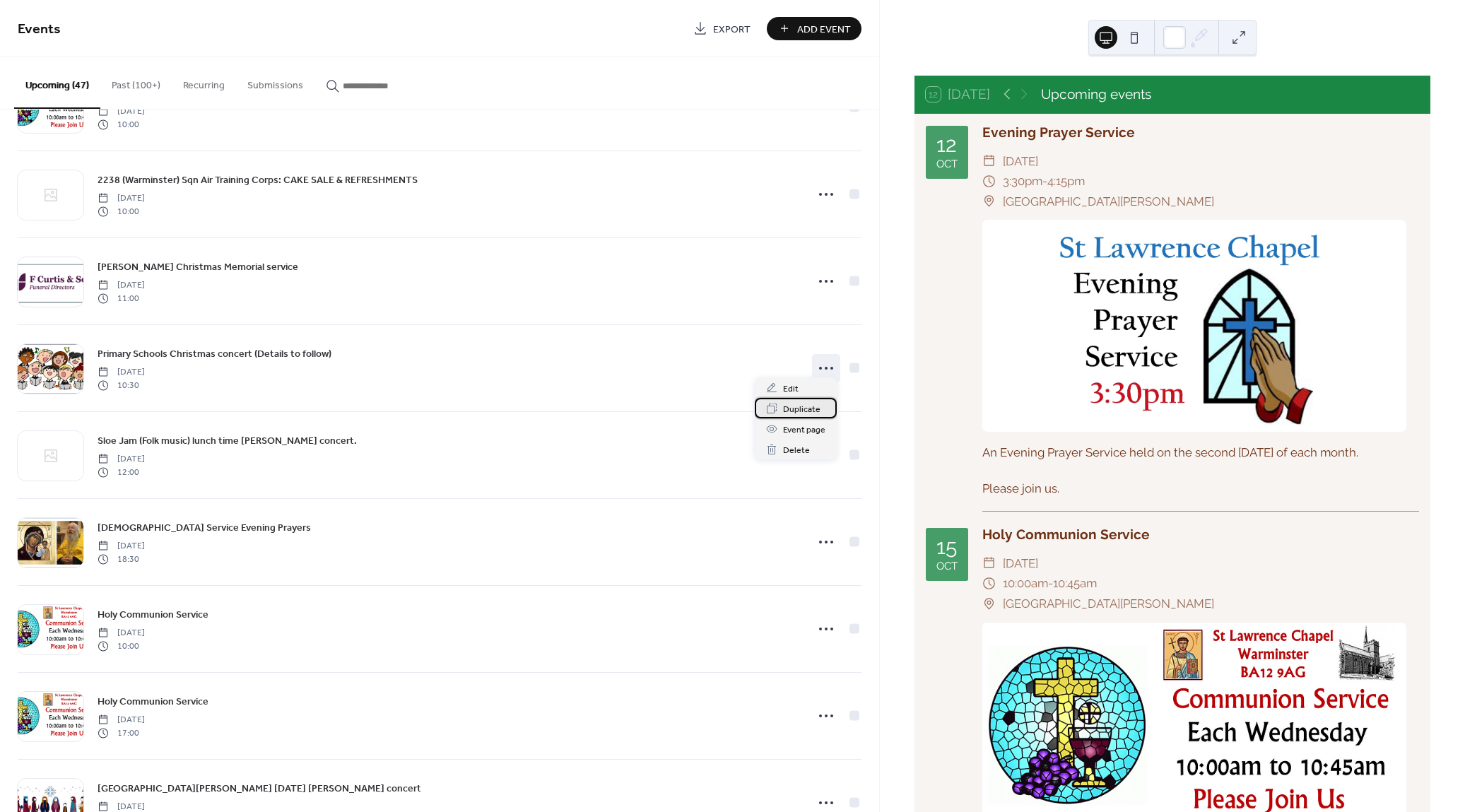
click at [807, 406] on span "Duplicate" at bounding box center [802, 409] width 38 height 15
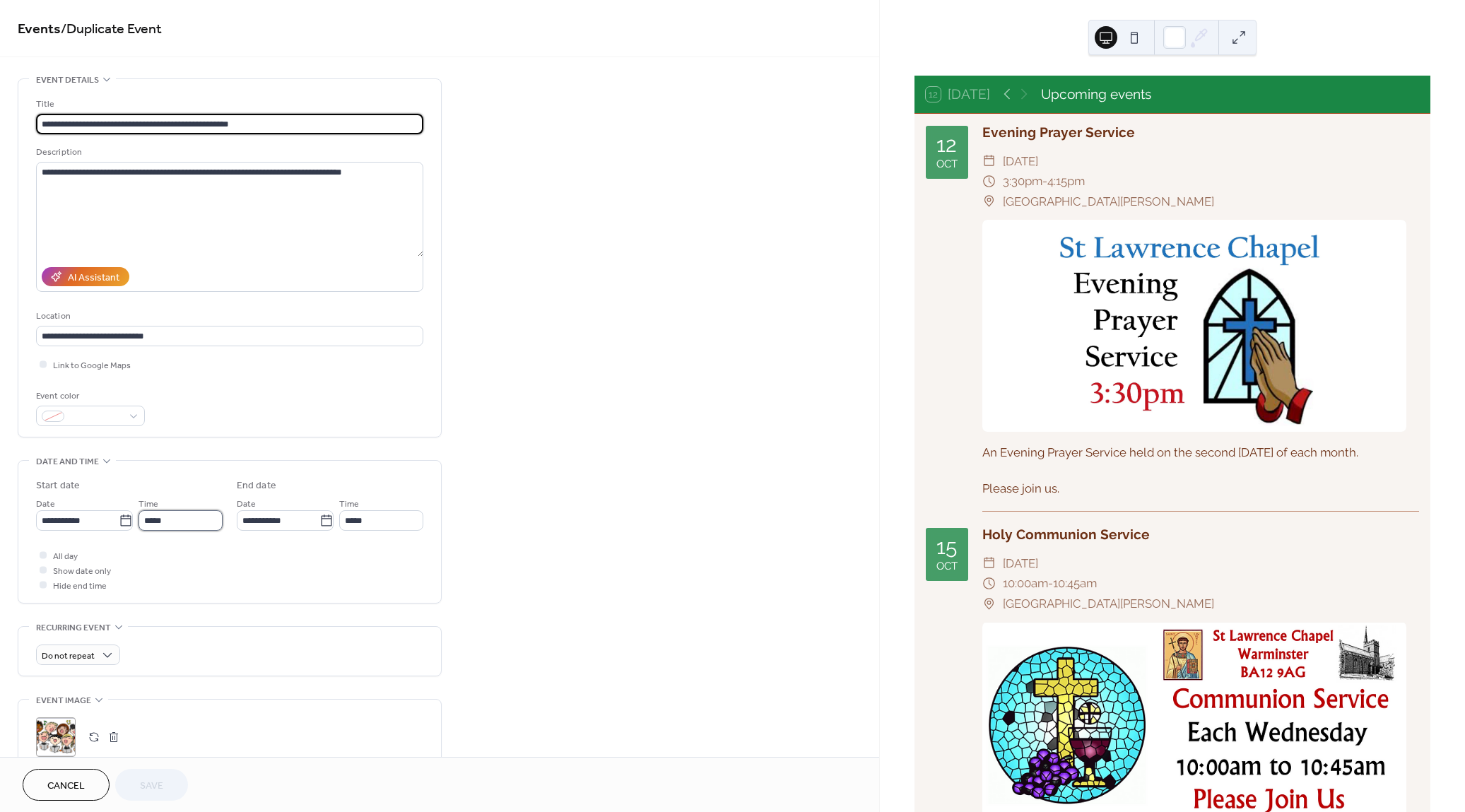
click at [192, 520] on input "*****" at bounding box center [180, 521] width 84 height 21
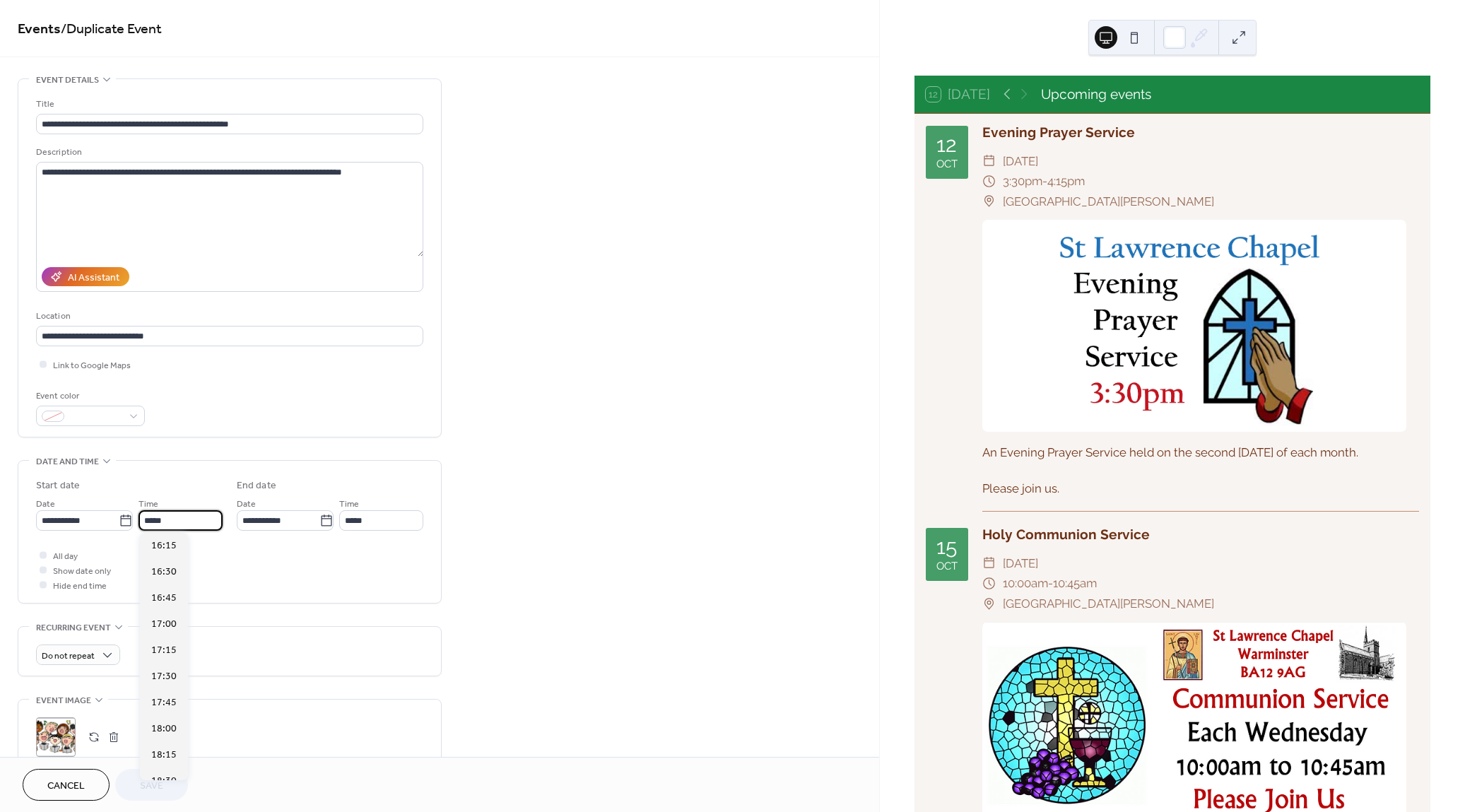
scroll to position [1716, 0]
click at [168, 604] on span "17:00" at bounding box center [164, 608] width 26 height 15
type input "*****"
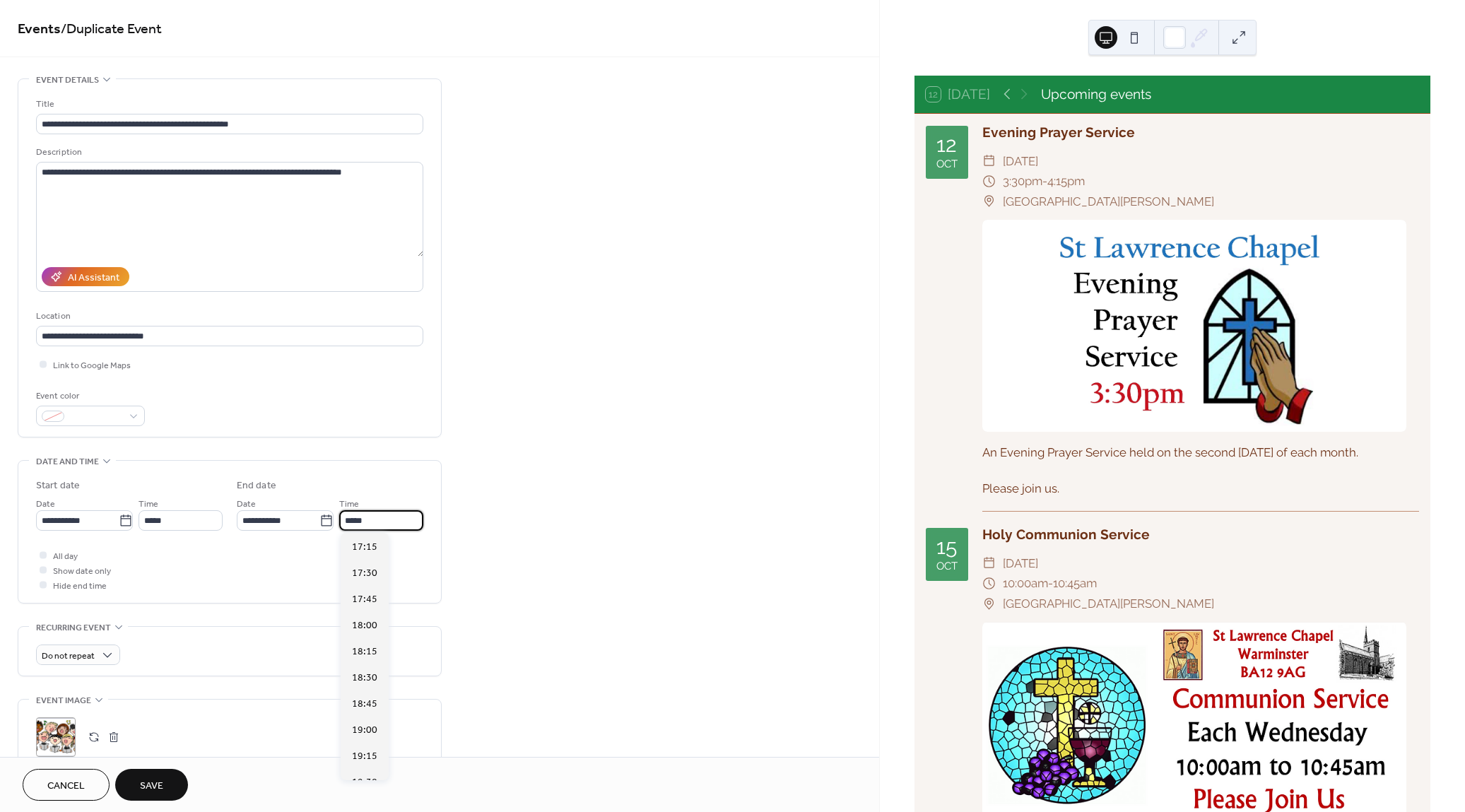
click at [358, 524] on input "*****" at bounding box center [382, 521] width 84 height 21
click at [369, 624] on span "19:30" at bounding box center [365, 627] width 26 height 15
type input "*****"
click at [145, 791] on span "Save" at bounding box center [151, 785] width 23 height 15
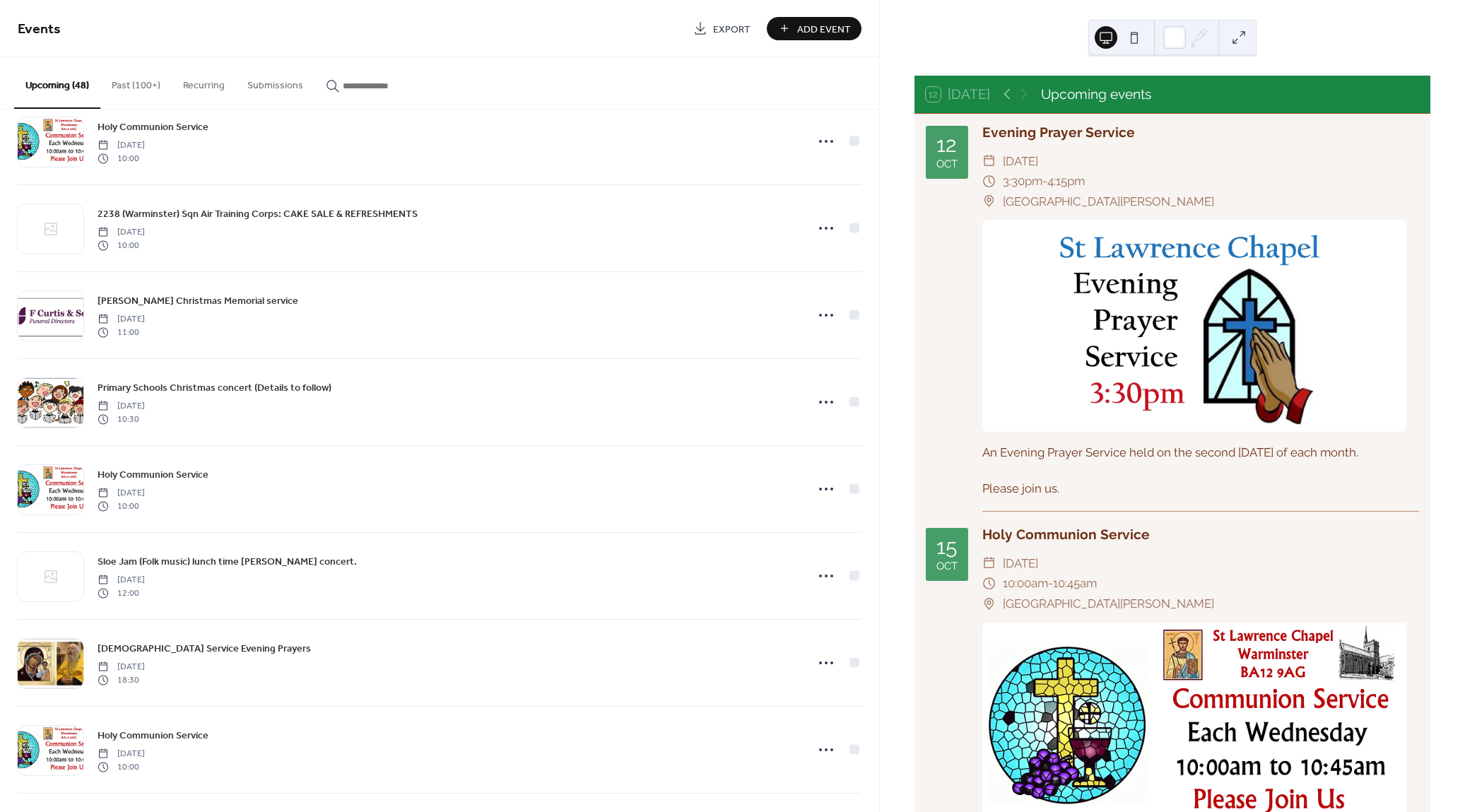
scroll to position [2293, 0]
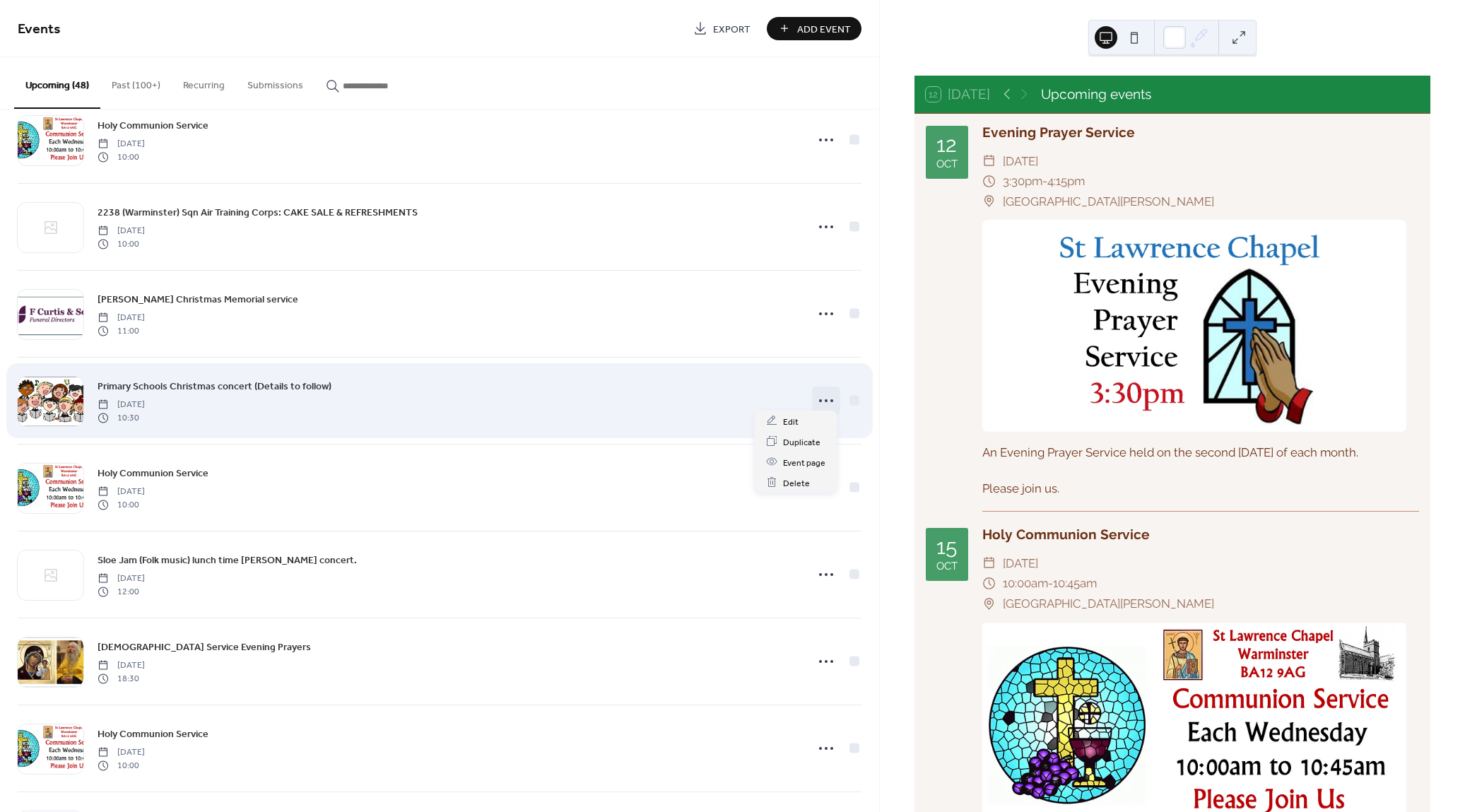
click at [821, 399] on icon at bounding box center [826, 400] width 22 height 22
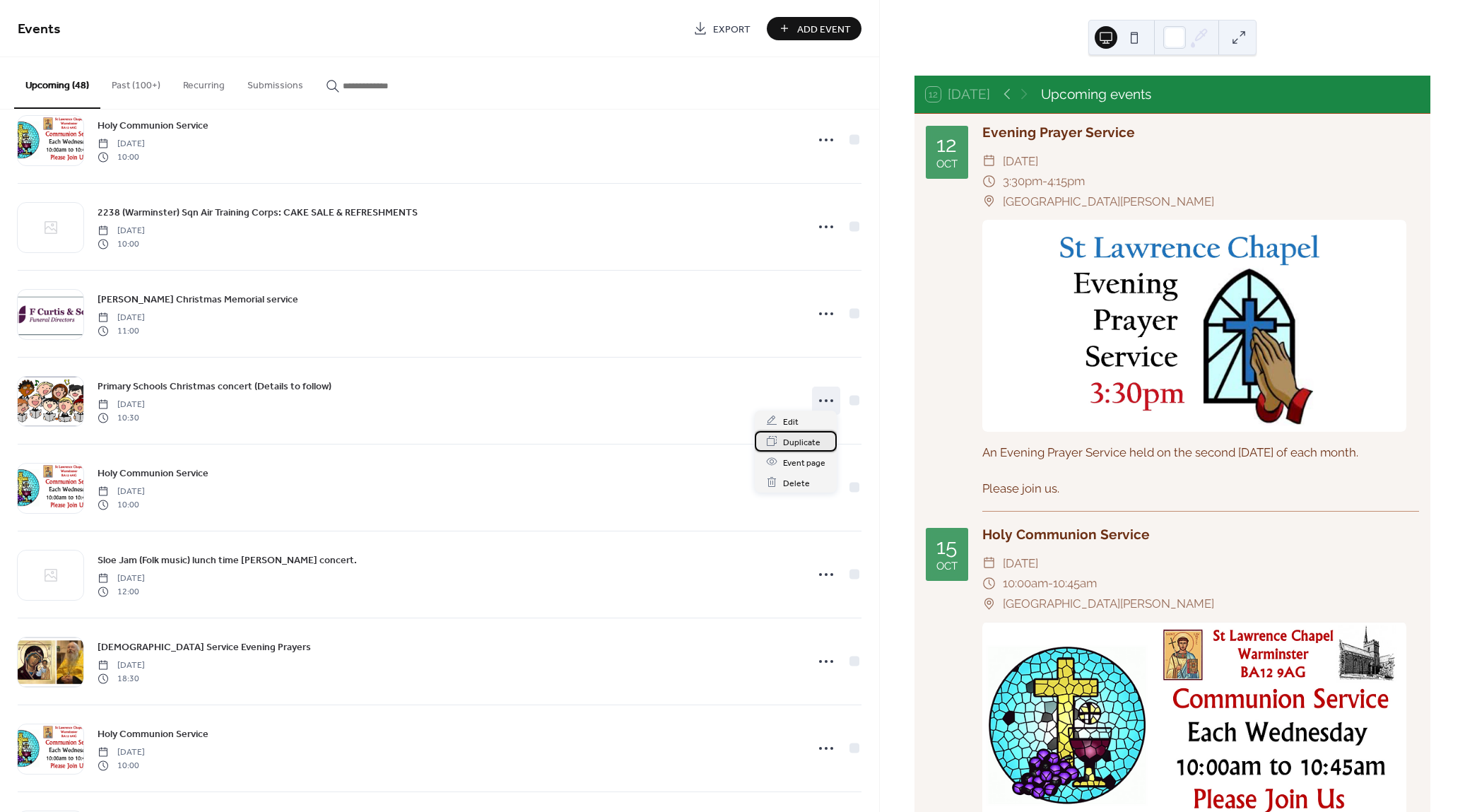
click at [809, 441] on span "Duplicate" at bounding box center [802, 442] width 38 height 15
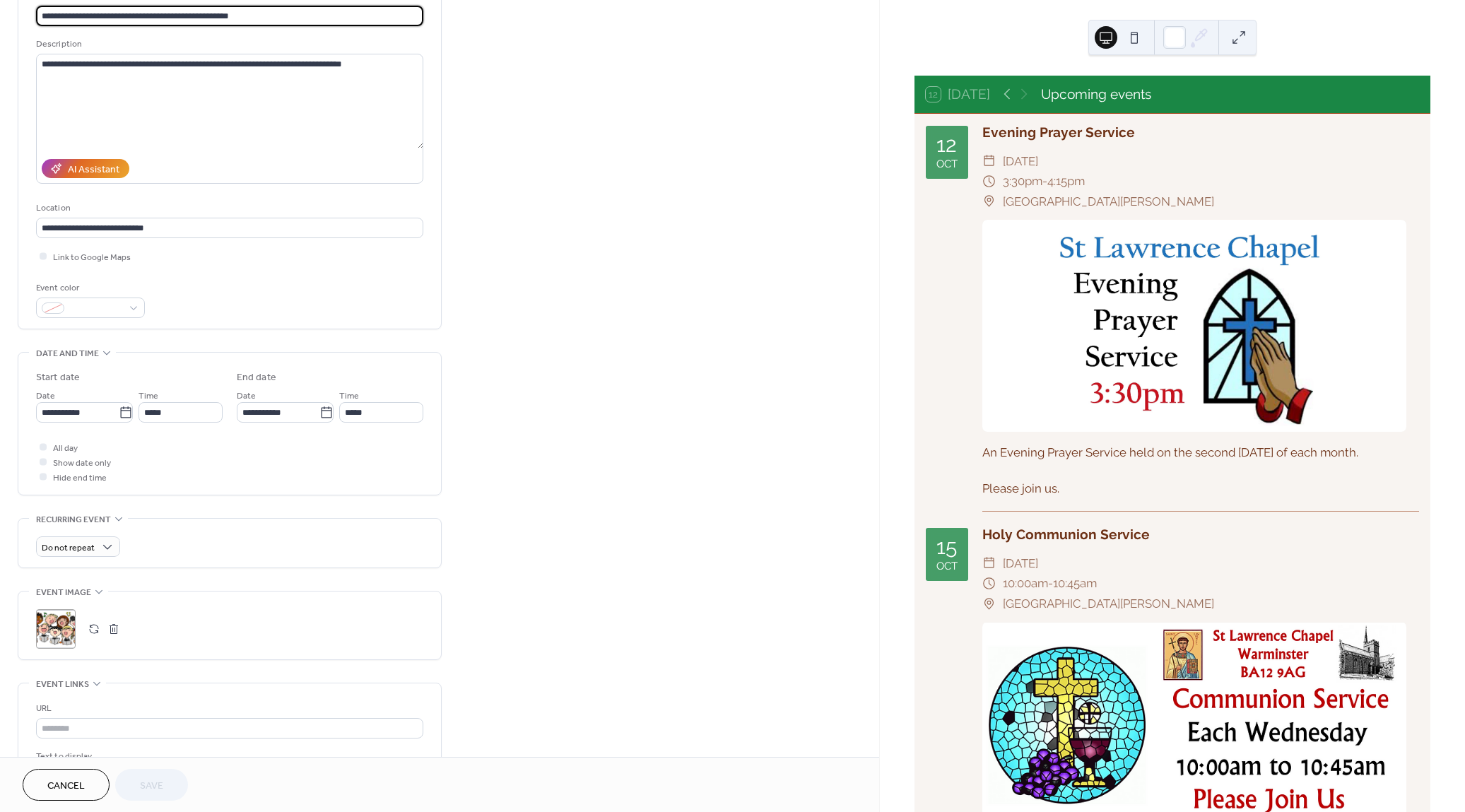
scroll to position [110, 0]
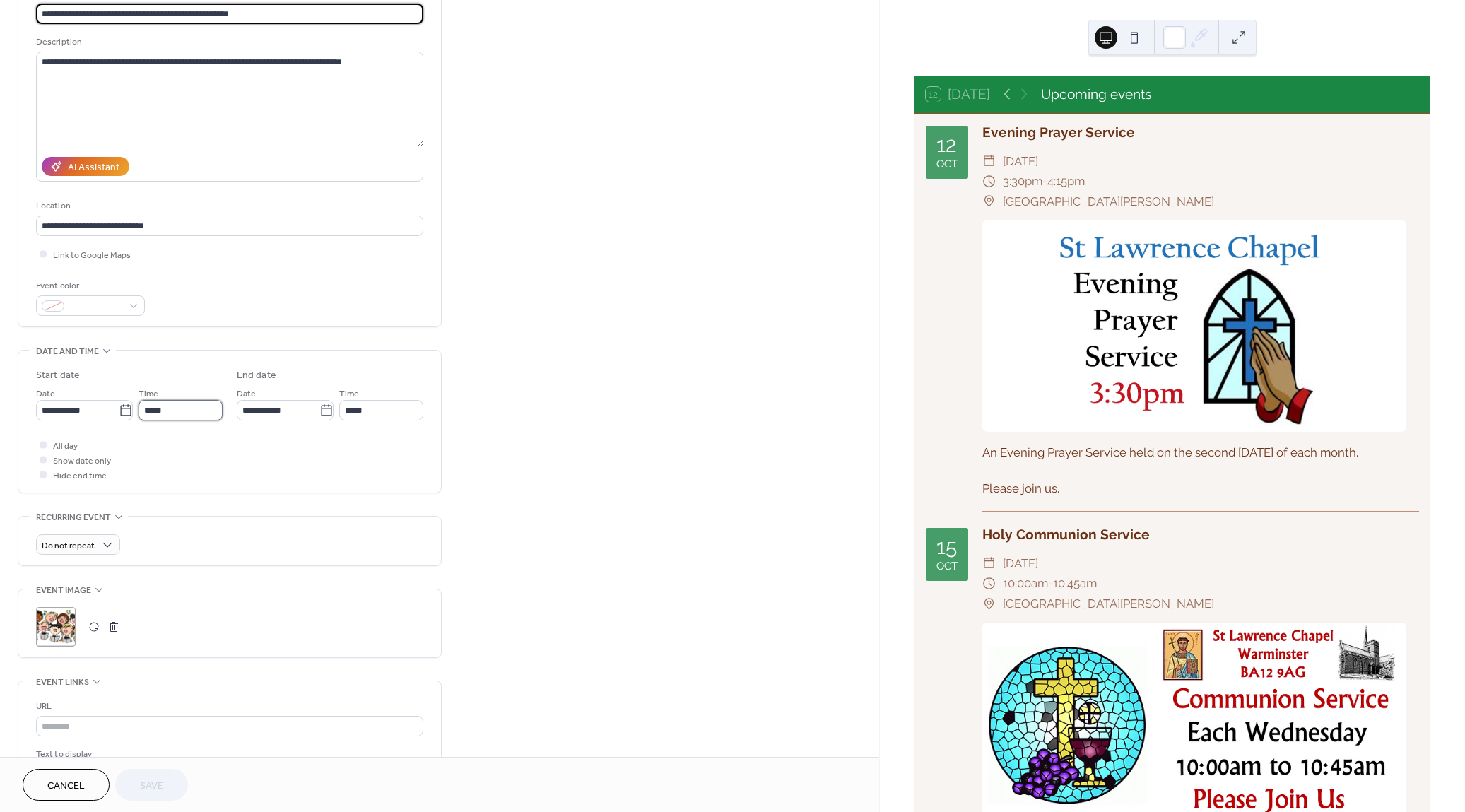
click at [193, 407] on input "*****" at bounding box center [180, 410] width 84 height 21
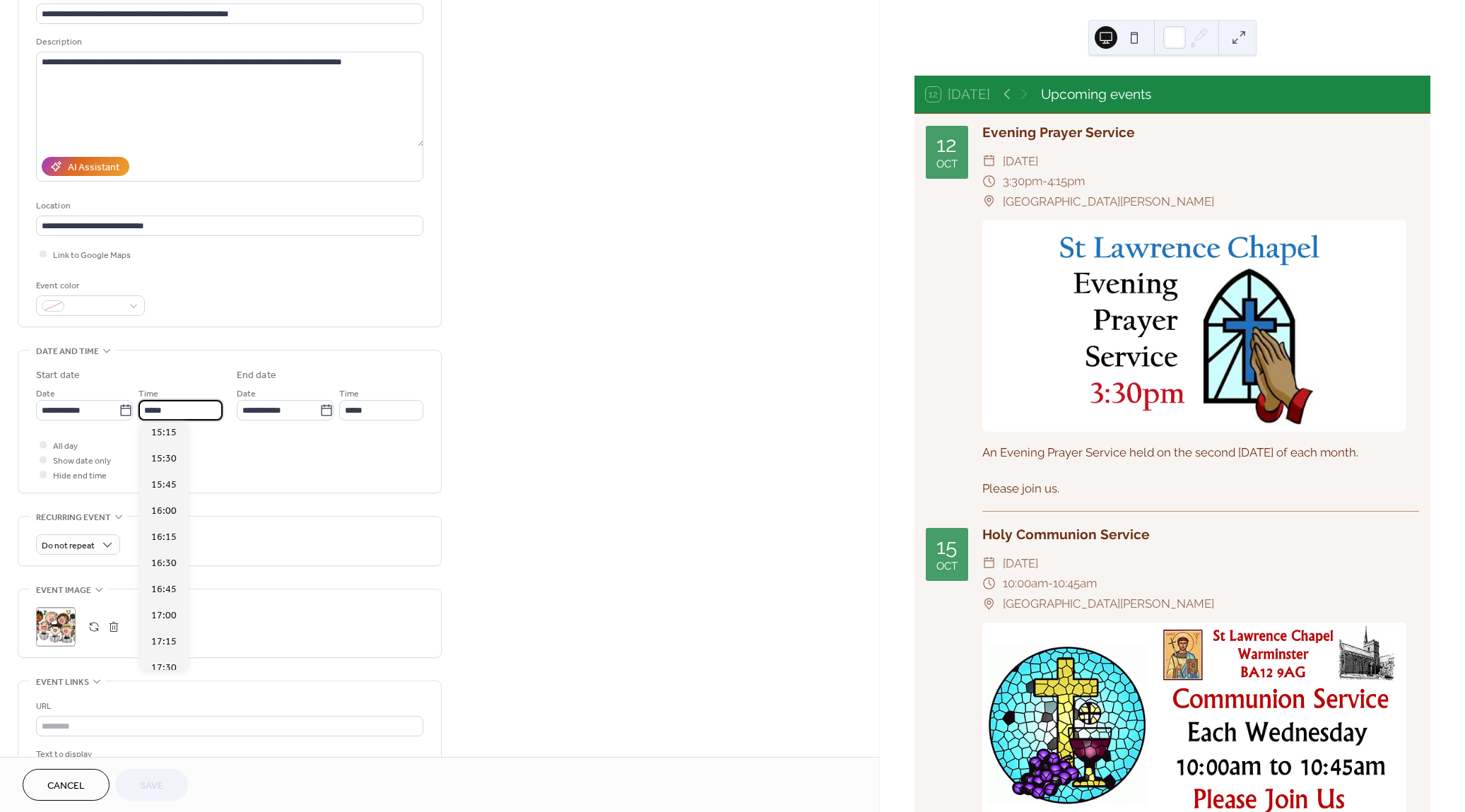
scroll to position [1616, 0]
click at [170, 594] on span "17:00" at bounding box center [164, 597] width 26 height 15
type input "*****"
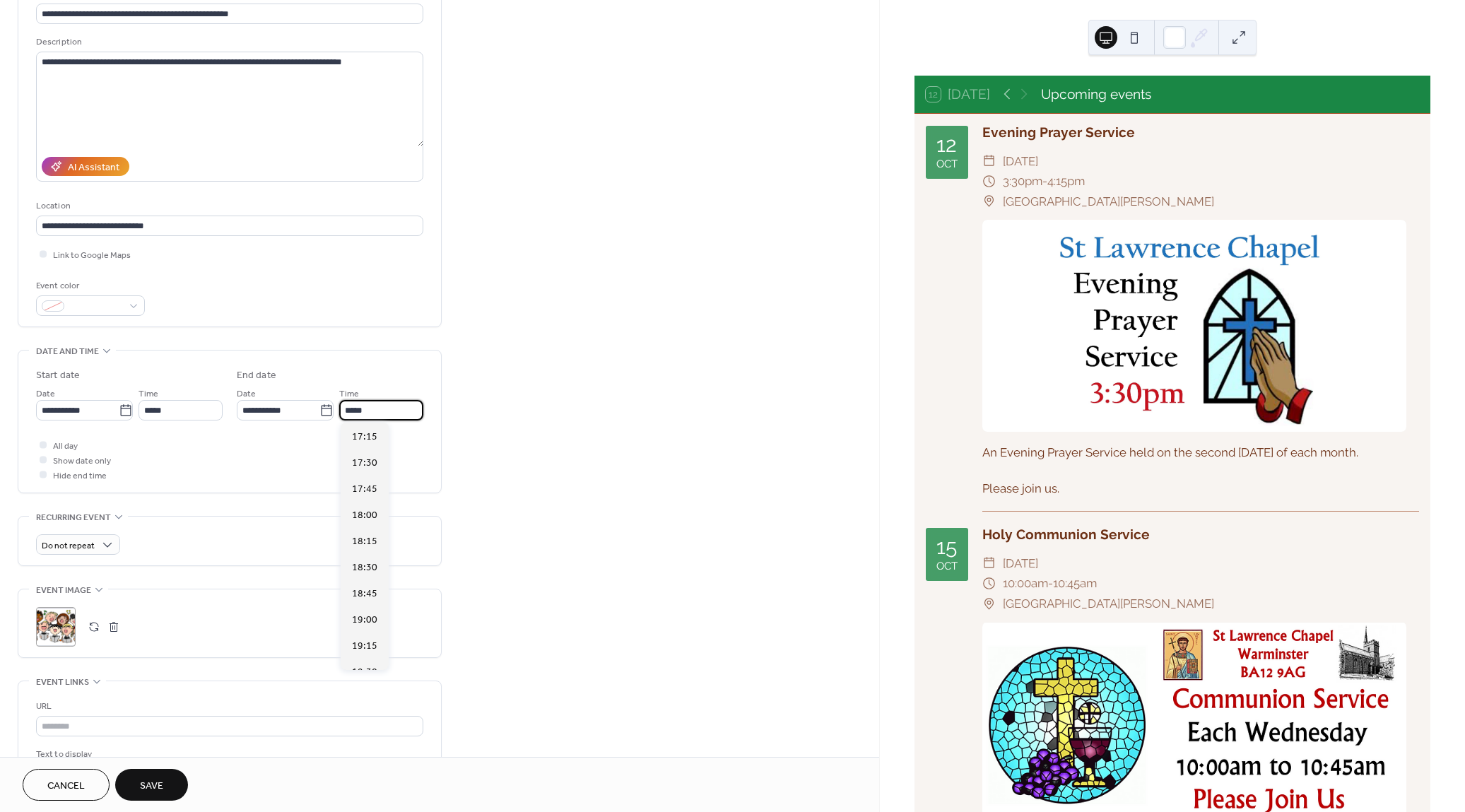
click at [372, 409] on input "*****" at bounding box center [382, 410] width 84 height 21
click at [369, 473] on span "19:30" at bounding box center [365, 474] width 26 height 15
type input "*****"
click at [156, 785] on span "Save" at bounding box center [151, 785] width 23 height 15
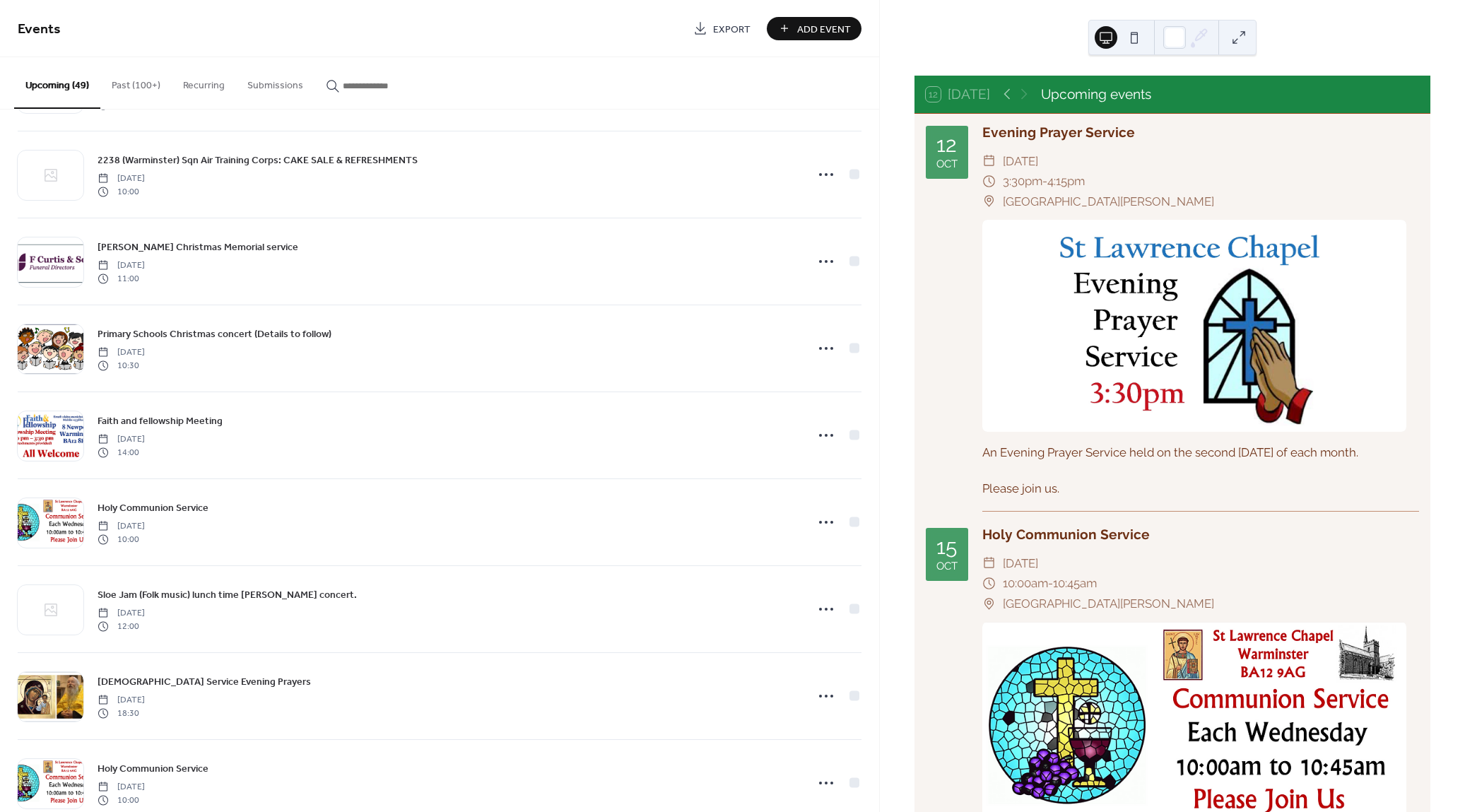
scroll to position [2347, 0]
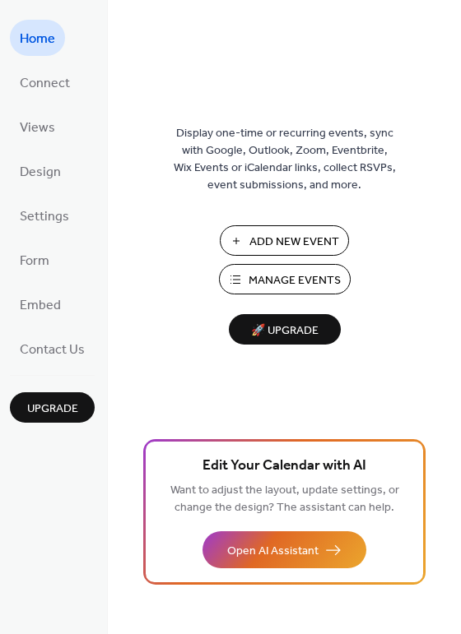
click at [280, 276] on span "Manage Events" at bounding box center [294, 280] width 92 height 17
click at [268, 278] on span "Manage Events" at bounding box center [294, 280] width 92 height 17
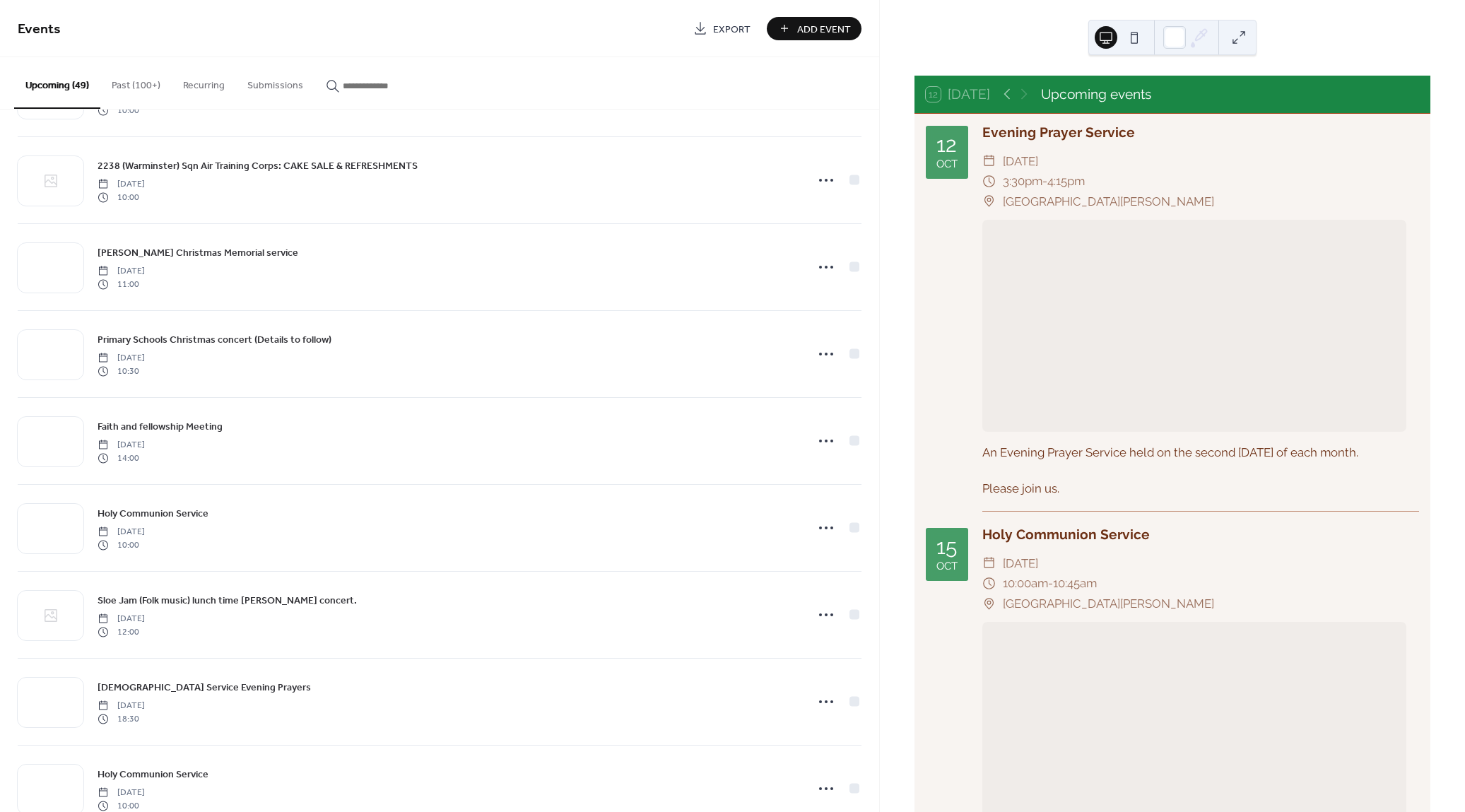
scroll to position [2360, 0]
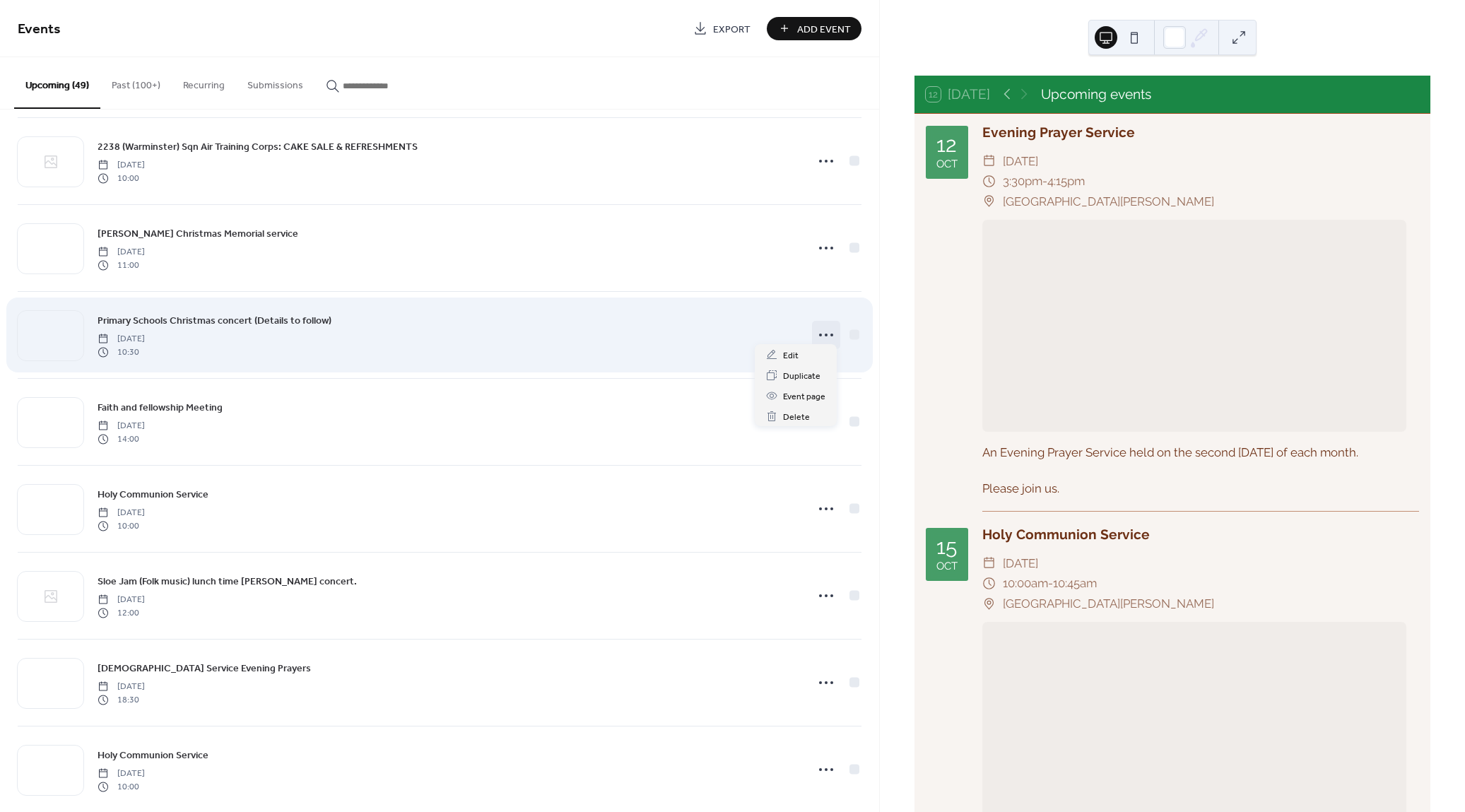
click at [822, 333] on icon at bounding box center [826, 335] width 22 height 22
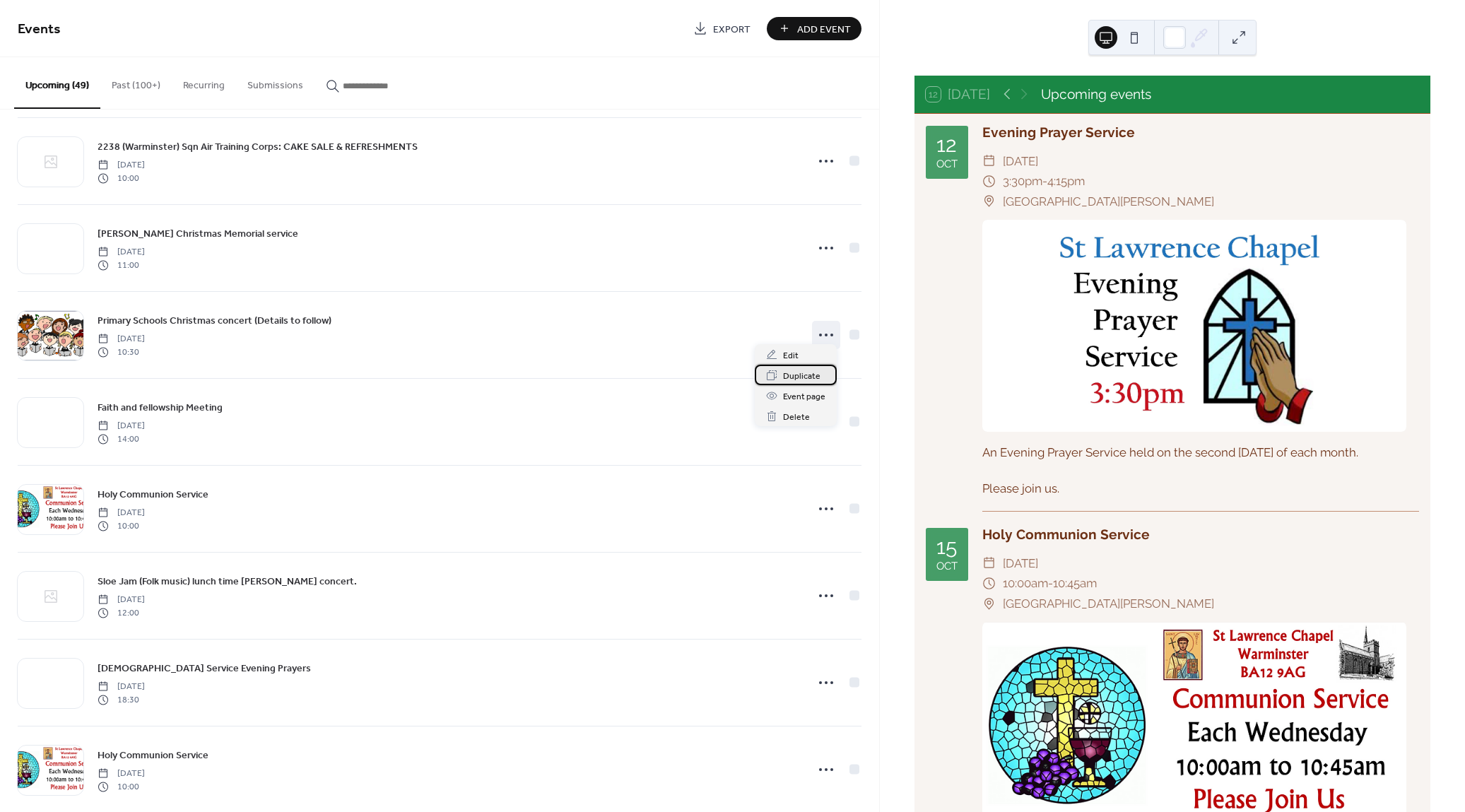
click at [812, 372] on span "Duplicate" at bounding box center [802, 375] width 38 height 15
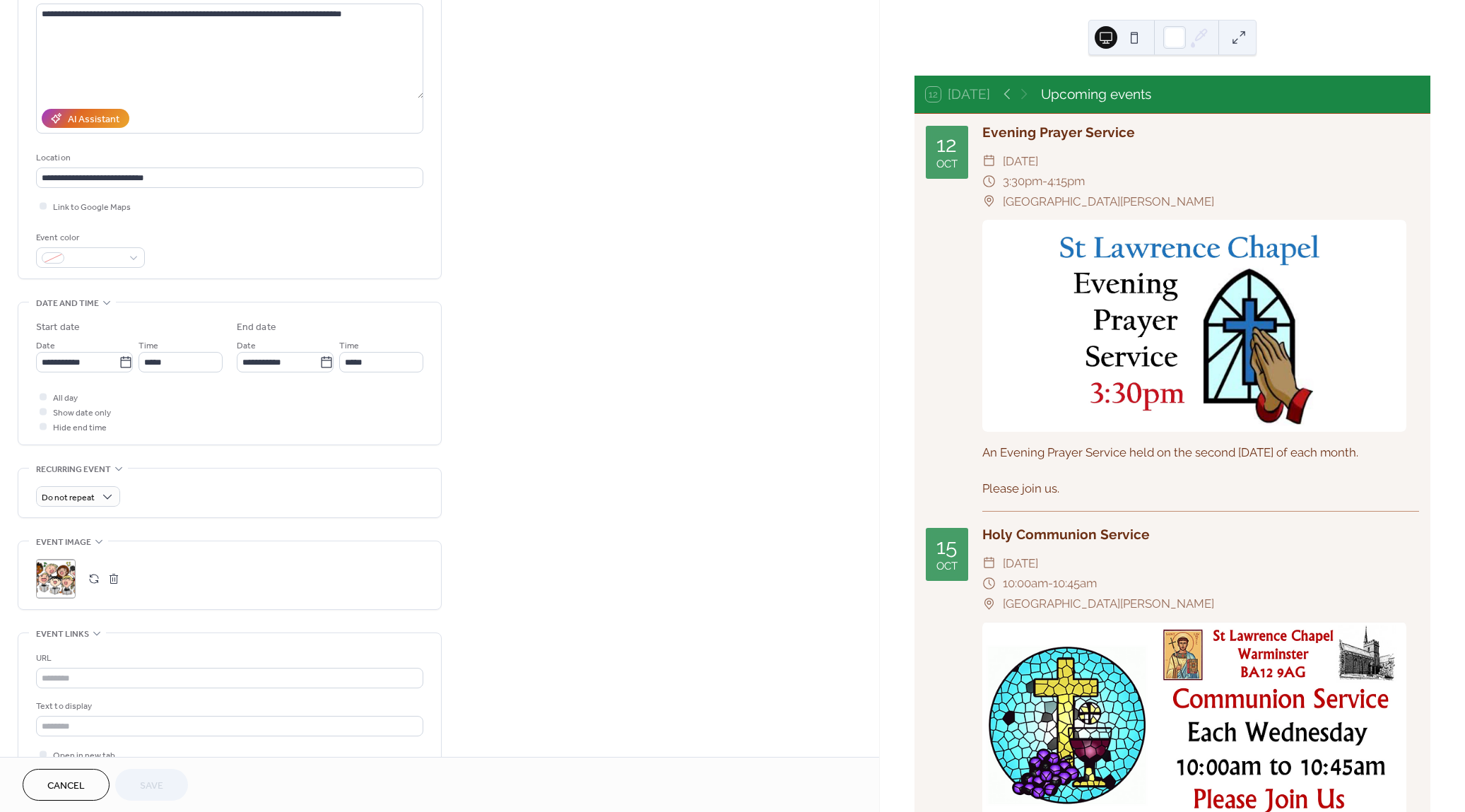
scroll to position [185, 0]
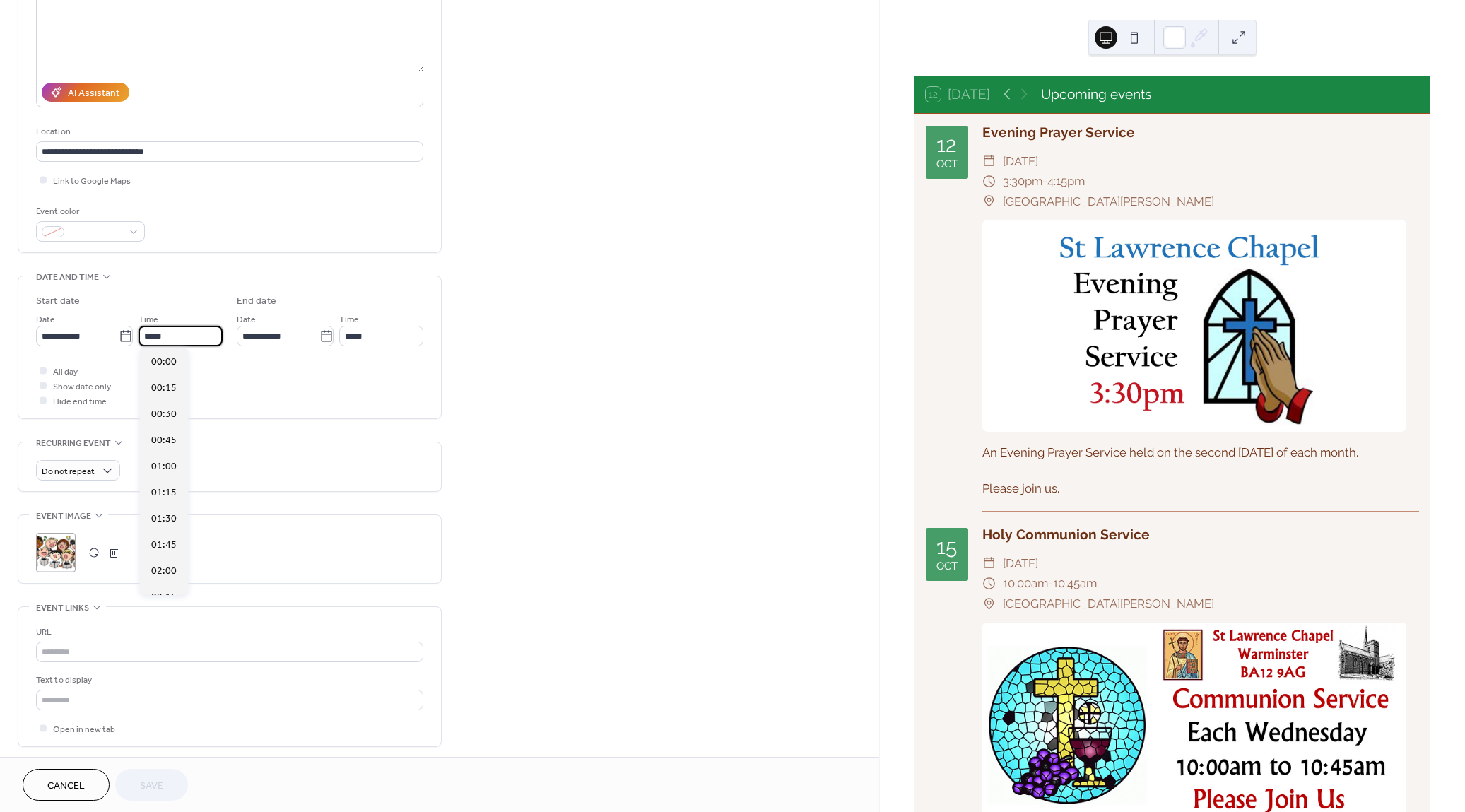
click at [166, 333] on input "*****" at bounding box center [180, 336] width 84 height 21
click at [165, 459] on span "17:00" at bounding box center [164, 462] width 26 height 15
type input "*****"
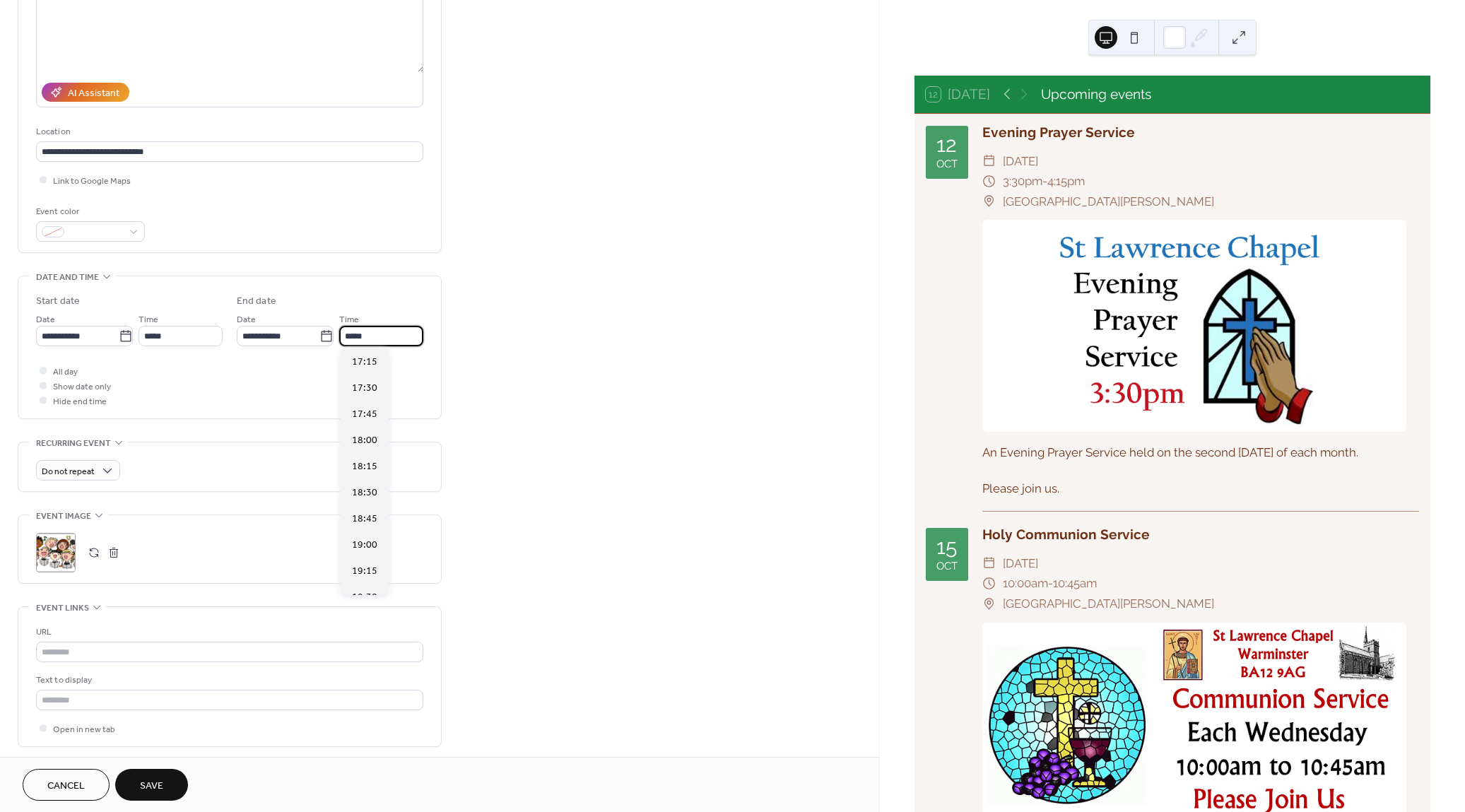
click at [363, 333] on input "*****" at bounding box center [382, 336] width 84 height 21
click at [364, 424] on span "19:30" at bounding box center [365, 426] width 26 height 15
type input "*****"
click at [160, 785] on span "Save" at bounding box center [151, 785] width 23 height 15
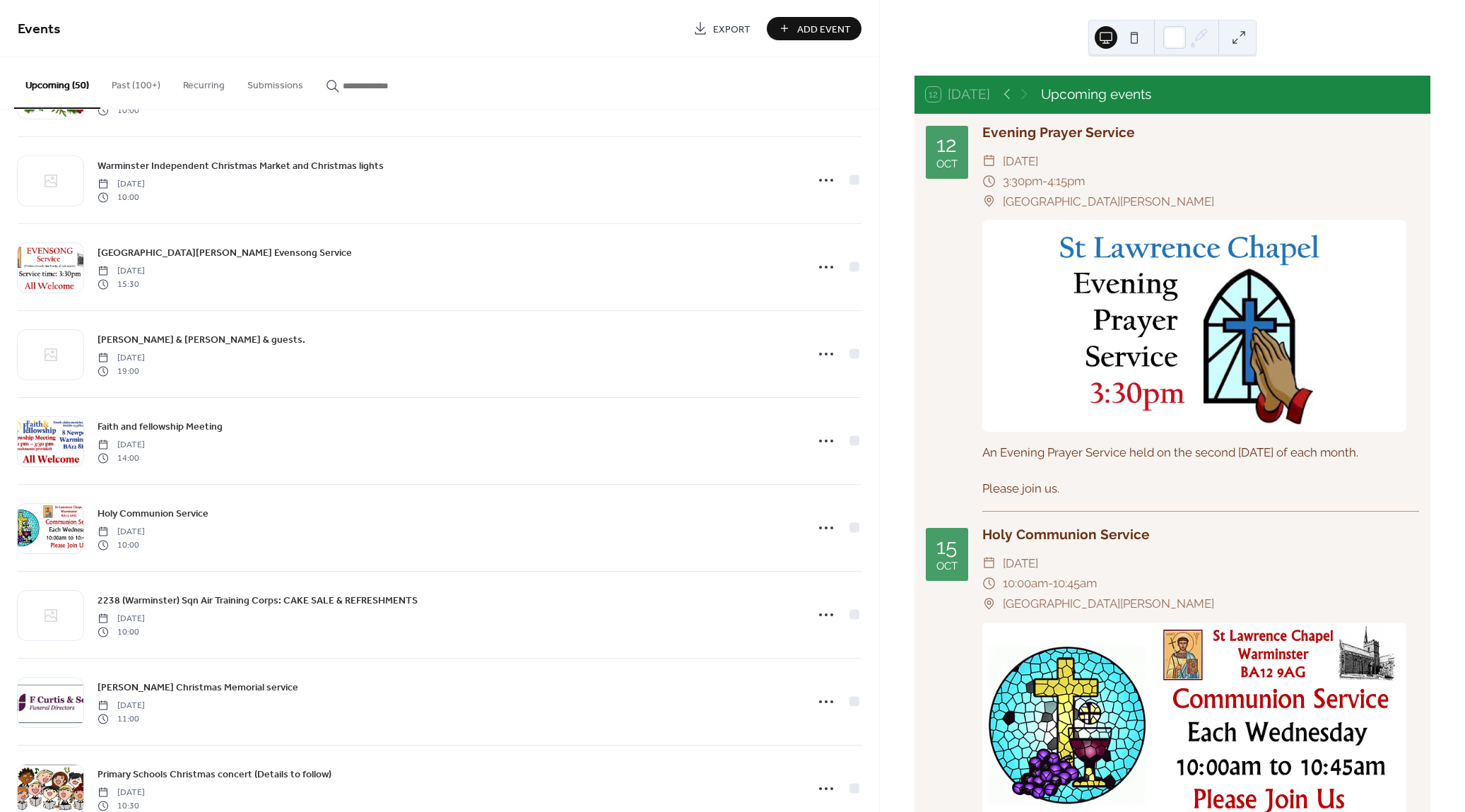
scroll to position [1939, 0]
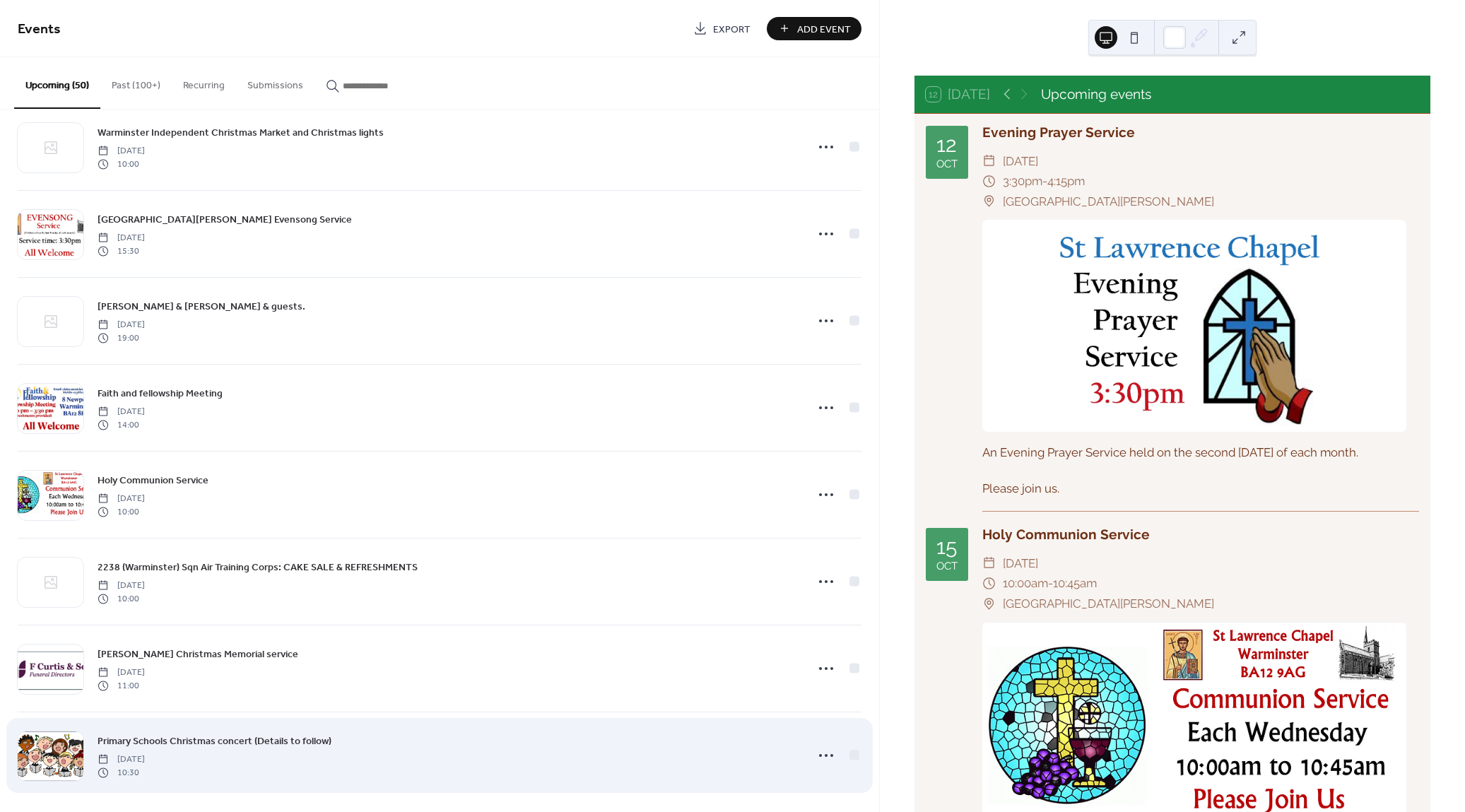
click at [308, 734] on span "Primary Schools Christmas concert (Details to follow)" at bounding box center [214, 741] width 234 height 15
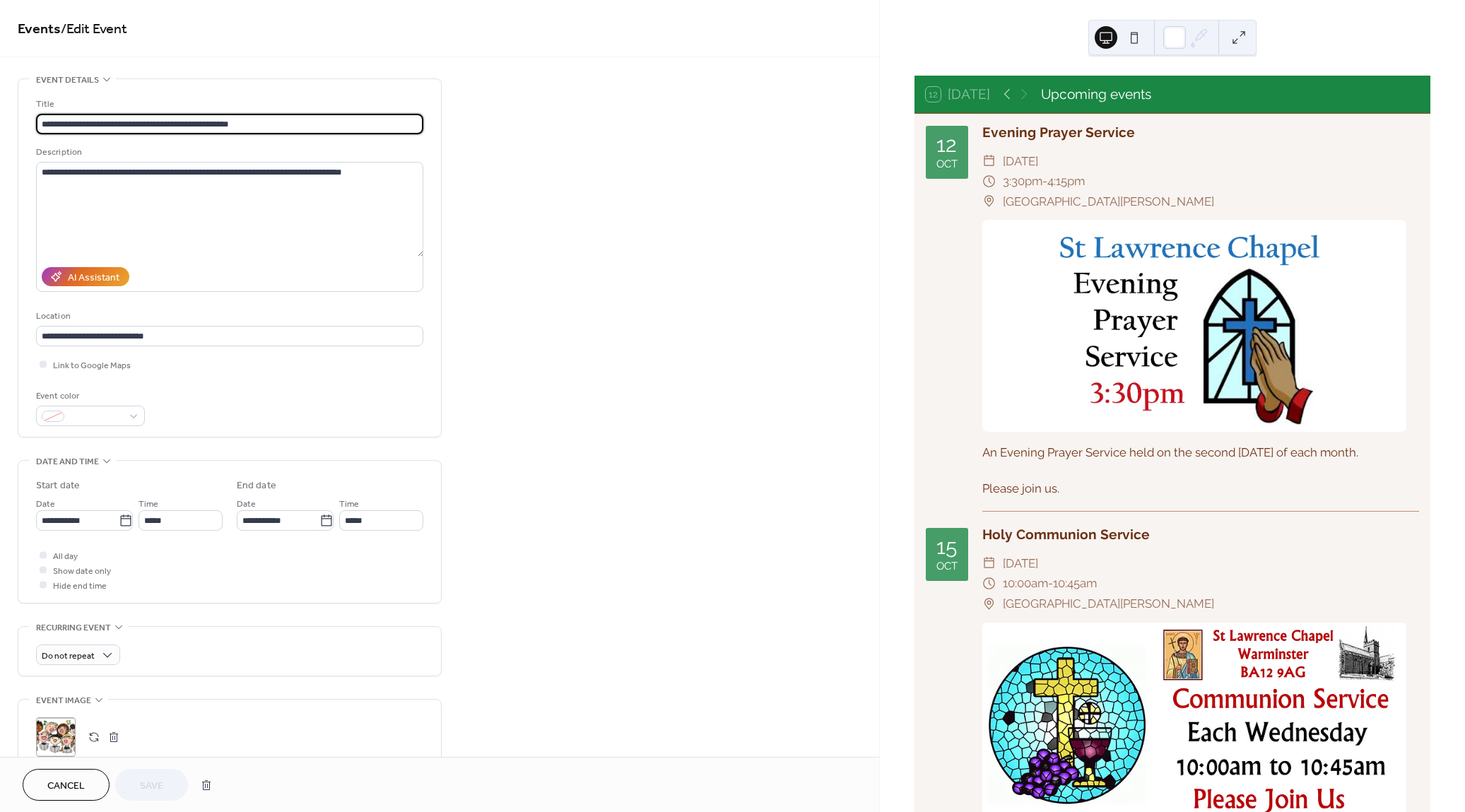
click at [851, 622] on div "**********" at bounding box center [439, 565] width 879 height 974
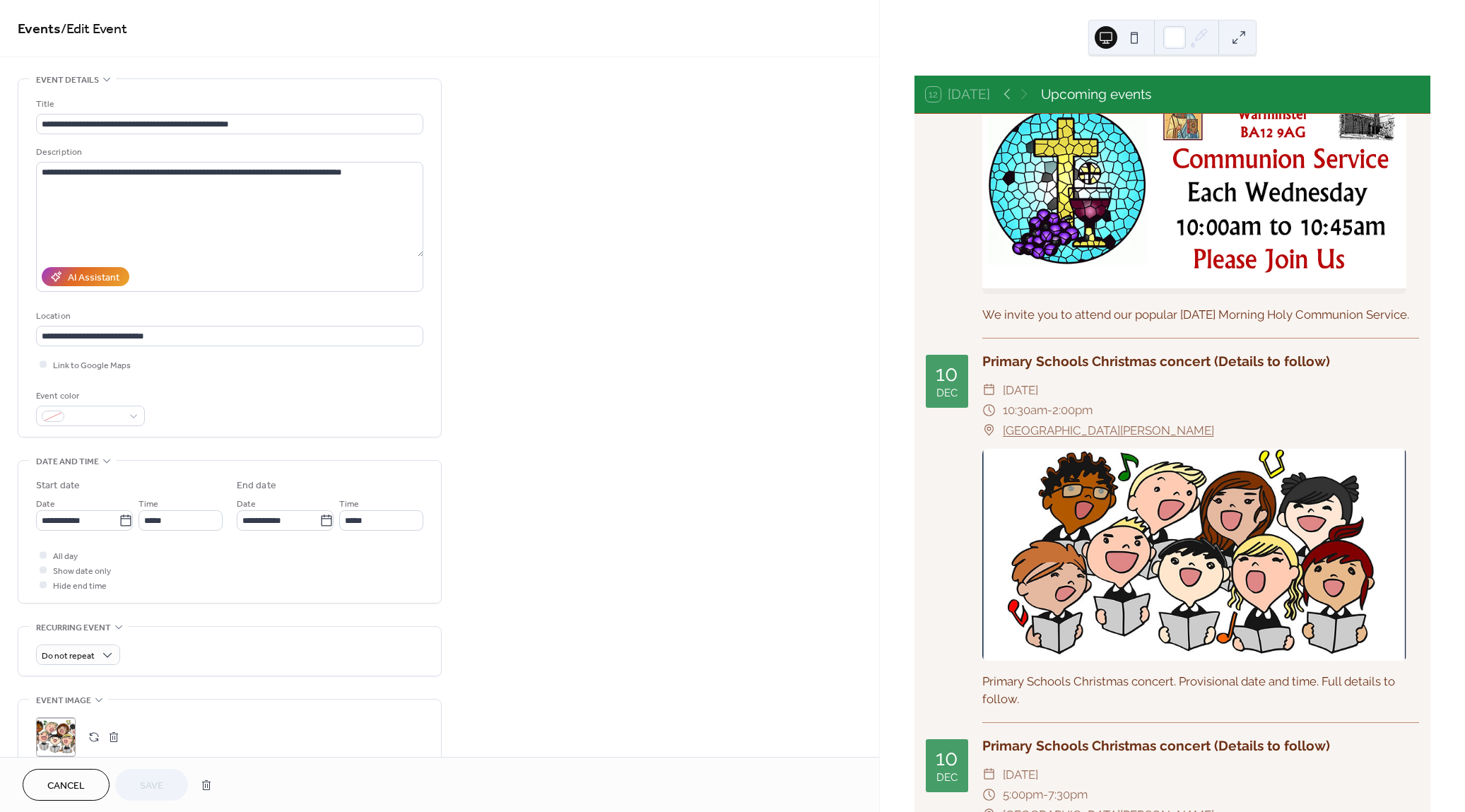
scroll to position [13657, 0]
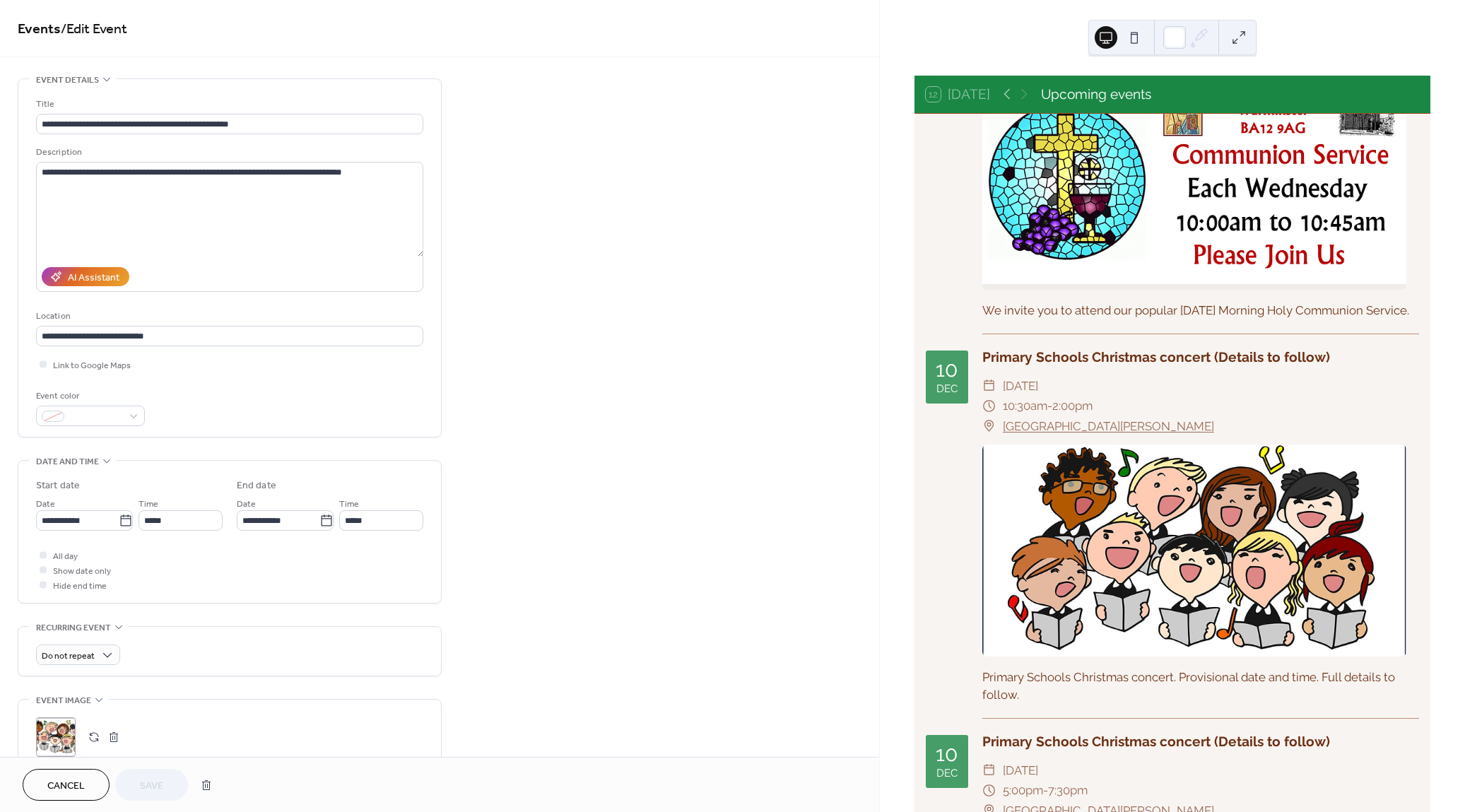
click at [491, 384] on div "**********" at bounding box center [439, 565] width 879 height 974
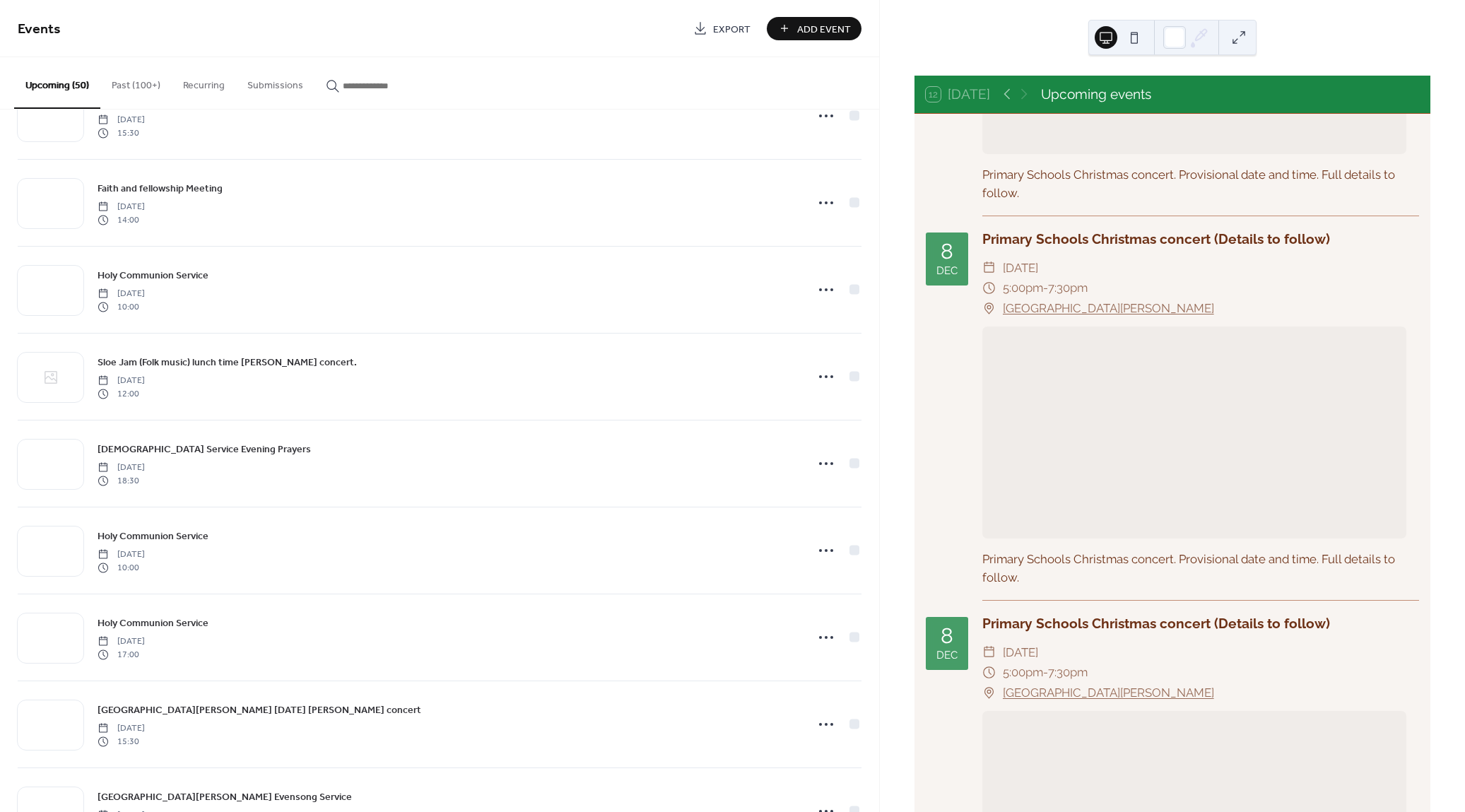
scroll to position [11495, 0]
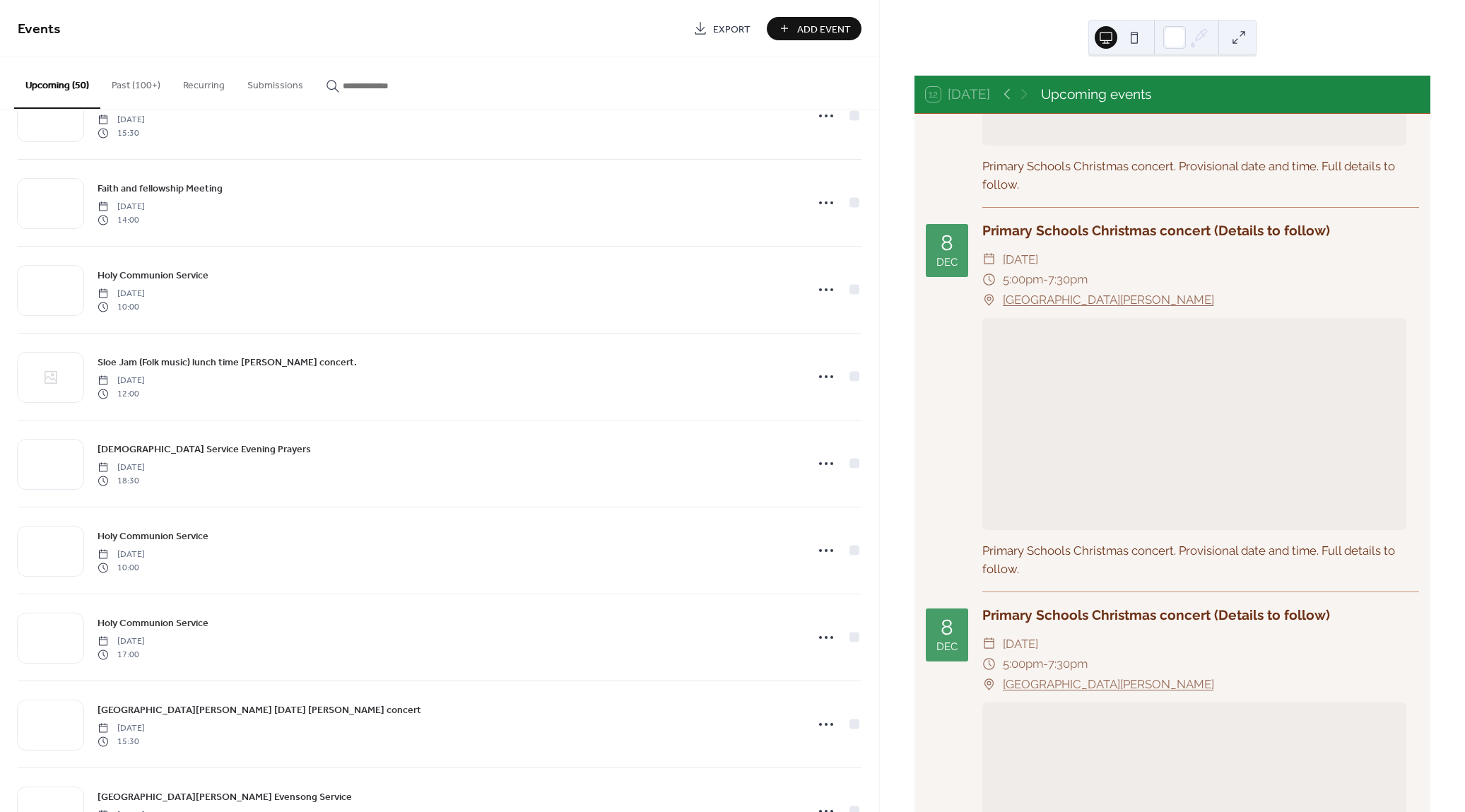
click at [965, 567] on div "[DATE] Primary Schools Christmas concert (Details to follow) ​ [DATE] ​ 5:00pm …" at bounding box center [1172, 406] width 493 height 372
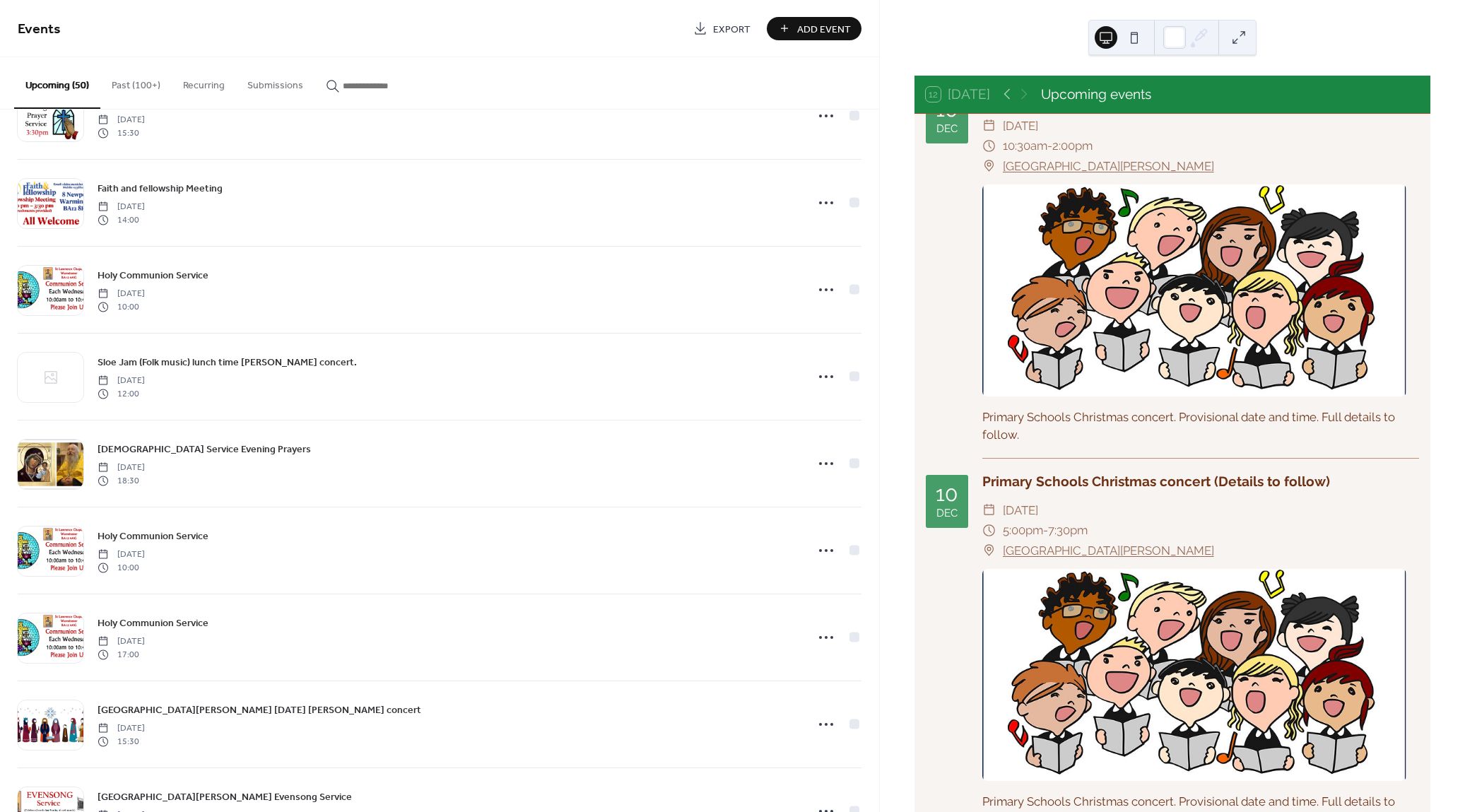
scroll to position [13919, 0]
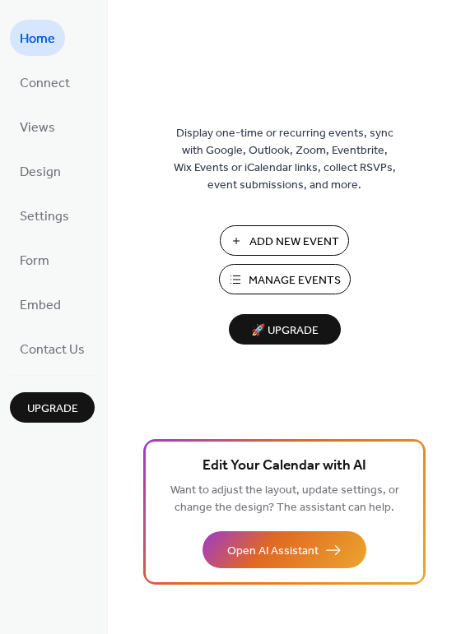
click at [308, 280] on span "Manage Events" at bounding box center [294, 280] width 92 height 17
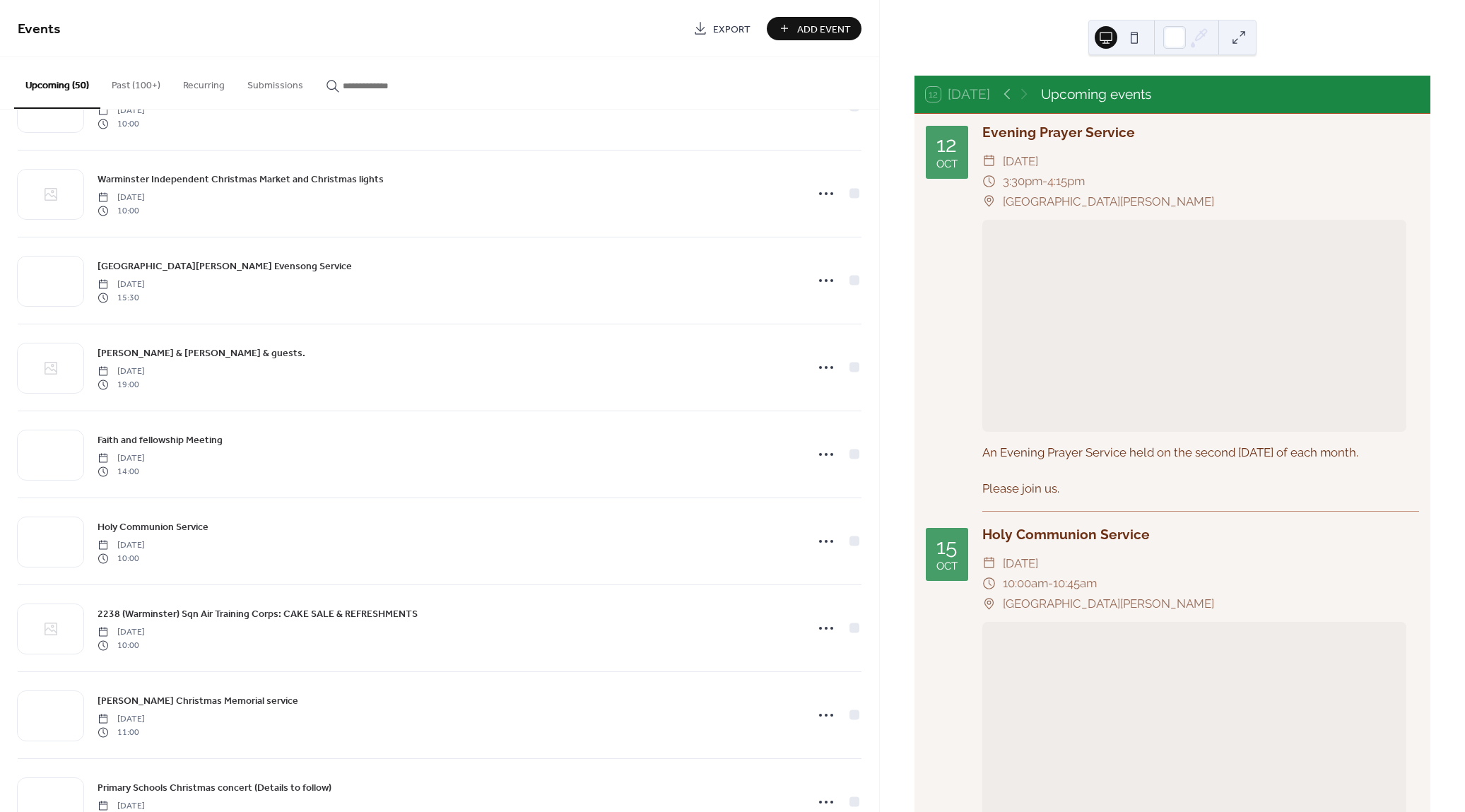
scroll to position [1939, 0]
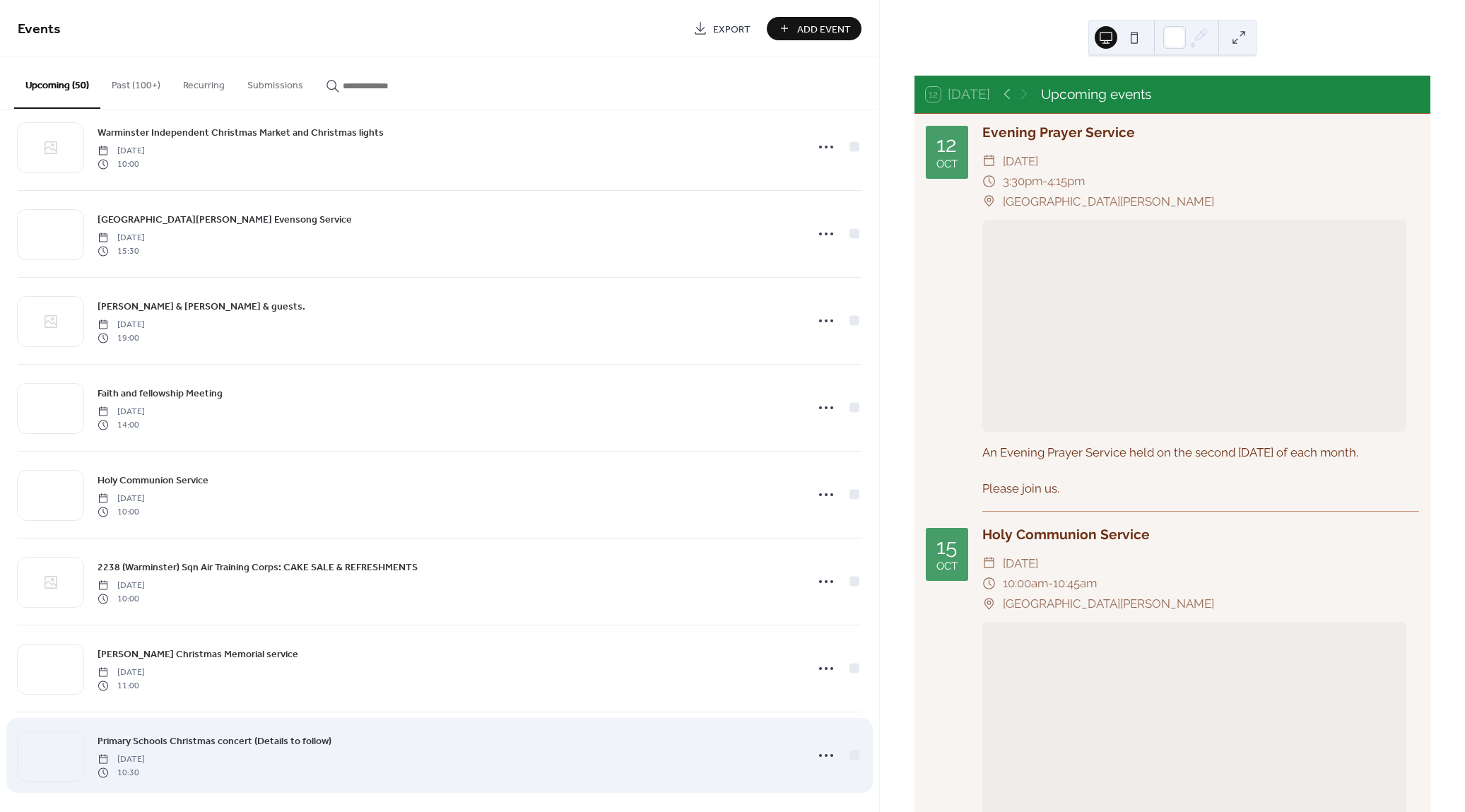
click at [292, 740] on span "Primary Schools Christmas concert (Details to follow)" at bounding box center [214, 741] width 234 height 15
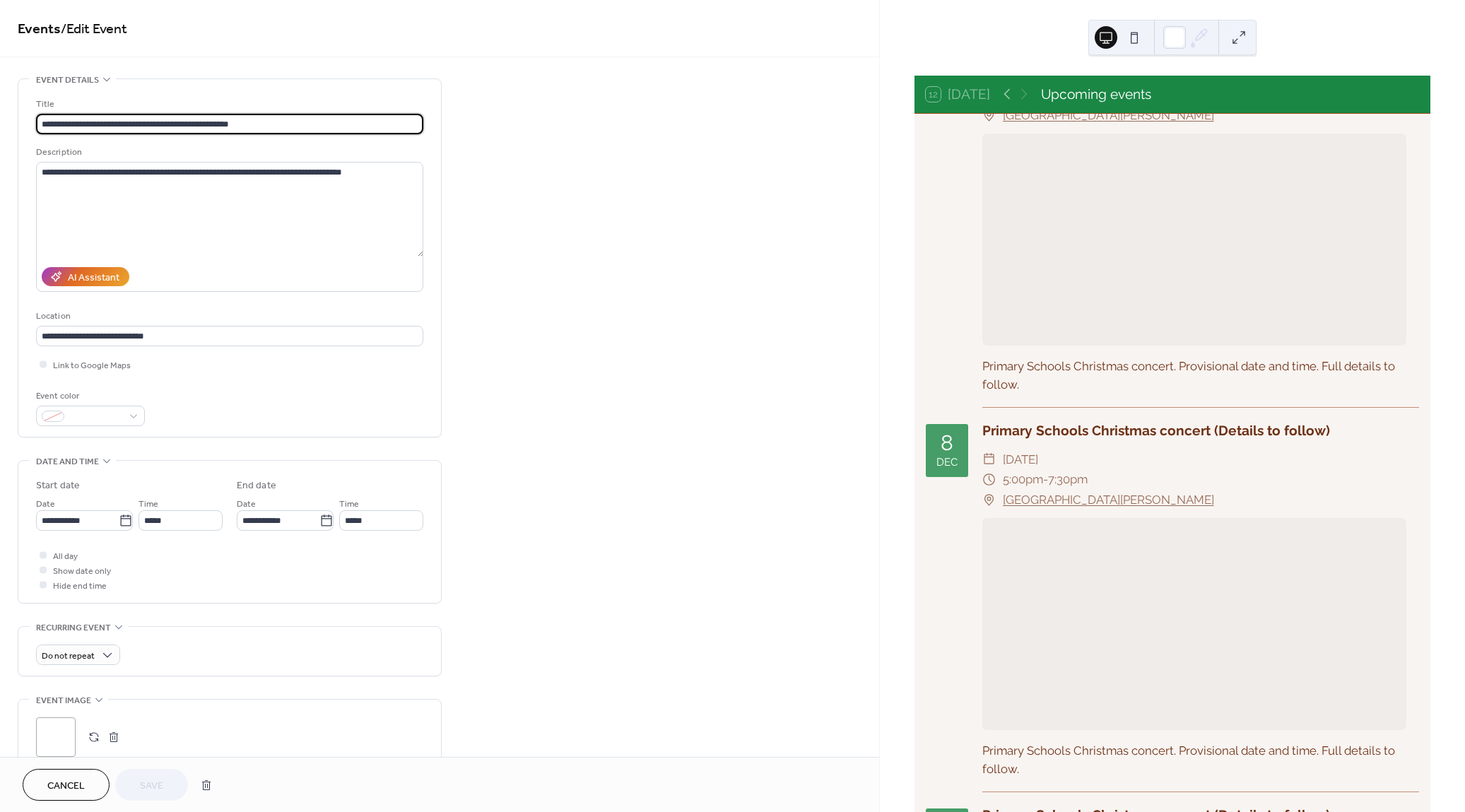
scroll to position [10917, 0]
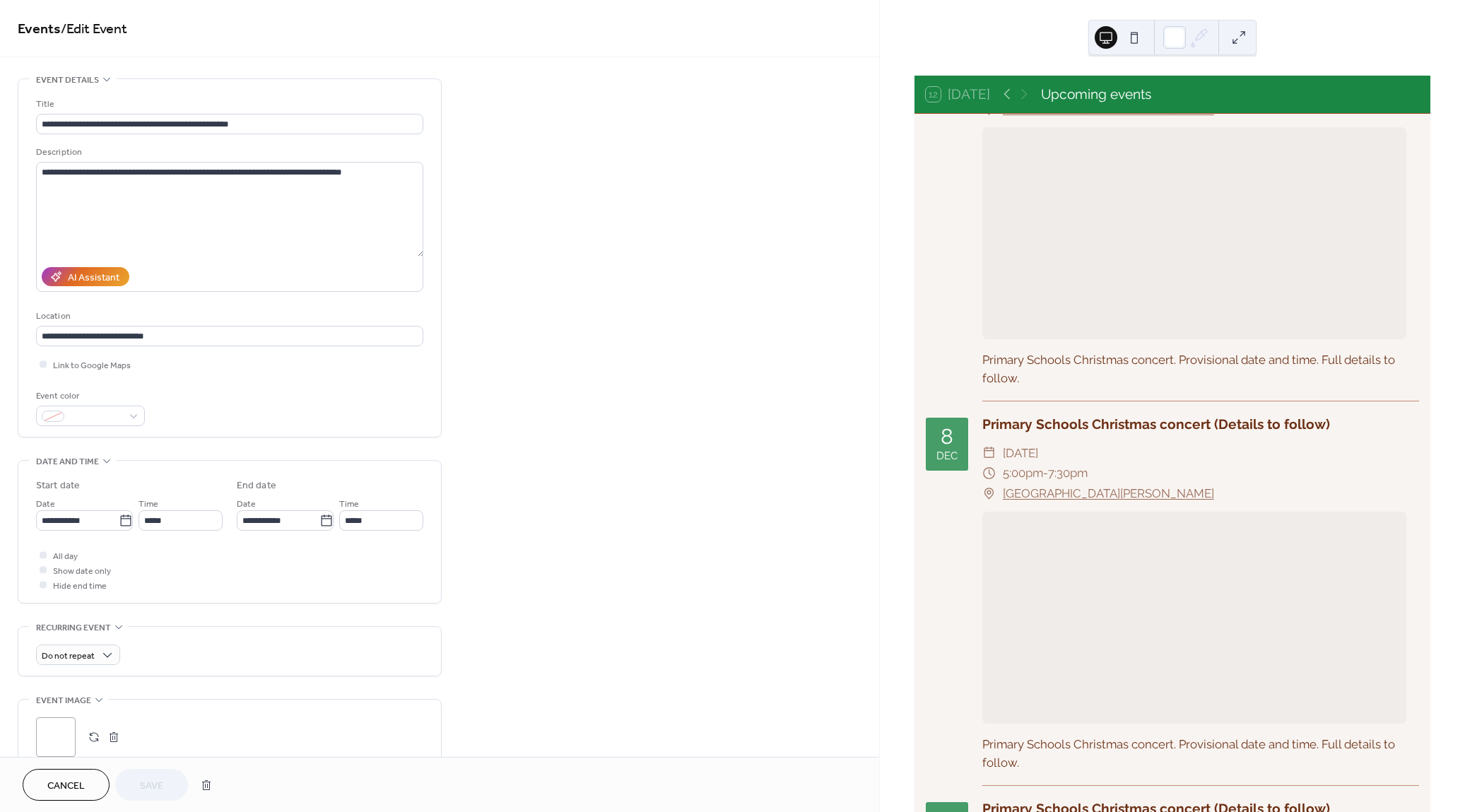
click at [1062, 339] on div at bounding box center [1193, 233] width 424 height 212
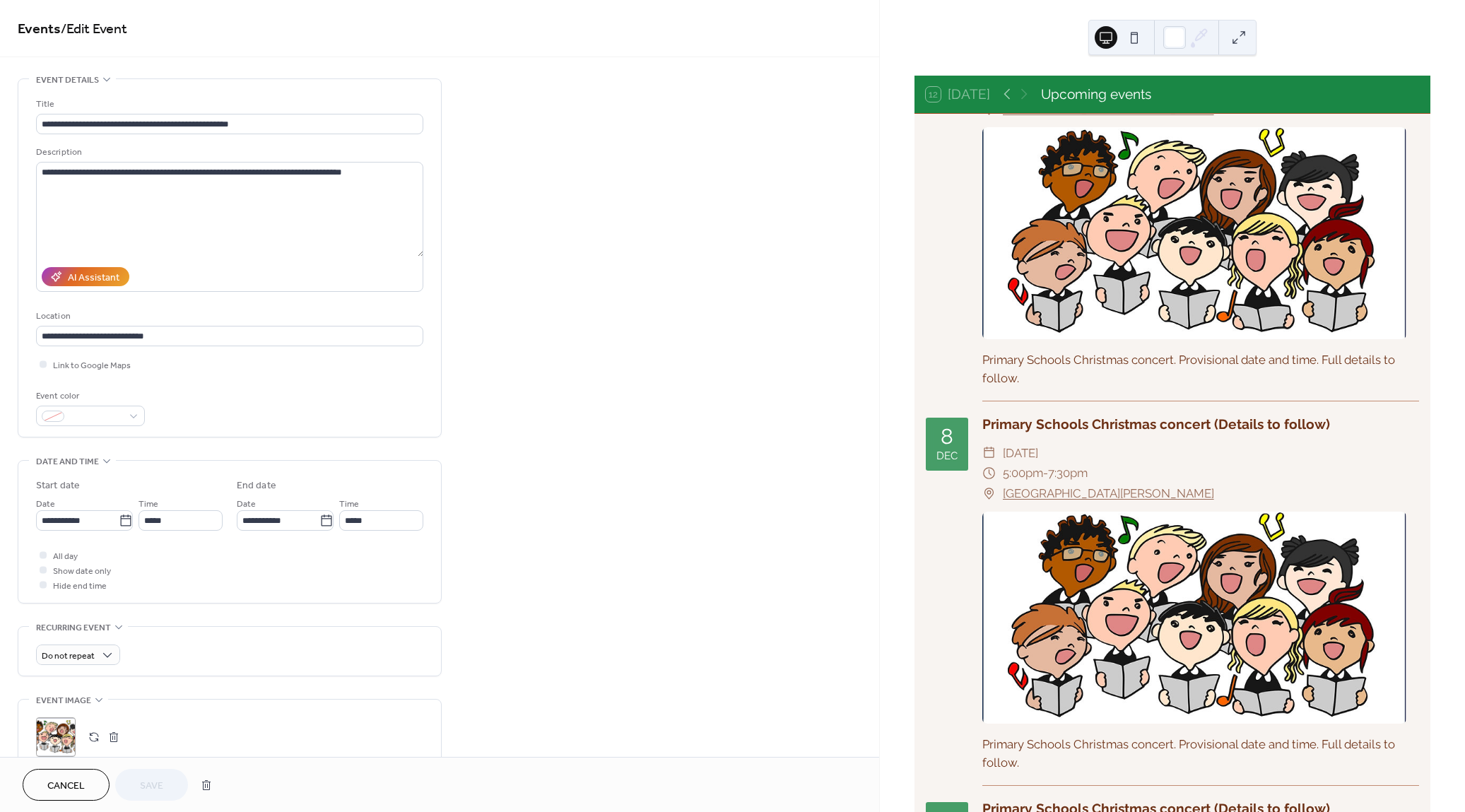
click at [1072, 339] on div at bounding box center [1193, 233] width 424 height 212
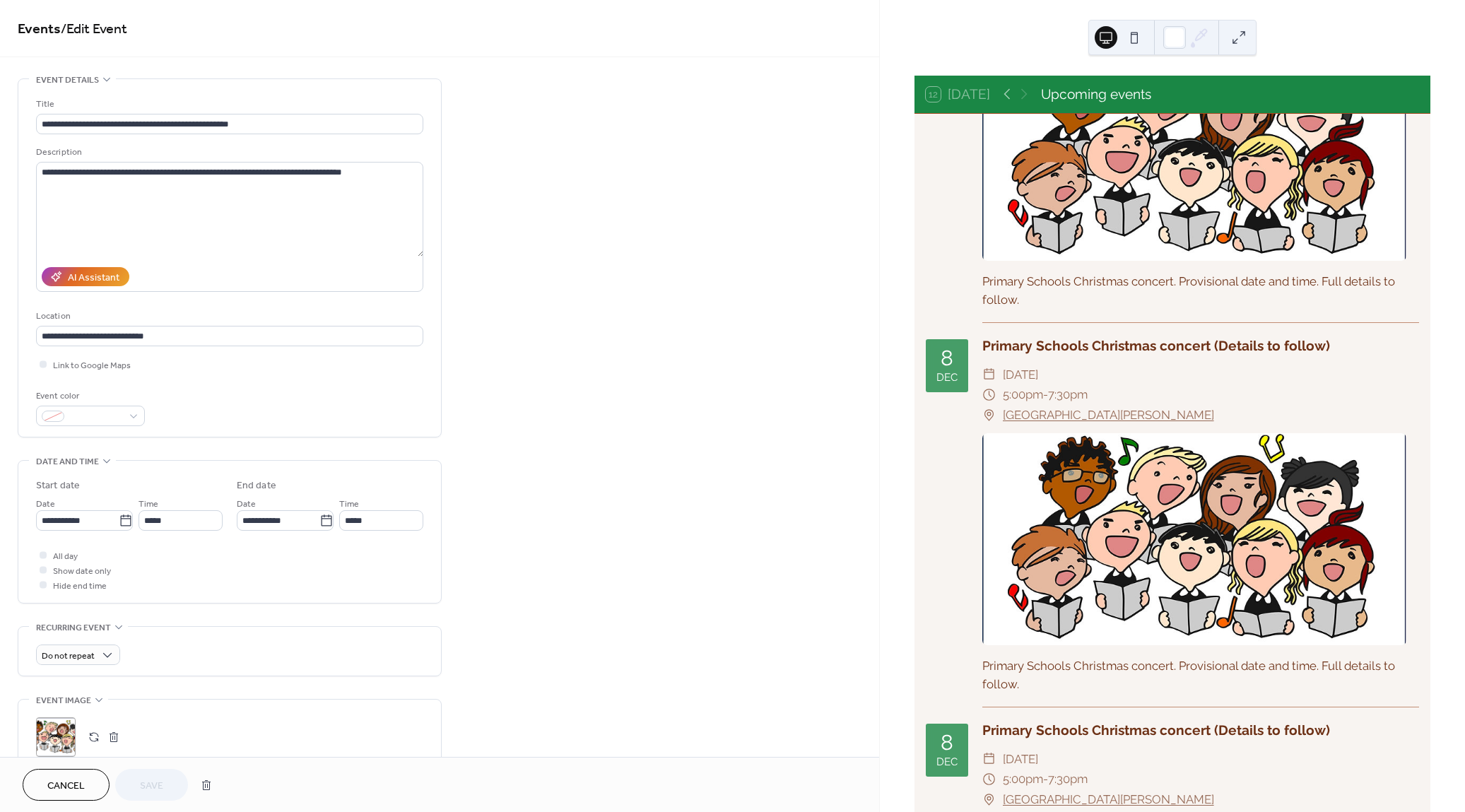
scroll to position [11416, 0]
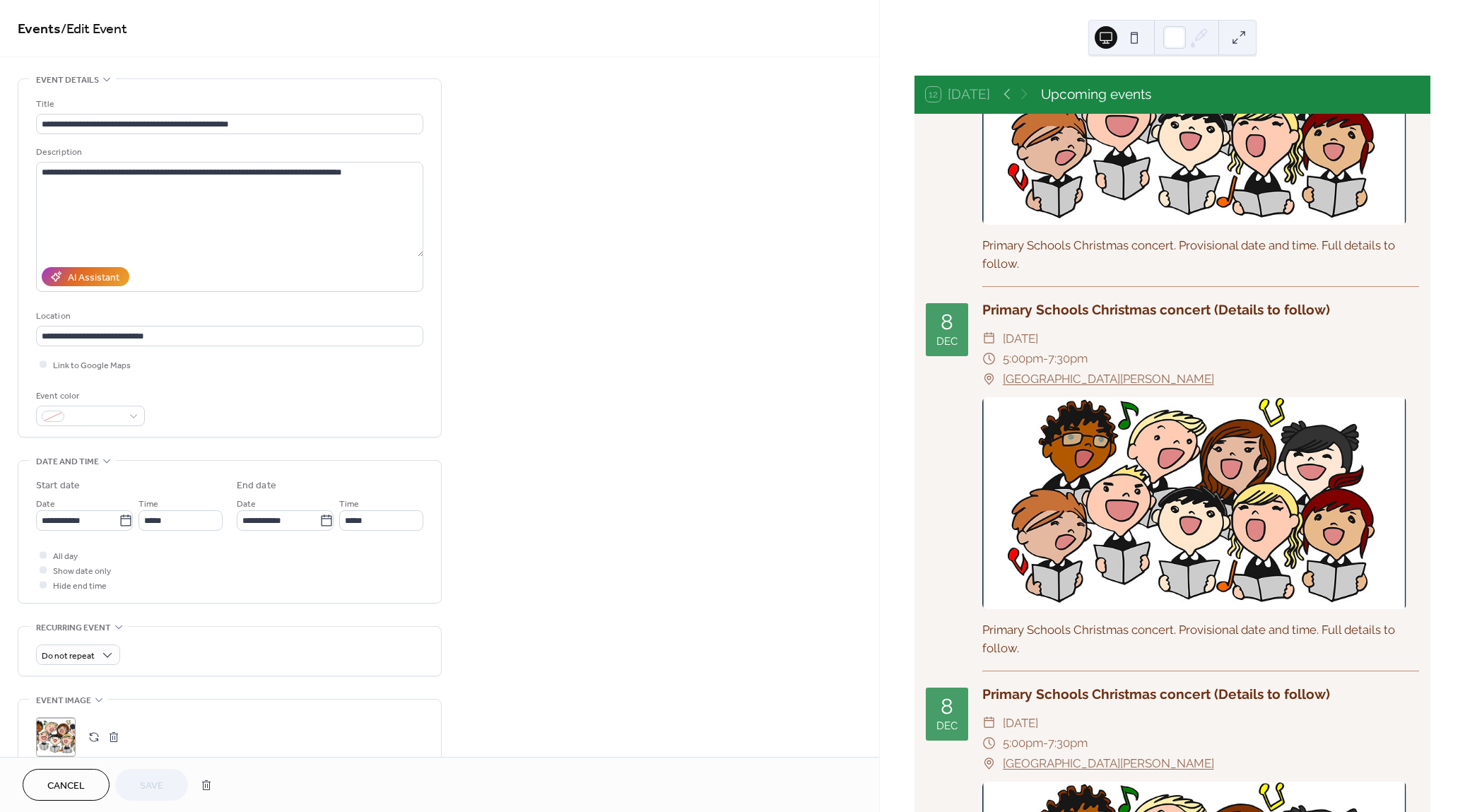
click at [1103, 581] on div at bounding box center [1193, 503] width 424 height 212
click at [957, 356] on div "[DATE]" at bounding box center [946, 330] width 42 height 53
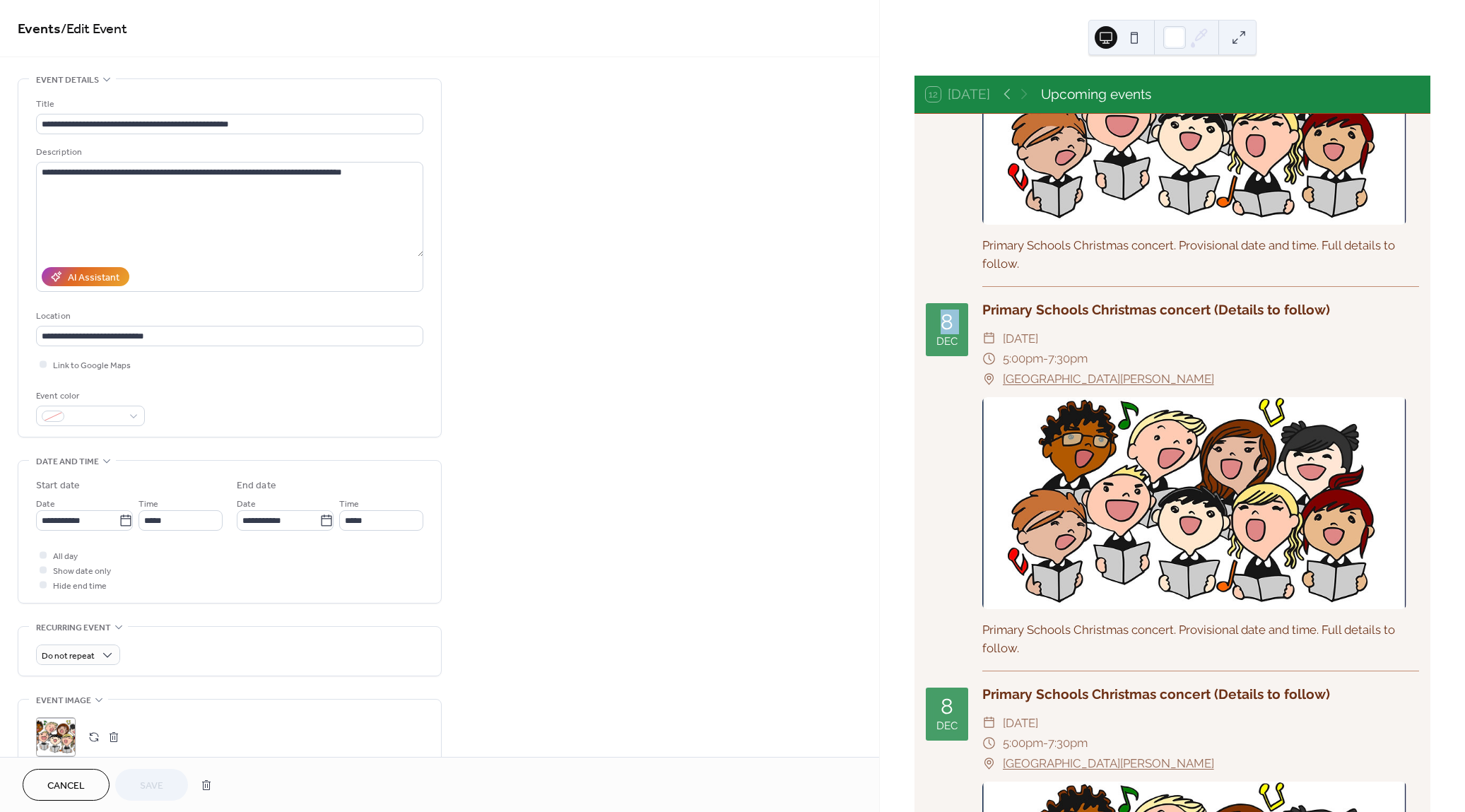
click at [957, 356] on div "[DATE]" at bounding box center [946, 330] width 42 height 53
click at [1010, 225] on div at bounding box center [1193, 119] width 424 height 212
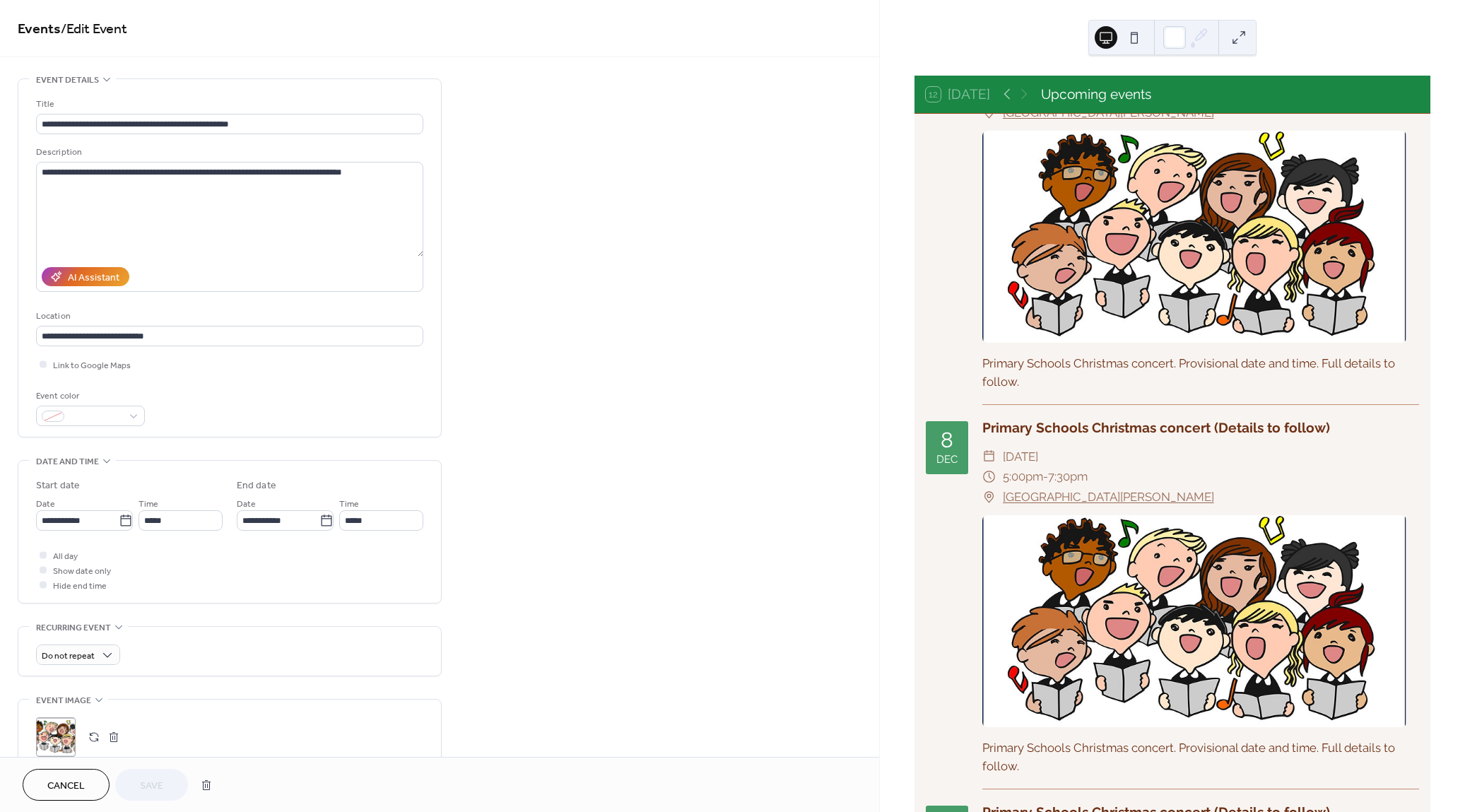
scroll to position [11290, 0]
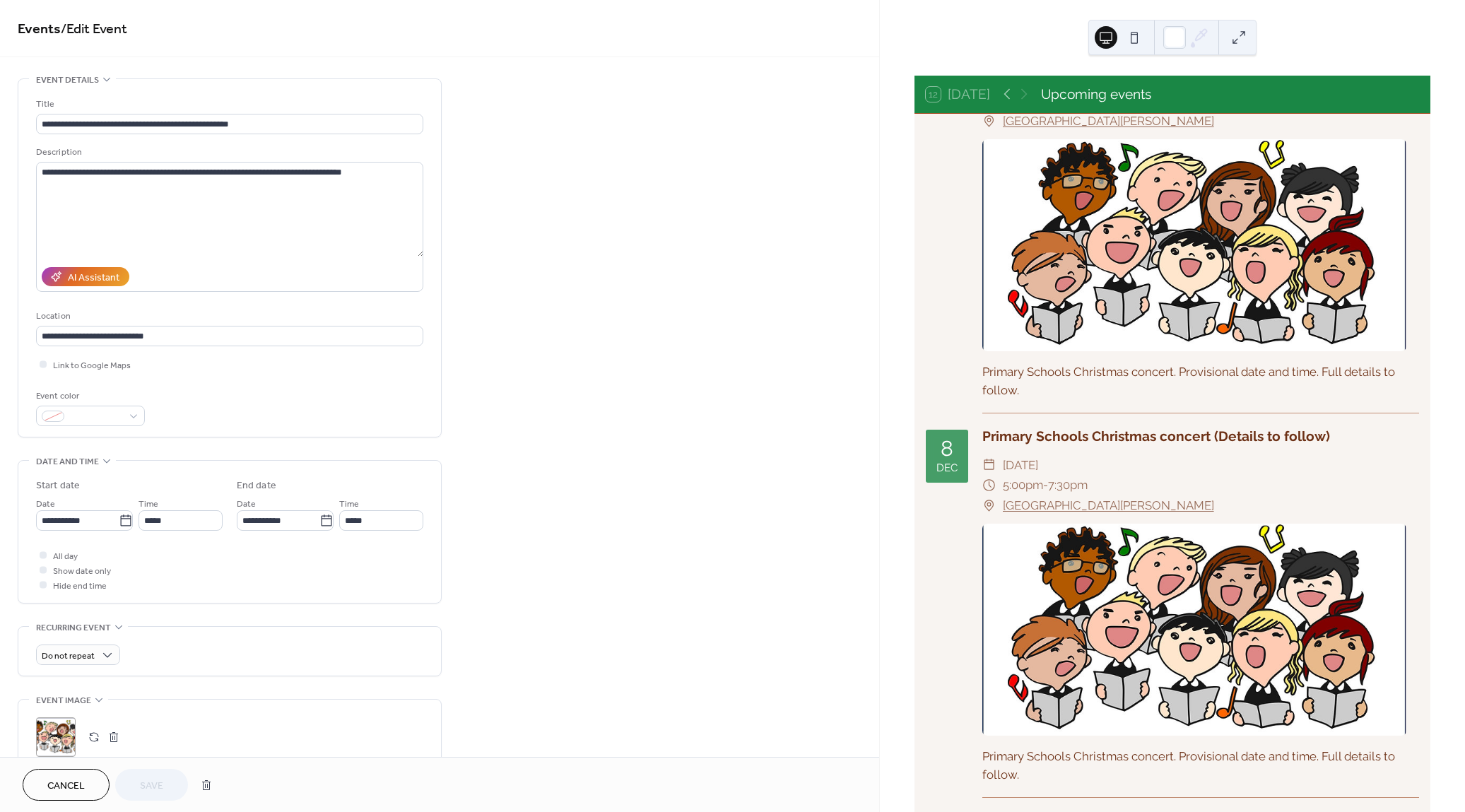
click at [975, 165] on div "[DATE] Primary Schools Christmas concert (Details to follow) ​ [DATE] ​ 5:00pm …" at bounding box center [1172, 228] width 493 height 372
click at [953, 98] on div "[DATE]" at bounding box center [946, 72] width 42 height 53
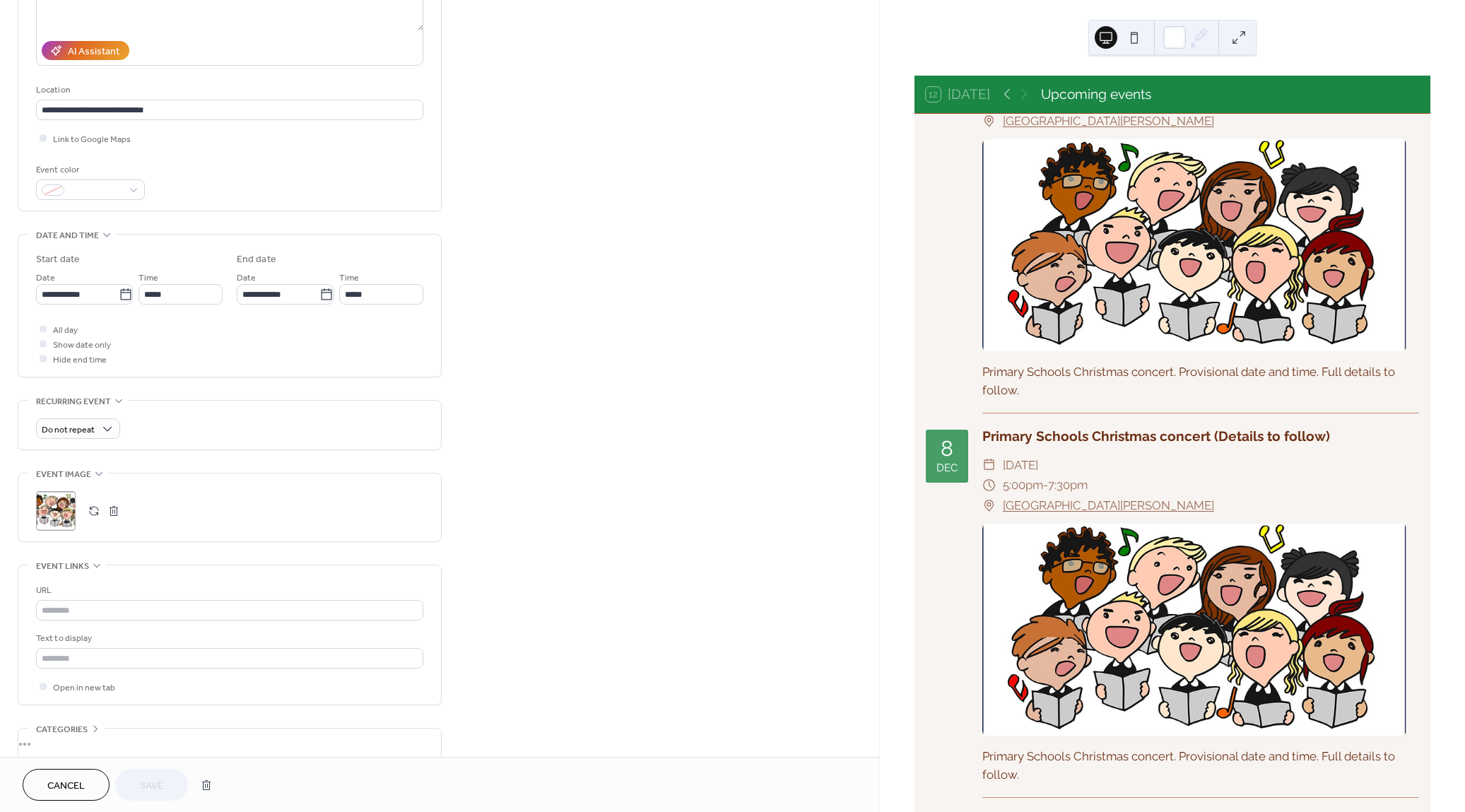
scroll to position [212, 0]
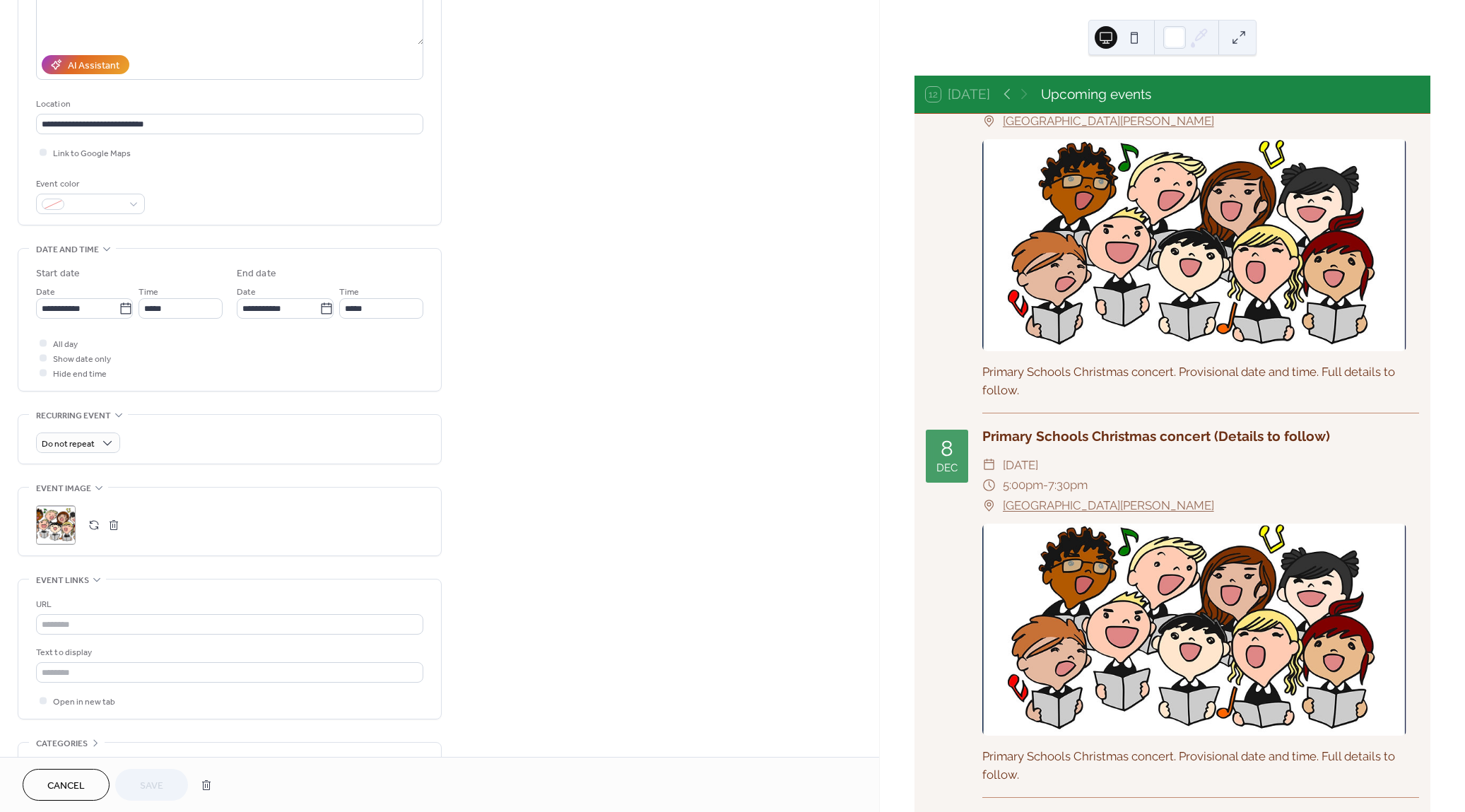
click at [76, 792] on span "Cancel" at bounding box center [66, 785] width 38 height 15
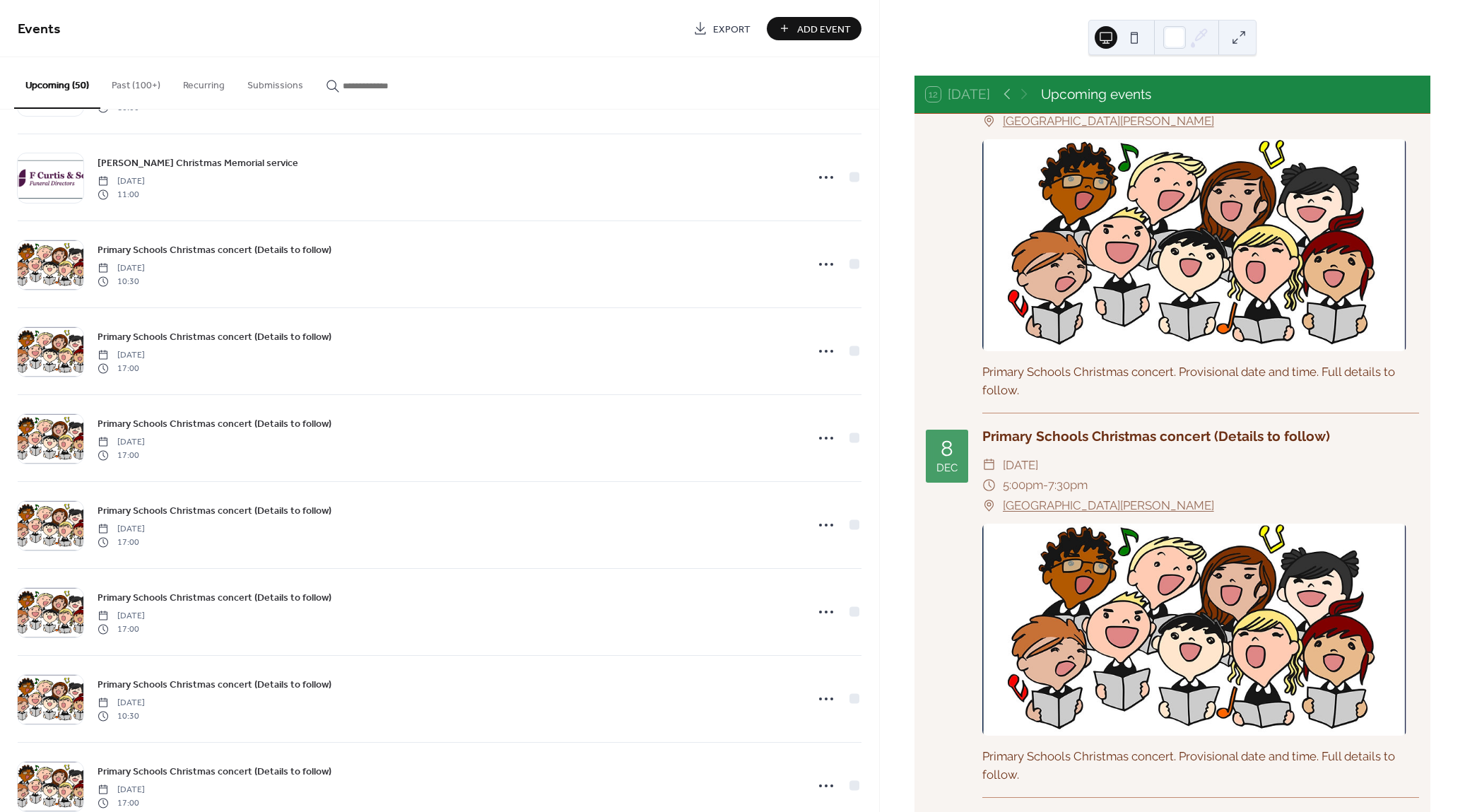
scroll to position [2428, 0]
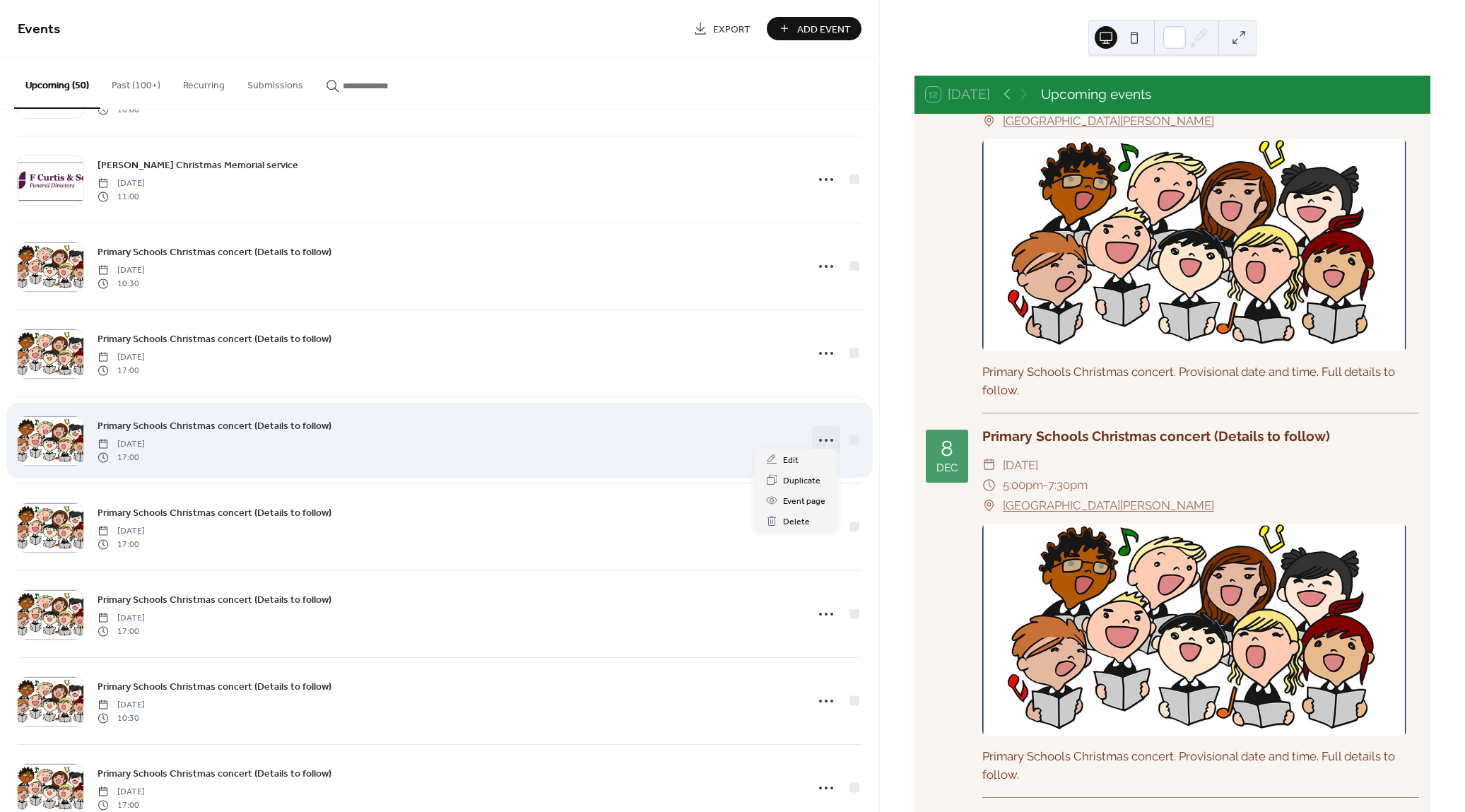
click at [825, 430] on icon at bounding box center [826, 440] width 22 height 22
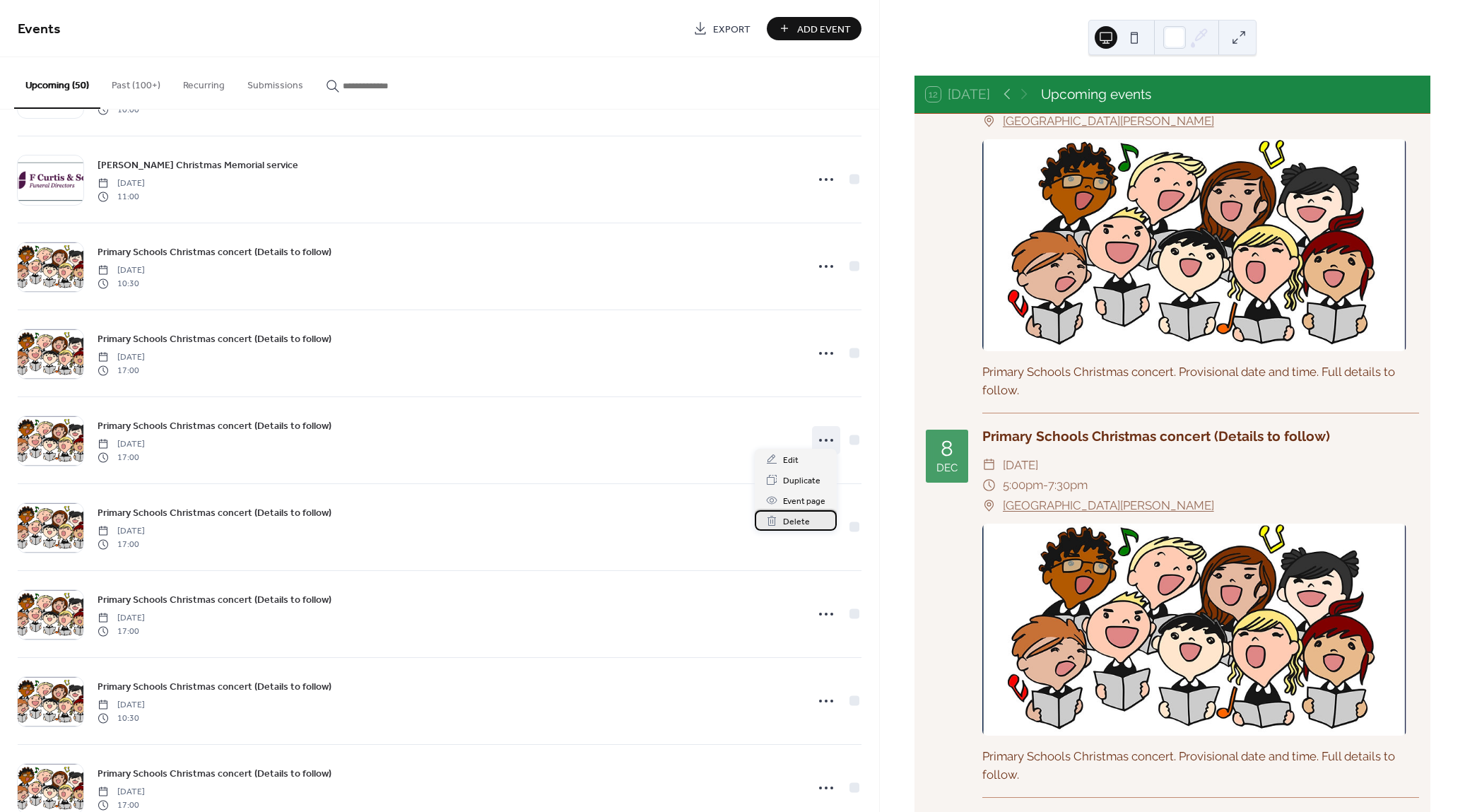
click at [804, 522] on span "Delete" at bounding box center [796, 522] width 27 height 15
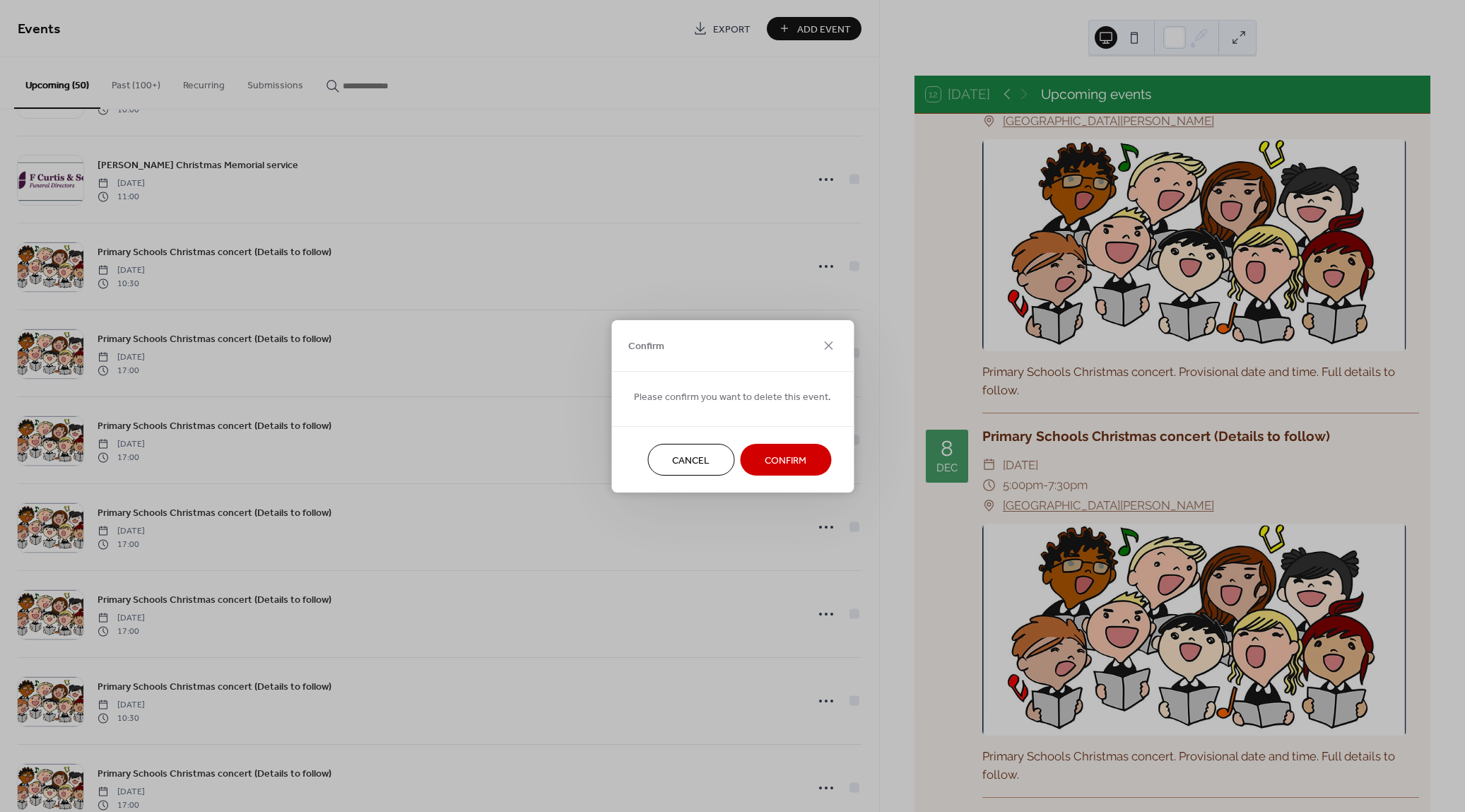
click at [798, 460] on span "Confirm" at bounding box center [785, 460] width 42 height 15
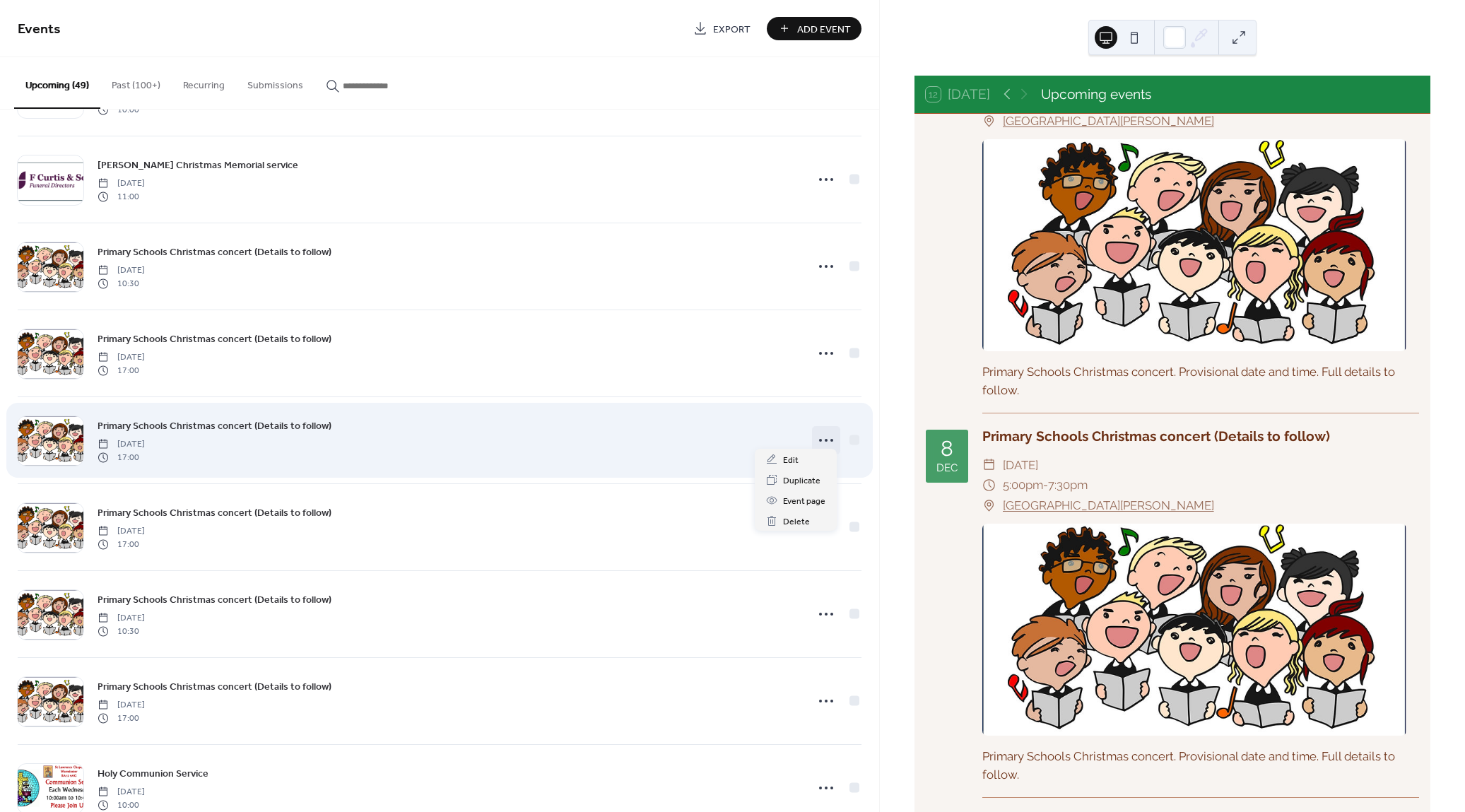
click at [822, 437] on icon at bounding box center [826, 440] width 22 height 22
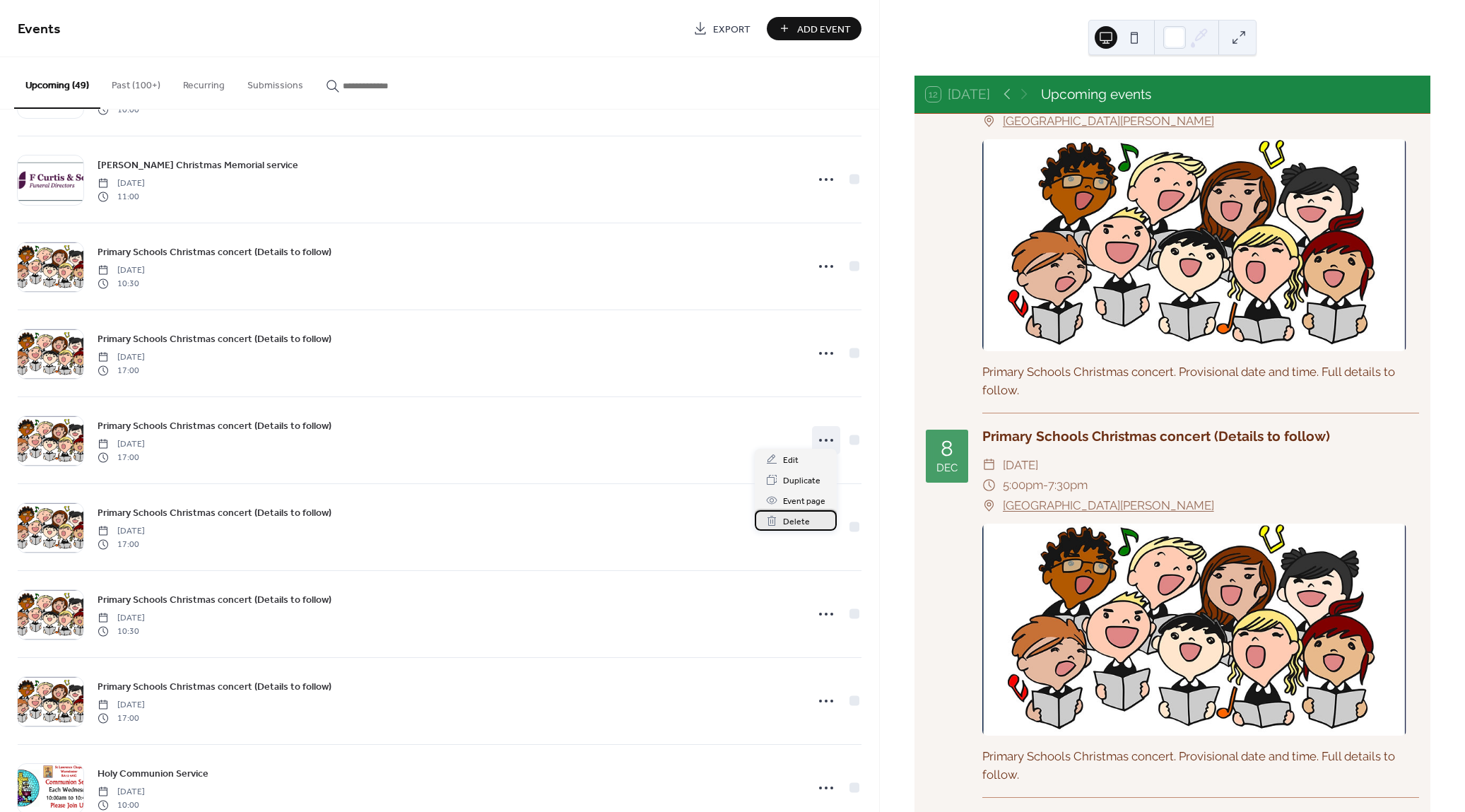
click at [803, 520] on span "Delete" at bounding box center [796, 522] width 27 height 15
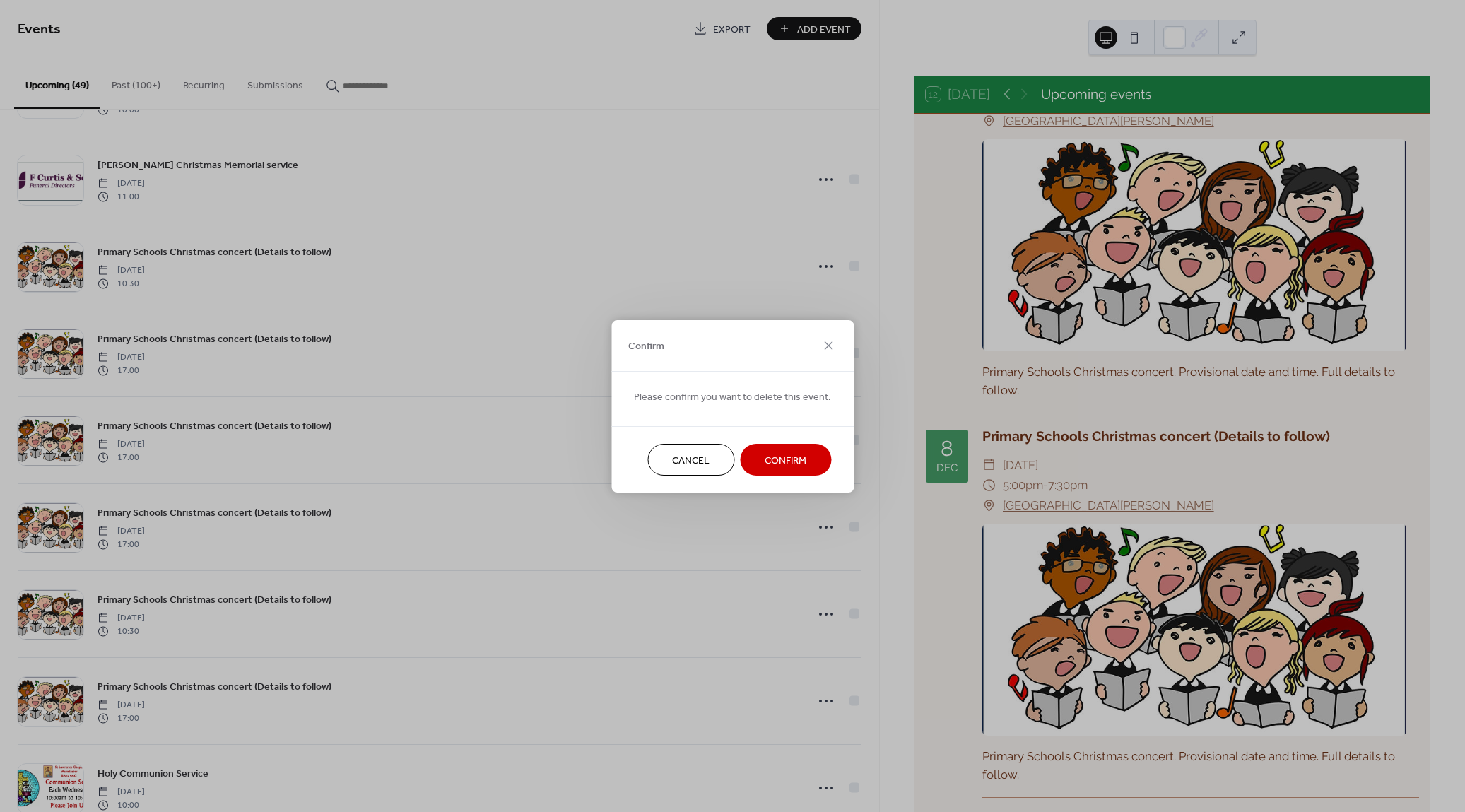
click at [786, 460] on span "Confirm" at bounding box center [785, 460] width 42 height 15
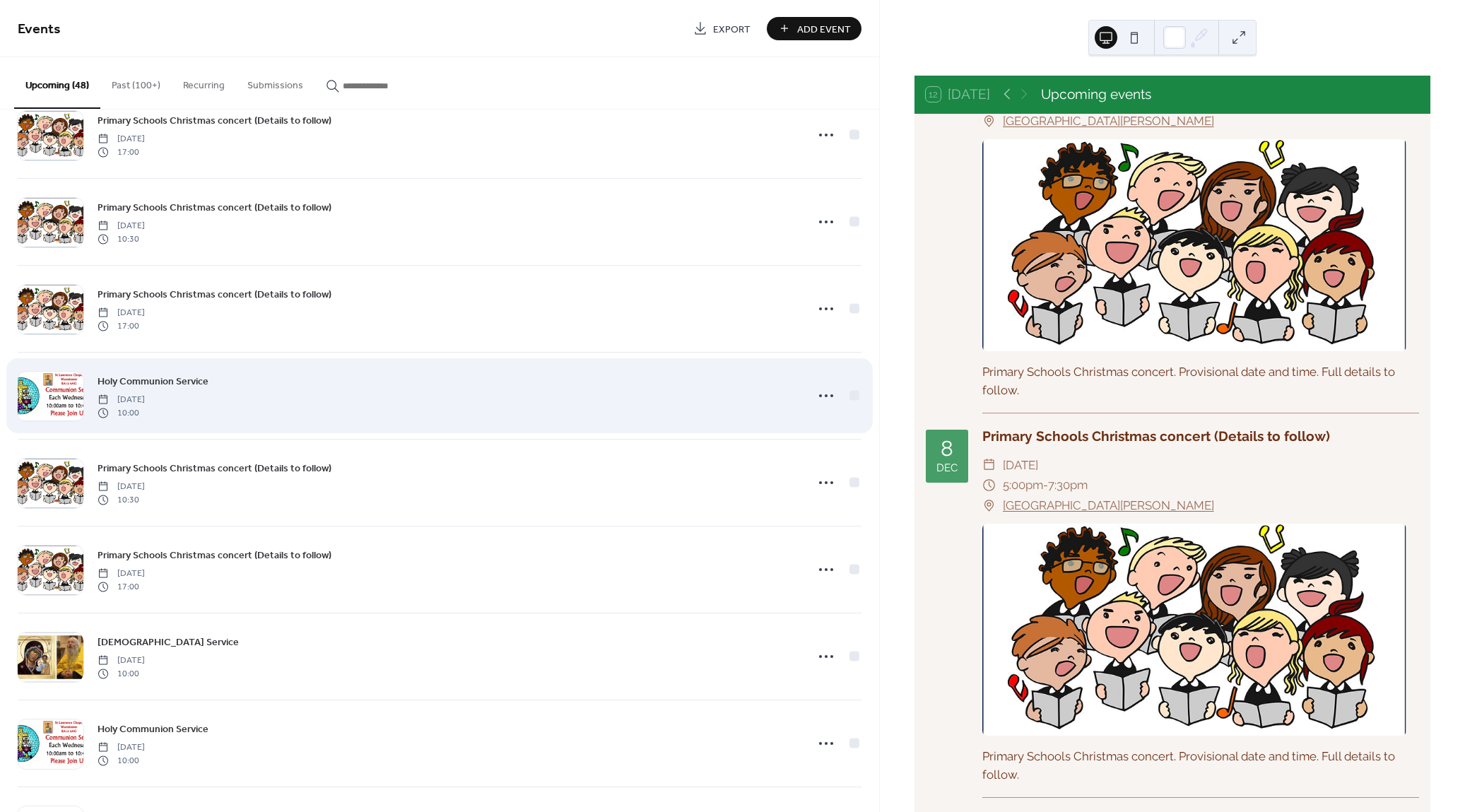
scroll to position [2749, 0]
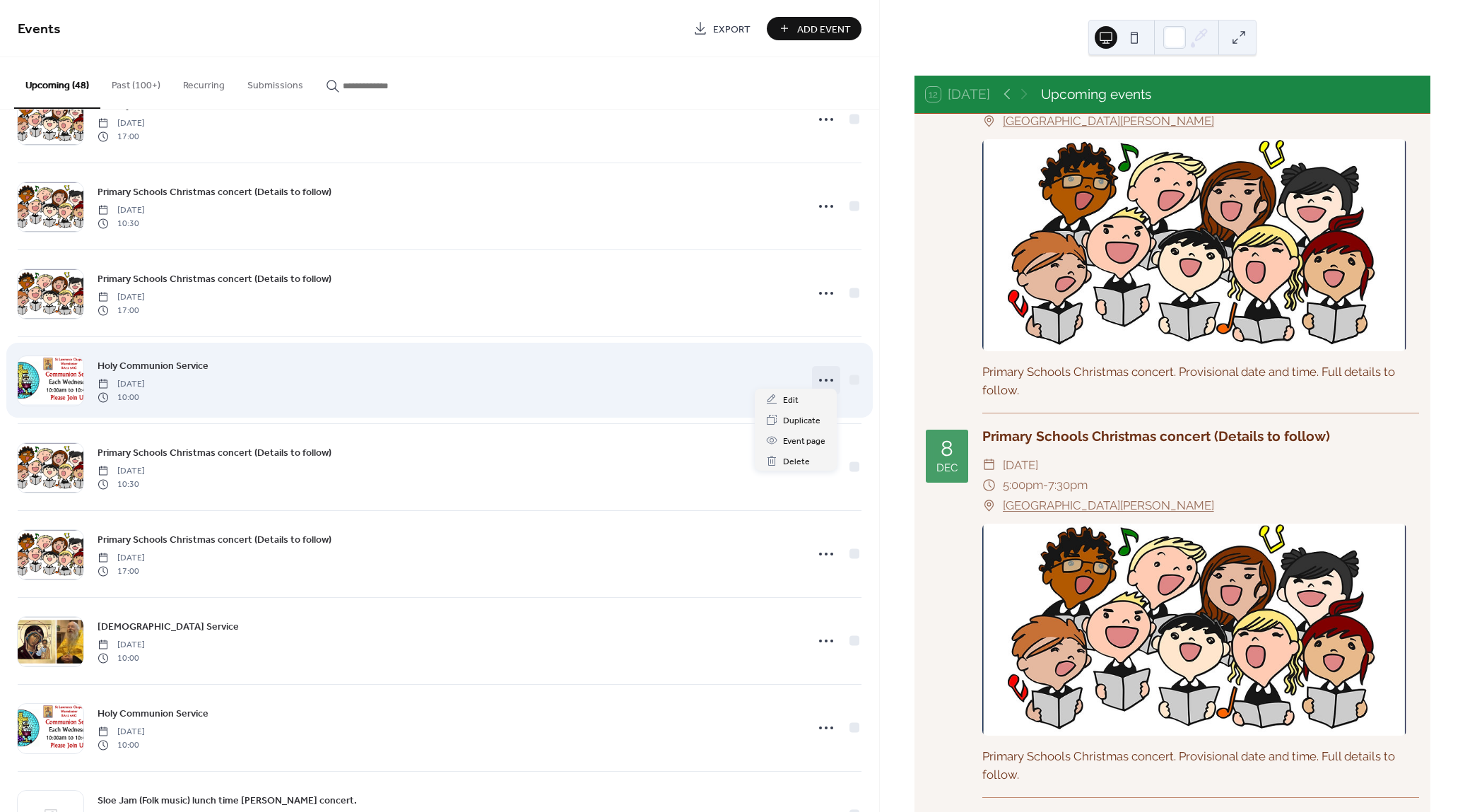
click at [827, 369] on icon at bounding box center [826, 380] width 22 height 22
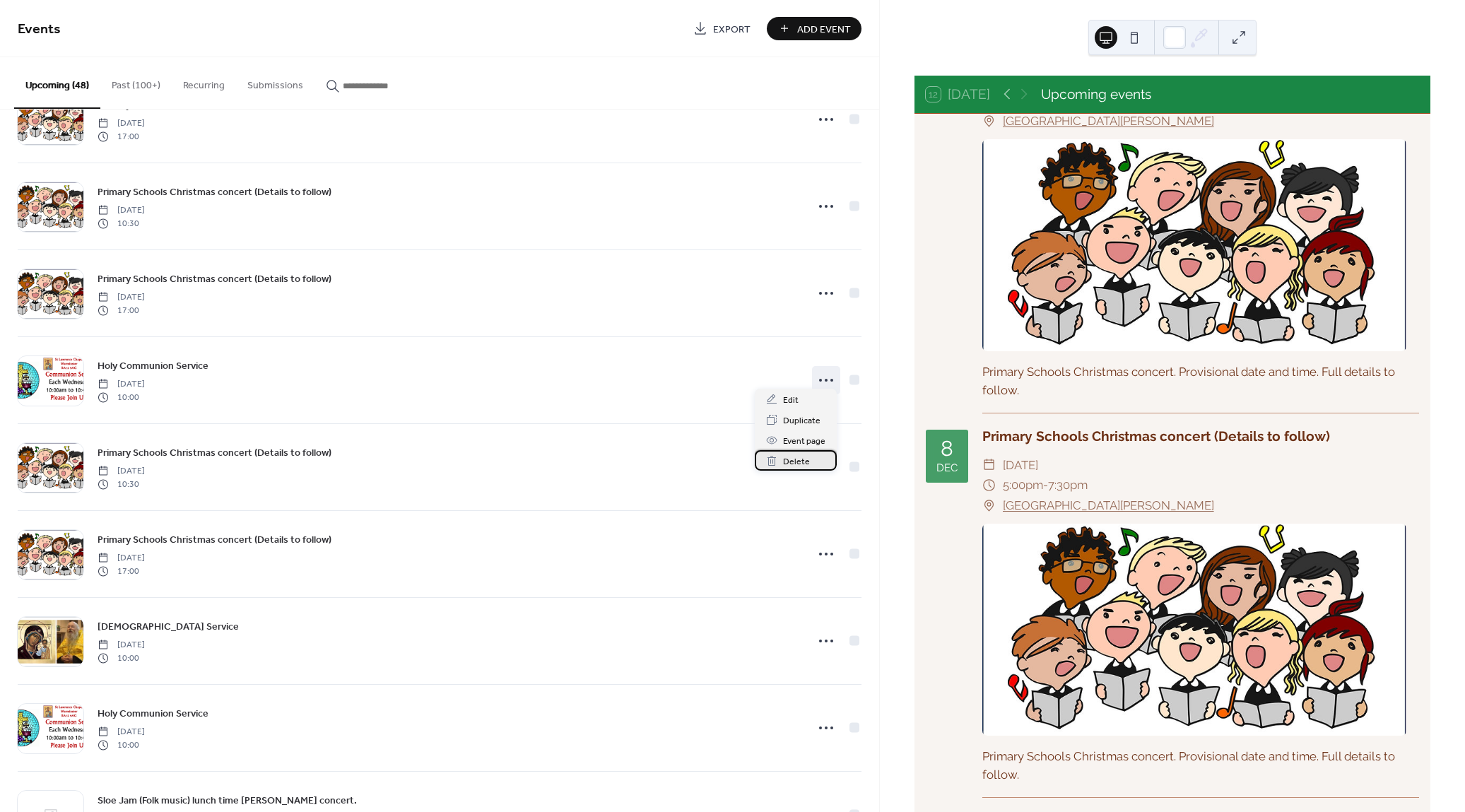
click at [802, 459] on span "Delete" at bounding box center [796, 461] width 27 height 15
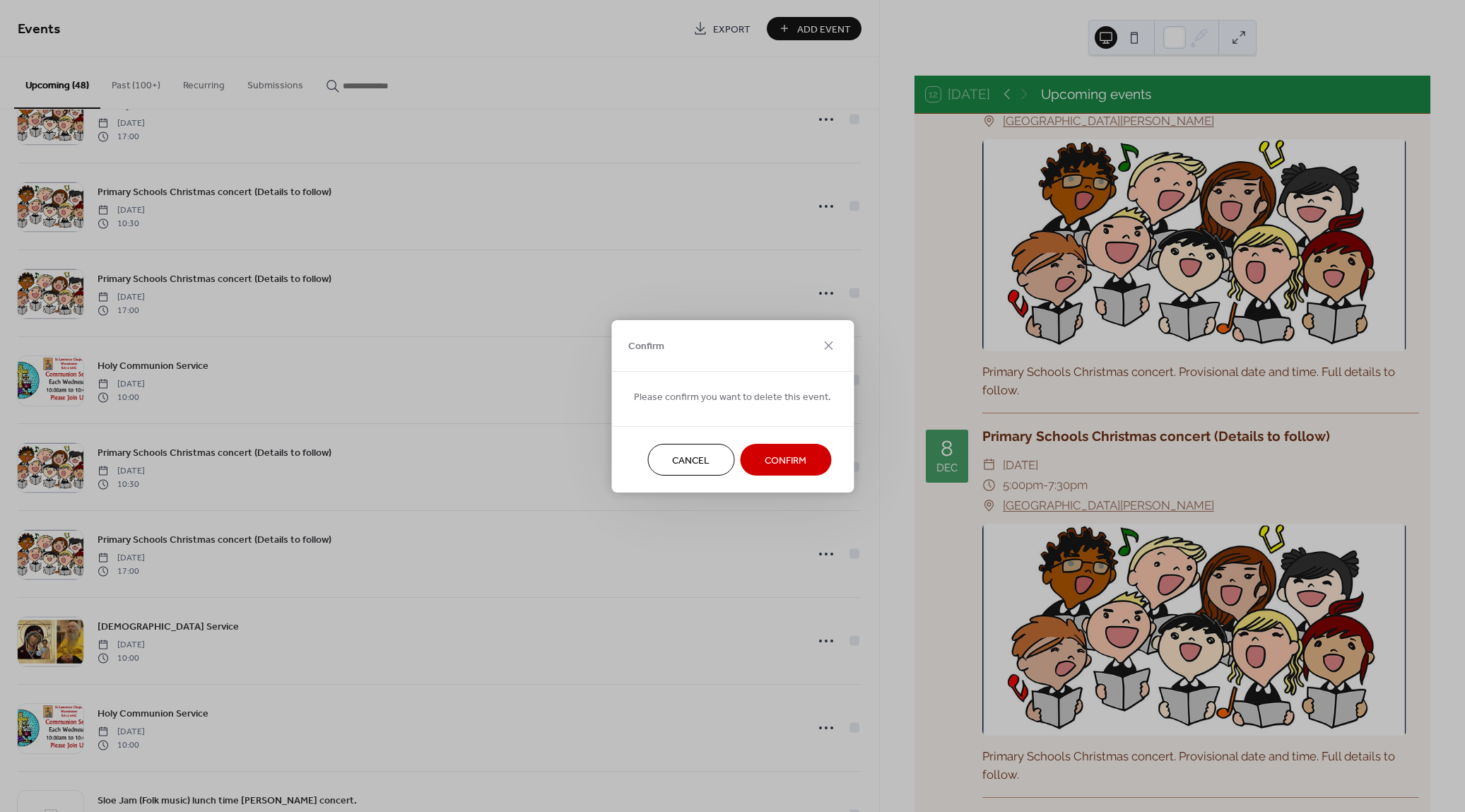
click at [802, 459] on span "Confirm" at bounding box center [785, 460] width 42 height 15
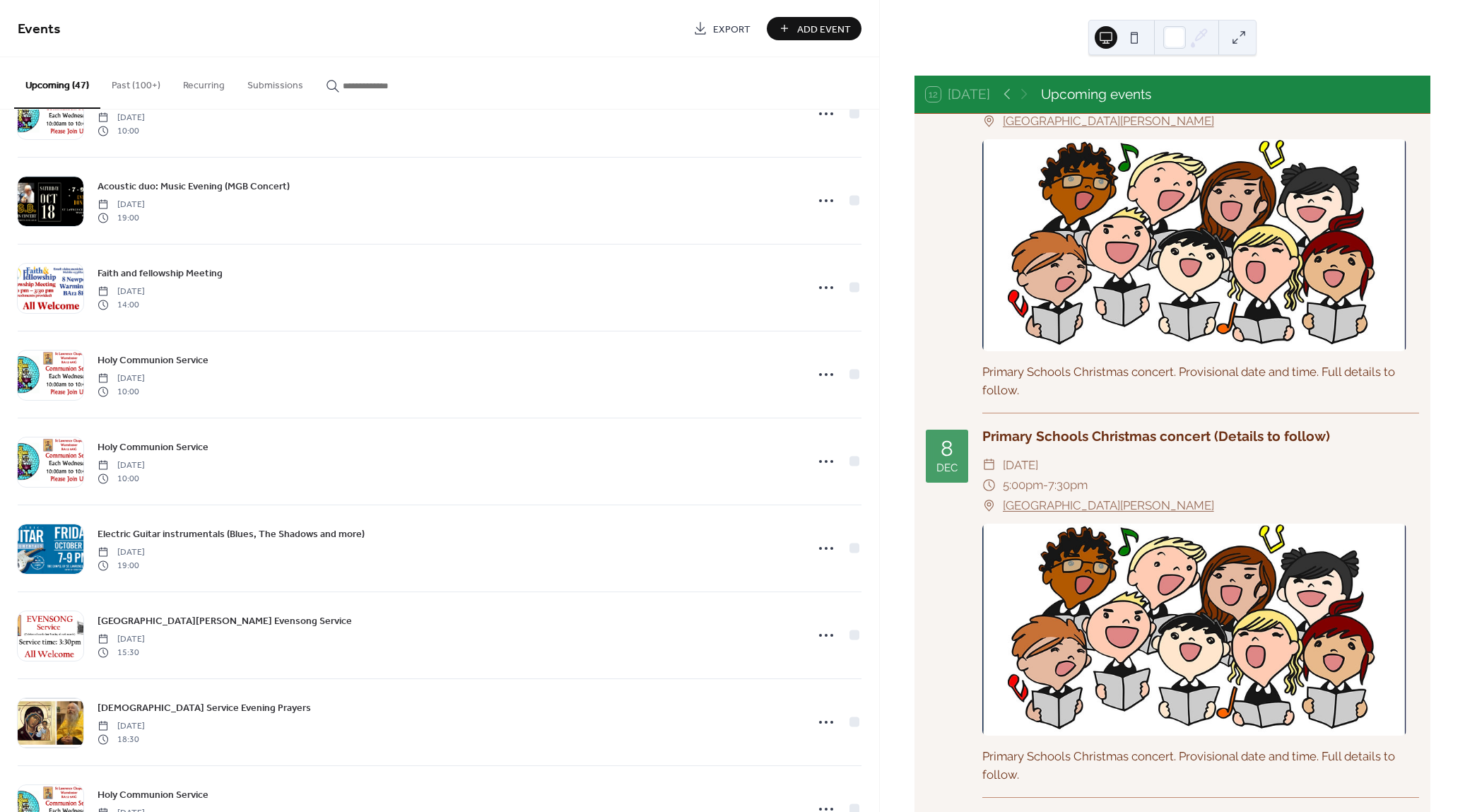
scroll to position [0, 0]
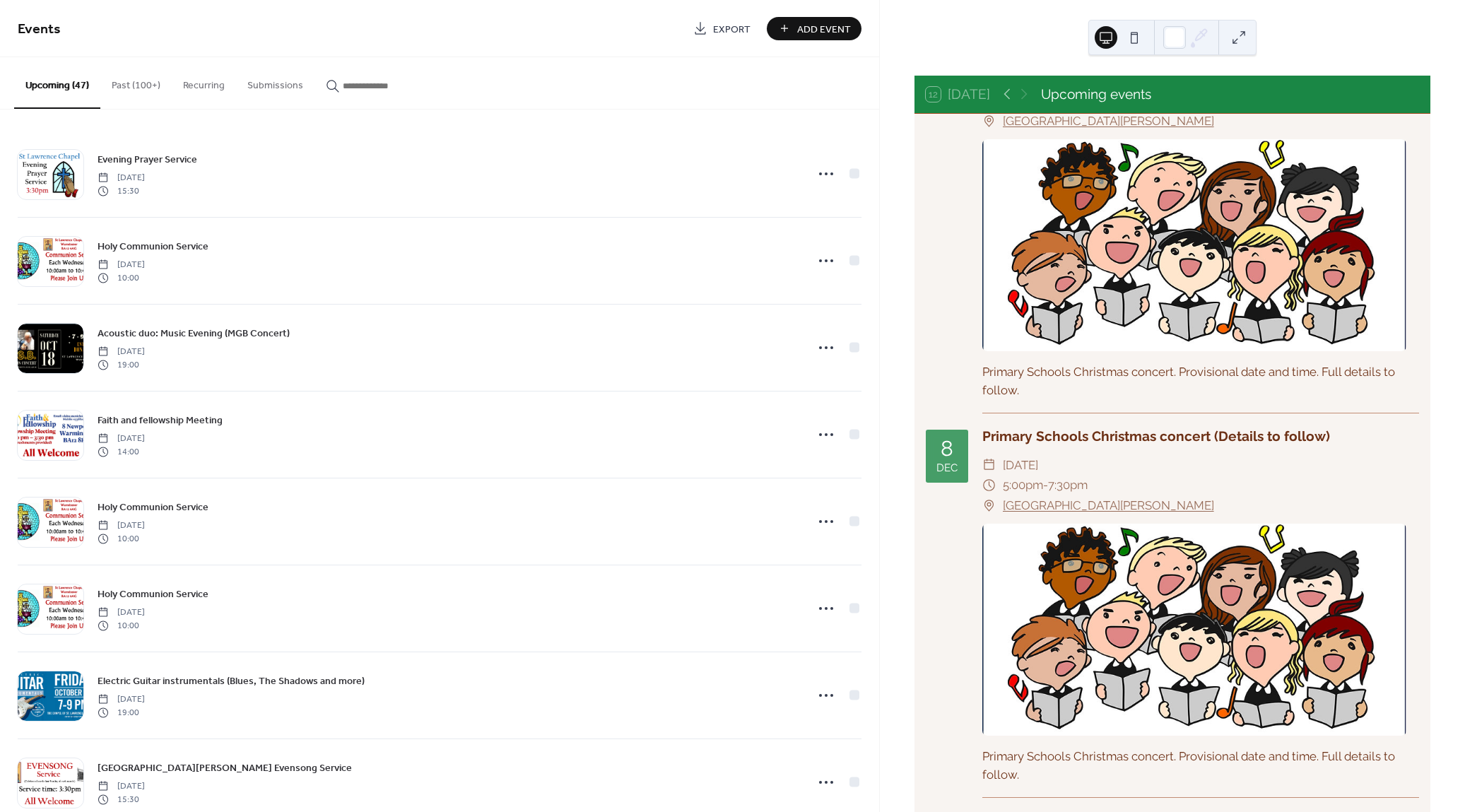
click at [1082, 399] on div "Primary Schools Christmas concert. Provisional date and time. Full details to f…" at bounding box center [1200, 381] width 436 height 35
click at [137, 78] on button "Past (100+)" at bounding box center [136, 82] width 71 height 50
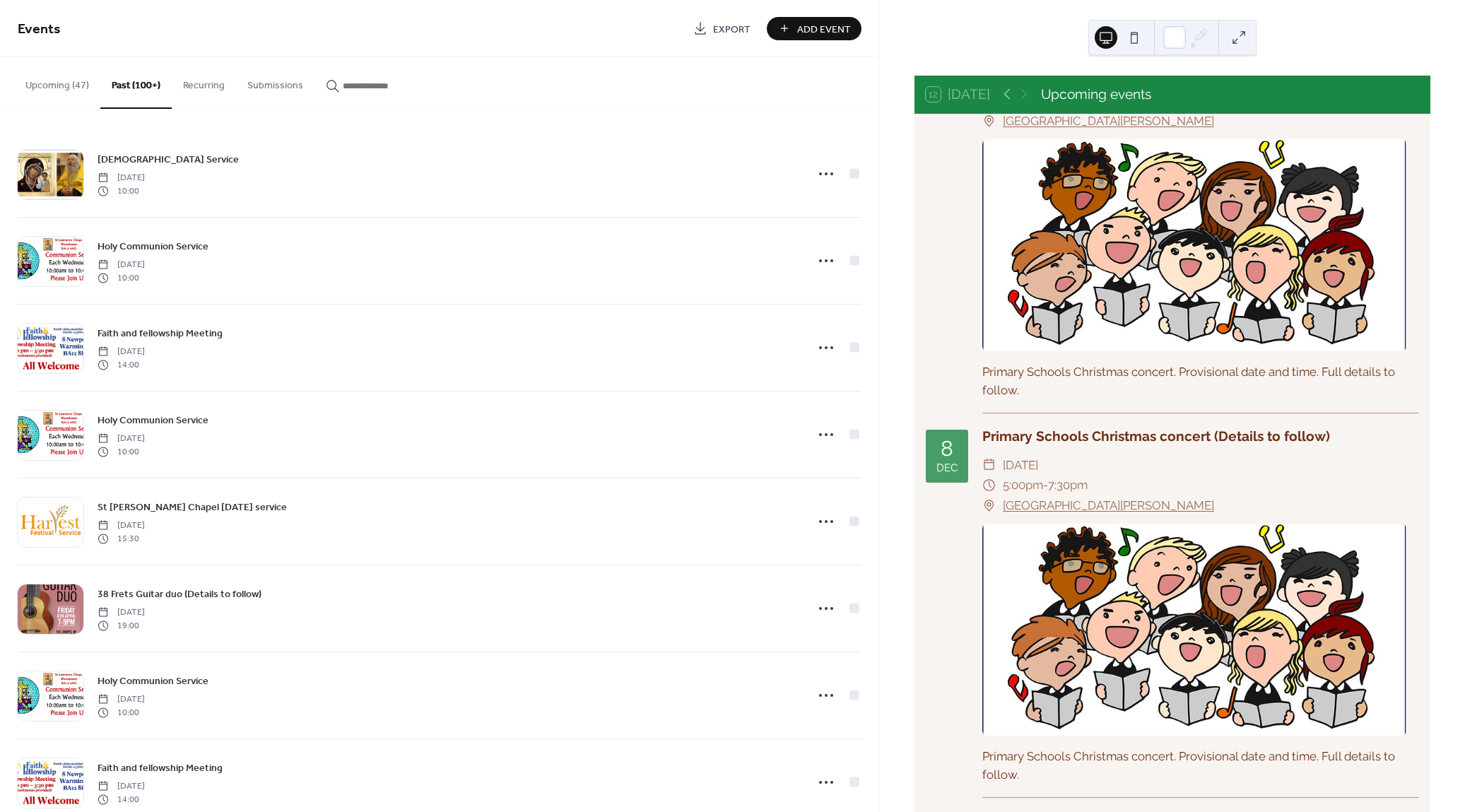
click at [59, 84] on button "Upcoming (47)" at bounding box center [57, 82] width 86 height 50
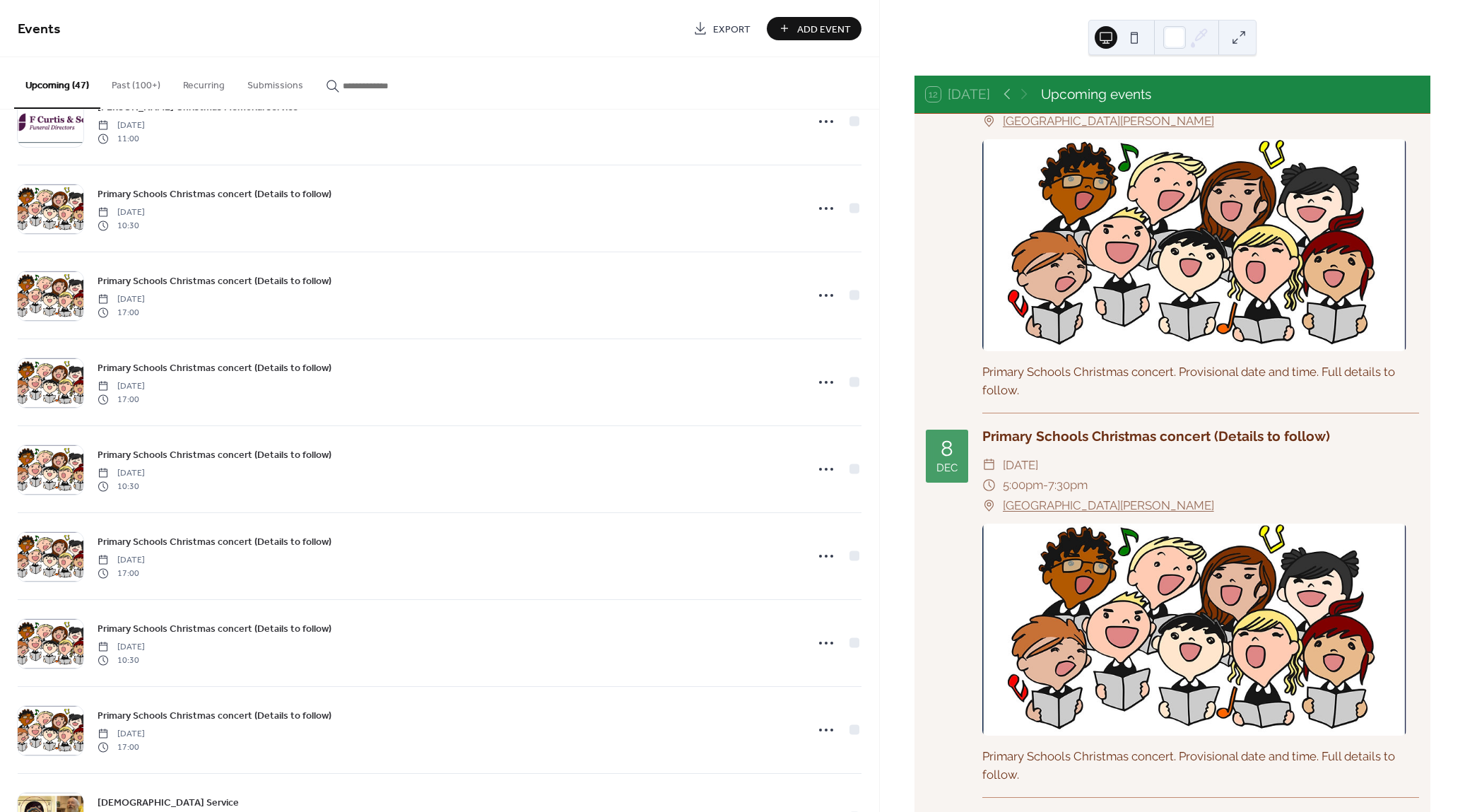
scroll to position [2504, 0]
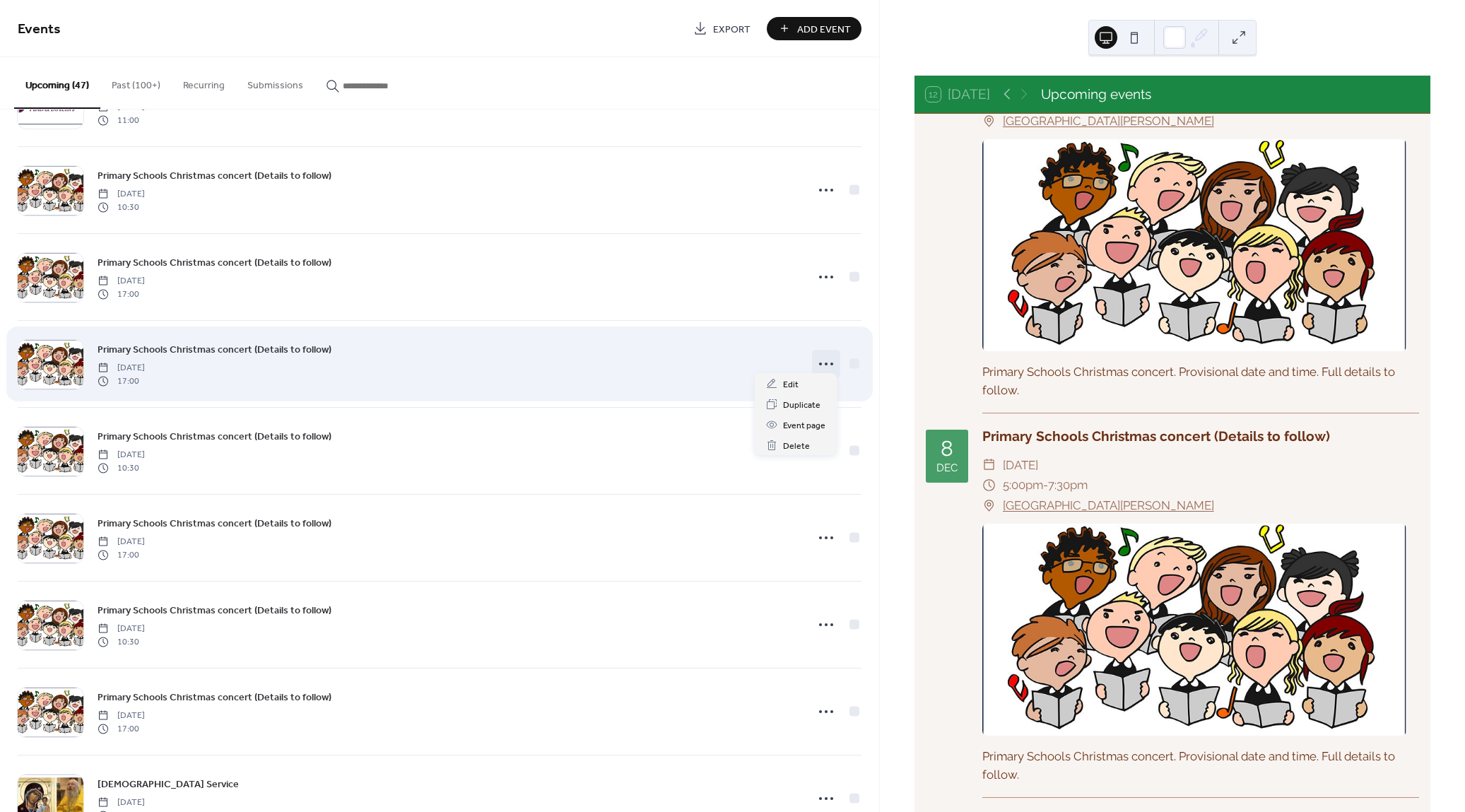
click at [821, 355] on icon at bounding box center [826, 363] width 22 height 22
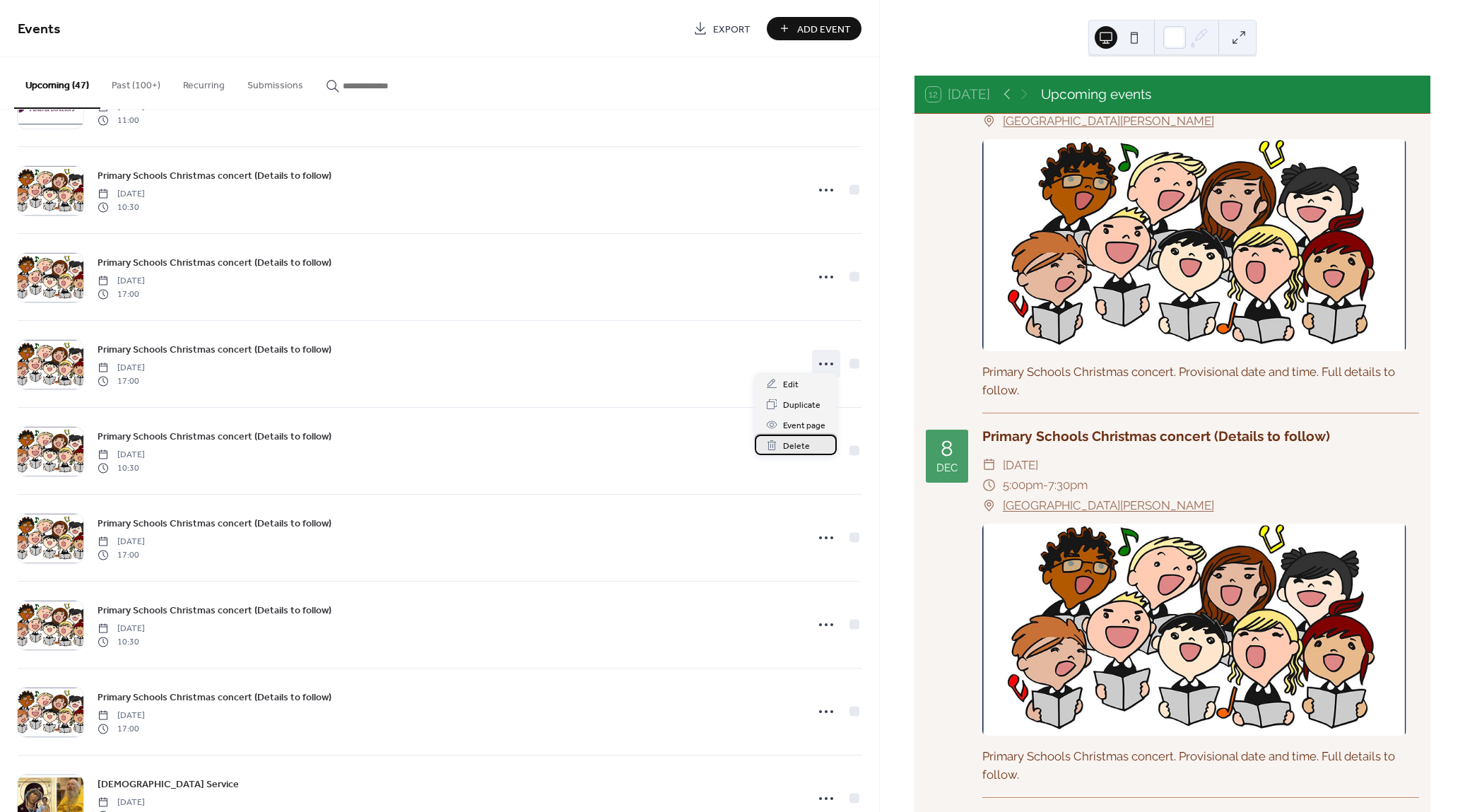
click at [800, 446] on span "Delete" at bounding box center [796, 446] width 27 height 15
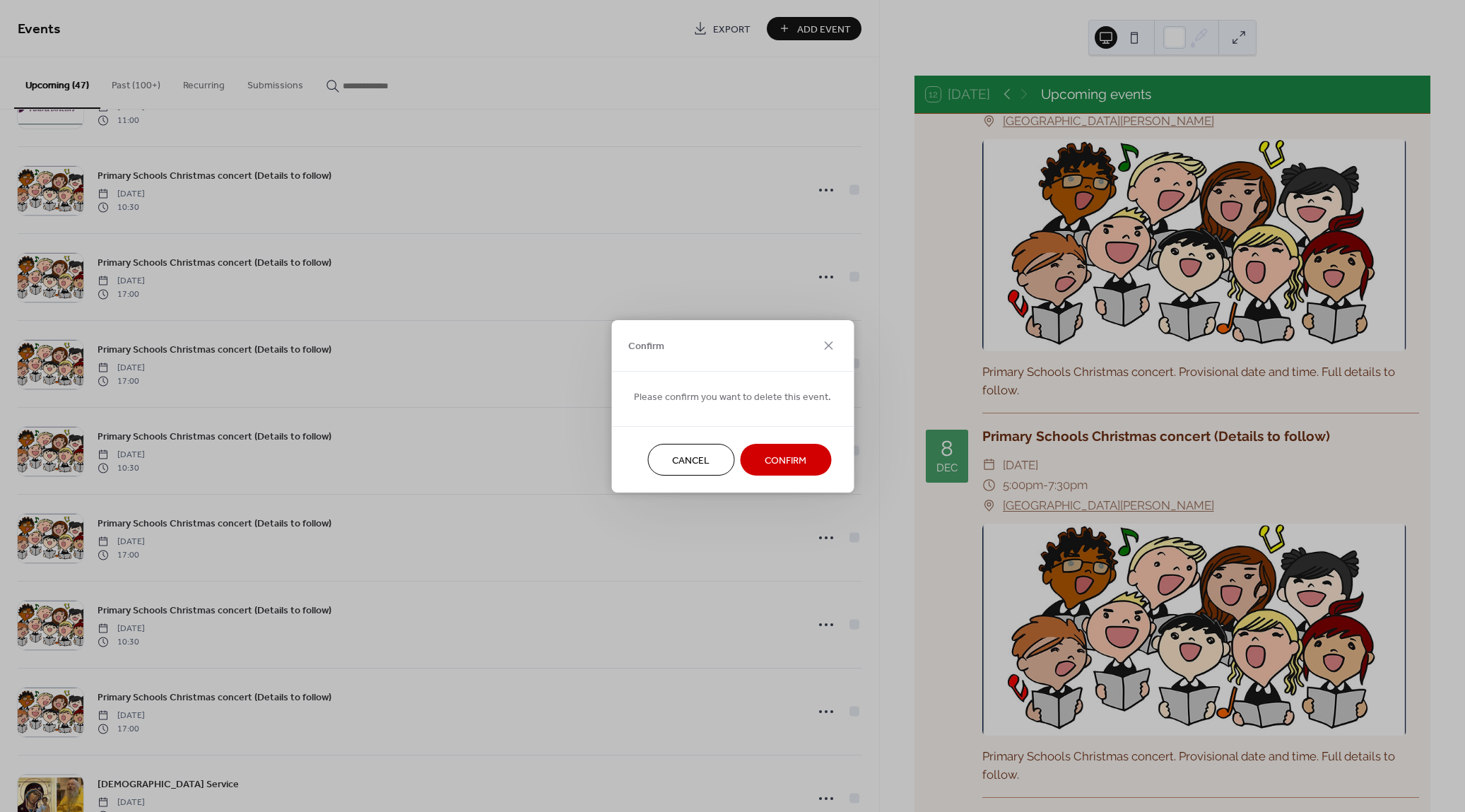
click at [781, 460] on span "Confirm" at bounding box center [785, 460] width 42 height 15
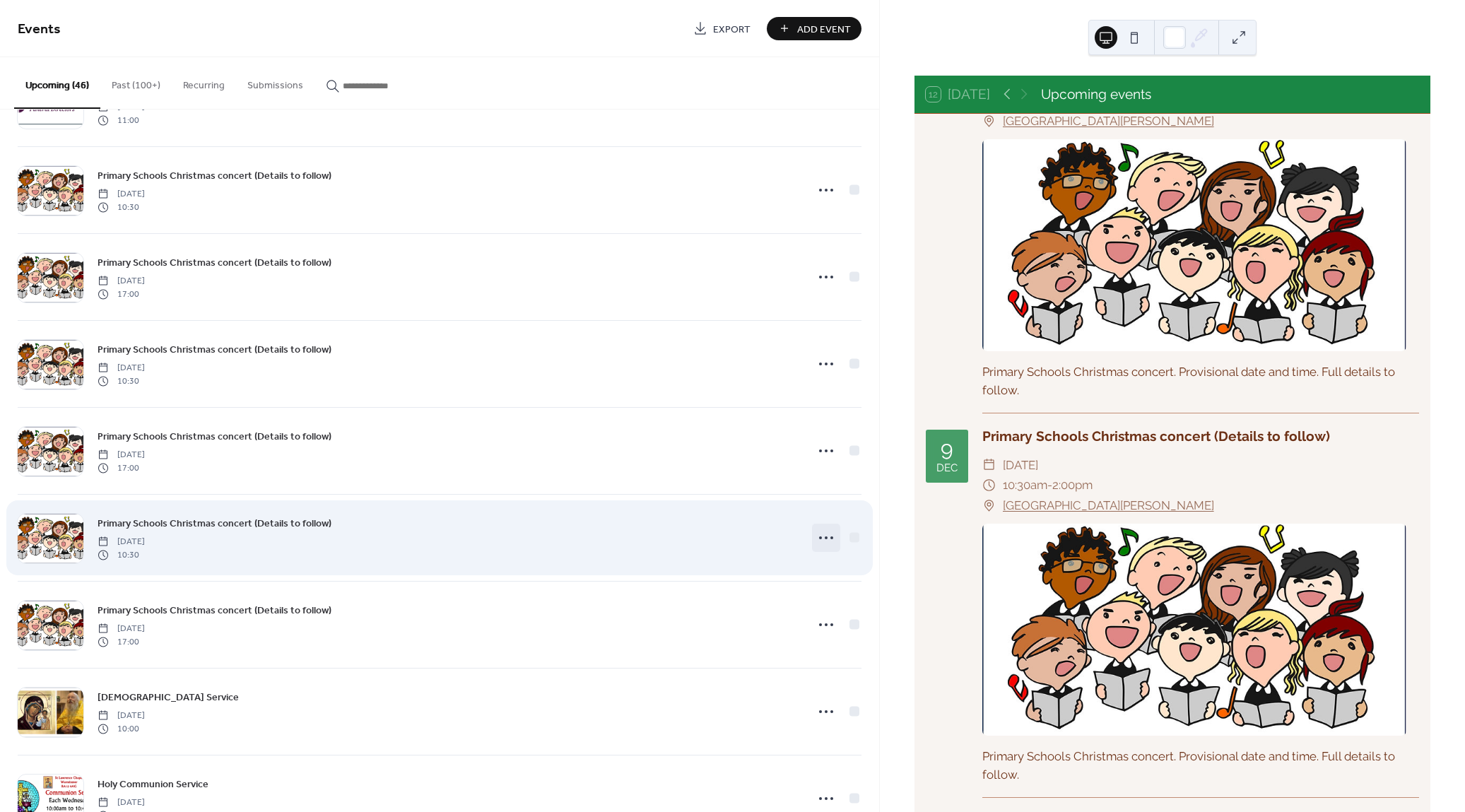
click at [815, 527] on icon at bounding box center [826, 538] width 22 height 22
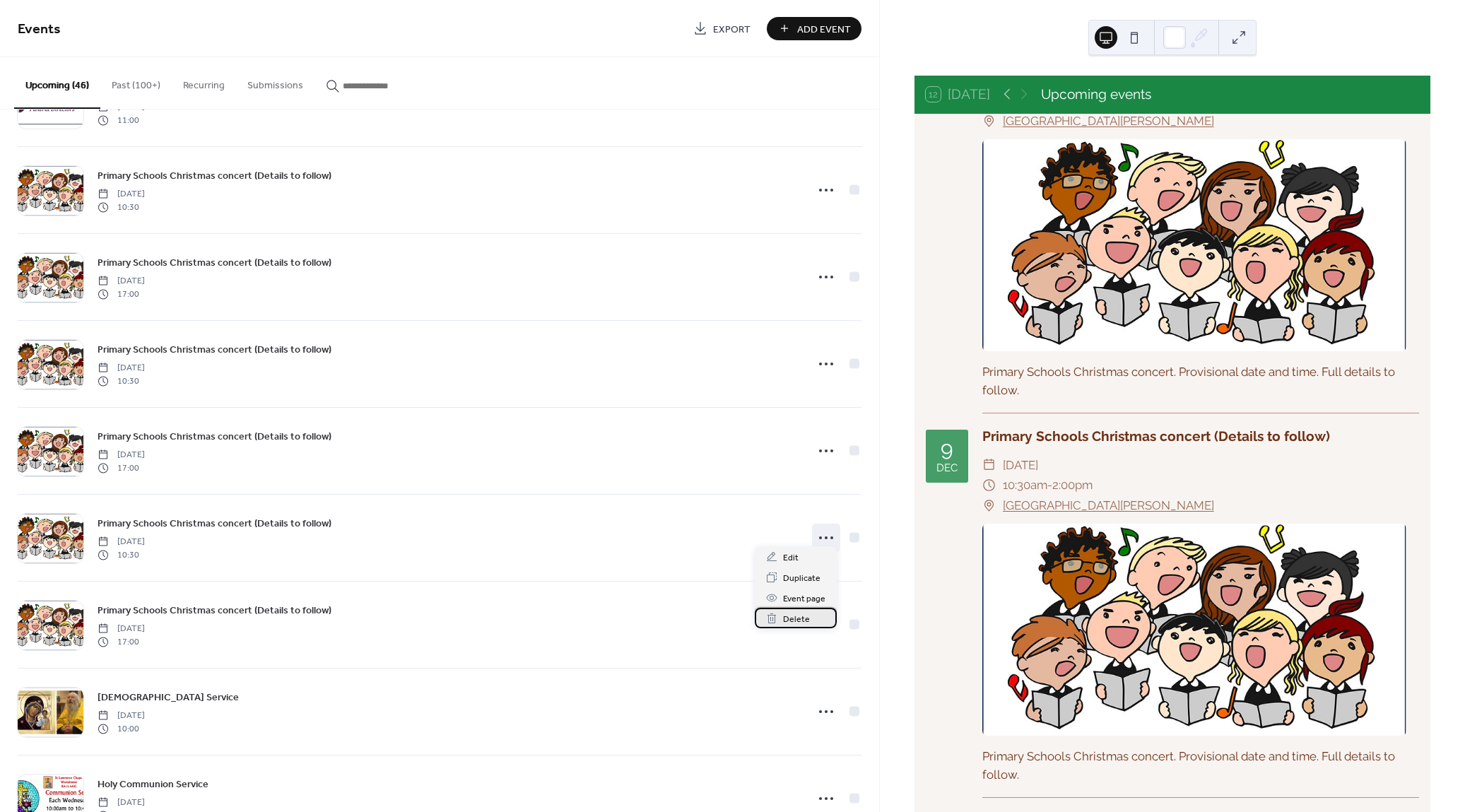
click at [802, 616] on span "Delete" at bounding box center [796, 619] width 27 height 15
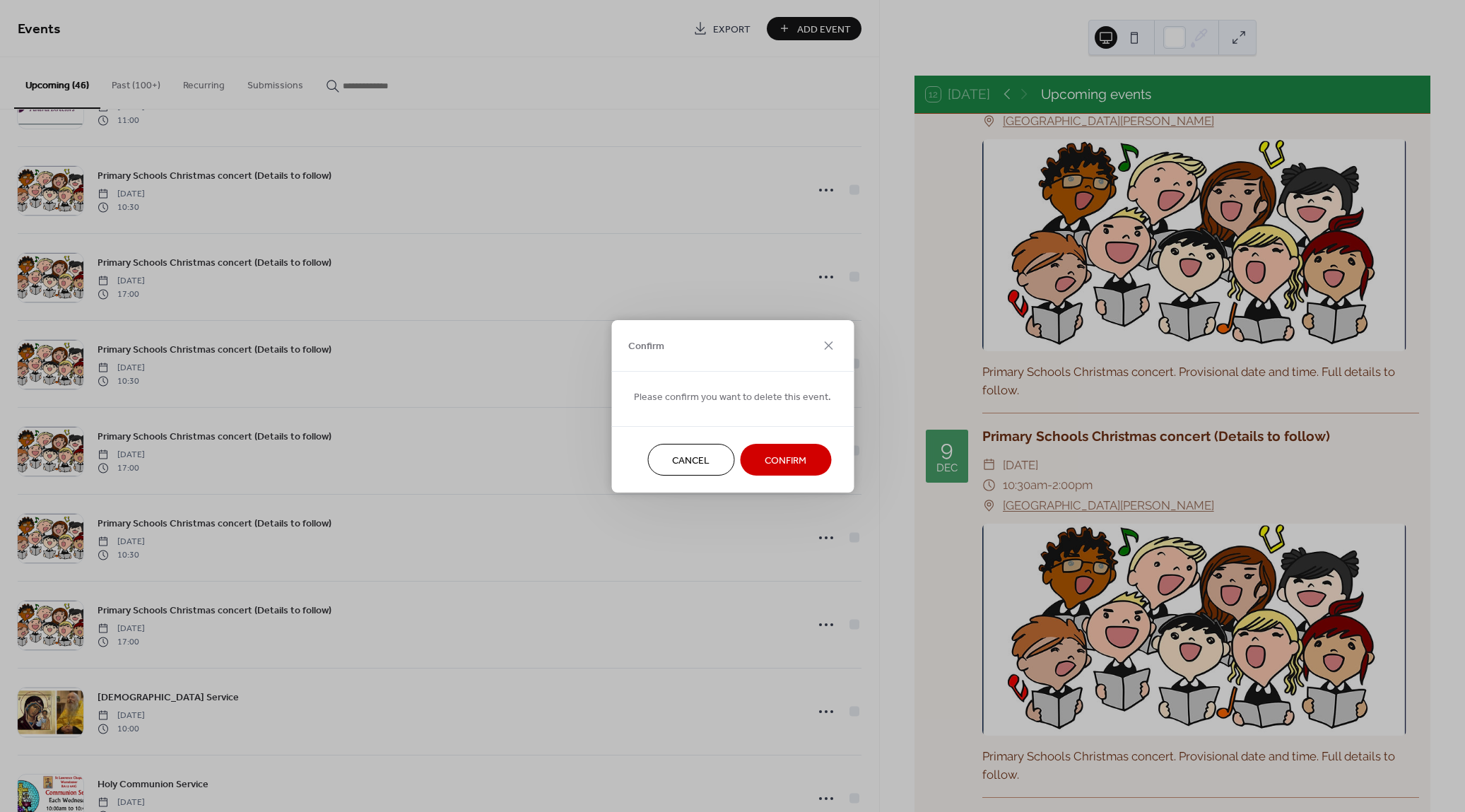
click at [768, 456] on span "Confirm" at bounding box center [785, 460] width 42 height 15
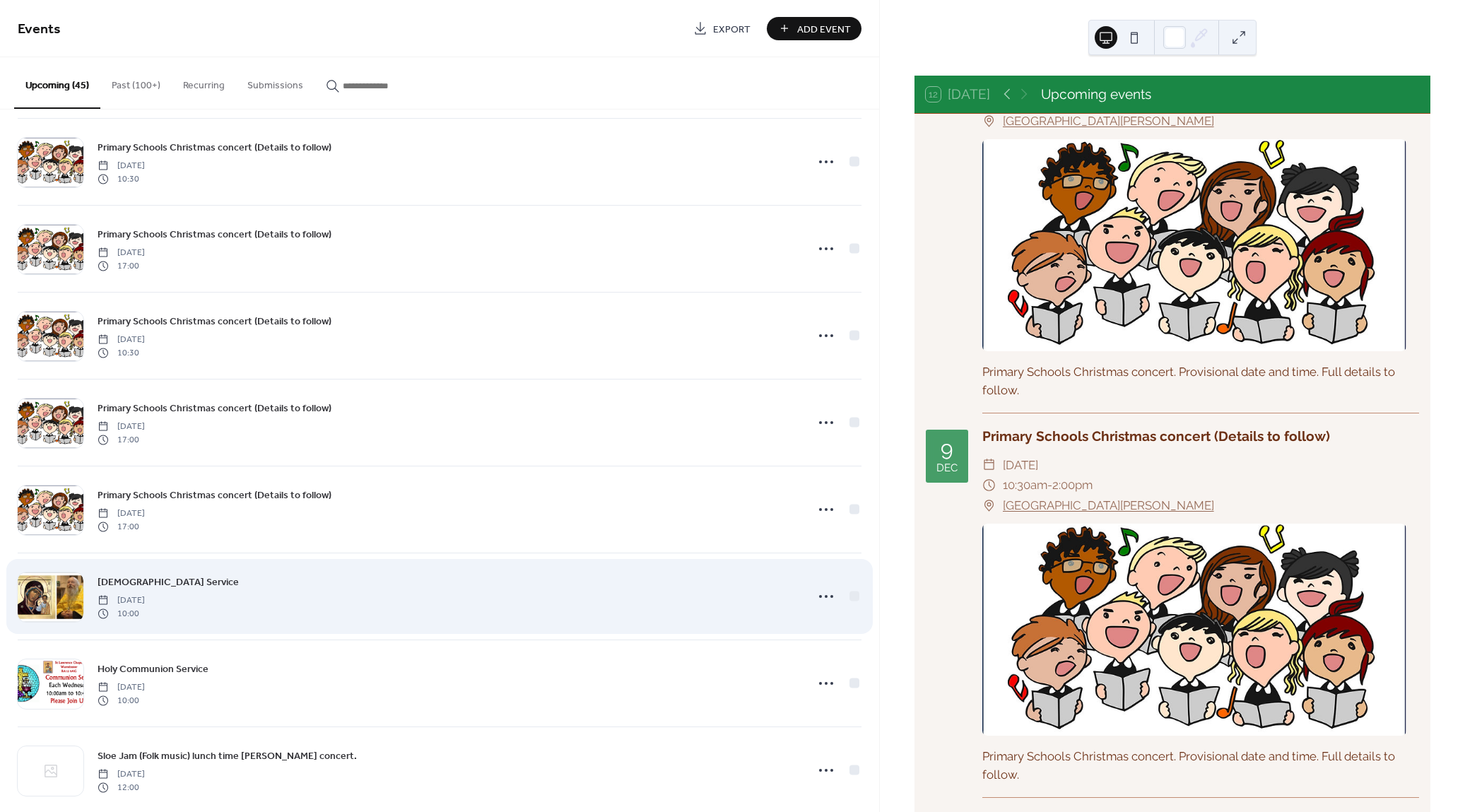
scroll to position [2530, 0]
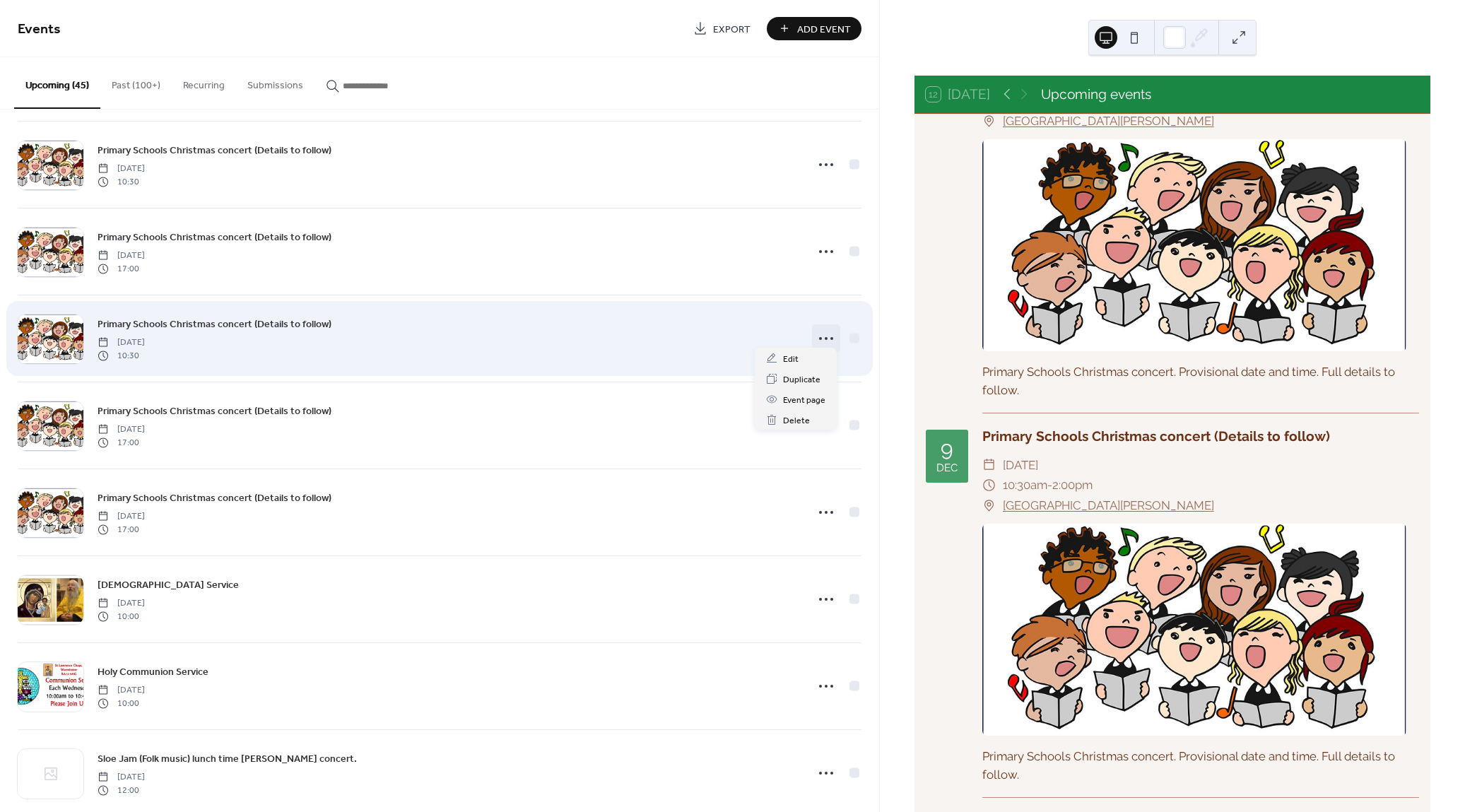
click at [817, 332] on icon at bounding box center [826, 339] width 22 height 22
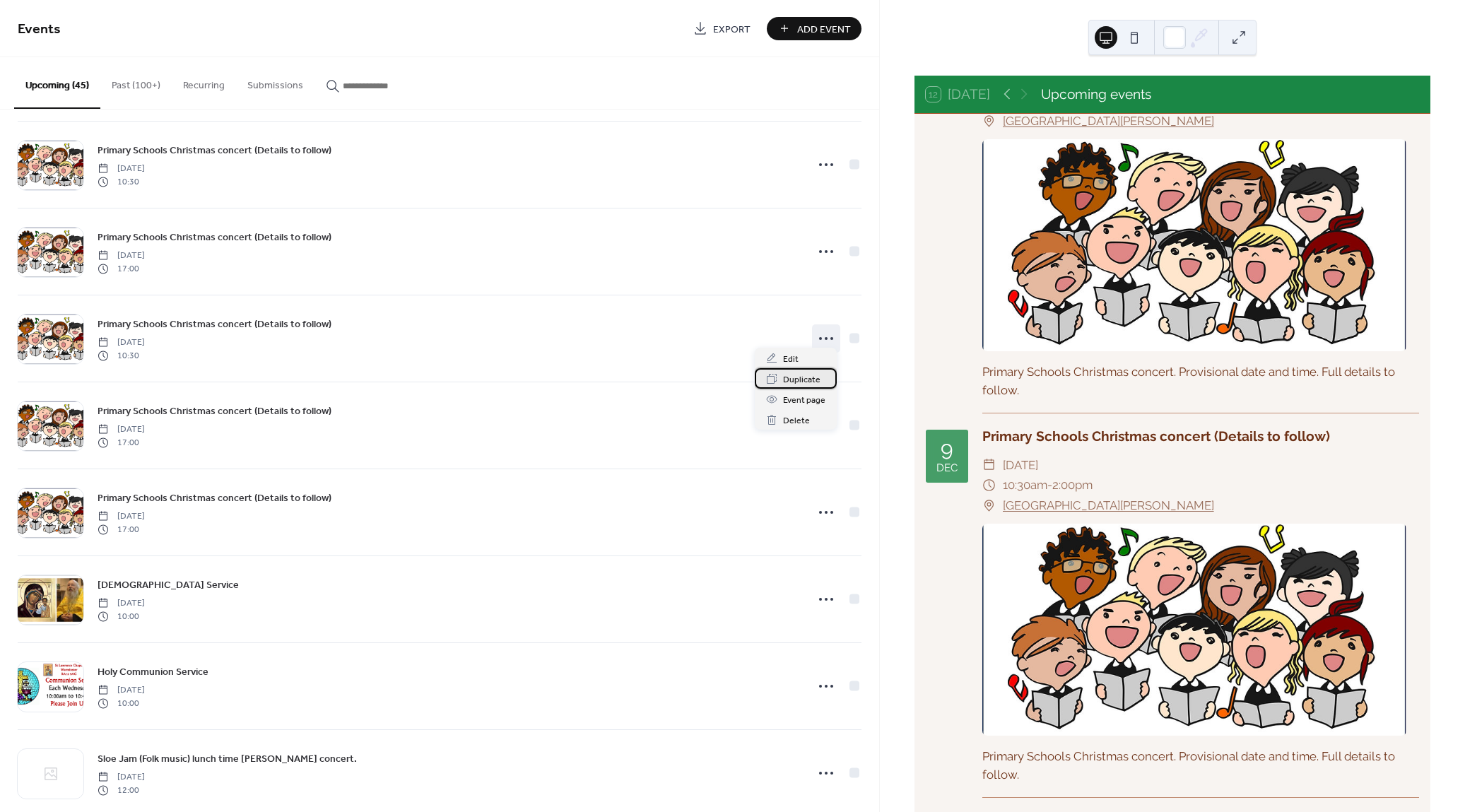
click at [805, 377] on span "Duplicate" at bounding box center [802, 379] width 38 height 15
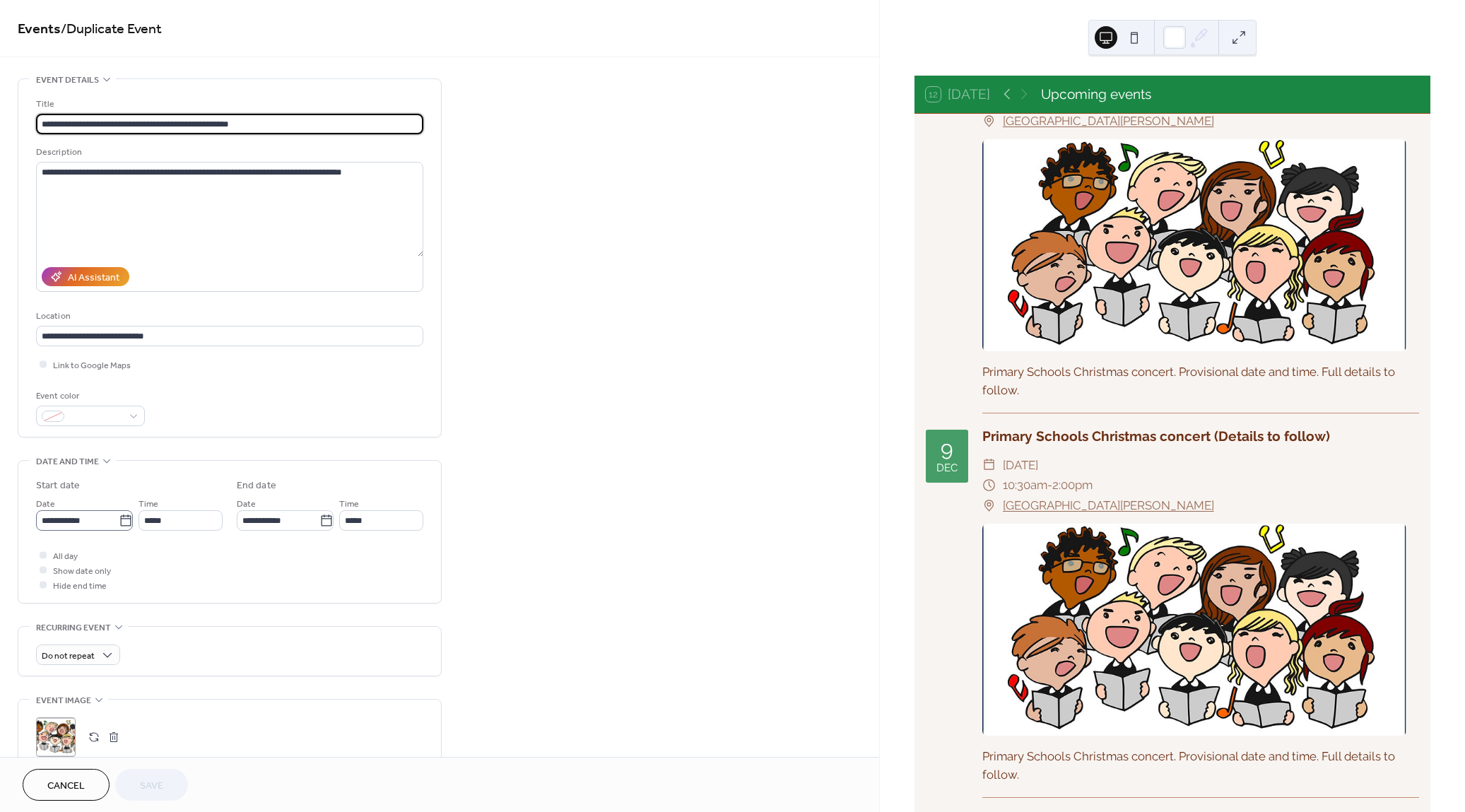
click at [121, 520] on icon at bounding box center [125, 521] width 14 height 14
click at [119, 520] on input "**********" at bounding box center [77, 521] width 82 height 21
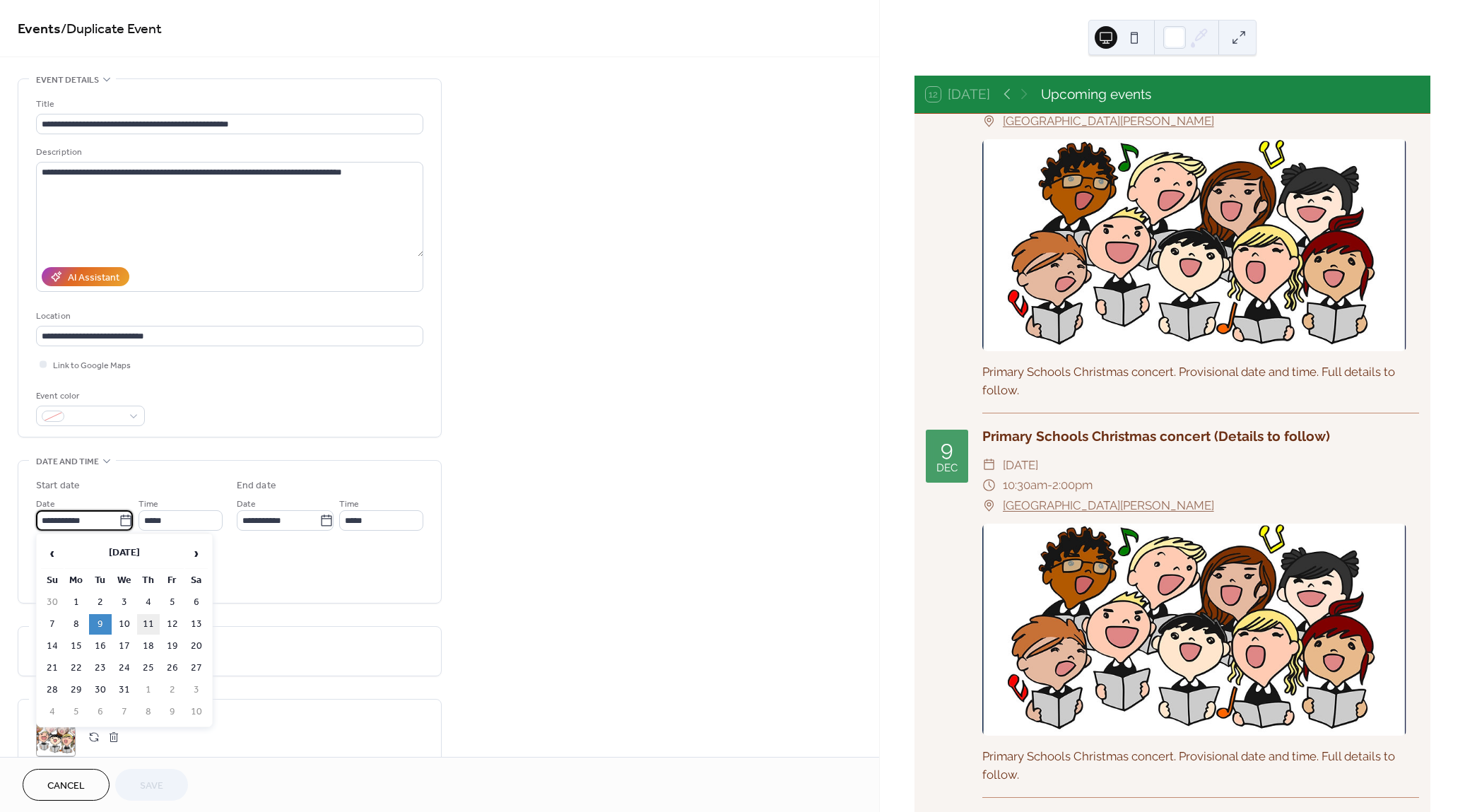
click at [153, 623] on td "11" at bounding box center [149, 625] width 22 height 21
type input "**********"
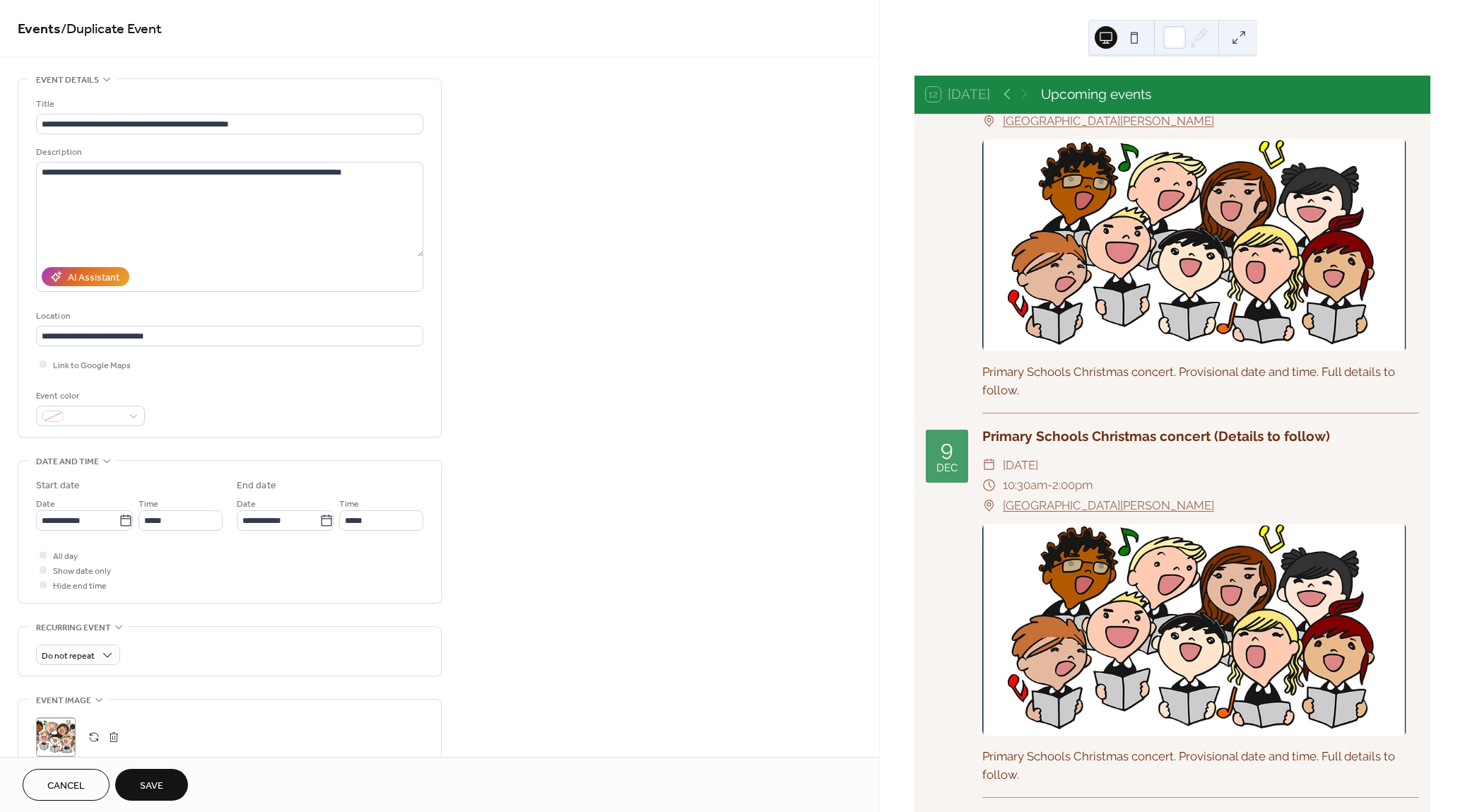
click at [149, 787] on span "Save" at bounding box center [151, 785] width 23 height 15
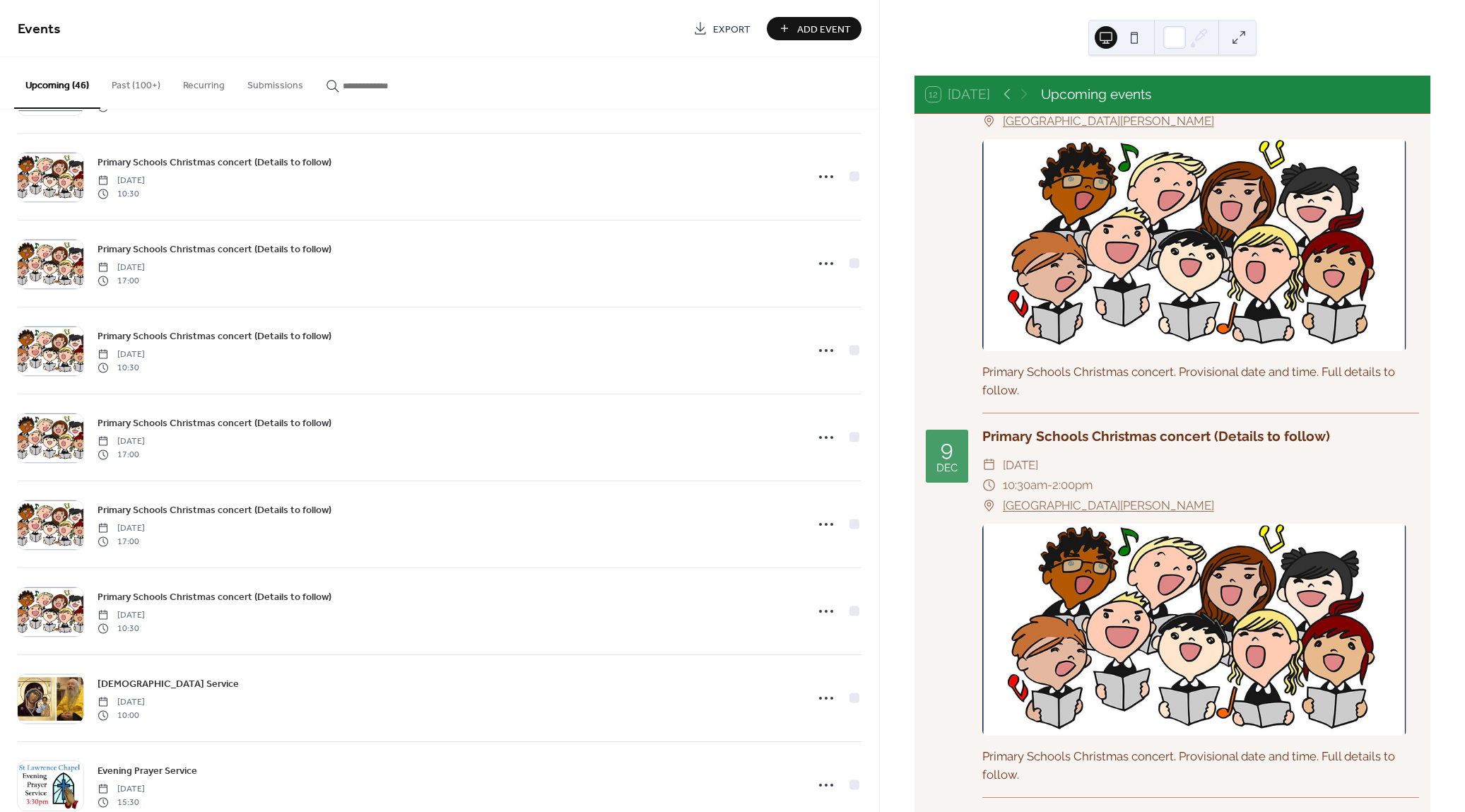
scroll to position [2520, 0]
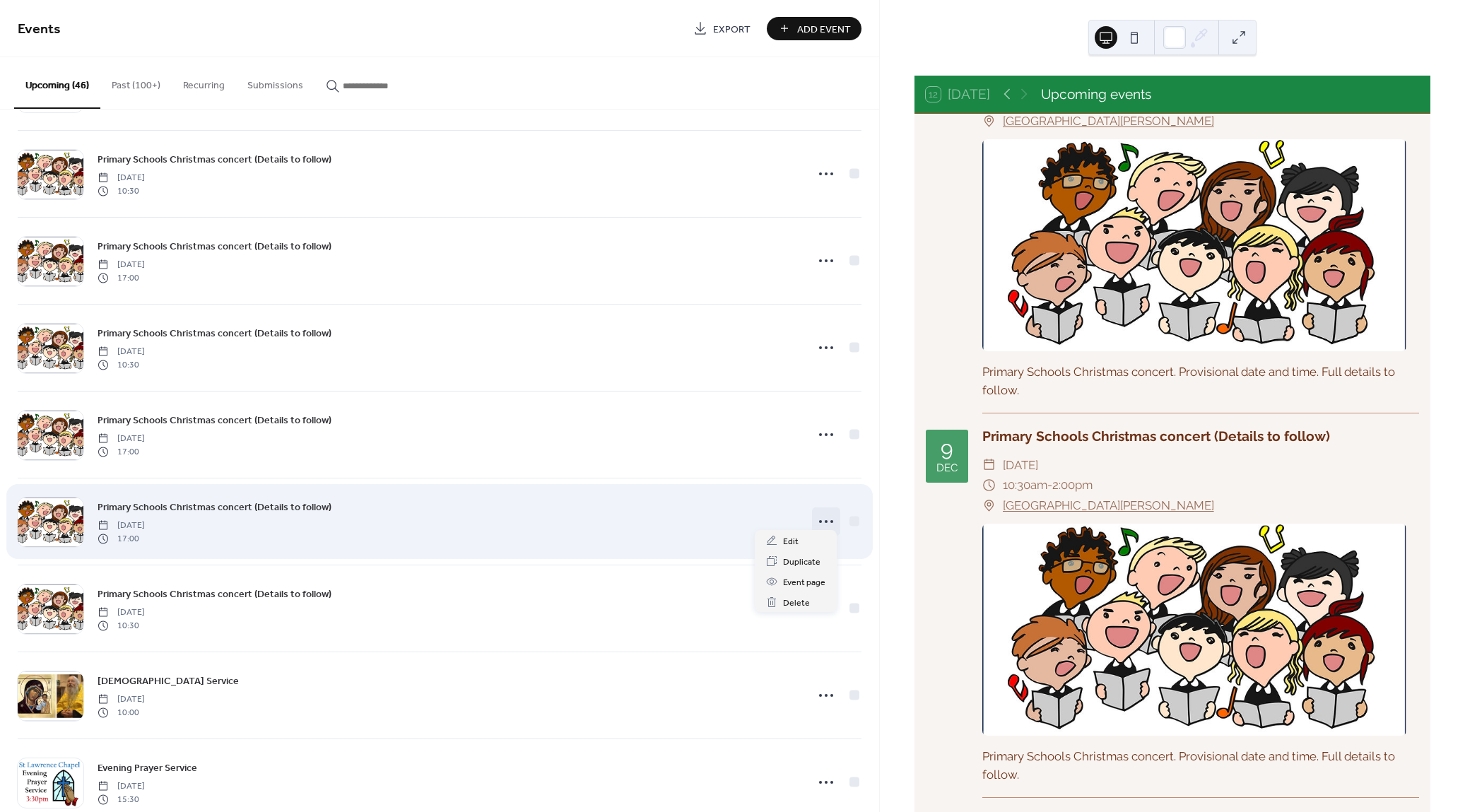
click at [821, 510] on icon at bounding box center [826, 522] width 22 height 22
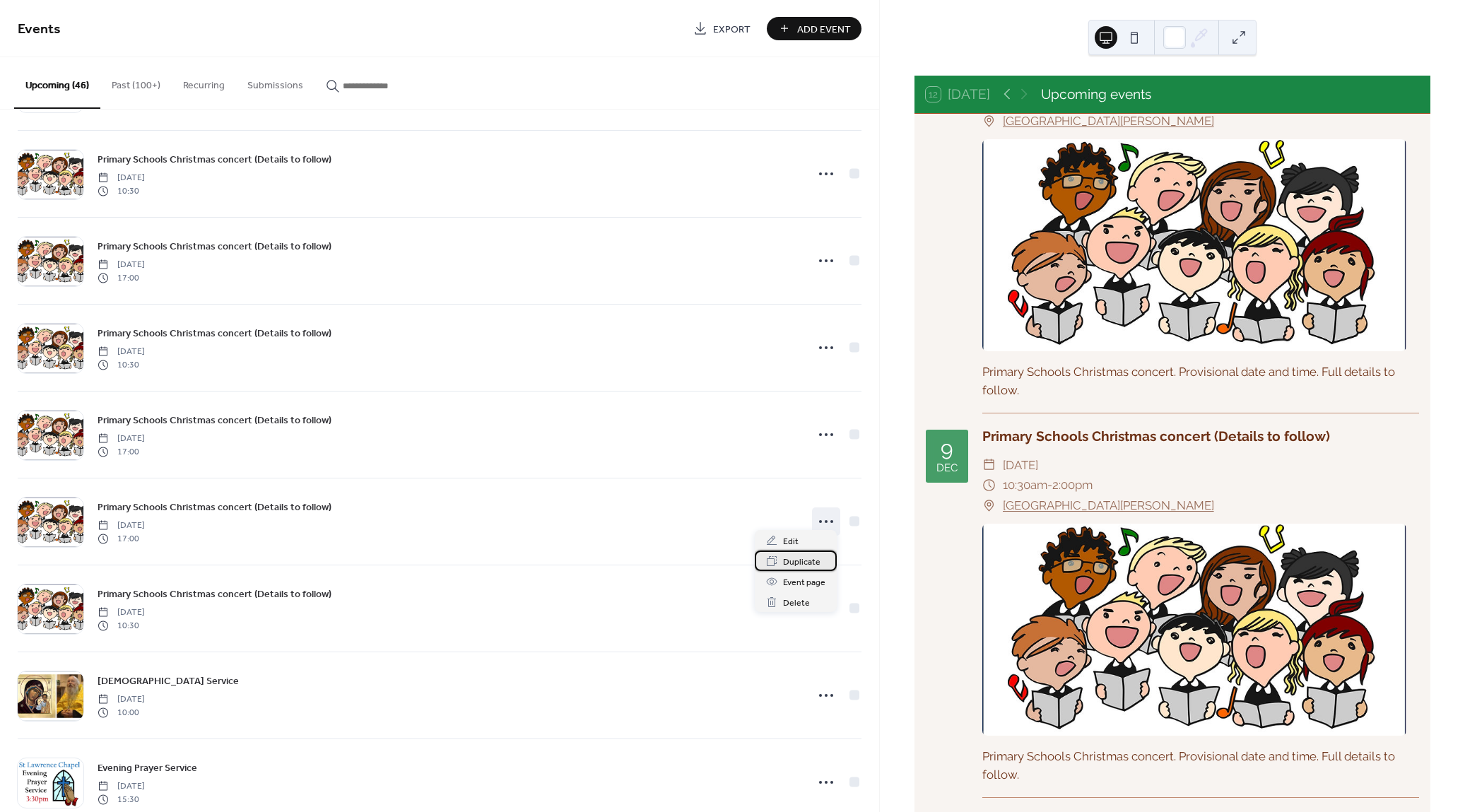
click at [803, 559] on span "Duplicate" at bounding box center [802, 562] width 38 height 15
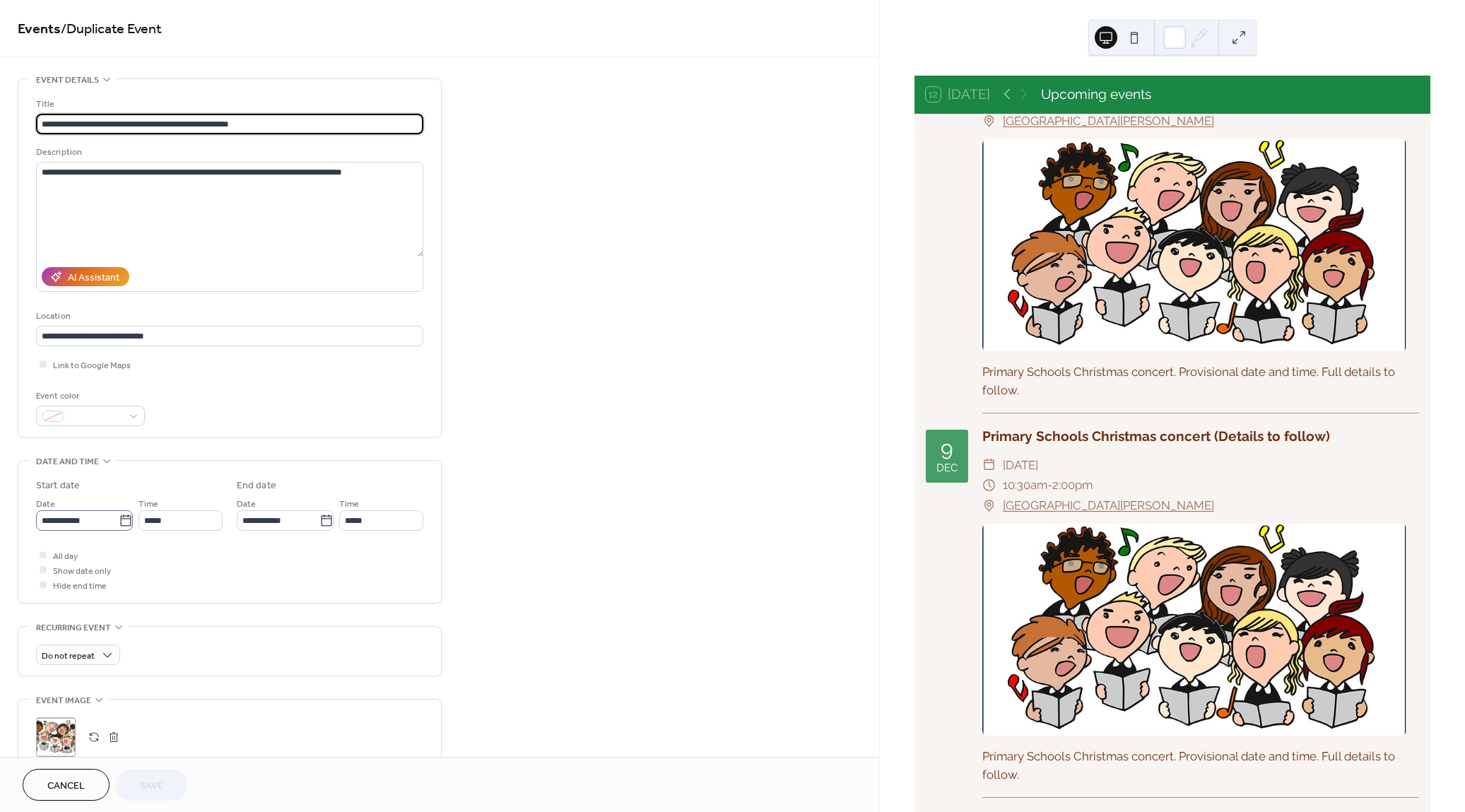
click at [121, 519] on icon at bounding box center [125, 521] width 14 height 14
click at [119, 519] on input "**********" at bounding box center [77, 521] width 82 height 21
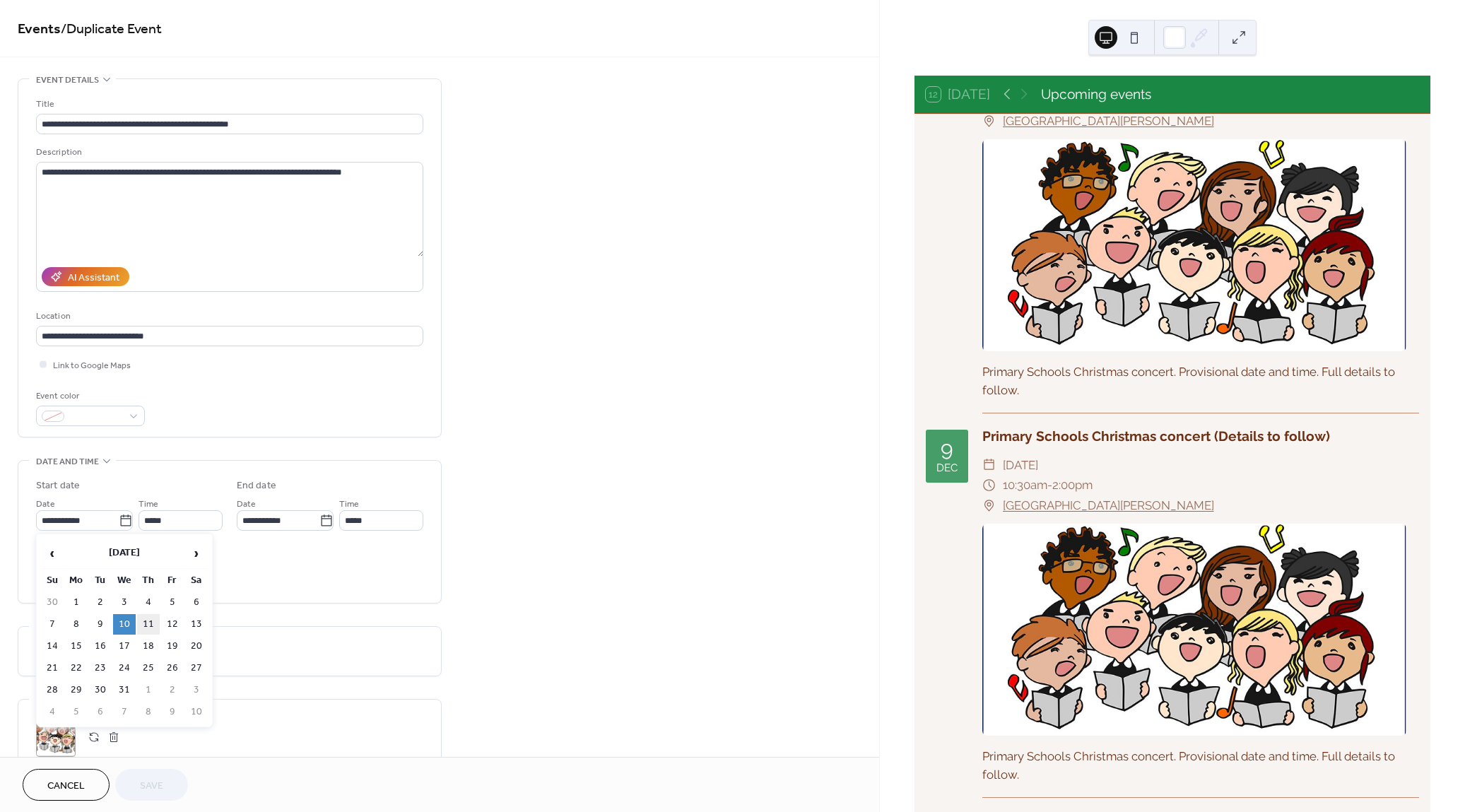
click at [151, 620] on td "11" at bounding box center [149, 625] width 22 height 21
type input "**********"
click at [158, 781] on span "Save" at bounding box center [151, 785] width 23 height 15
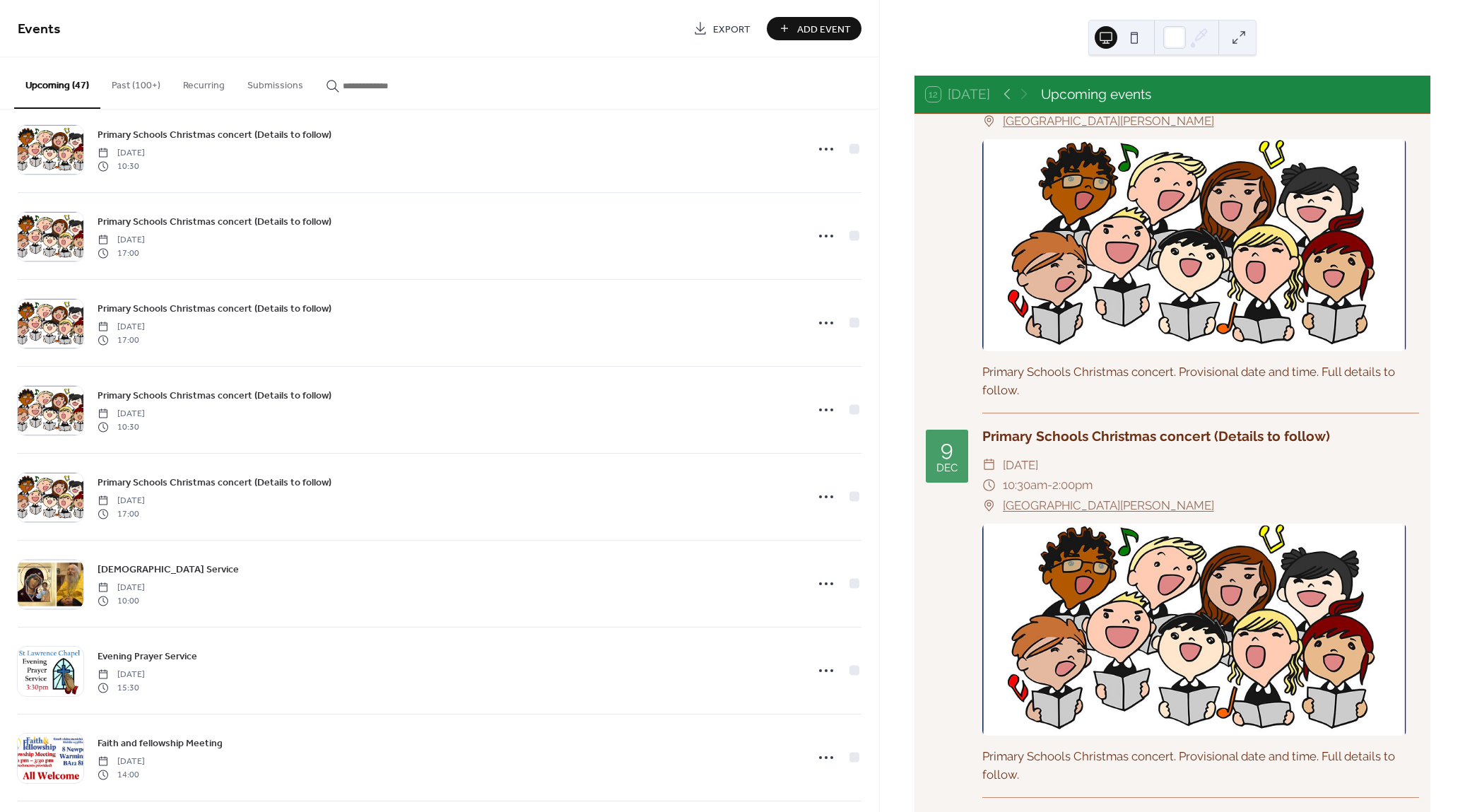
scroll to position [2724, 0]
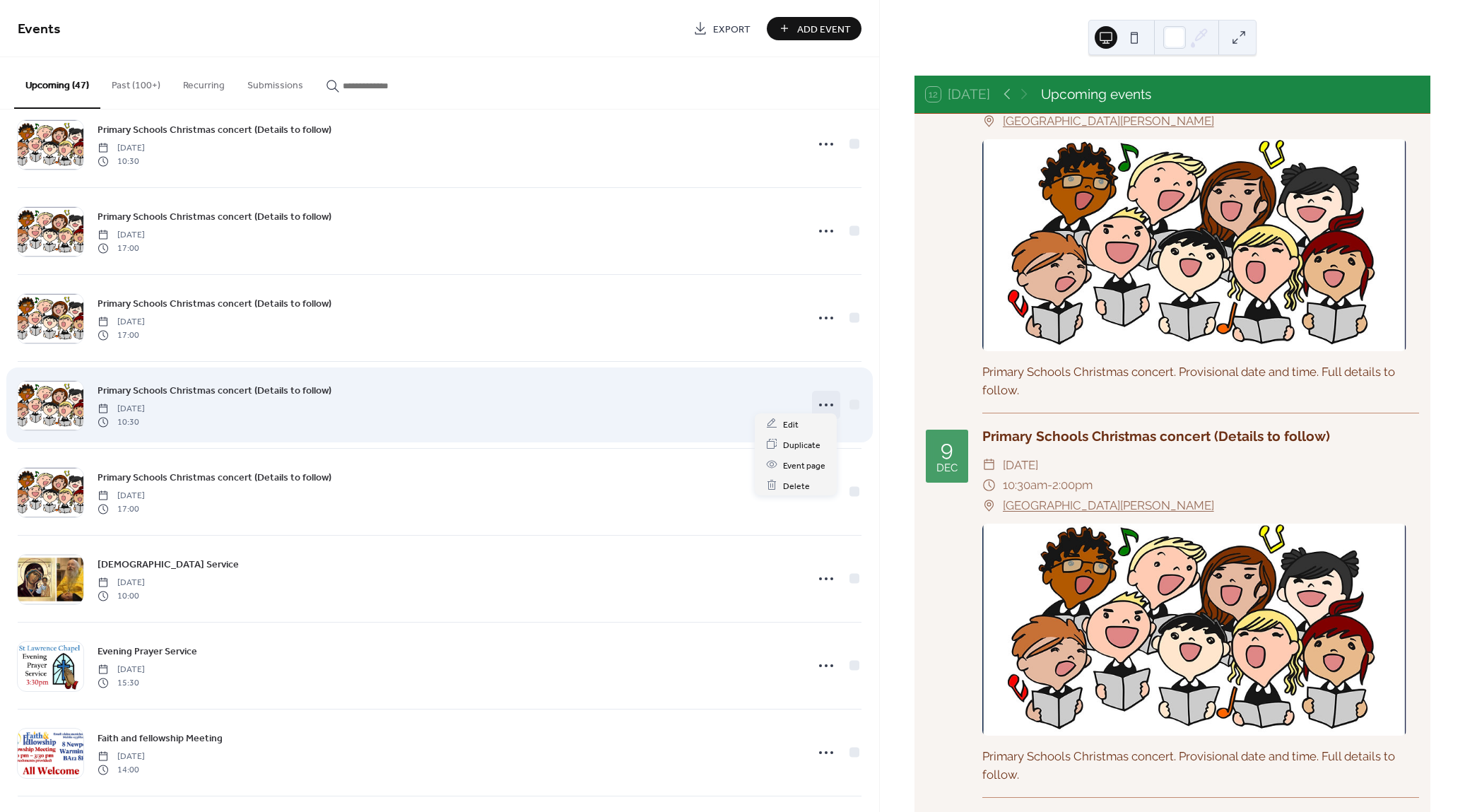
click at [825, 404] on circle at bounding box center [826, 405] width 3 height 3
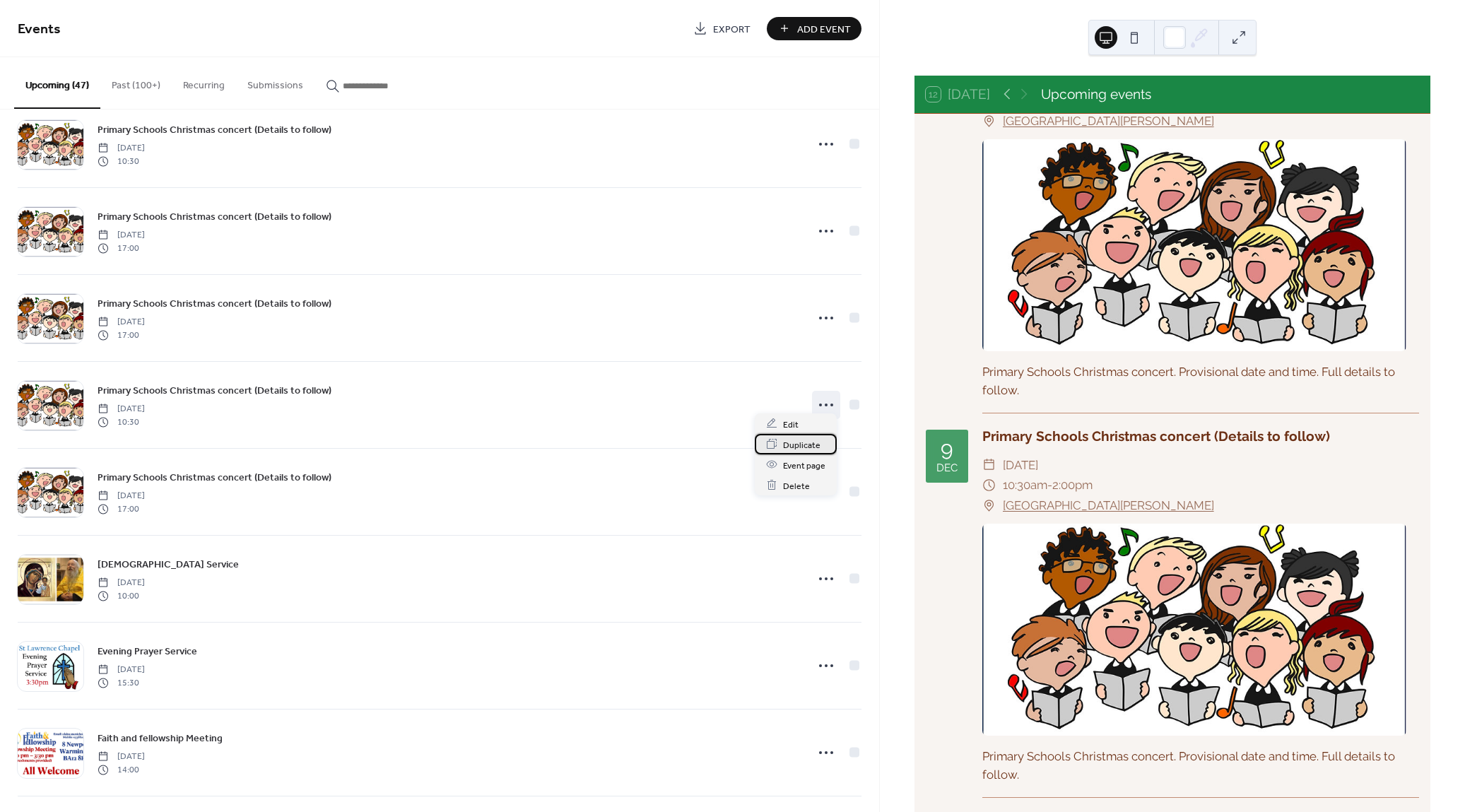
click at [805, 442] on span "Duplicate" at bounding box center [802, 444] width 38 height 15
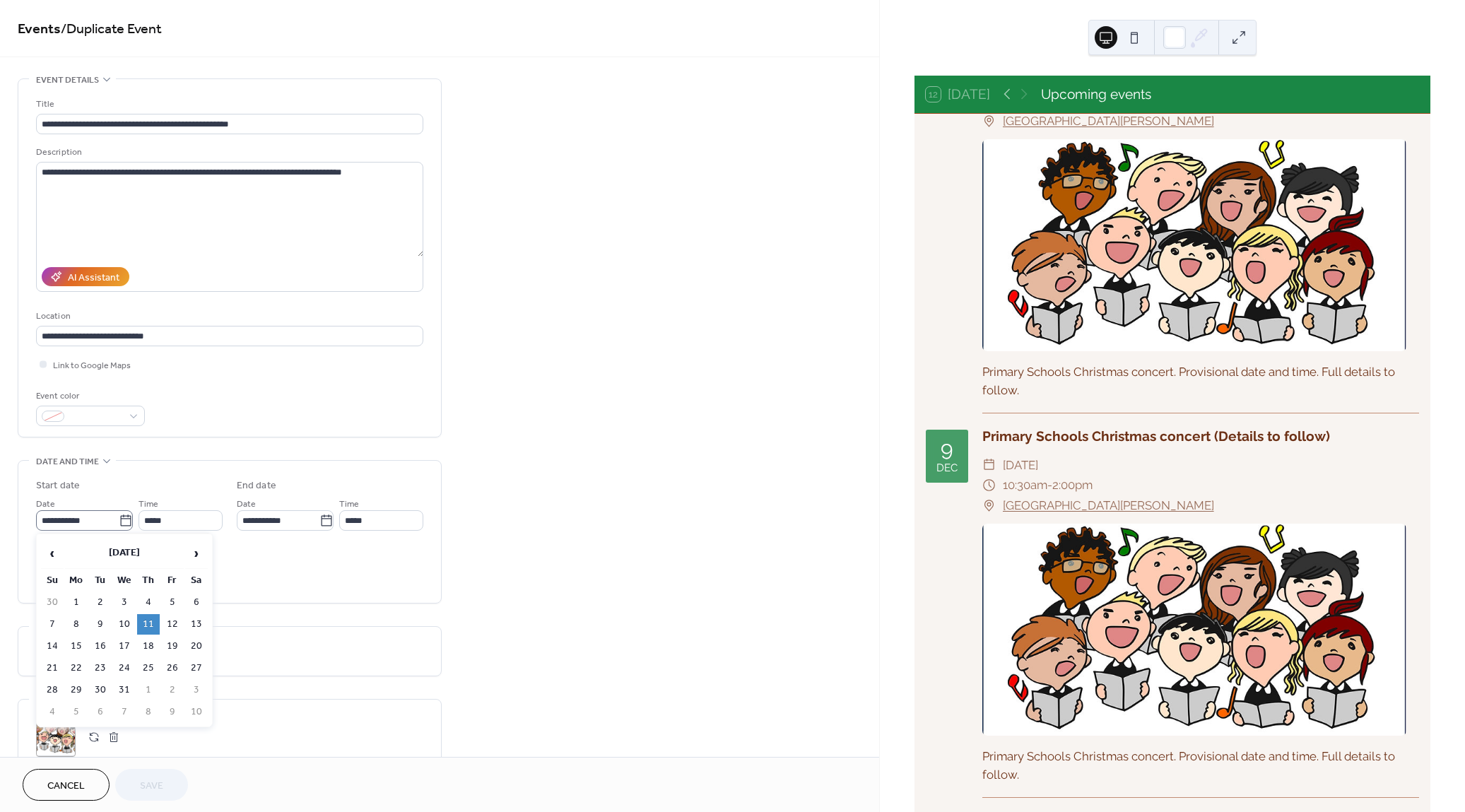
click at [122, 520] on icon at bounding box center [125, 521] width 14 height 14
click at [119, 520] on input "**********" at bounding box center [77, 521] width 82 height 21
click at [172, 619] on td "12" at bounding box center [172, 625] width 22 height 21
type input "**********"
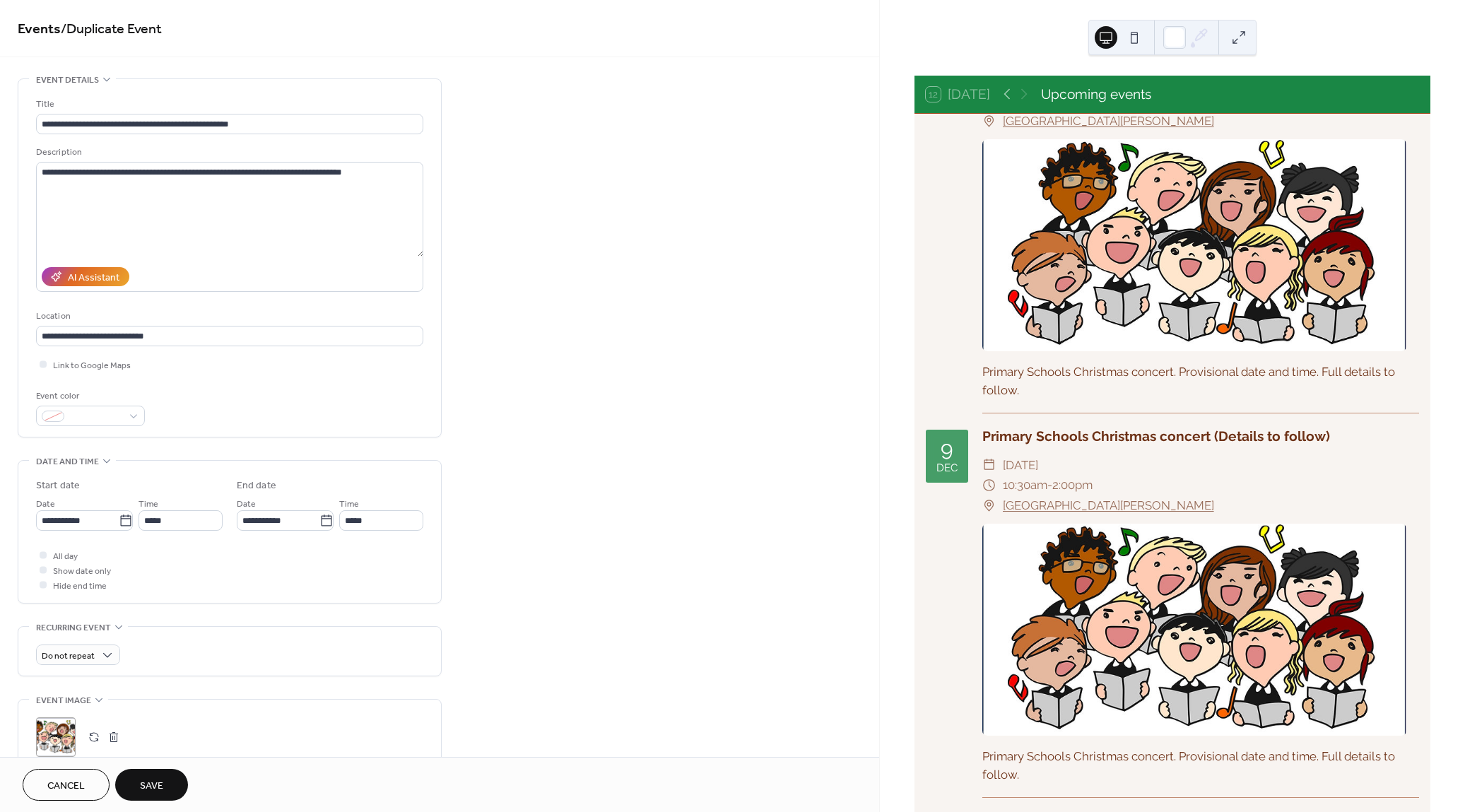
click at [153, 786] on span "Save" at bounding box center [151, 785] width 23 height 15
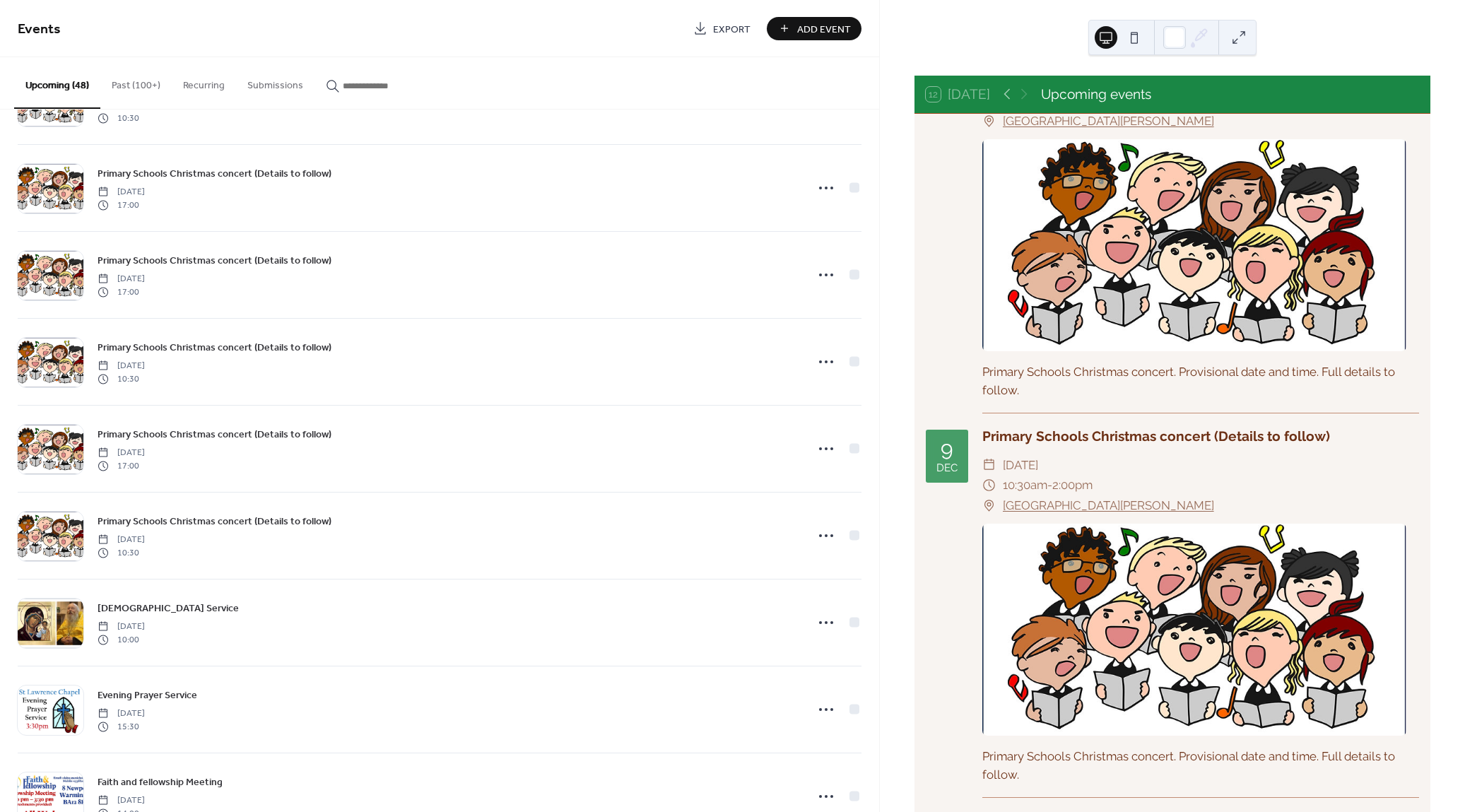
scroll to position [2769, 0]
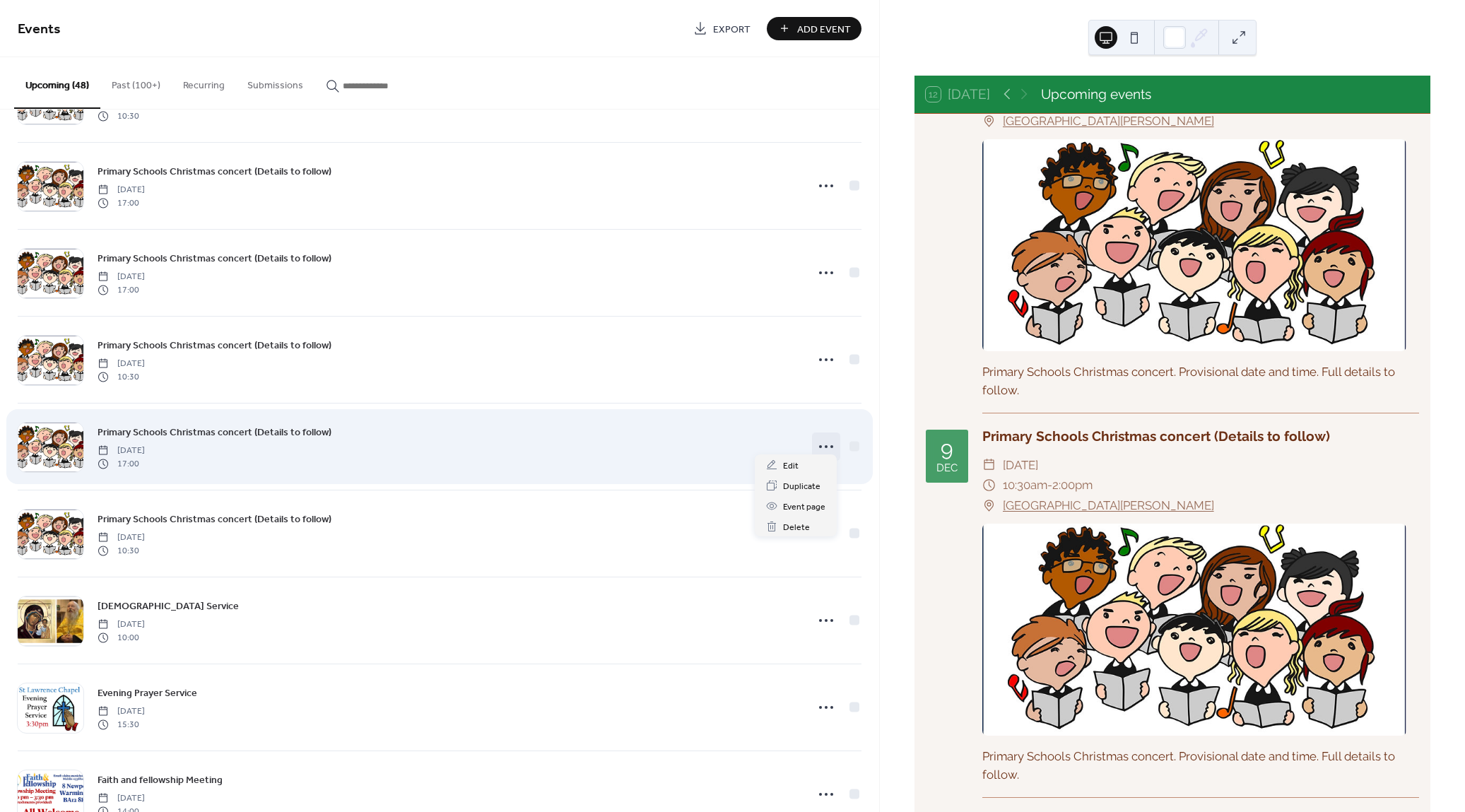
click at [825, 443] on icon at bounding box center [826, 447] width 22 height 22
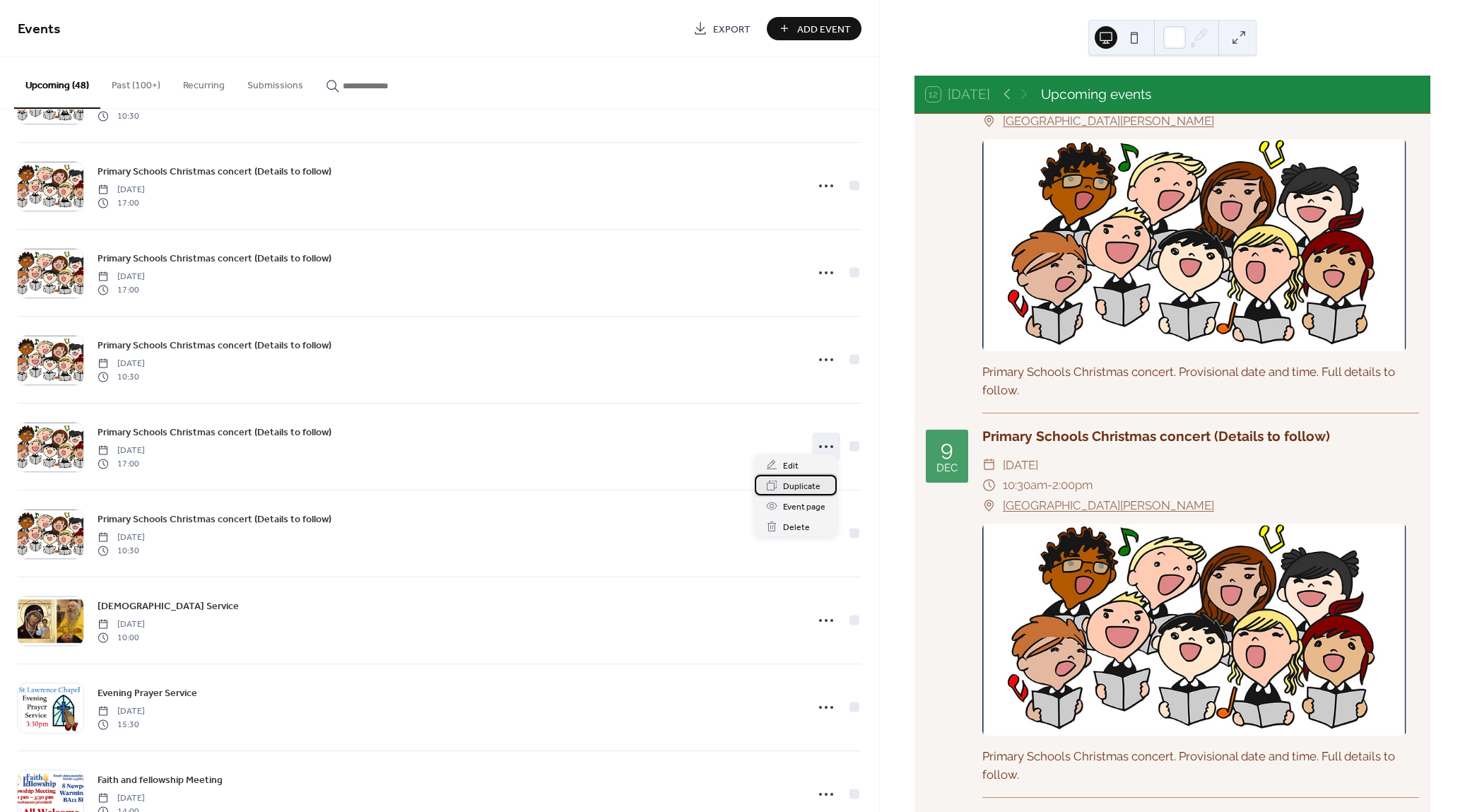
click at [812, 484] on span "Duplicate" at bounding box center [802, 486] width 38 height 15
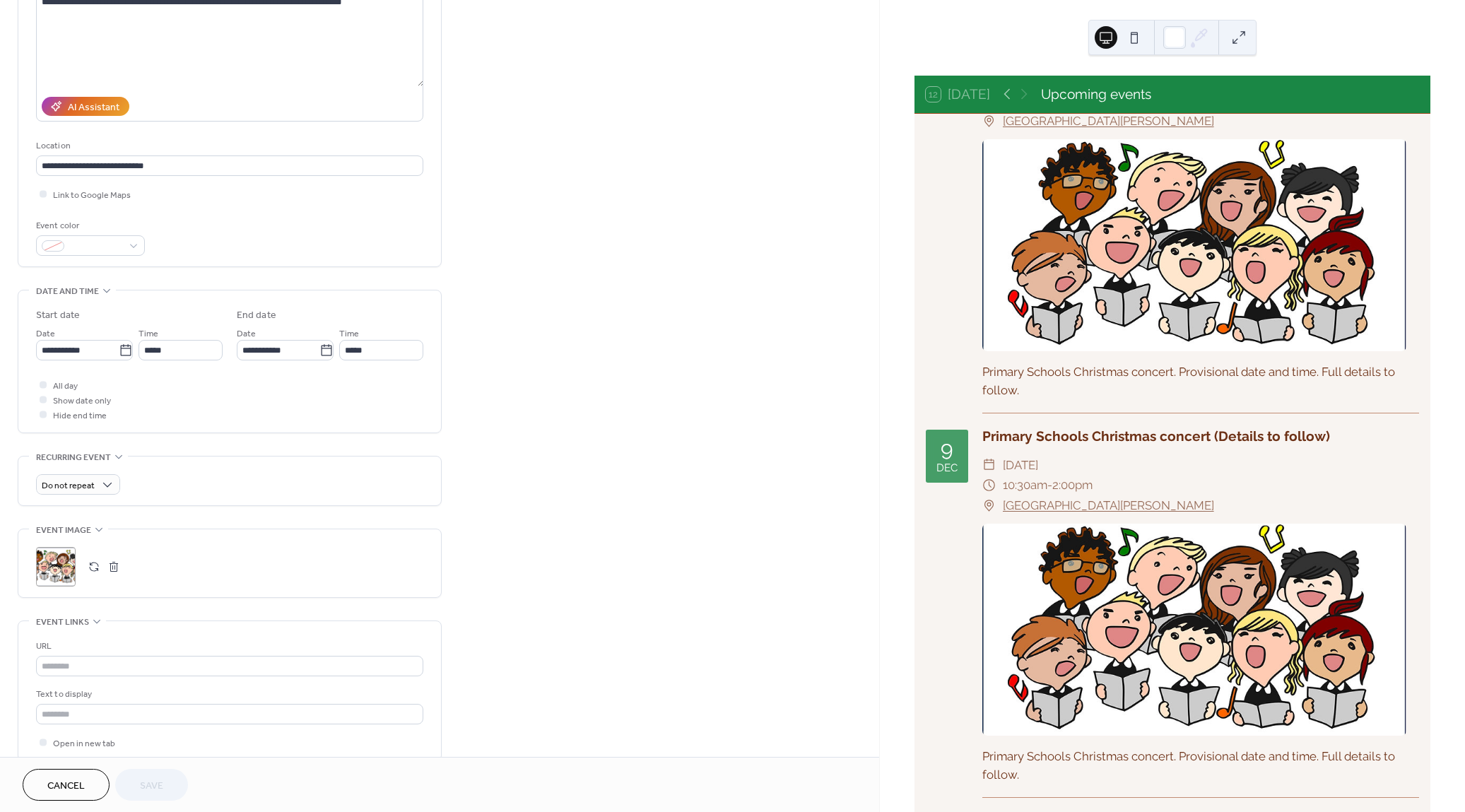
scroll to position [168, 0]
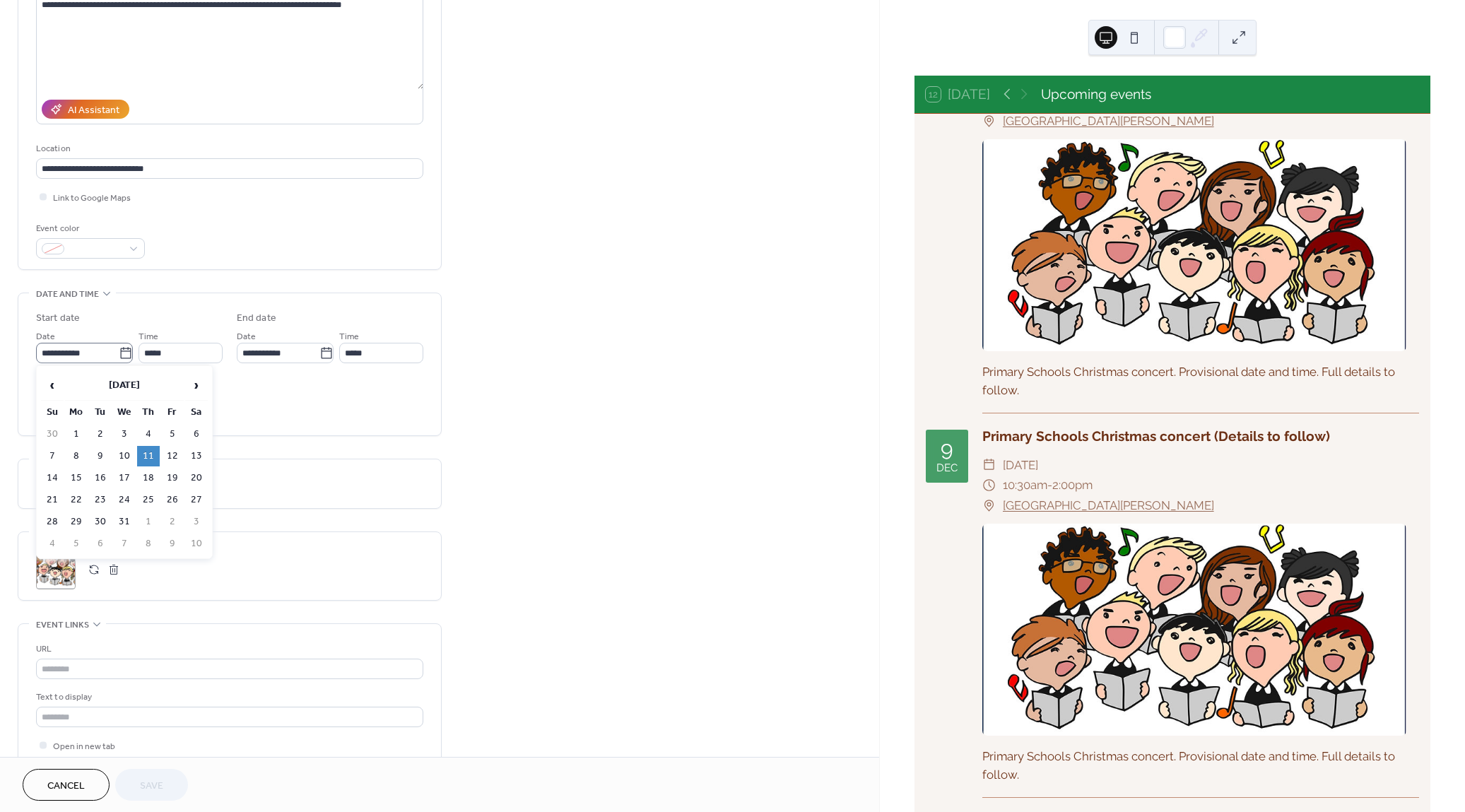
click at [122, 348] on icon at bounding box center [125, 353] width 14 height 14
click at [119, 348] on input "**********" at bounding box center [77, 353] width 82 height 21
click at [174, 452] on td "12" at bounding box center [172, 456] width 22 height 21
type input "**********"
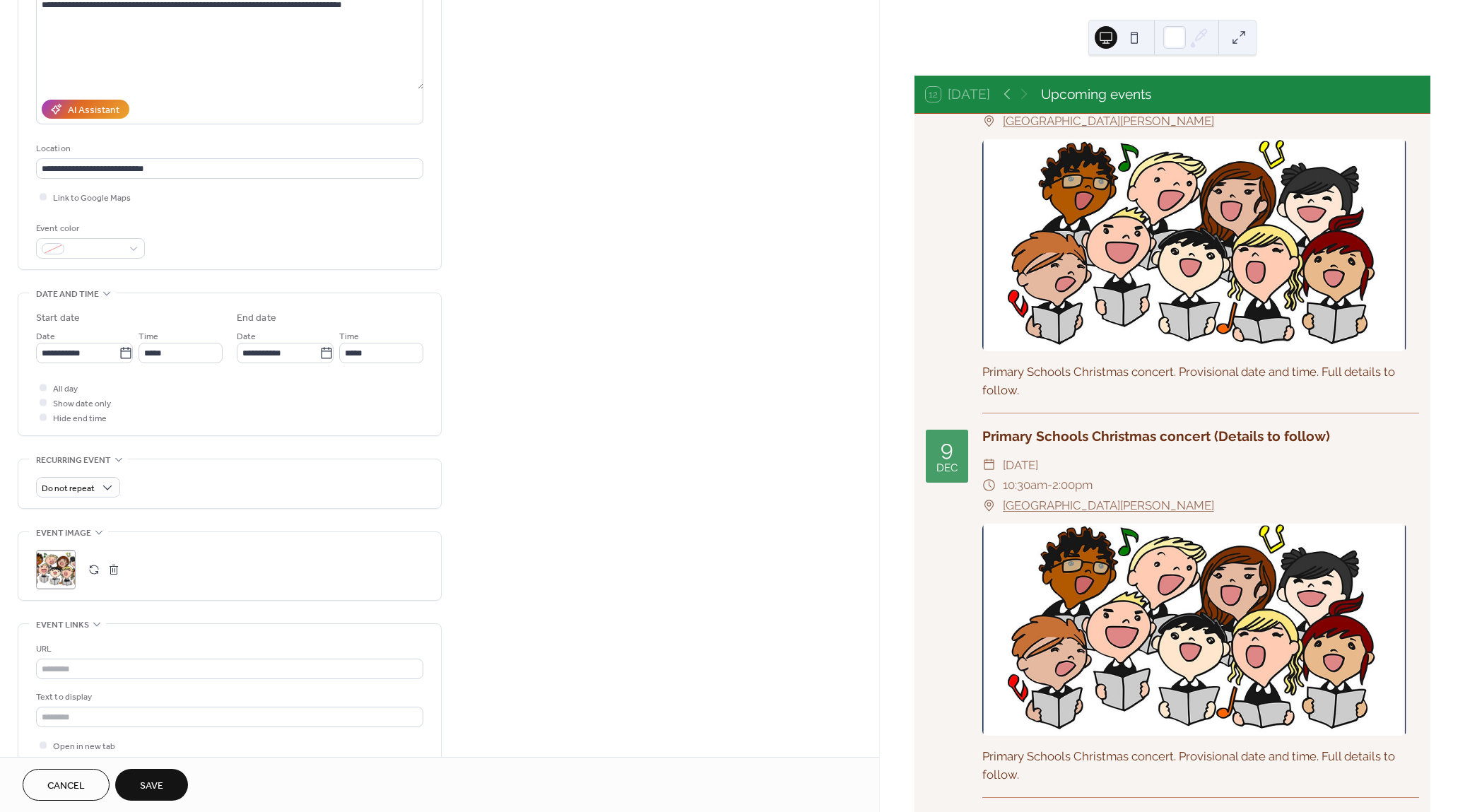
click at [156, 785] on span "Save" at bounding box center [151, 785] width 23 height 15
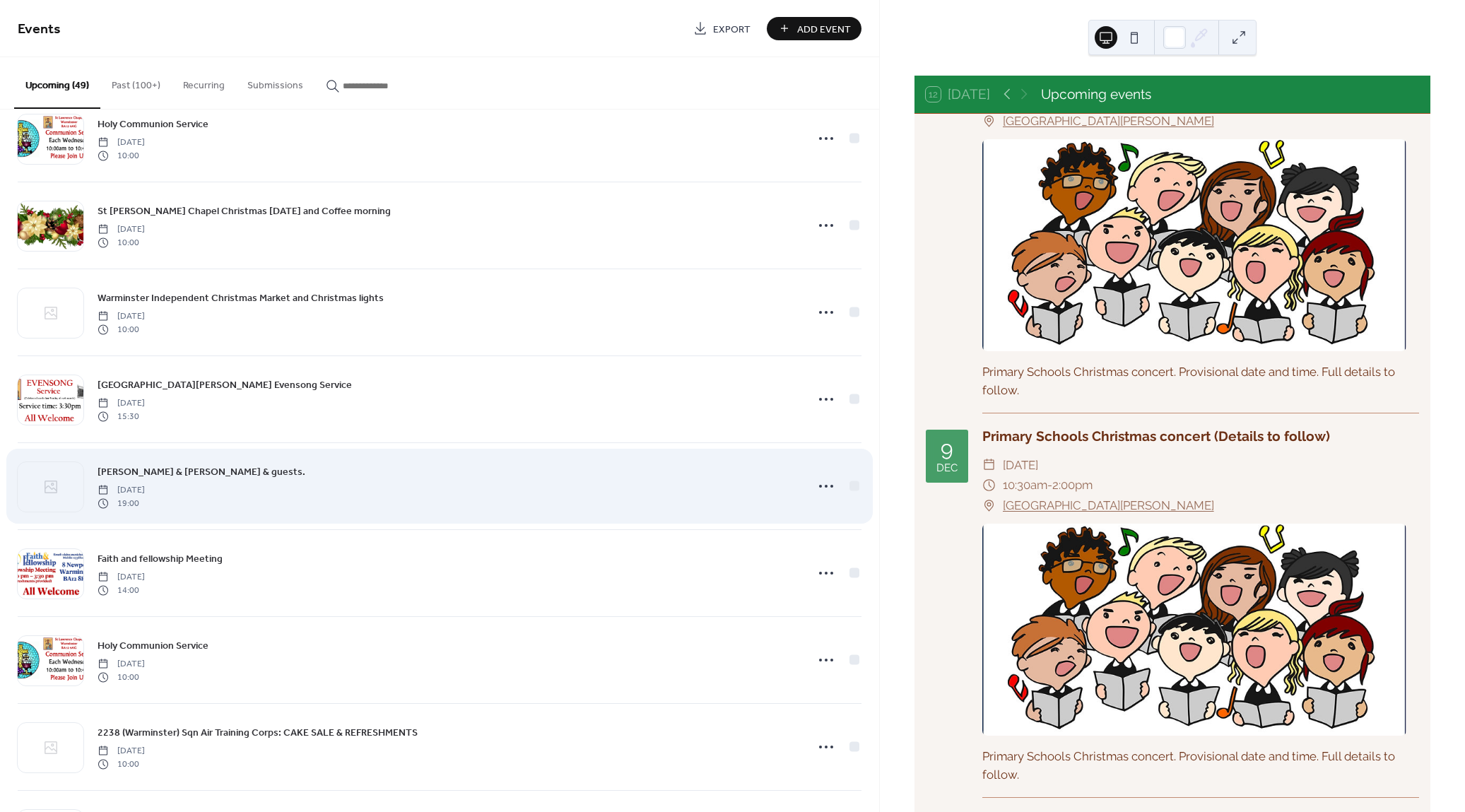
scroll to position [1737, 0]
